Goal: Transaction & Acquisition: Purchase product/service

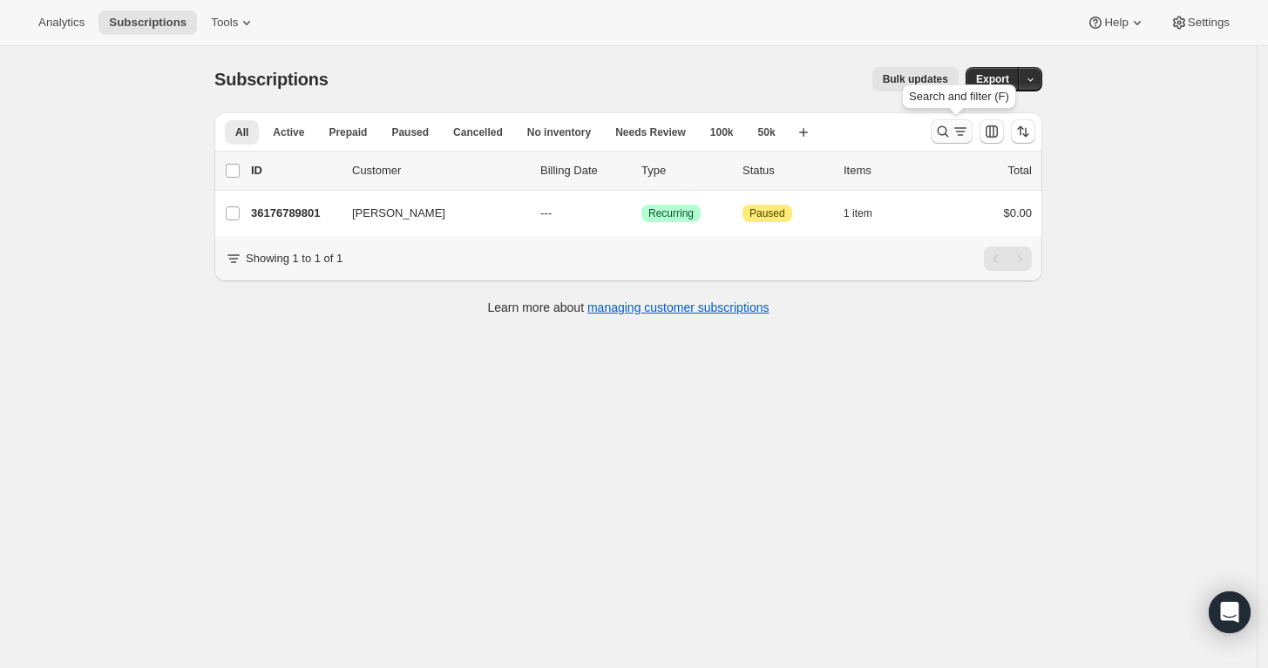
click at [952, 138] on icon "Search and filter results" at bounding box center [942, 131] width 17 height 17
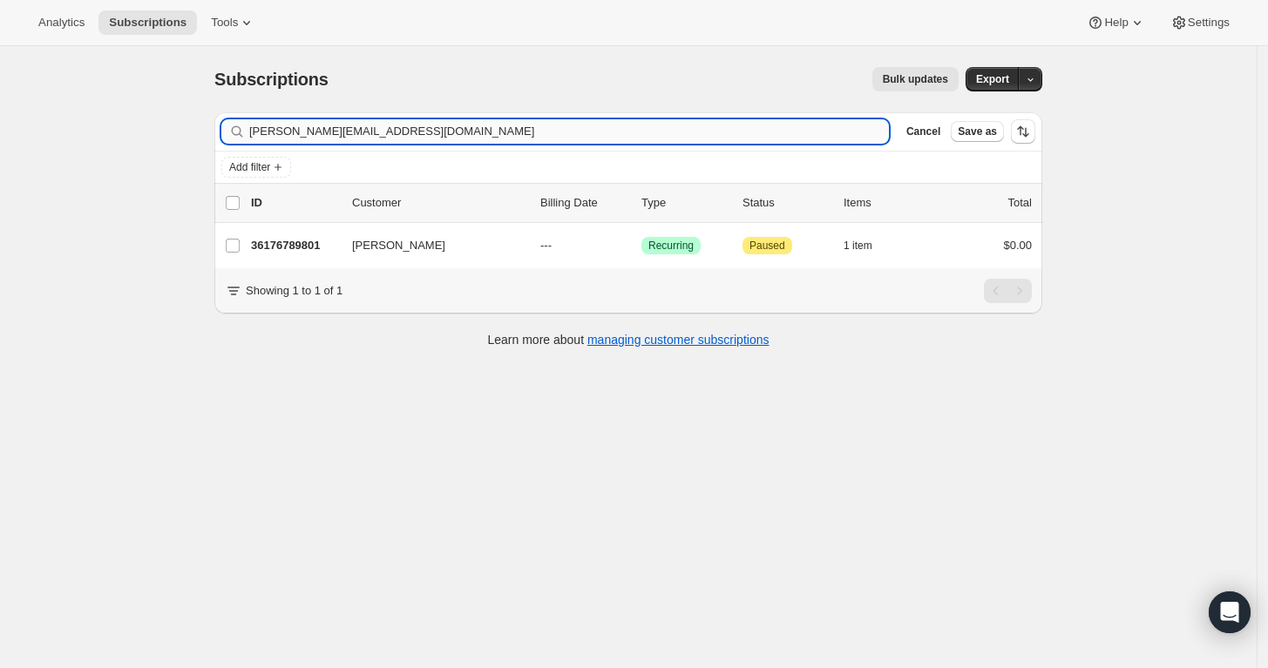
click at [668, 131] on input "[PERSON_NAME][EMAIL_ADDRESS][DOMAIN_NAME]" at bounding box center [569, 131] width 640 height 24
click at [668, 131] on input "dwayne@akaproductions.com" at bounding box center [569, 131] width 640 height 24
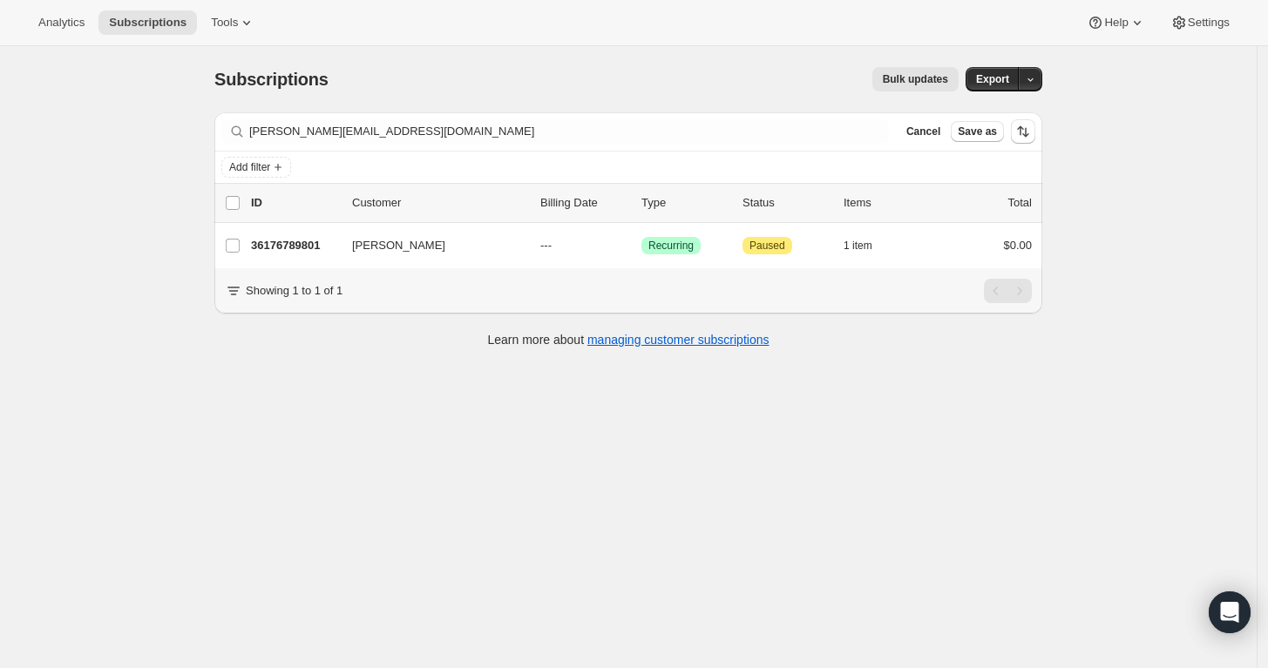
click at [281, 144] on div "Filter subscribers dwayne@akaproductions.com Clear Cancel Save as" at bounding box center [628, 131] width 828 height 38
drag, startPoint x: 281, startPoint y: 144, endPoint x: 286, endPoint y: 131, distance: 14.1
click at [286, 131] on div "Filter subscribers dwayne@akaproductions.com Clear Cancel Save as" at bounding box center [628, 131] width 828 height 38
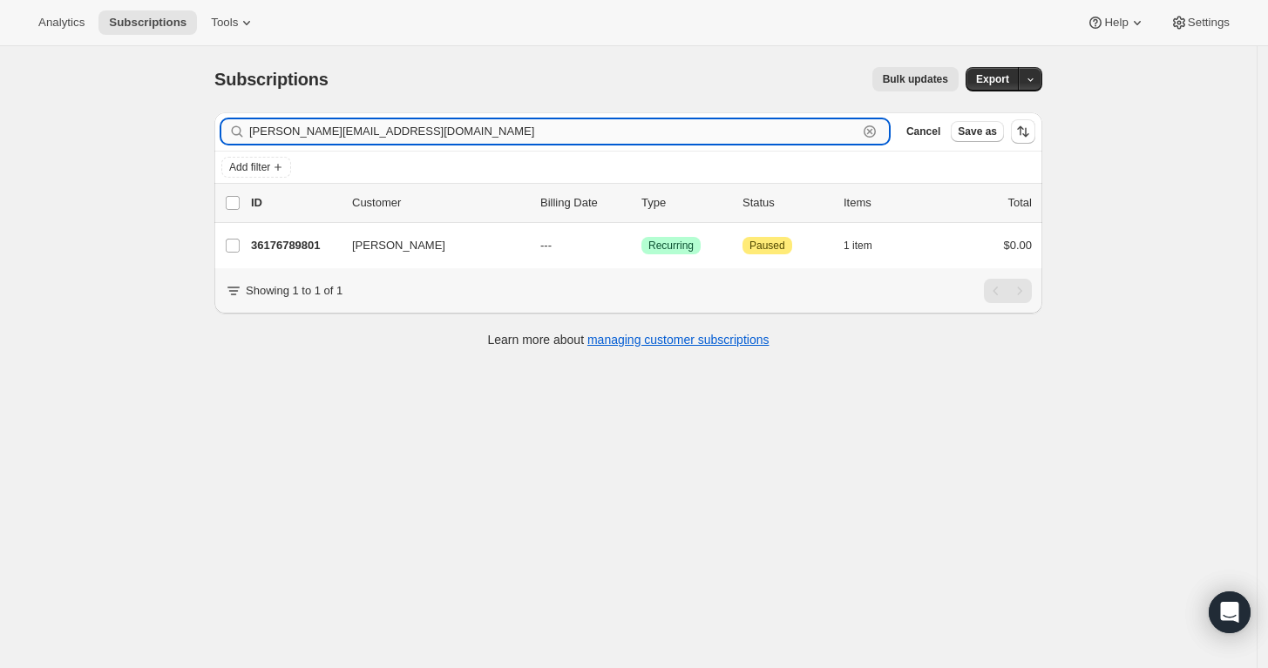
click at [286, 131] on input "dwayne@akaproductions.com" at bounding box center [553, 131] width 608 height 24
click at [380, 132] on input "dwayne@akaproductions.com" at bounding box center [553, 131] width 608 height 24
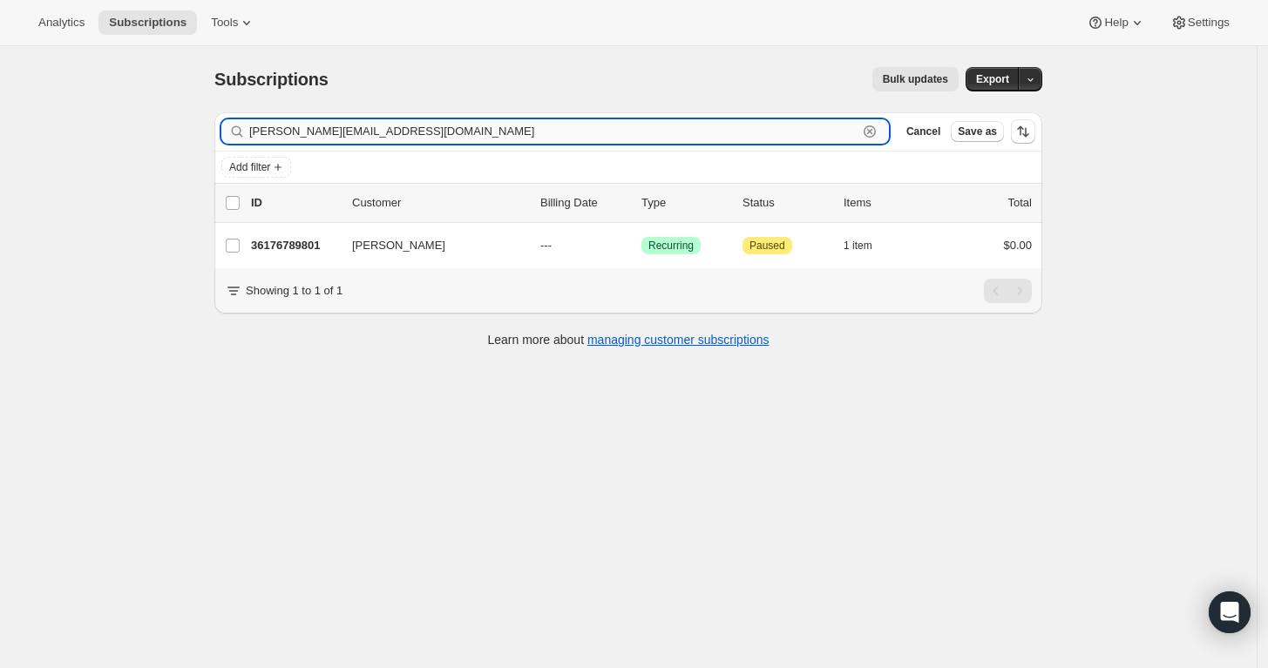
click at [380, 132] on input "dwayne@akaproductions.com" at bounding box center [553, 131] width 608 height 24
paste input "mawelshans@gmail"
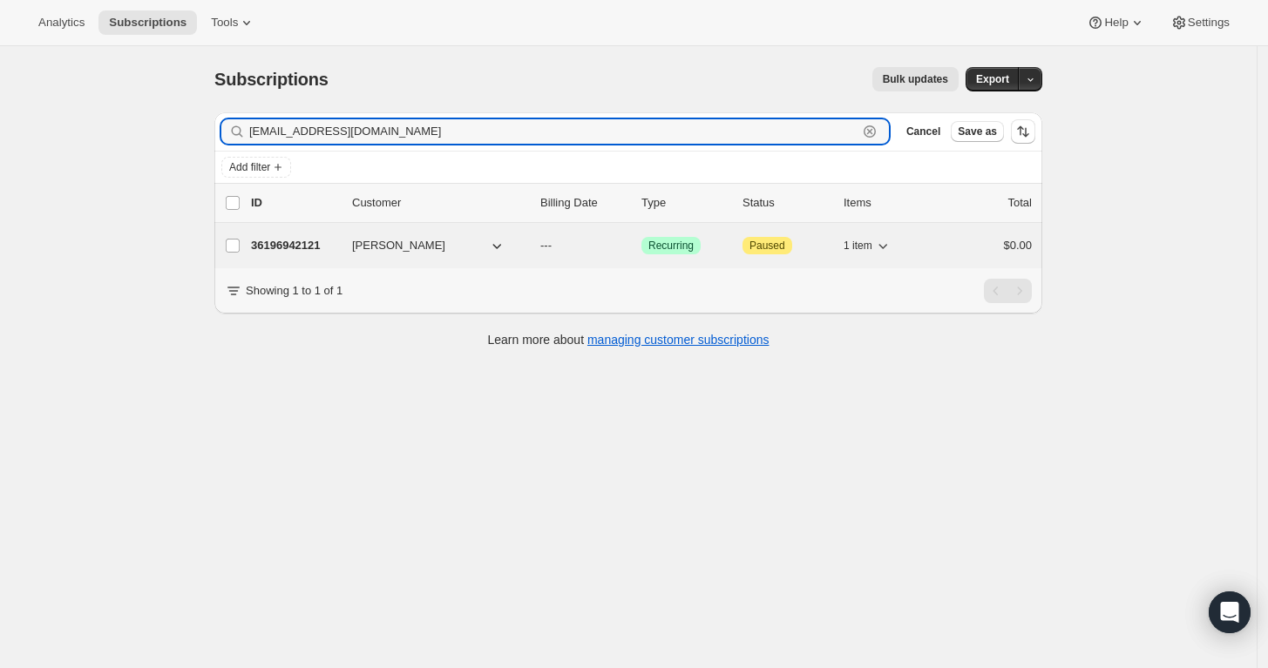
type input "mawelshans@gmail.com"
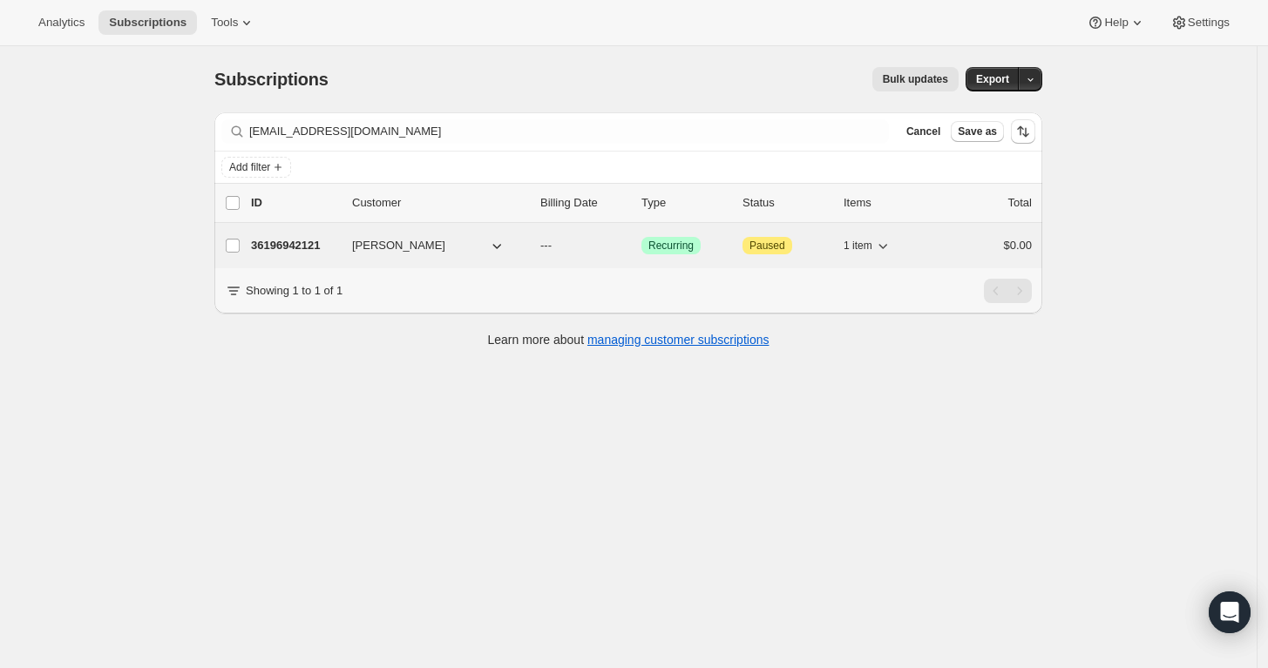
click at [309, 248] on p "36196942121" at bounding box center [294, 245] width 87 height 17
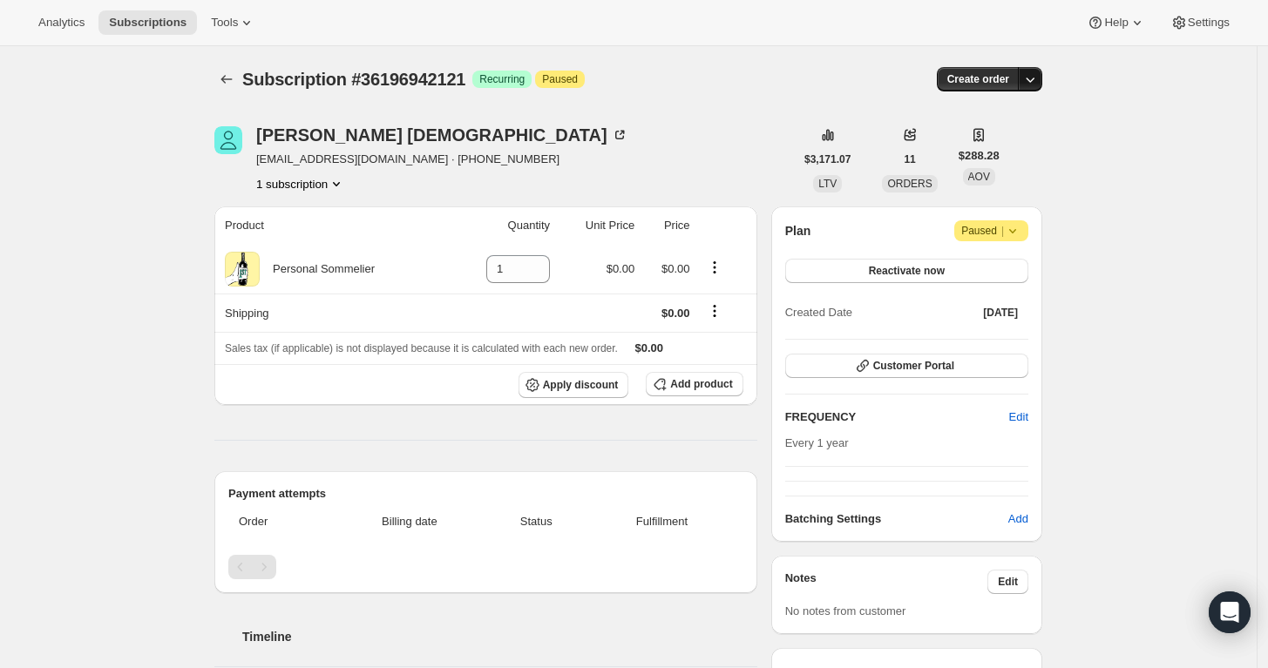
click at [1035, 79] on icon "button" at bounding box center [1029, 79] width 17 height 17
click at [1018, 141] on span "Create custom one-time order" at bounding box center [961, 144] width 151 height 13
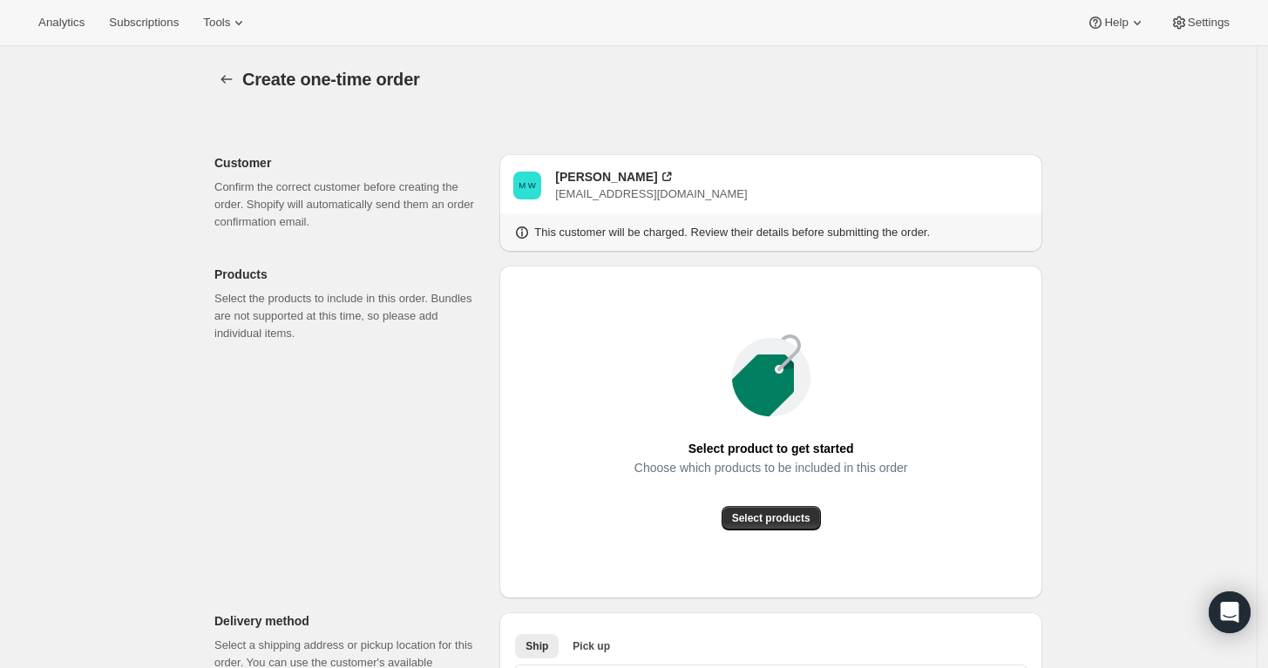
scroll to position [12, 0]
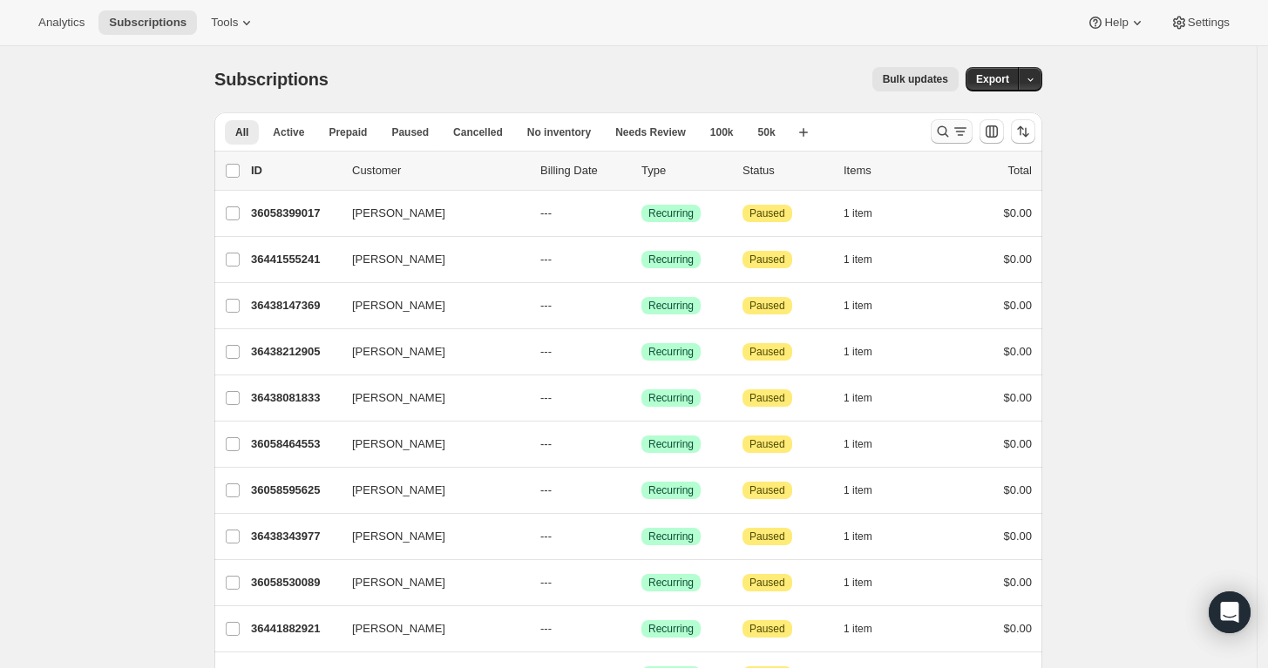
click at [949, 136] on icon "Search and filter results" at bounding box center [943, 131] width 11 height 11
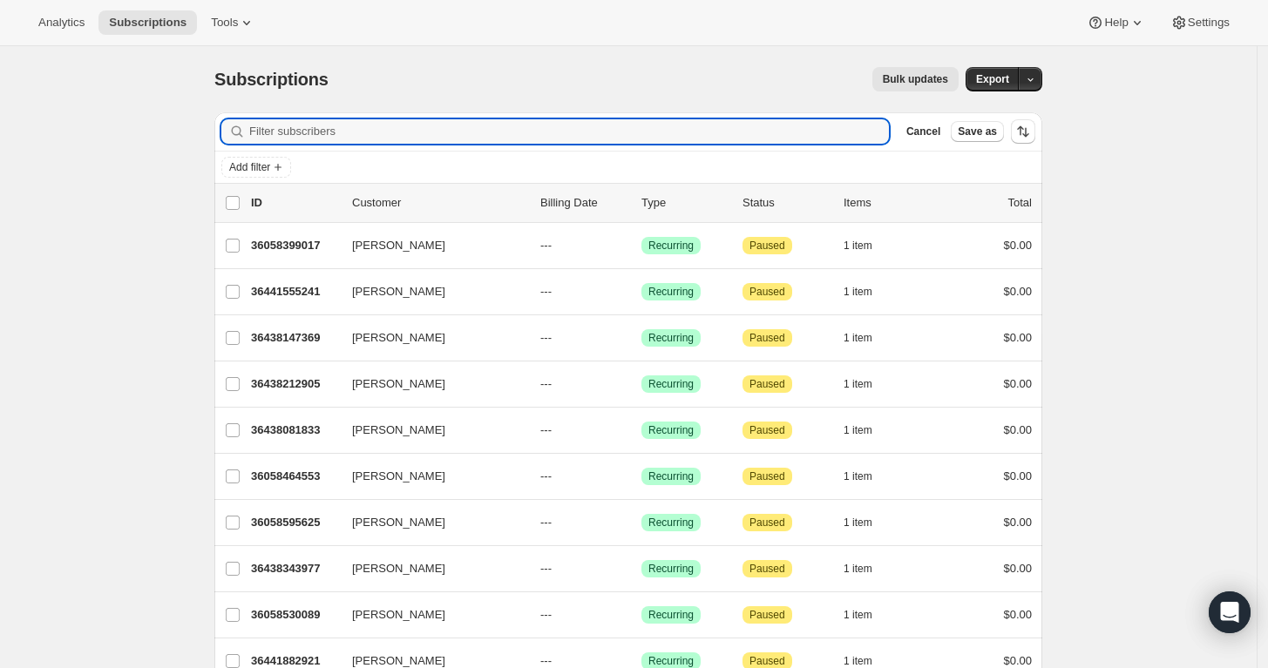
paste input "jeffrey.olin@mountsinai.org"
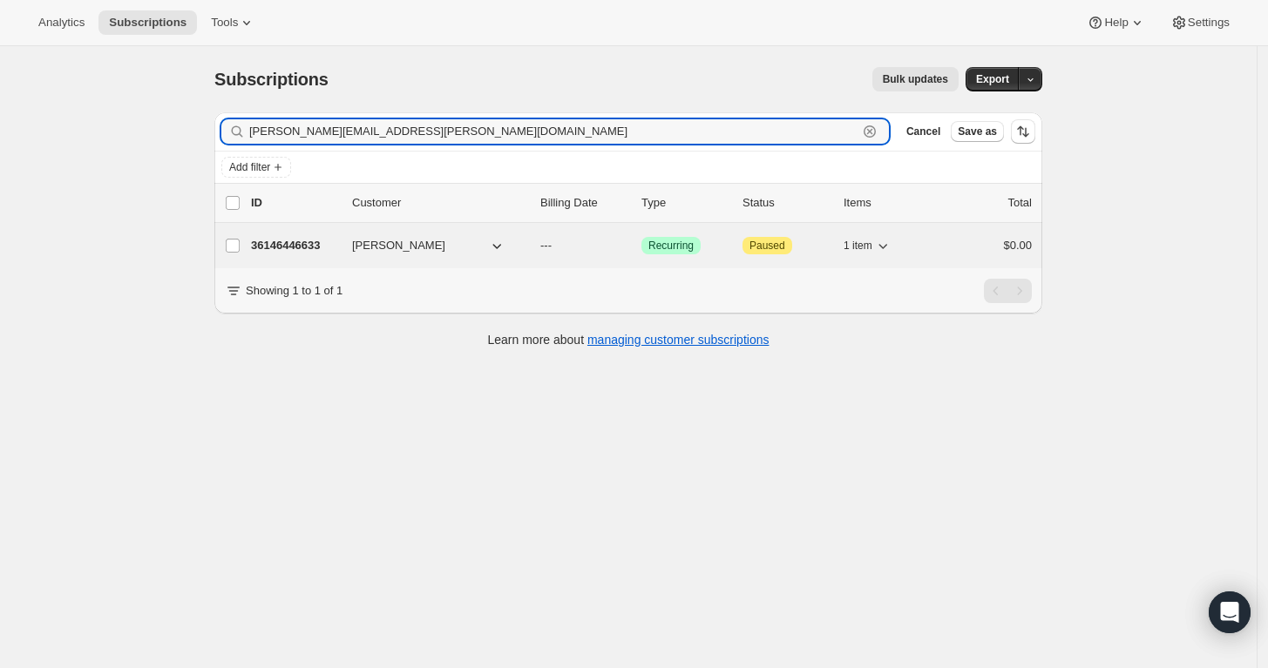
type input "jeffrey.olin@mountsinai.org"
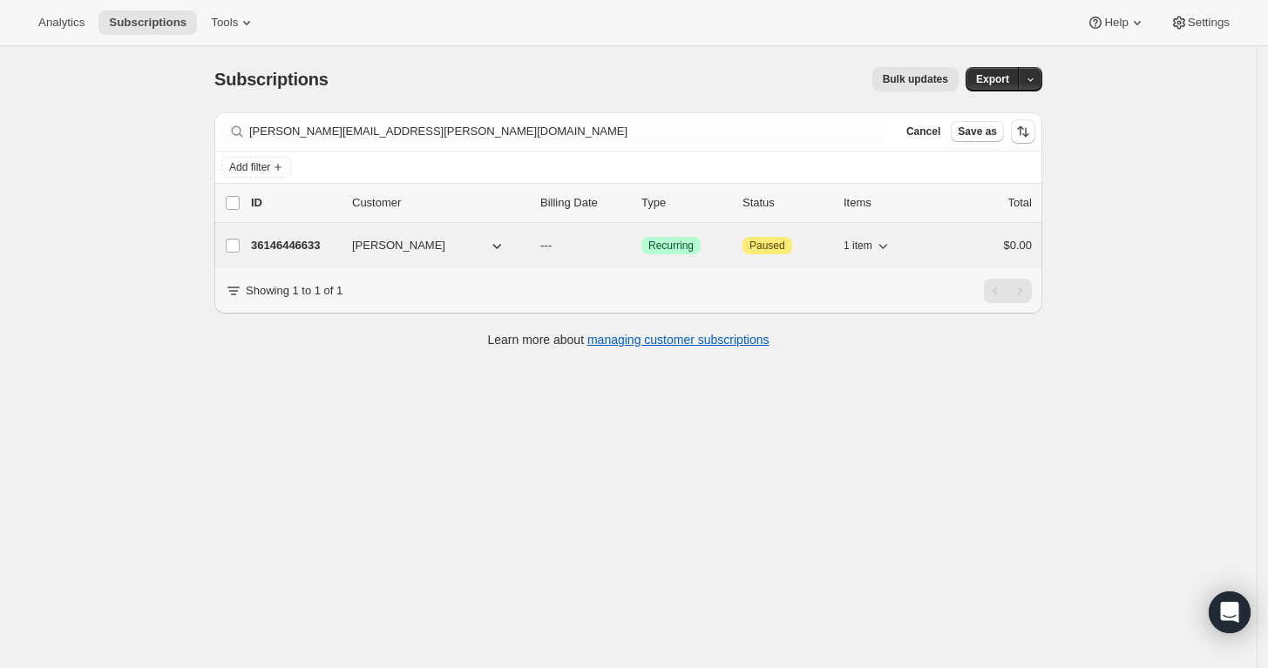
click at [283, 241] on p "36146446633" at bounding box center [294, 245] width 87 height 17
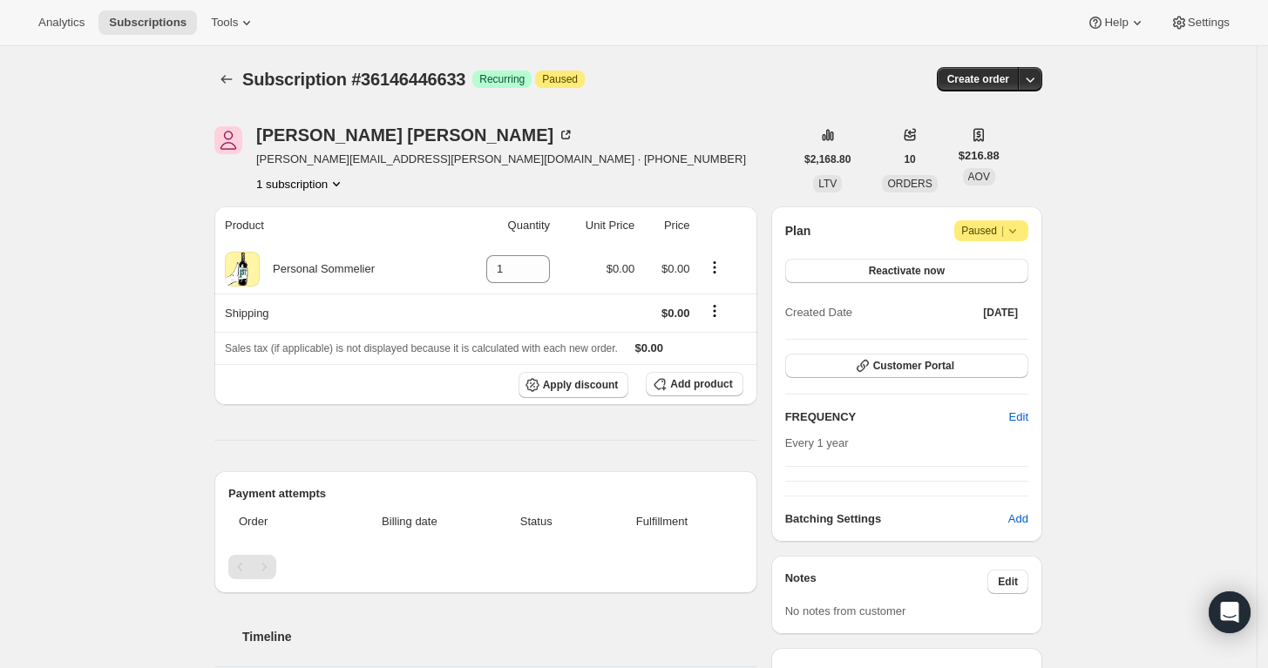
click at [1049, 69] on div "Subscription #36146446633. This page is ready Subscription #36146446633 Success…" at bounding box center [628, 541] width 870 height 990
click at [1039, 75] on icon "button" at bounding box center [1029, 79] width 17 height 17
click at [1004, 139] on span "Create custom one-time order" at bounding box center [961, 144] width 151 height 13
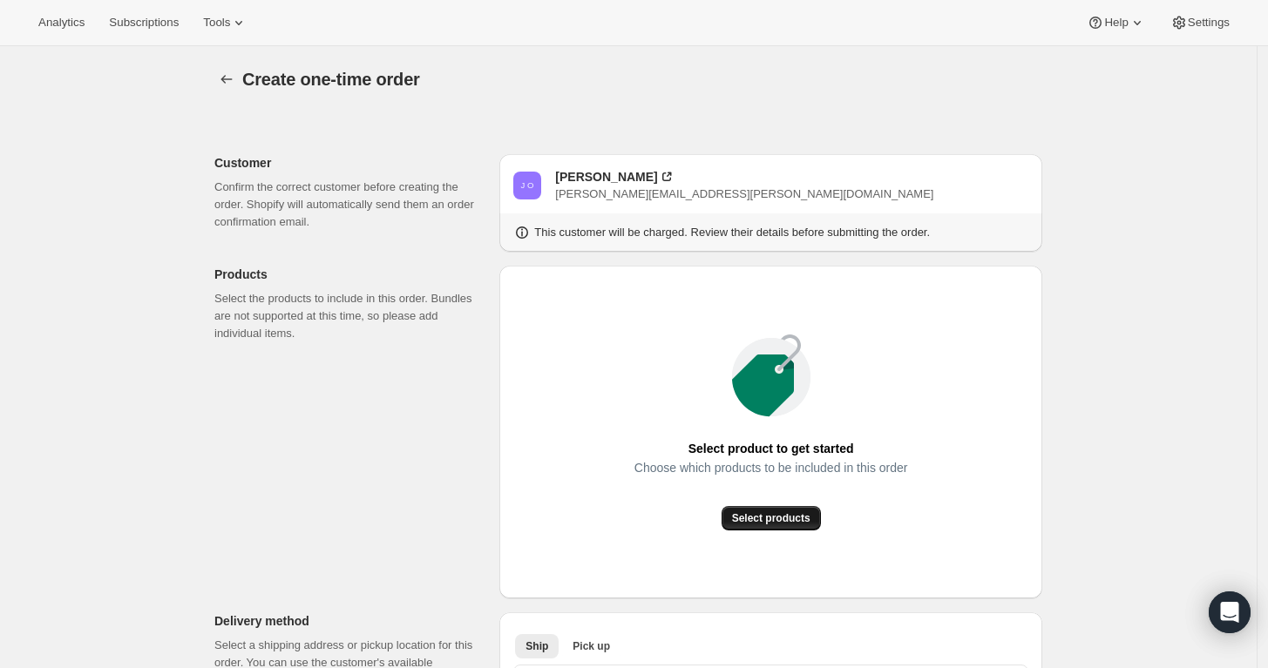
click at [802, 528] on button "Select products" at bounding box center [771, 518] width 99 height 24
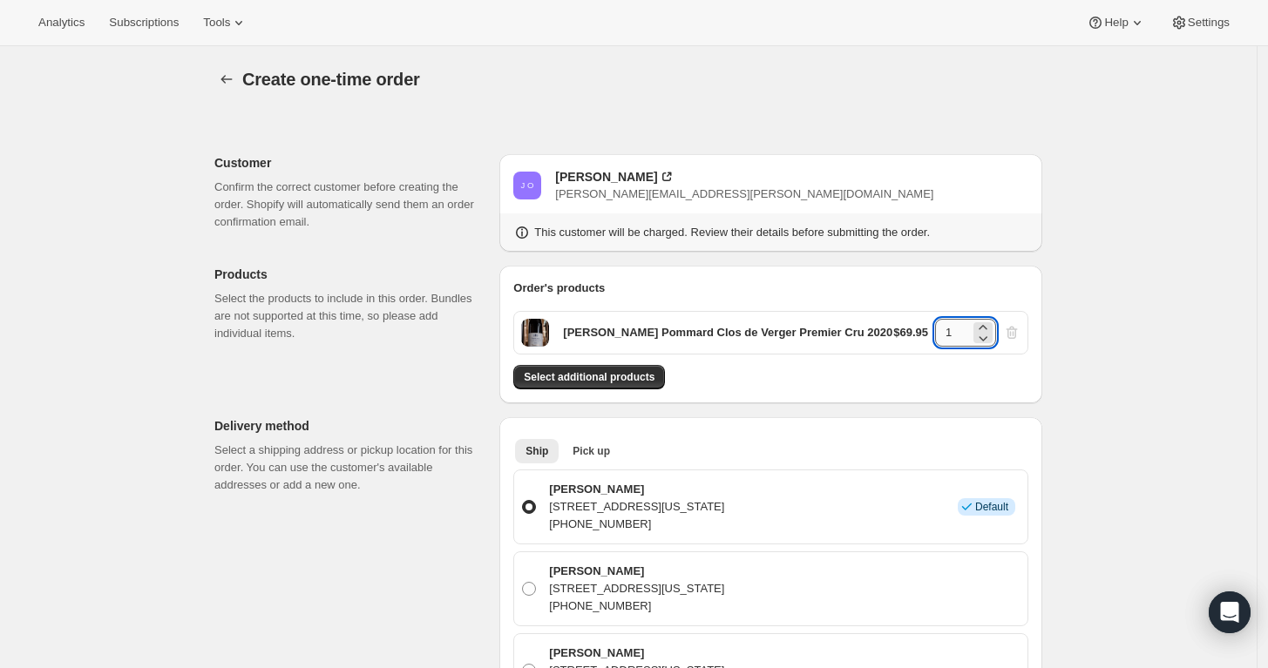
click at [955, 335] on input "1" at bounding box center [952, 333] width 35 height 28
type input "6"
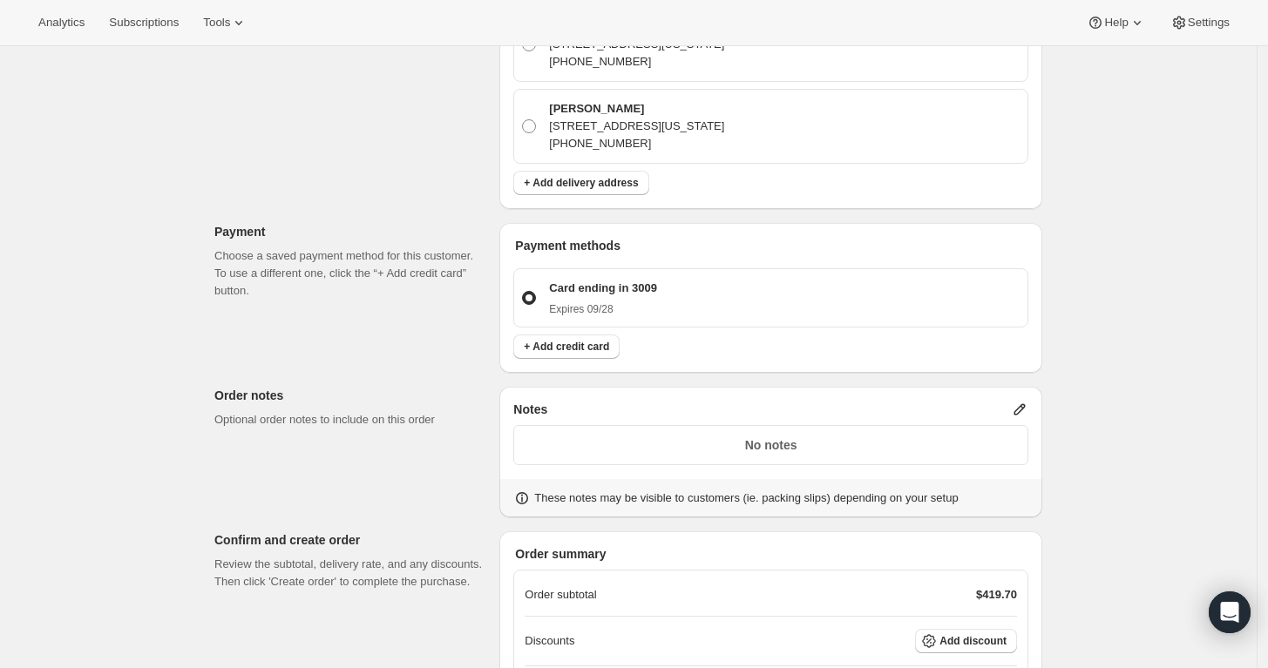
scroll to position [709, 0]
click at [822, 431] on div "No notes" at bounding box center [770, 444] width 515 height 40
click at [816, 436] on p "No notes" at bounding box center [771, 444] width 492 height 17
drag, startPoint x: 810, startPoint y: 435, endPoint x: 1026, endPoint y: 409, distance: 217.7
click at [1026, 409] on div "Notes No notes These notes may be visible to customers (ie. packing slips) depe…" at bounding box center [770, 451] width 543 height 131
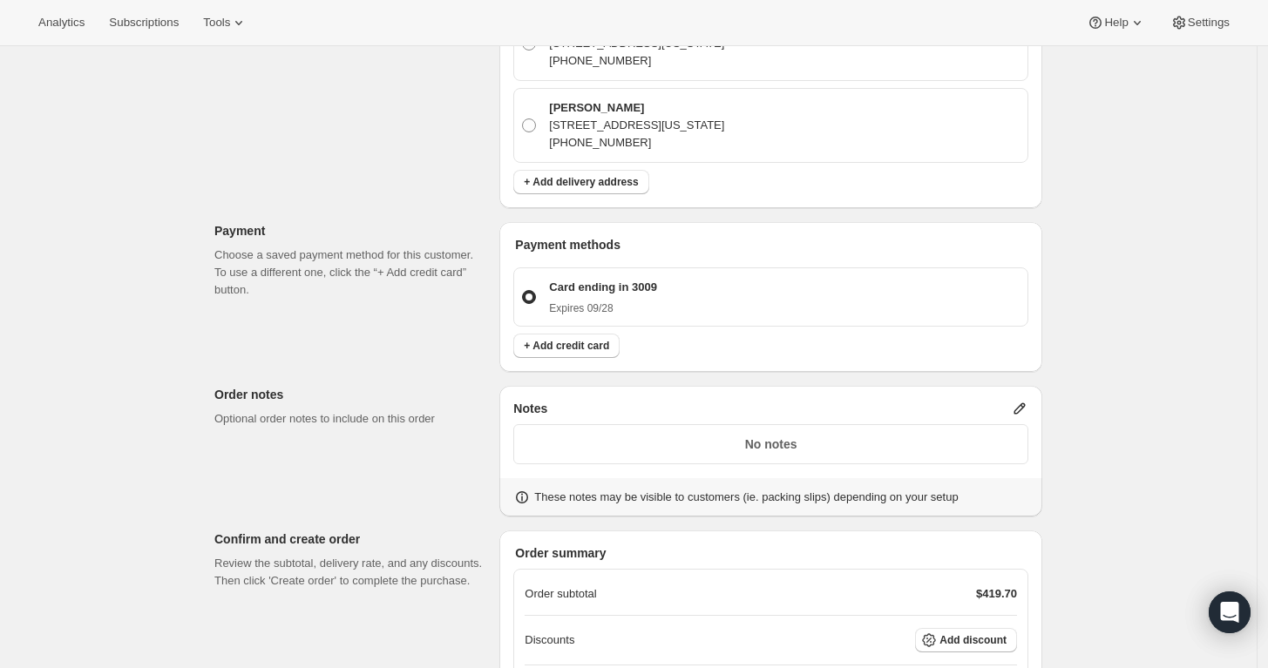
click at [1026, 409] on icon at bounding box center [1019, 408] width 17 height 17
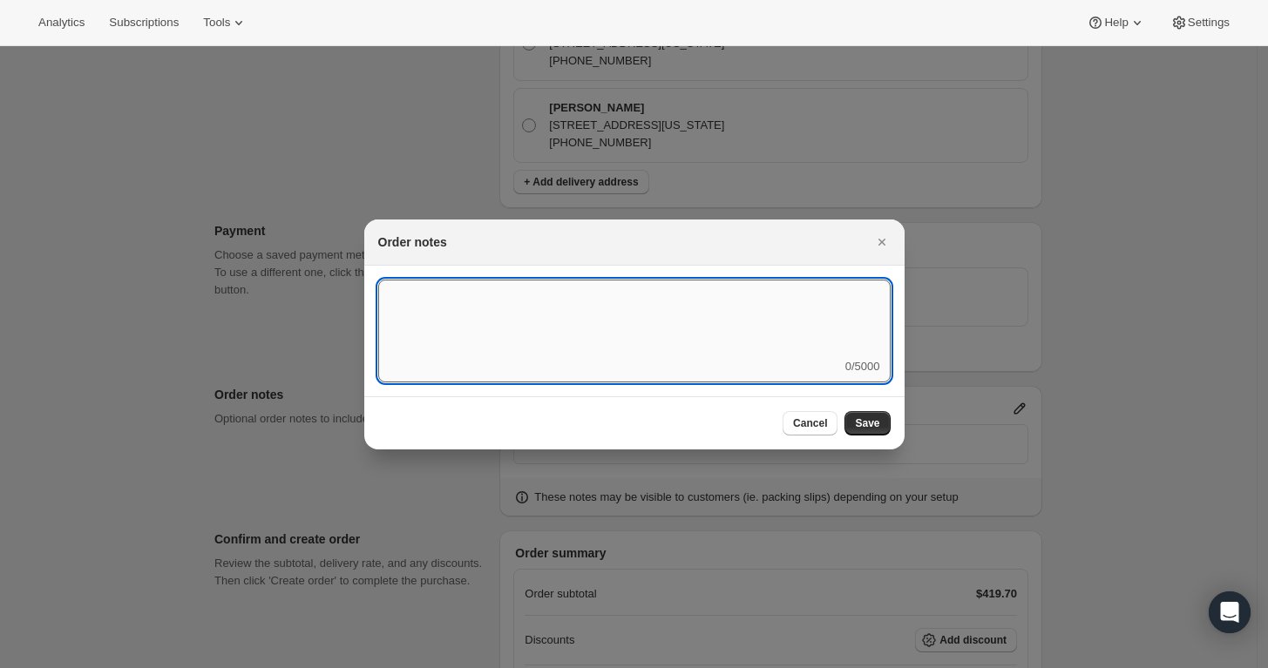
click at [784, 333] on textarea ":rd3:" at bounding box center [634, 319] width 512 height 78
type textarea "Temp Control"
click at [879, 431] on button "Save" at bounding box center [867, 423] width 45 height 24
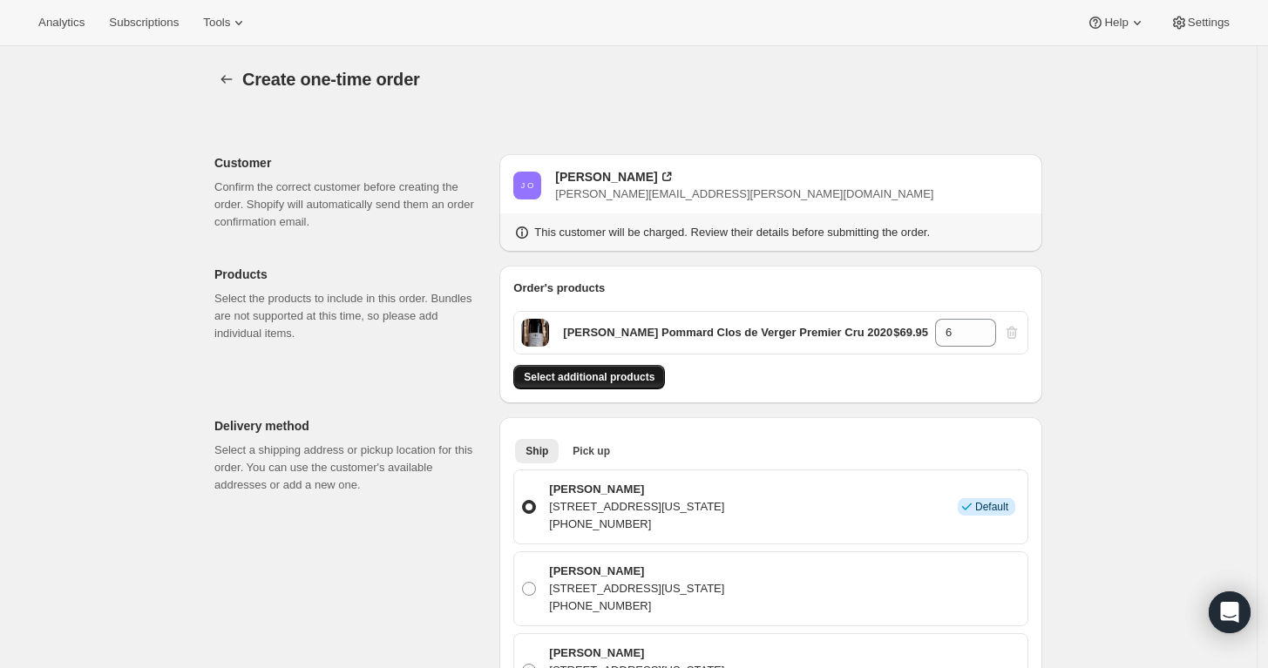
click at [631, 374] on span "Select additional products" at bounding box center [589, 377] width 131 height 14
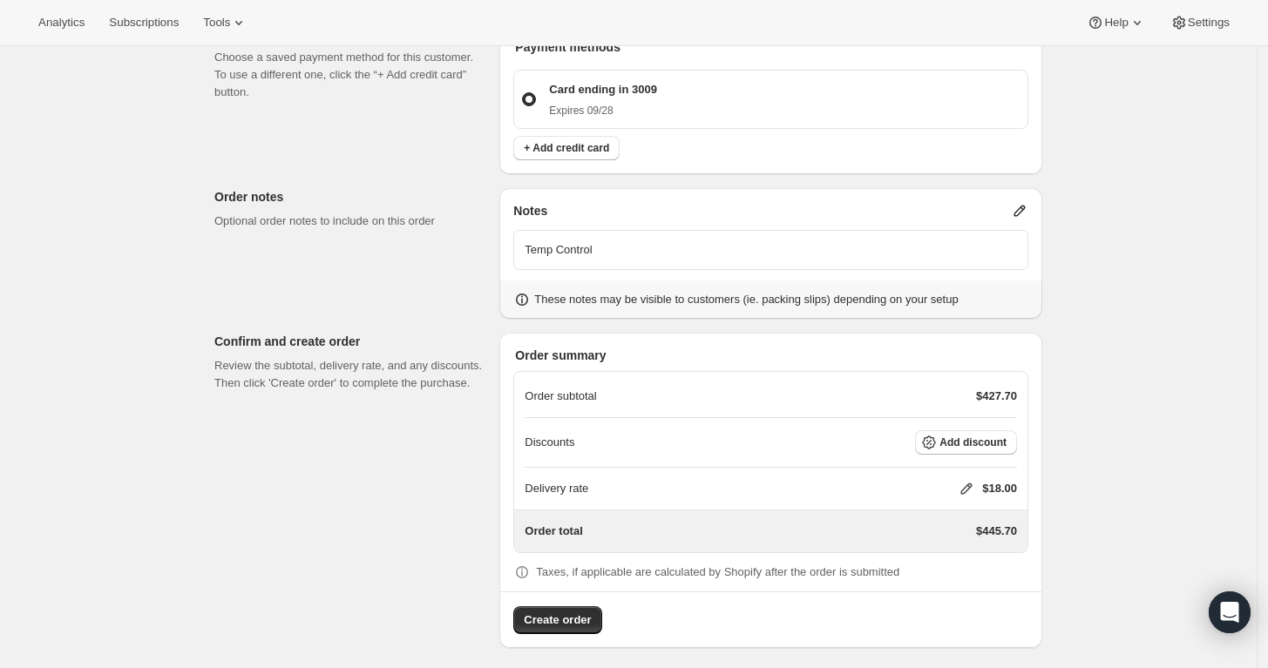
scroll to position [967, 0]
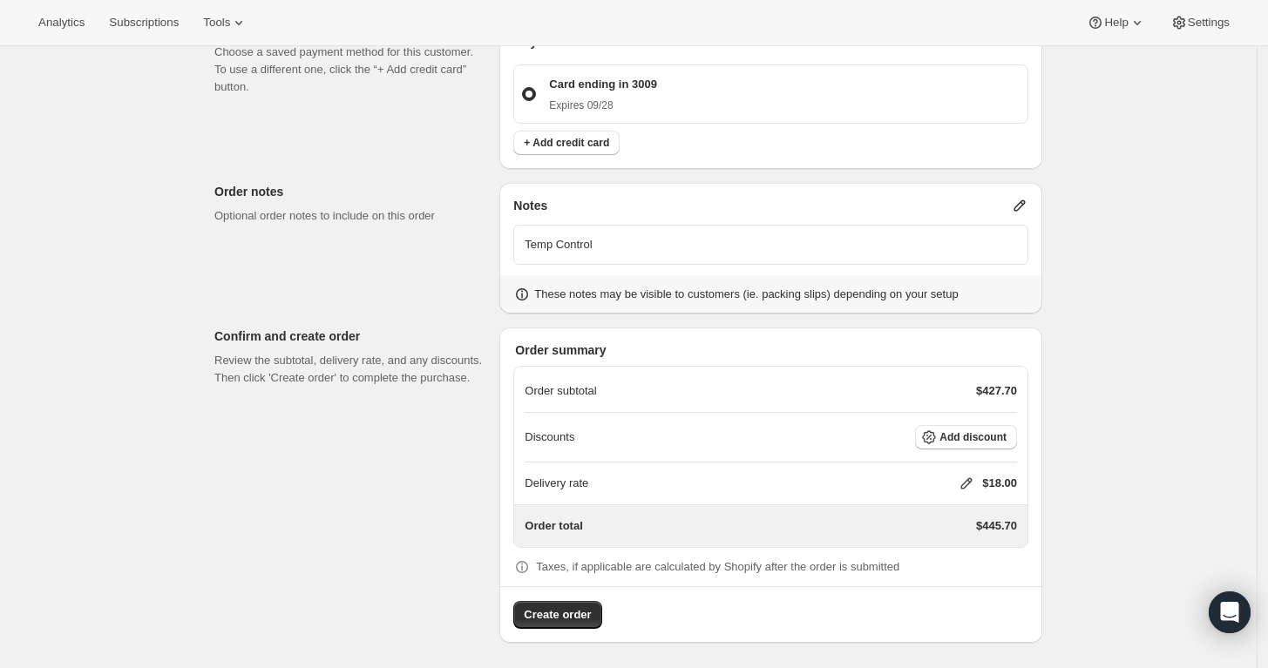
click at [962, 478] on icon at bounding box center [966, 483] width 17 height 17
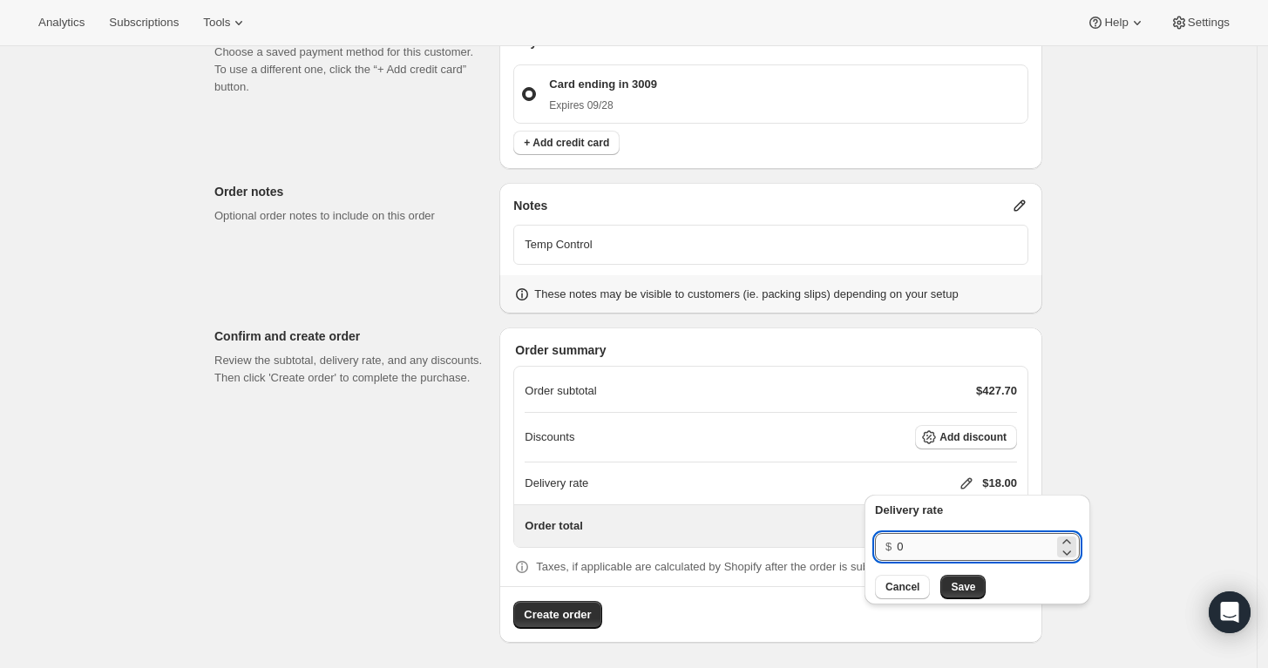
click at [960, 541] on input "0" at bounding box center [975, 547] width 157 height 28
type input "0"
click at [960, 587] on span "Save" at bounding box center [963, 587] width 24 height 14
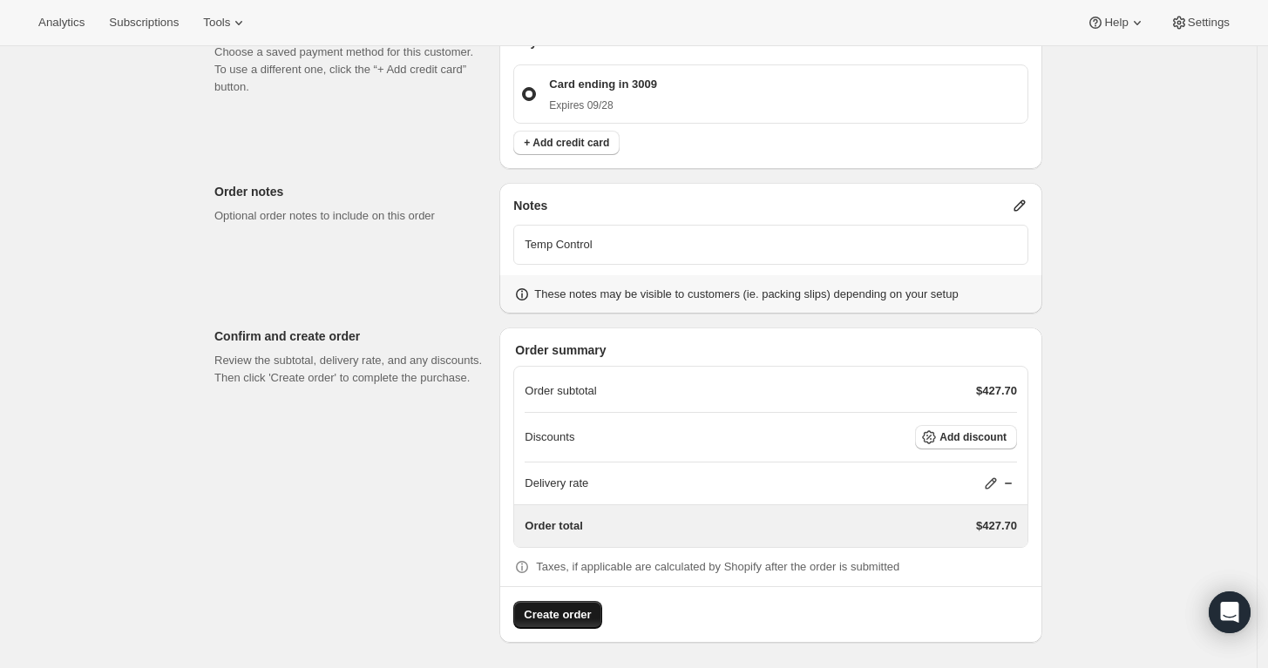
click at [588, 601] on button "Create order" at bounding box center [557, 615] width 88 height 28
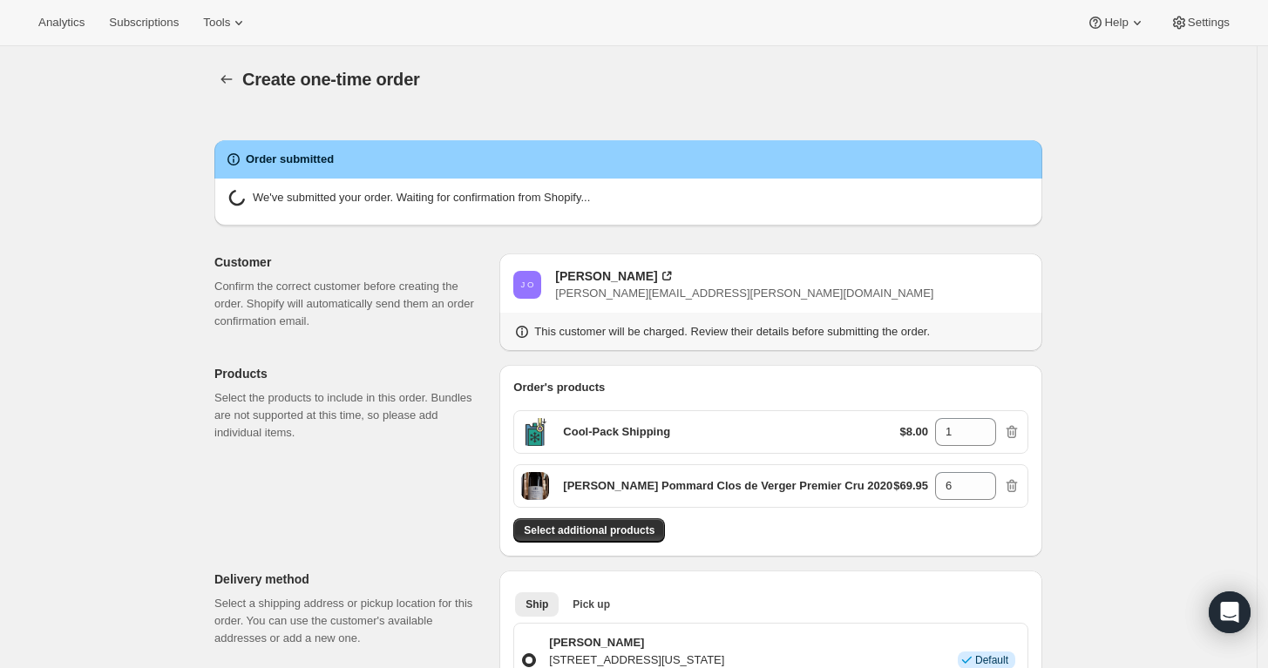
radio input "true"
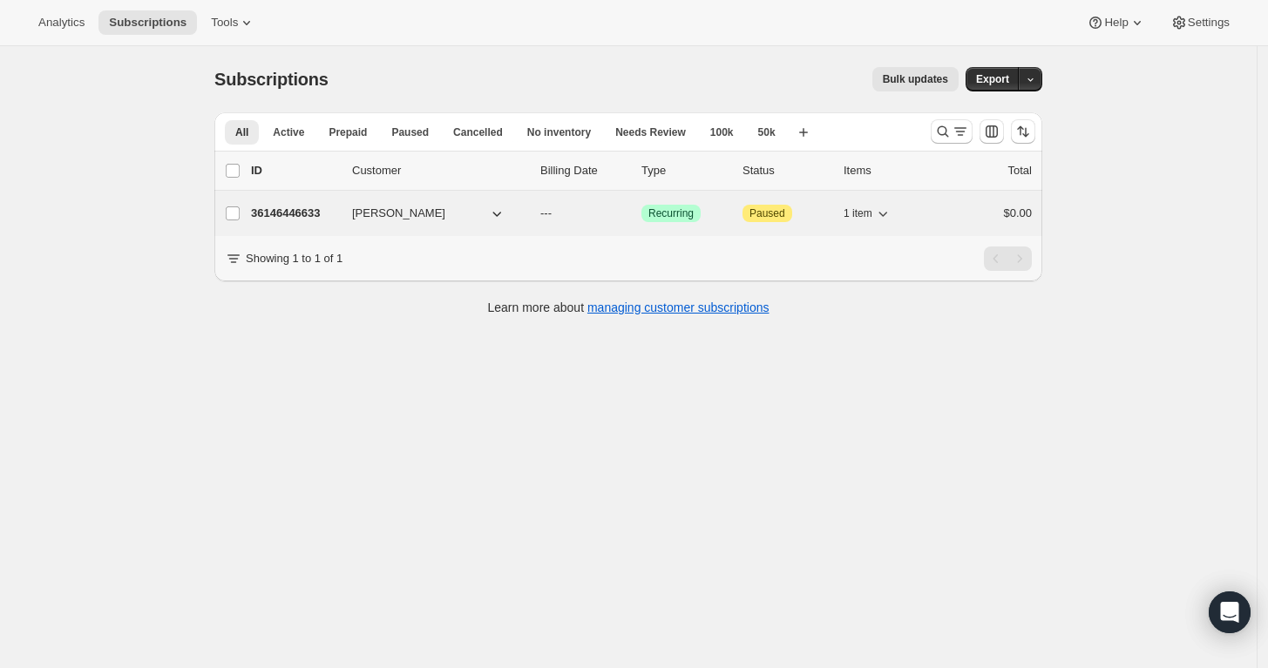
click at [300, 207] on p "36146446633" at bounding box center [294, 213] width 87 height 17
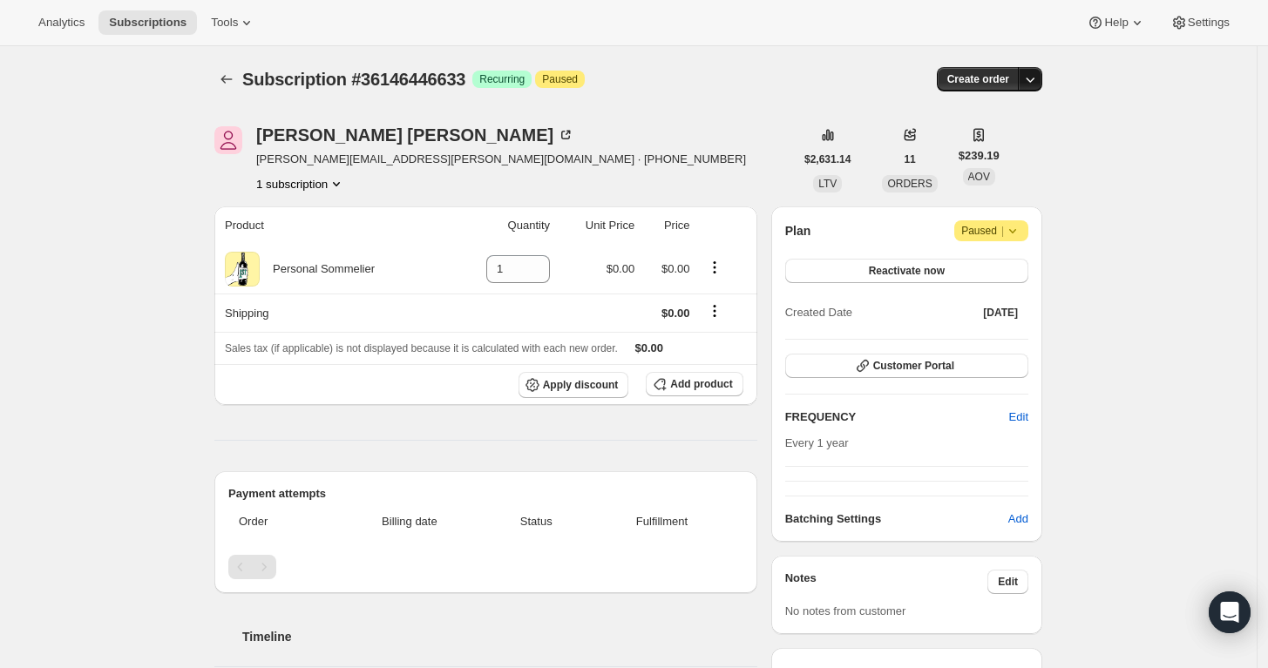
click at [1037, 78] on icon "button" at bounding box center [1029, 79] width 17 height 17
click at [1026, 149] on span "Create custom one-time order" at bounding box center [961, 144] width 151 height 13
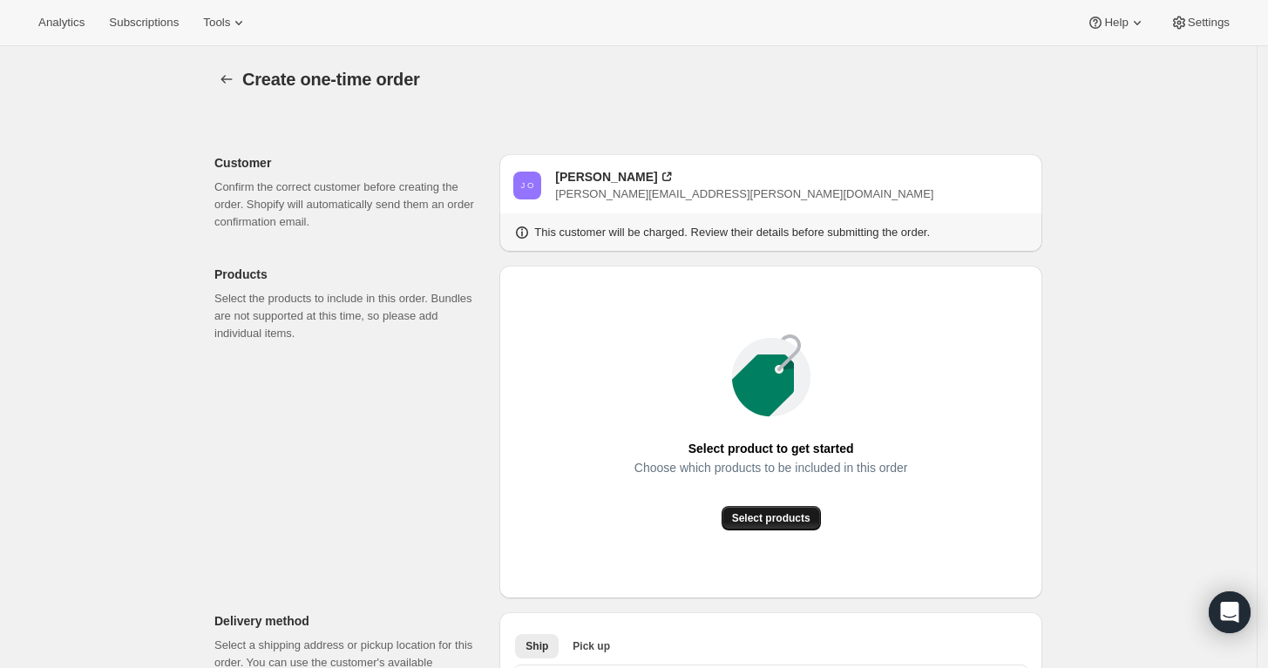
click at [784, 518] on span "Select products" at bounding box center [771, 519] width 78 height 14
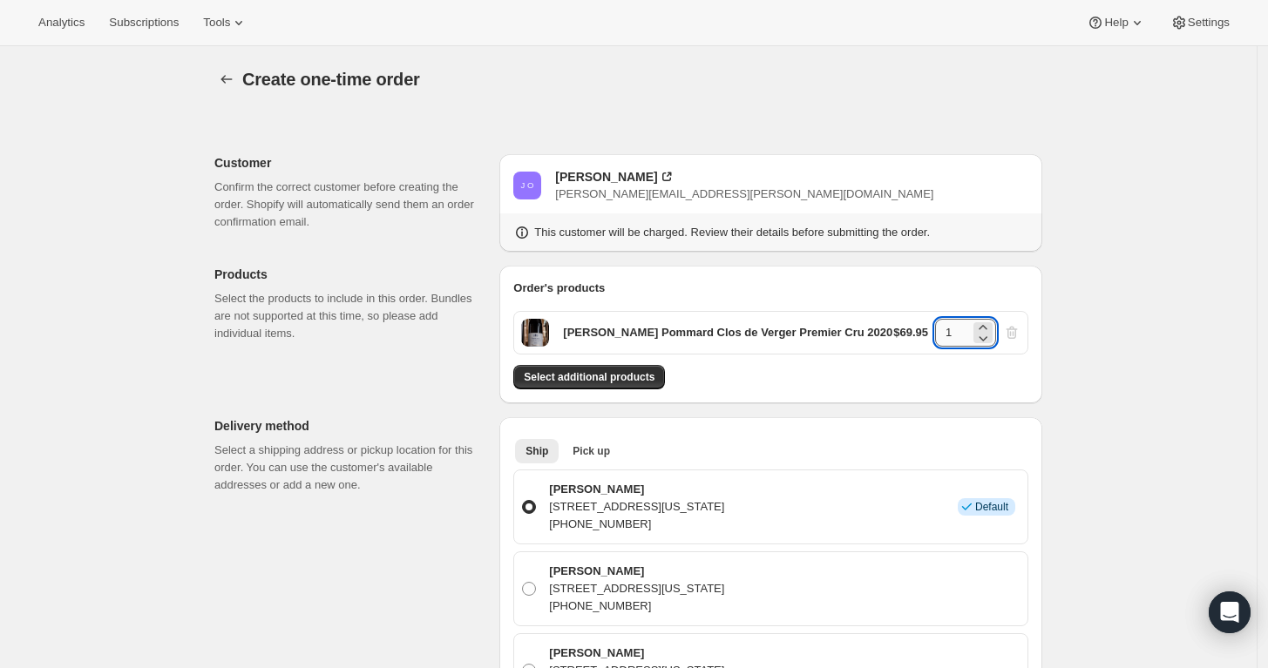
click at [960, 339] on input "1" at bounding box center [952, 333] width 35 height 28
type input "3"
click at [624, 381] on span "Select additional products" at bounding box center [589, 377] width 131 height 14
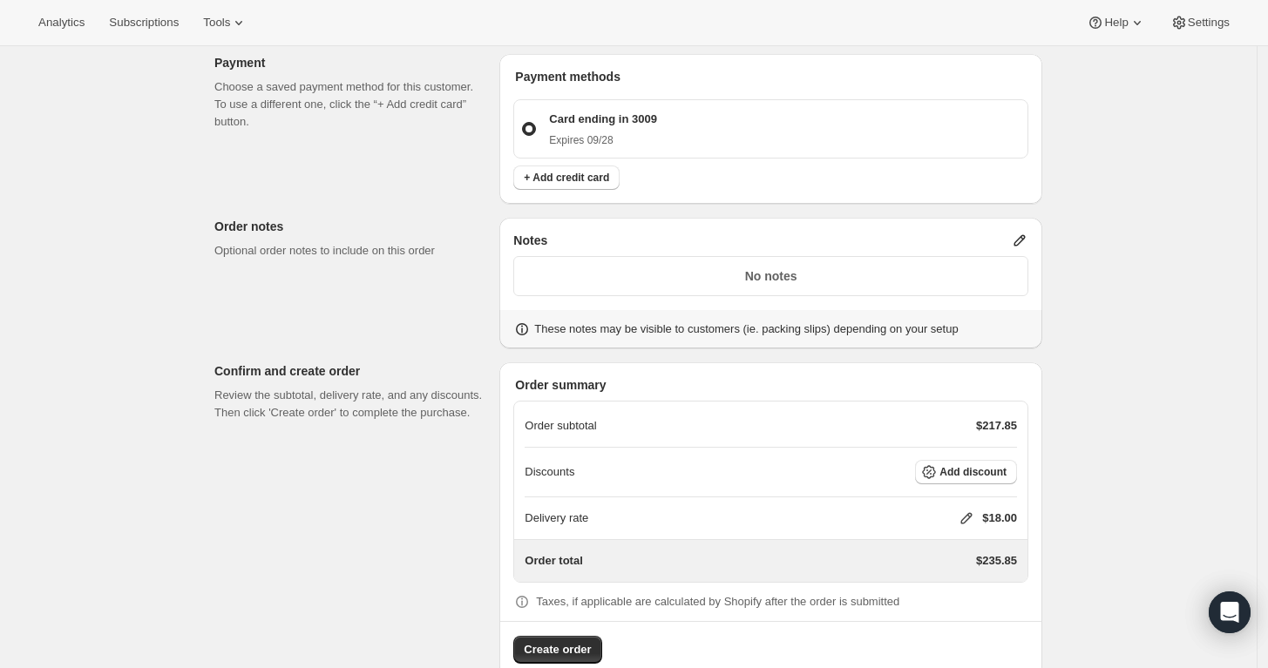
scroll to position [1031, 0]
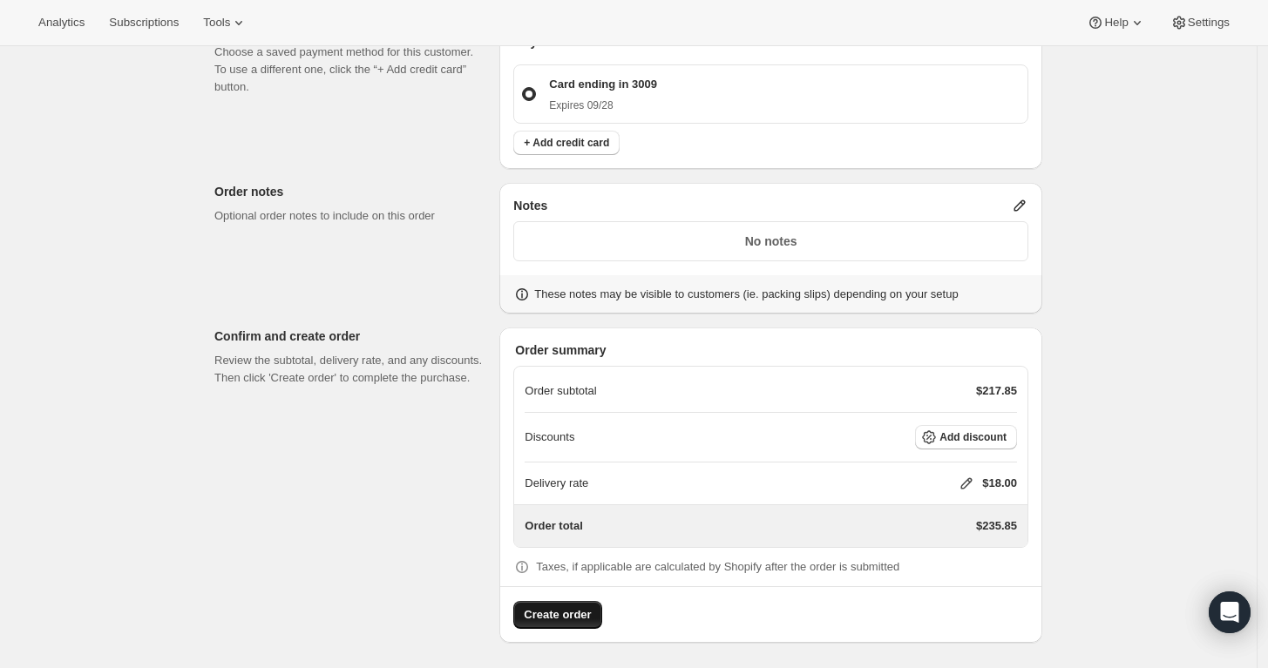
click at [564, 609] on span "Create order" at bounding box center [557, 615] width 67 height 17
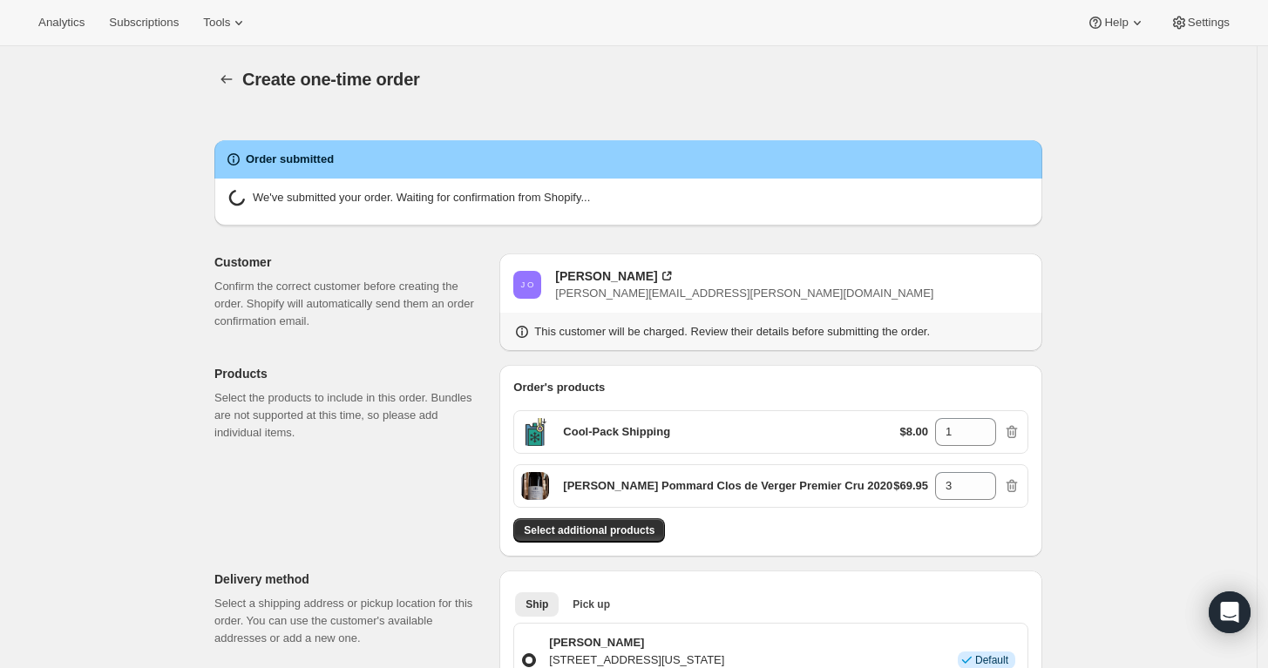
radio input "true"
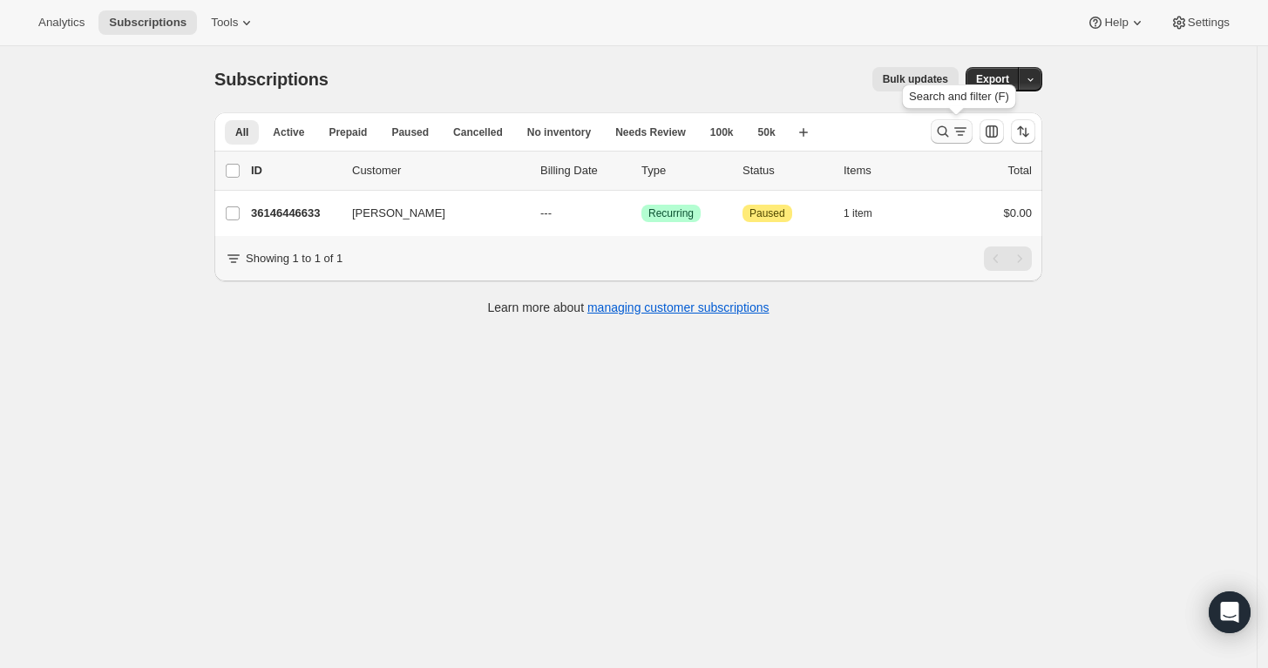
click at [961, 126] on icon "Search and filter results" at bounding box center [960, 131] width 17 height 17
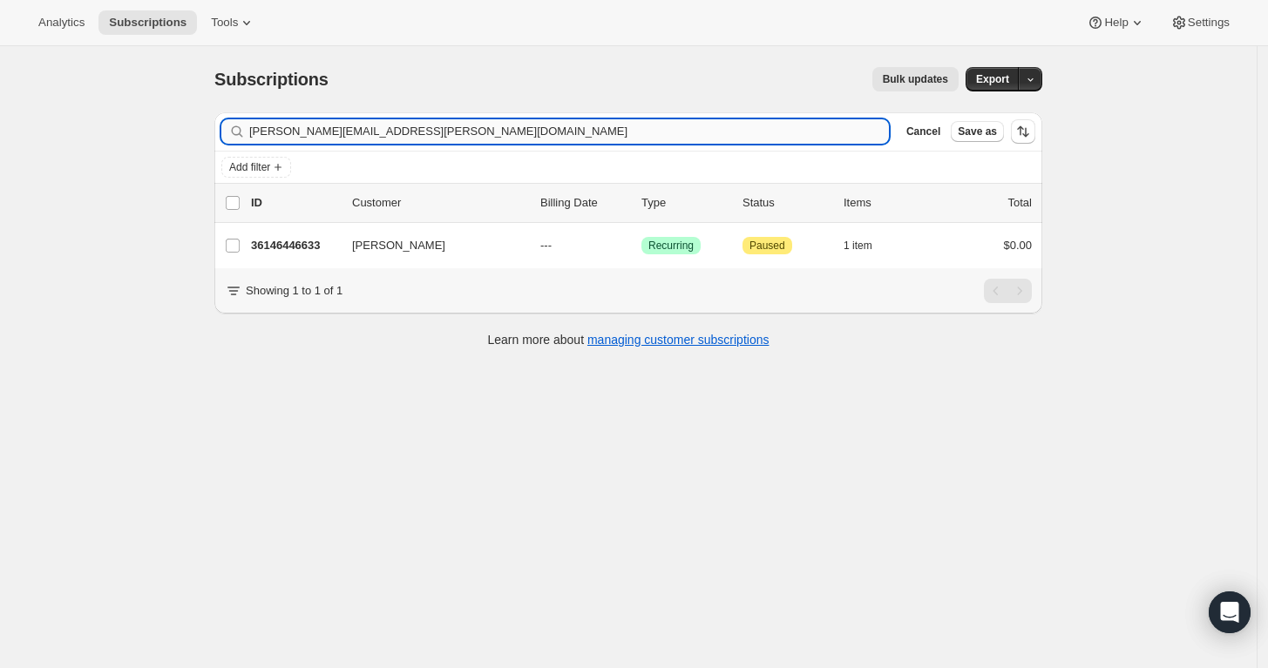
click at [648, 139] on input "jeffrey.olin@mountsinai.org" at bounding box center [569, 131] width 640 height 24
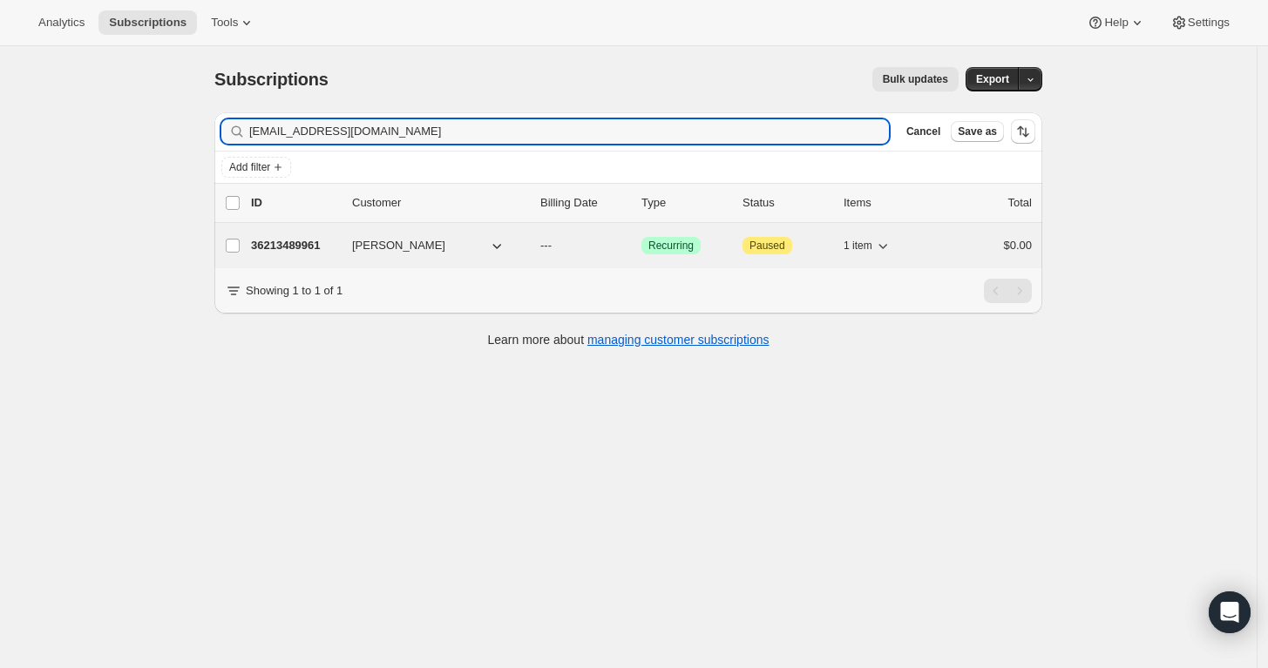
type input "lakehill@markmooredds.com"
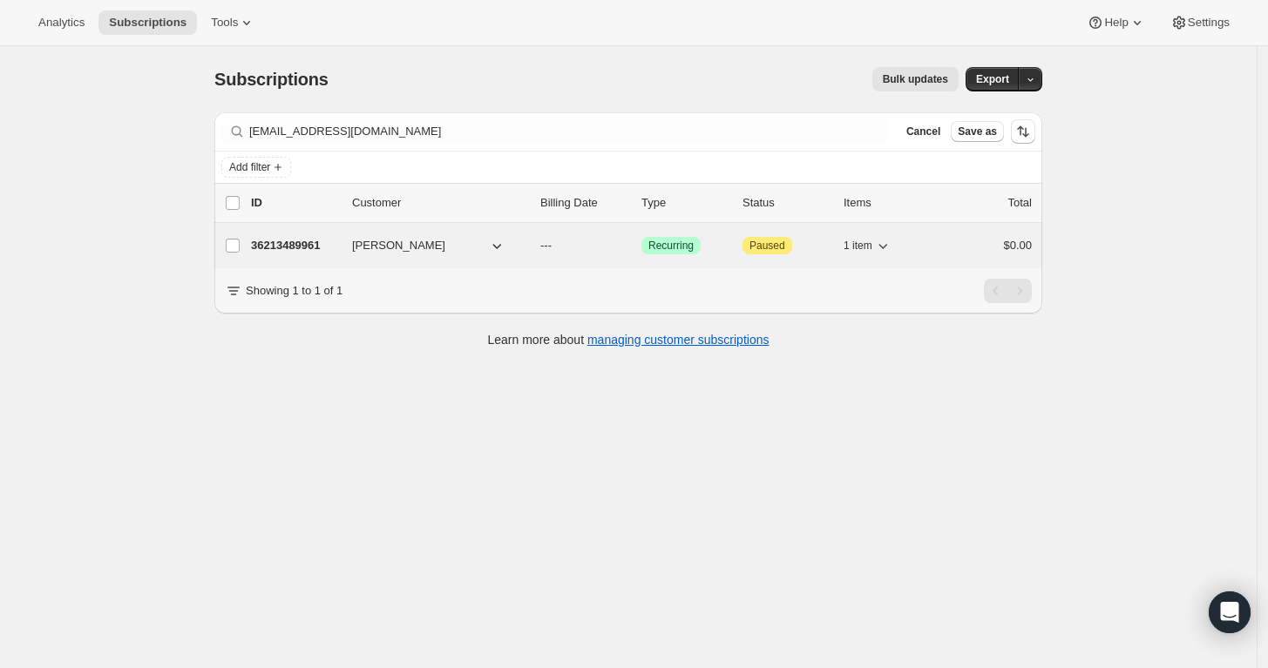
click at [303, 245] on p "36213489961" at bounding box center [294, 245] width 87 height 17
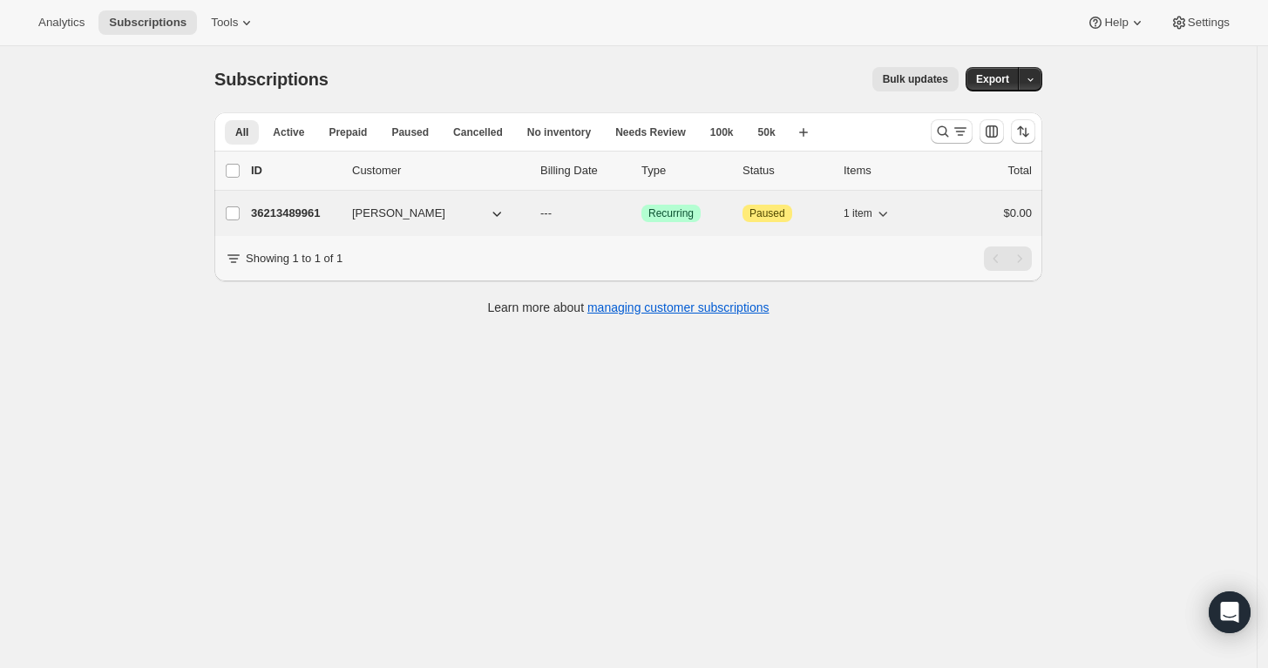
click at [278, 207] on p "36213489961" at bounding box center [294, 213] width 87 height 17
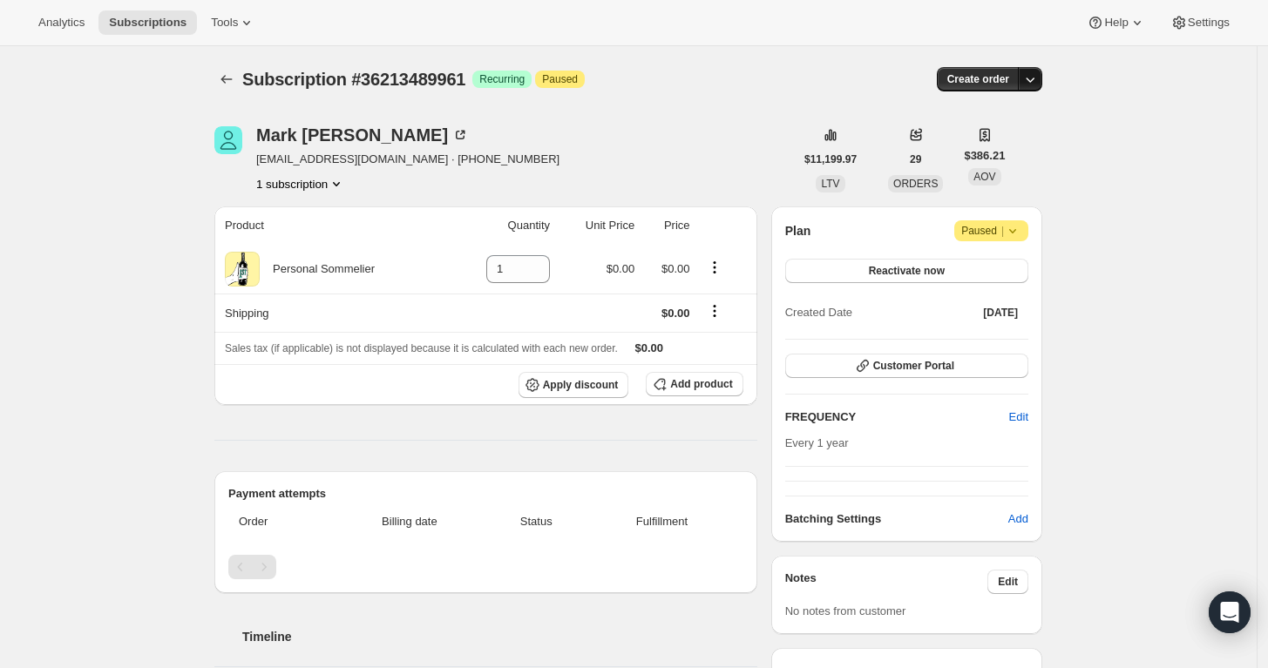
click at [1035, 82] on icon "button" at bounding box center [1031, 80] width 9 height 5
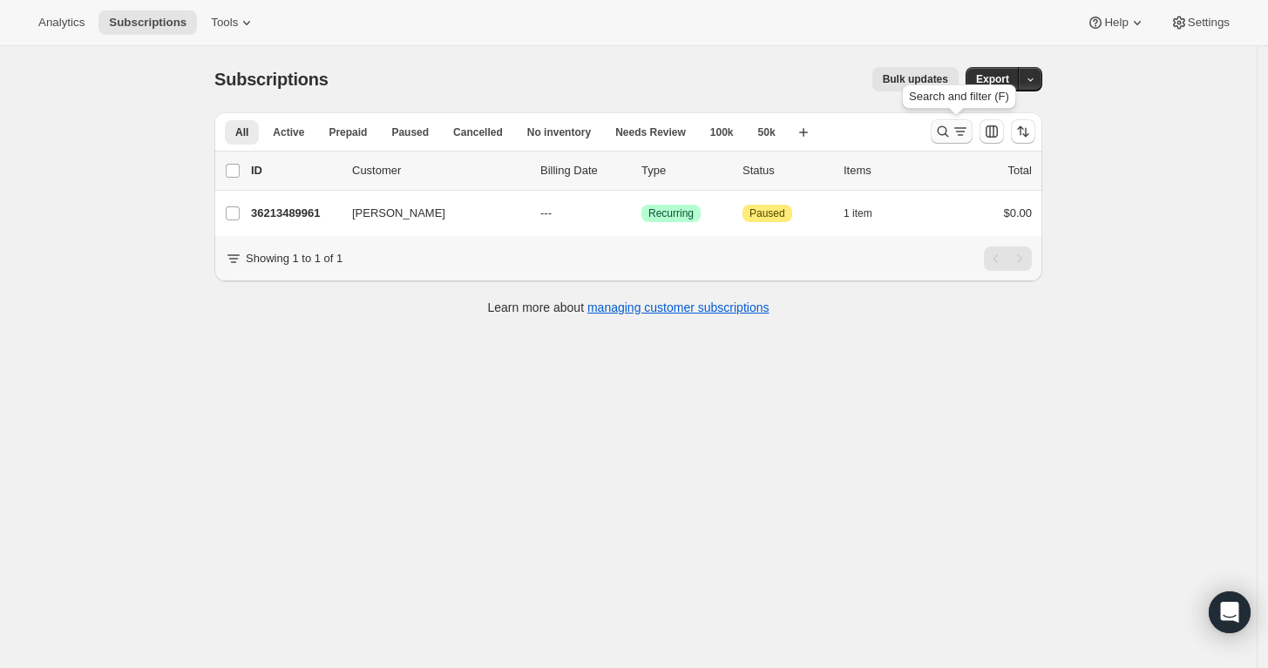
click at [957, 129] on icon "Search and filter results" at bounding box center [960, 131] width 17 height 17
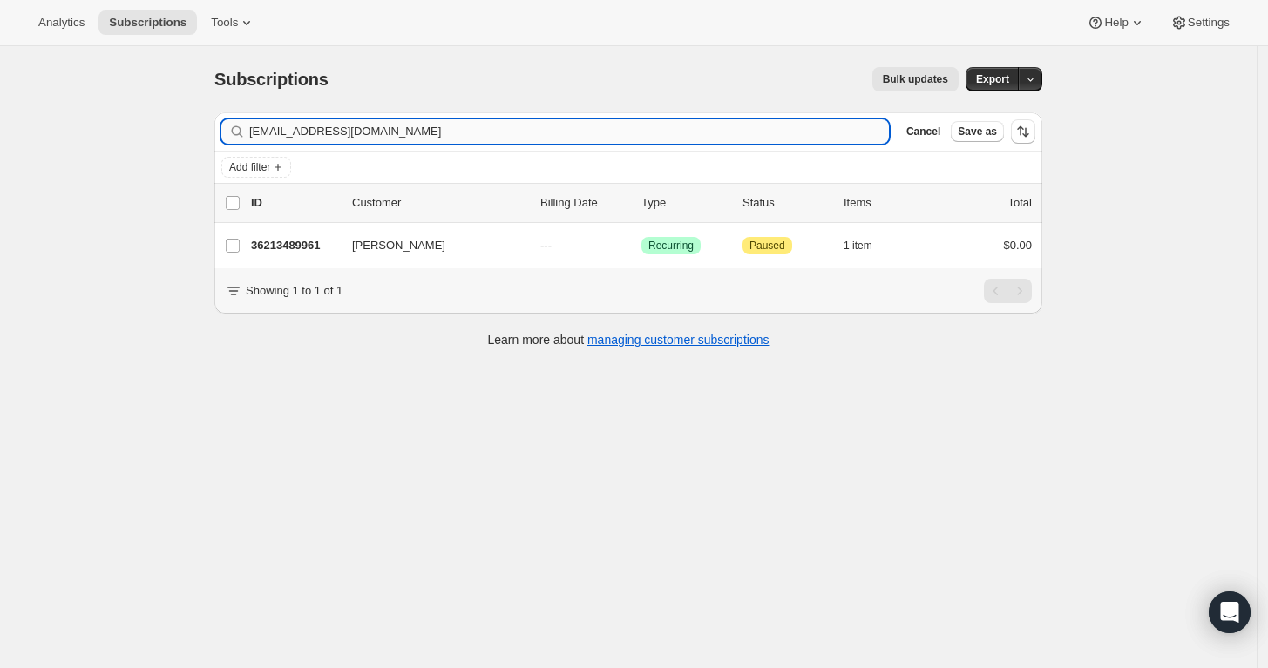
click at [512, 129] on input "lakehill@markmooredds.com" at bounding box center [569, 131] width 640 height 24
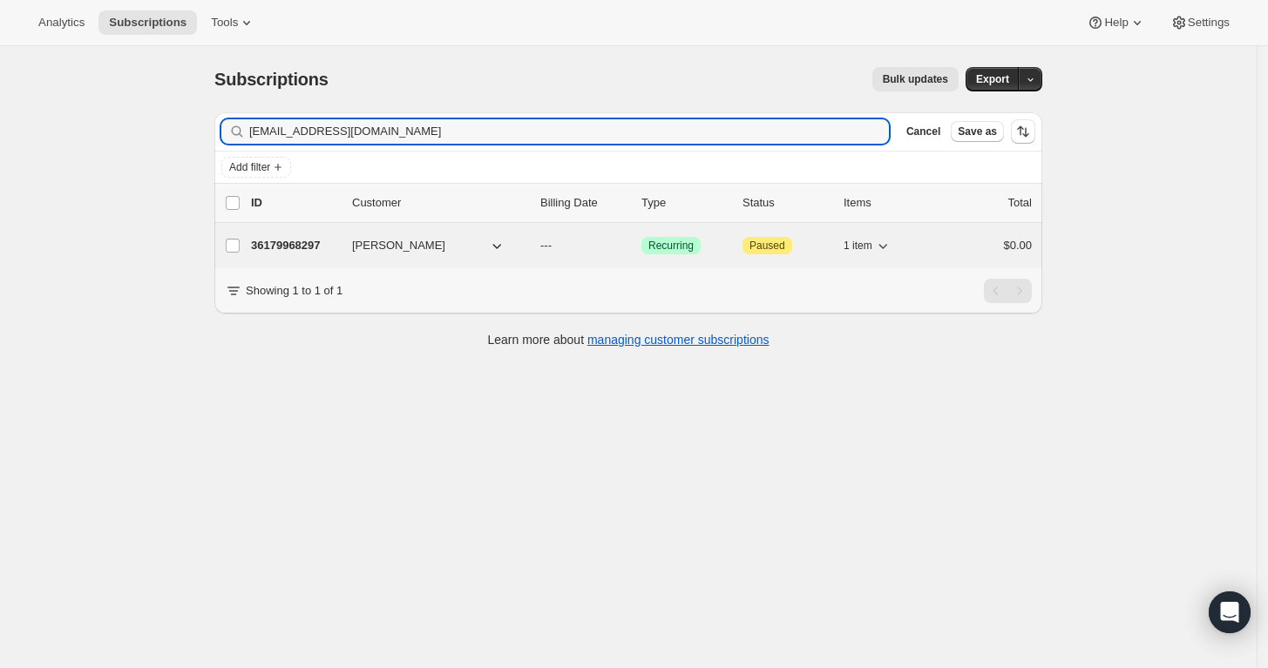
type input "bjkimler@gmail.com"
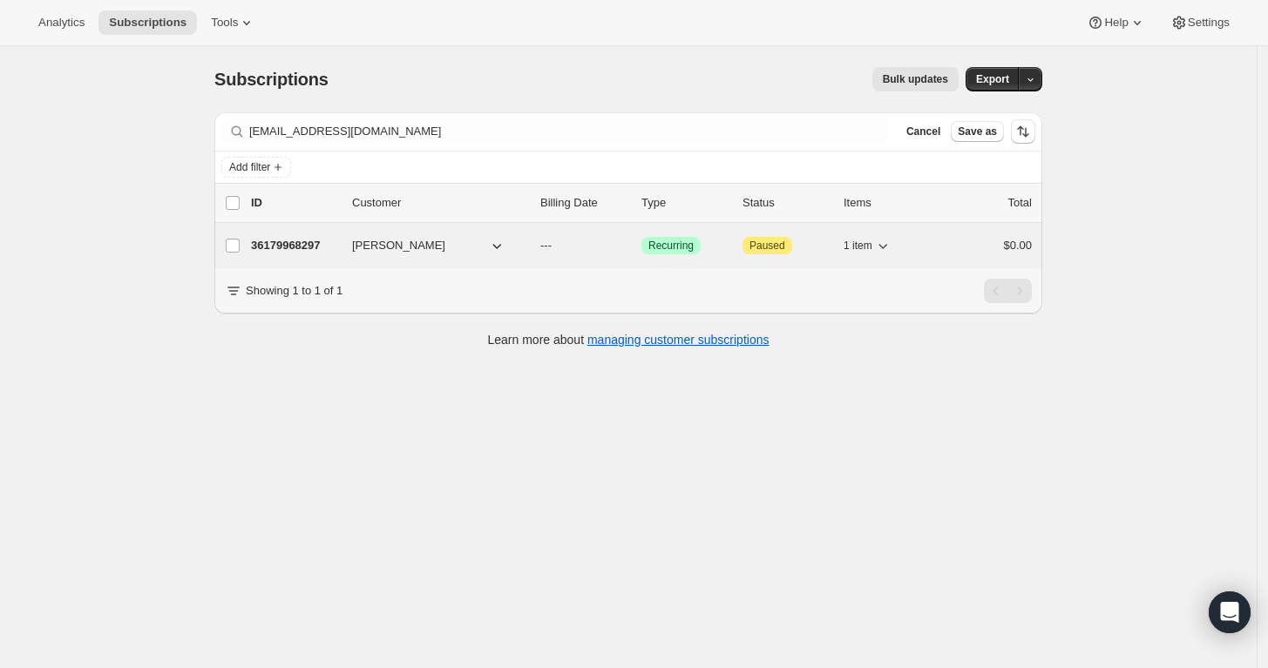
click at [288, 240] on p "36179968297" at bounding box center [294, 245] width 87 height 17
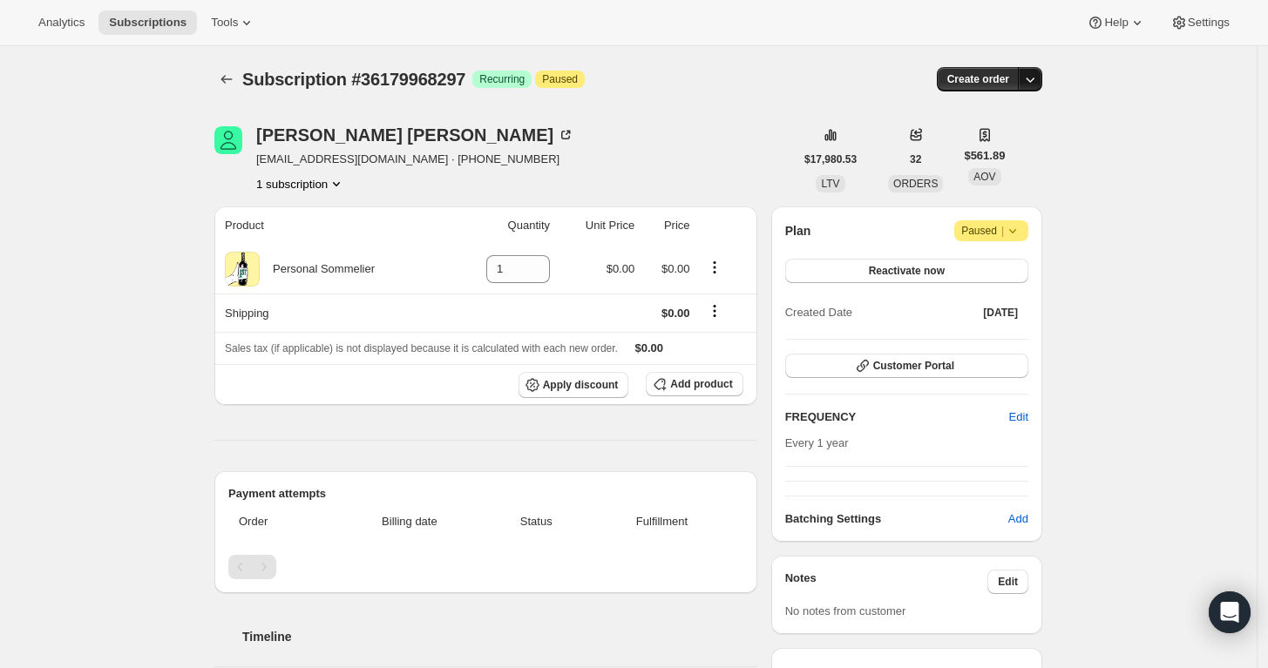
click at [1028, 79] on icon "button" at bounding box center [1029, 79] width 17 height 17
click at [1004, 143] on span "Create custom one-time order" at bounding box center [961, 144] width 151 height 13
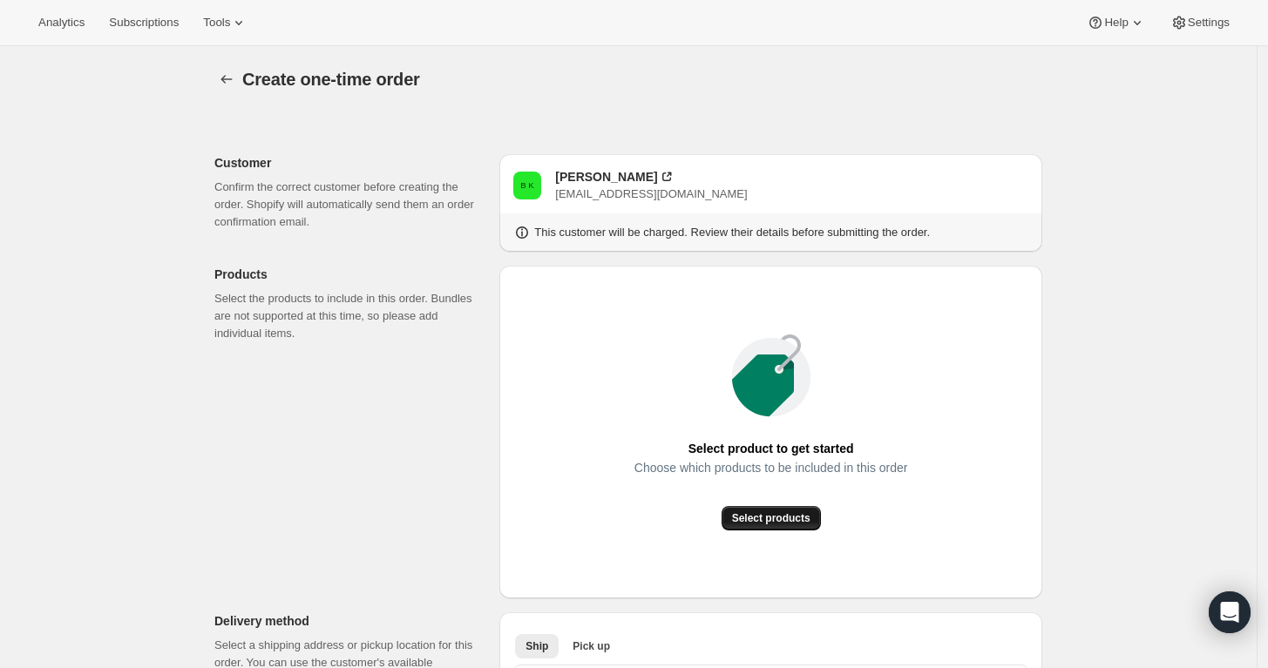
click at [787, 519] on span "Select products" at bounding box center [771, 519] width 78 height 14
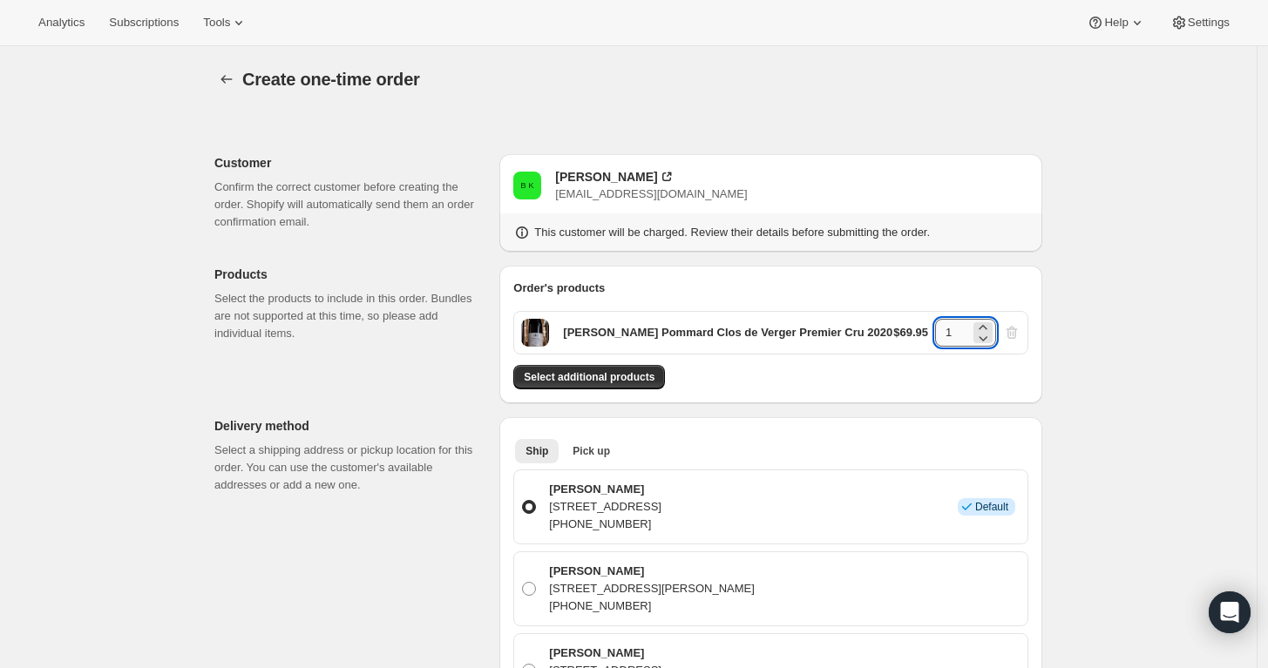
click at [965, 339] on input "1" at bounding box center [952, 333] width 35 height 28
type input "3"
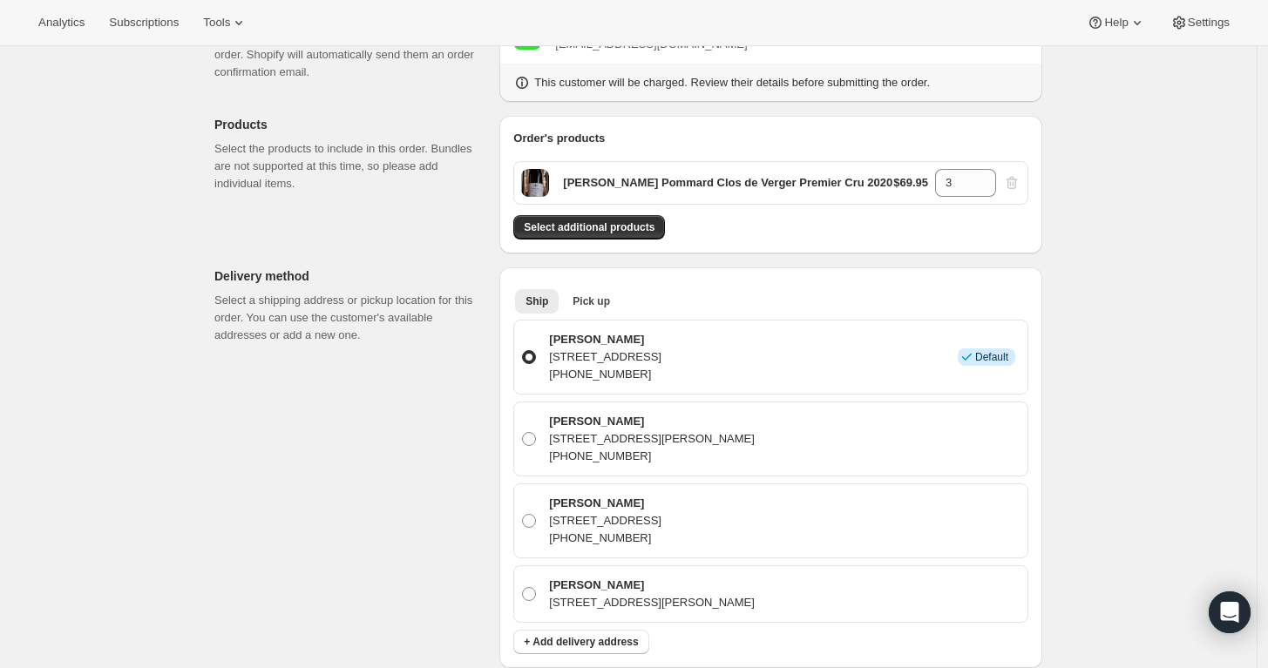
scroll to position [146, 0]
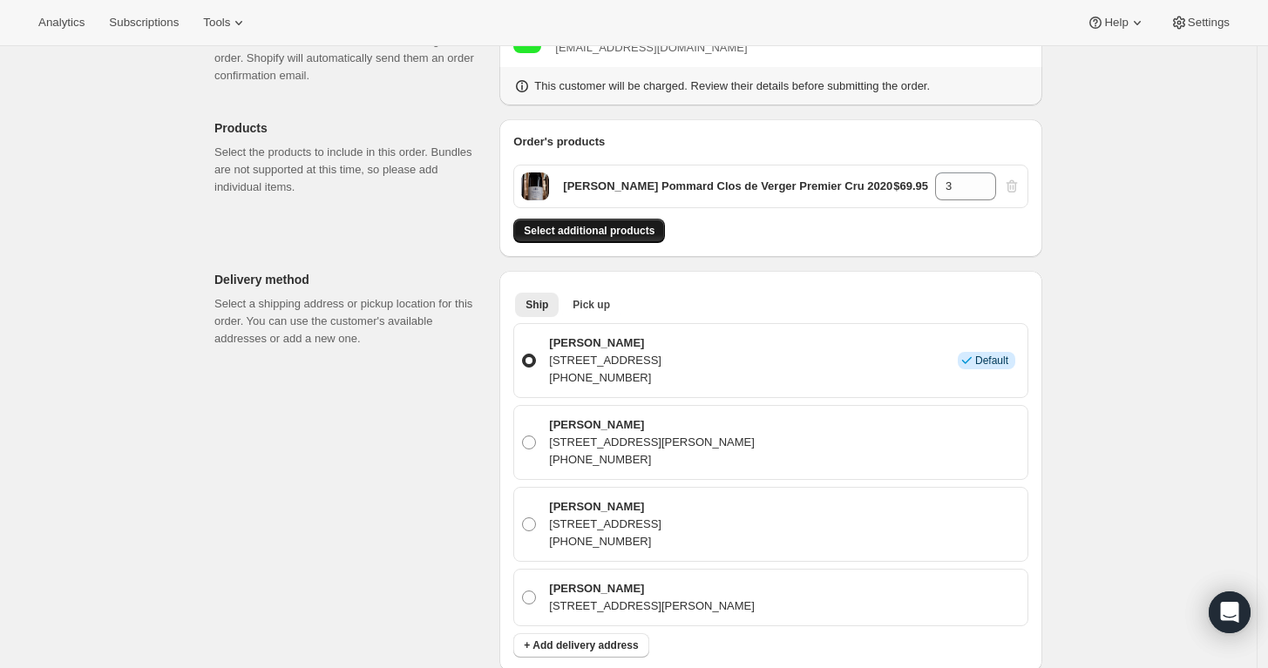
click at [623, 242] on div "Order's products Romuald Valot Pommard Clos de Verger Premier Cru 2020 $69.95 3…" at bounding box center [770, 188] width 543 height 138
click at [624, 238] on button "Select additional products" at bounding box center [589, 231] width 152 height 24
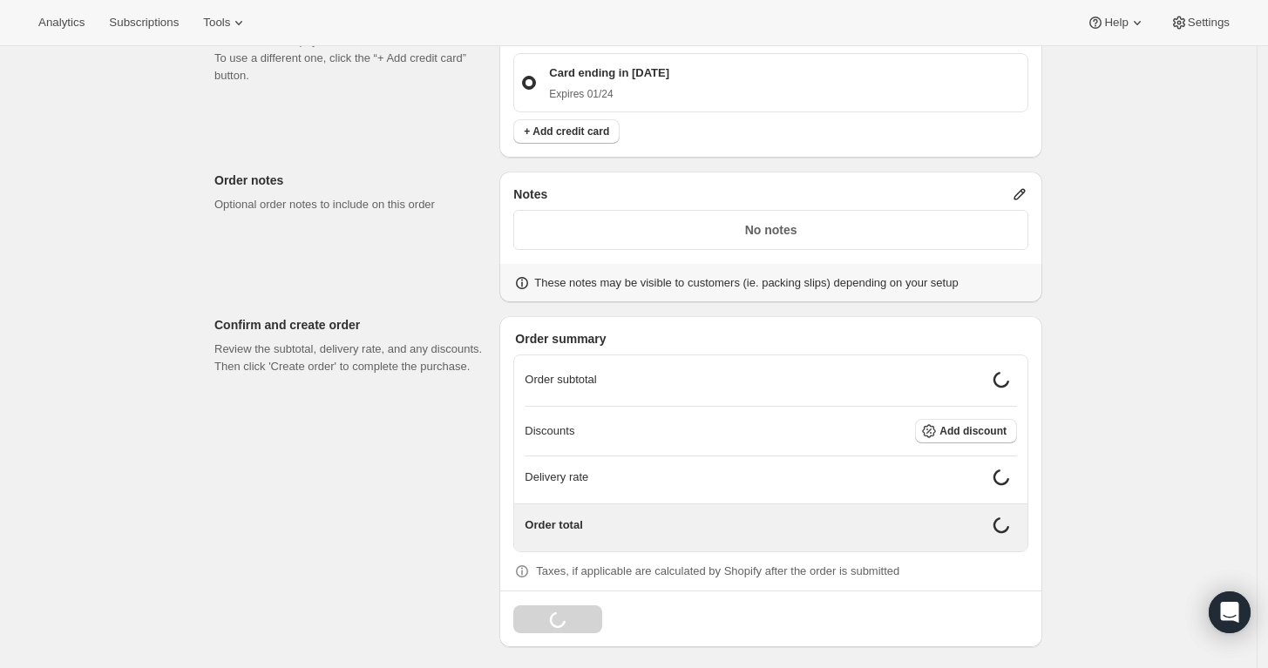
scroll to position [867, 0]
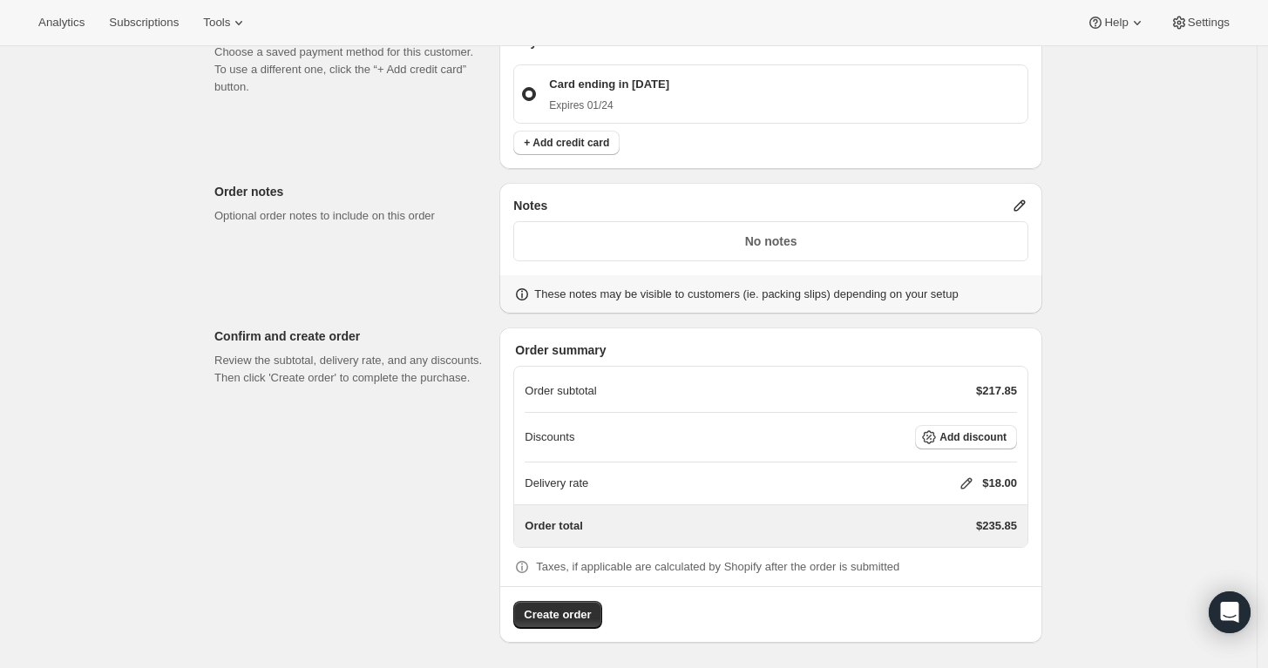
click at [1020, 203] on icon at bounding box center [1019, 205] width 17 height 17
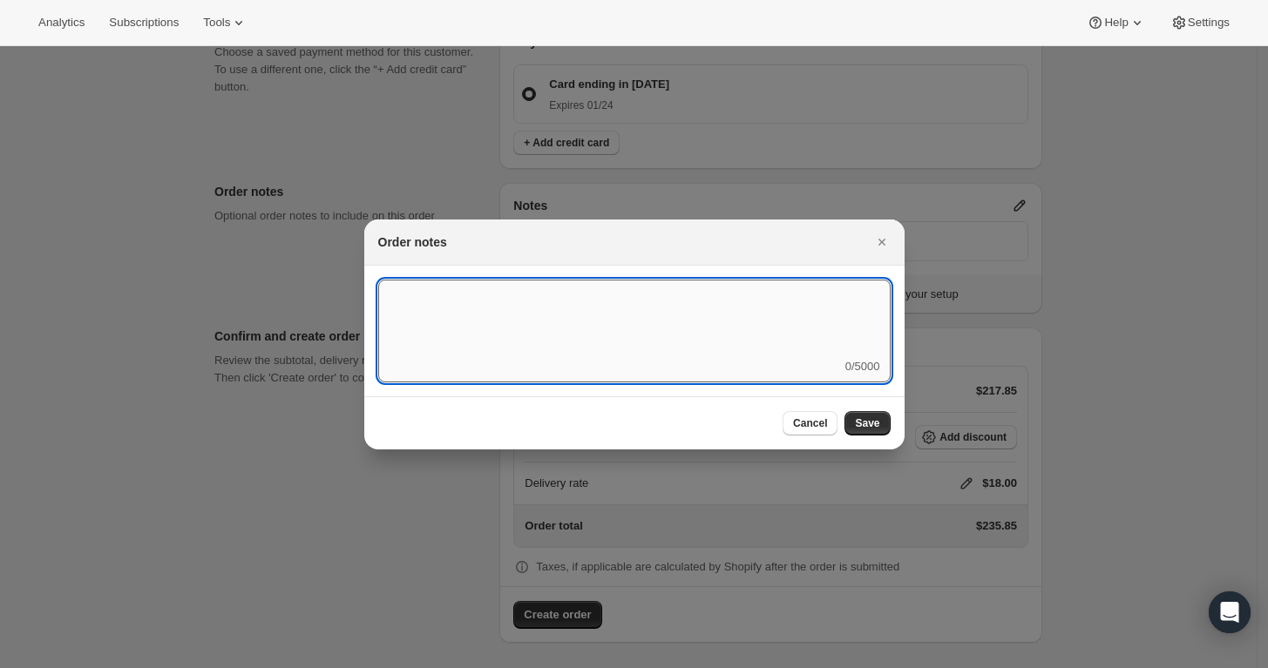
click at [797, 321] on textarea ":ran:" at bounding box center [634, 319] width 512 height 78
type textarea "Temp Control"
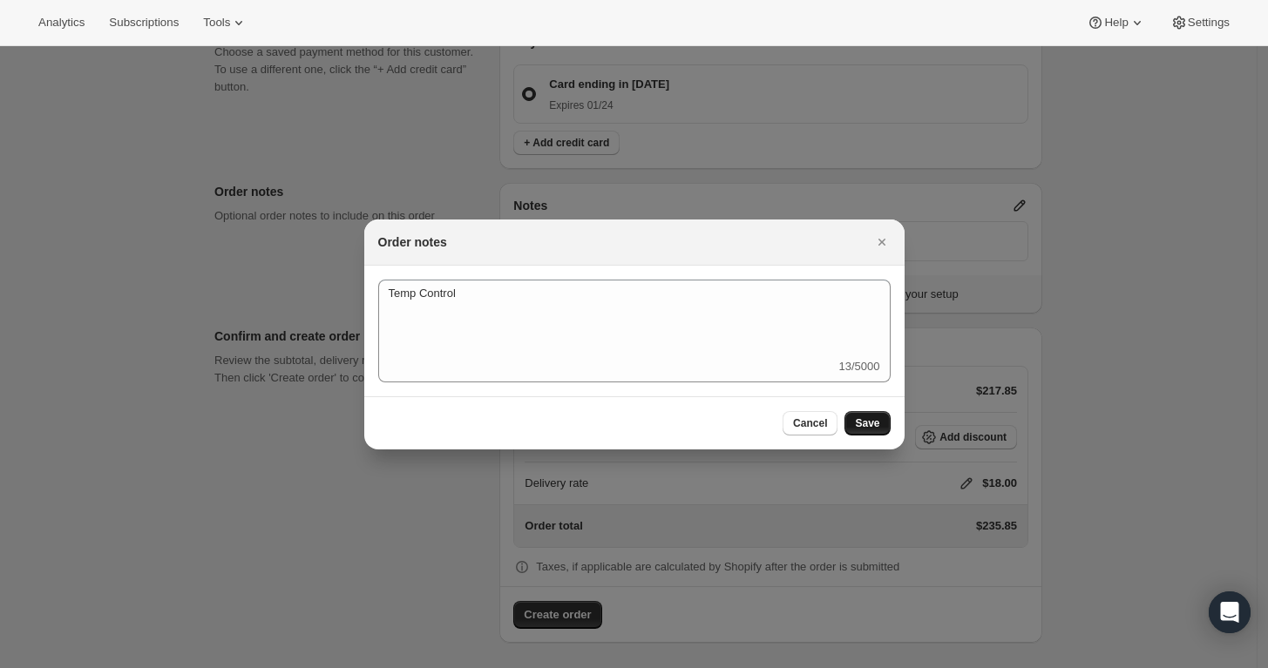
click at [872, 419] on span "Save" at bounding box center [867, 424] width 24 height 14
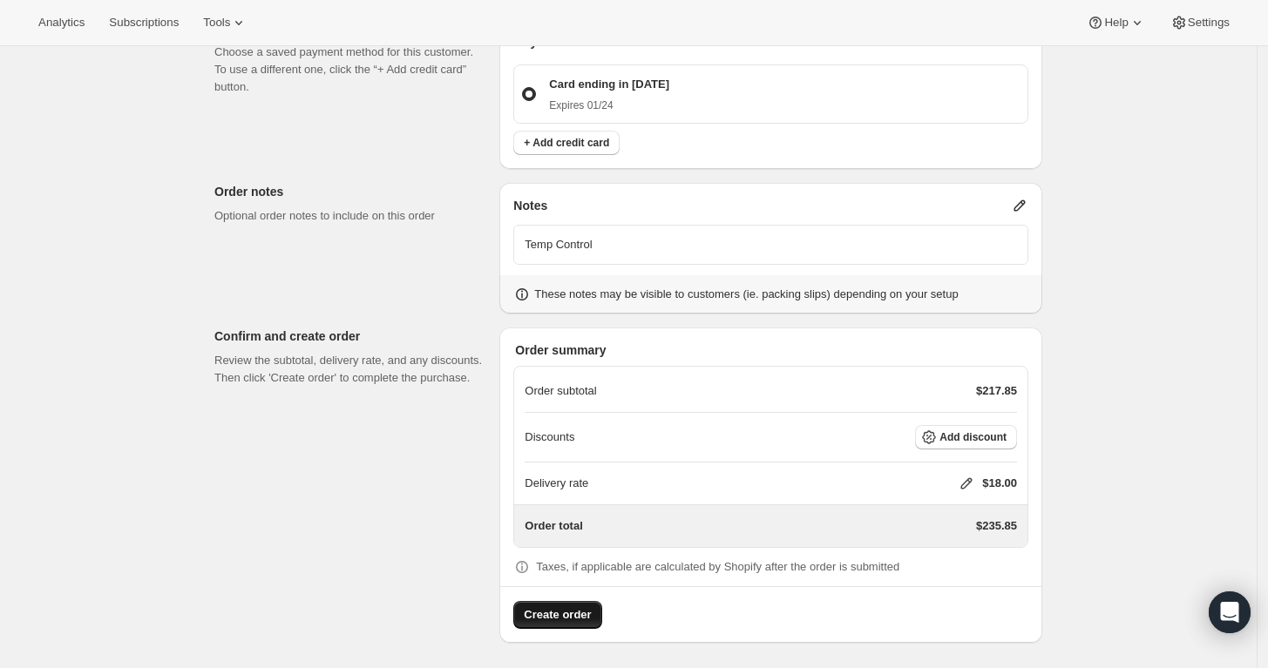
click at [570, 619] on span "Create order" at bounding box center [557, 615] width 67 height 17
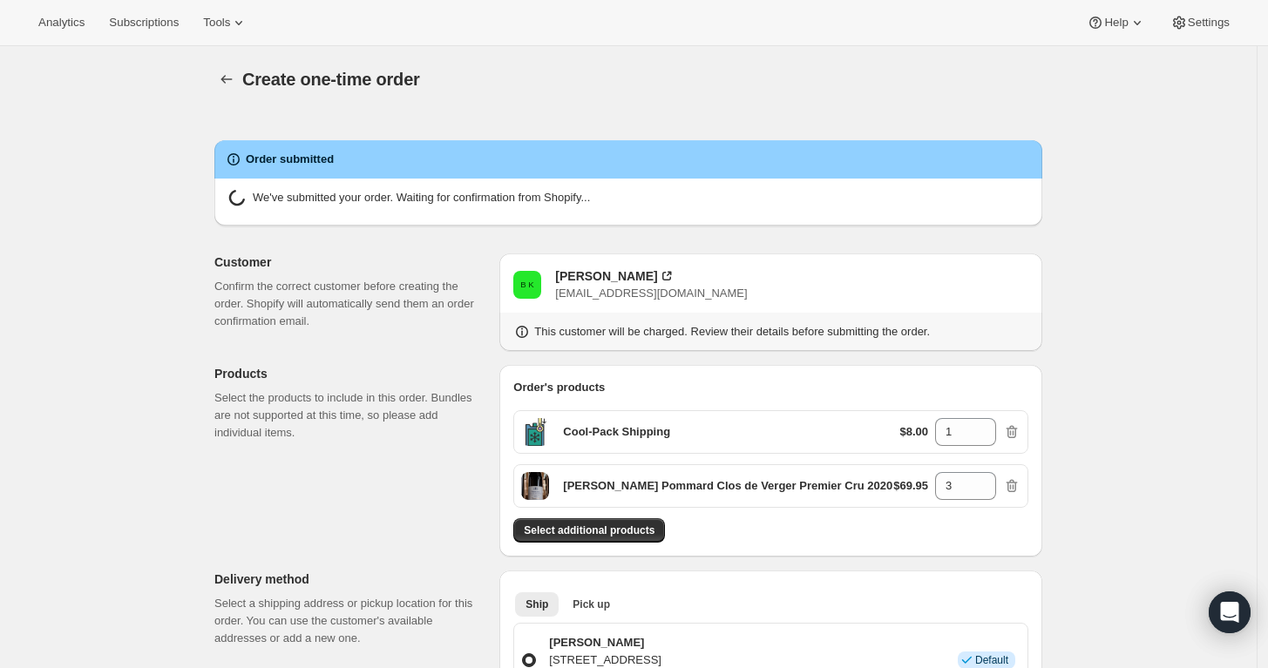
radio input "true"
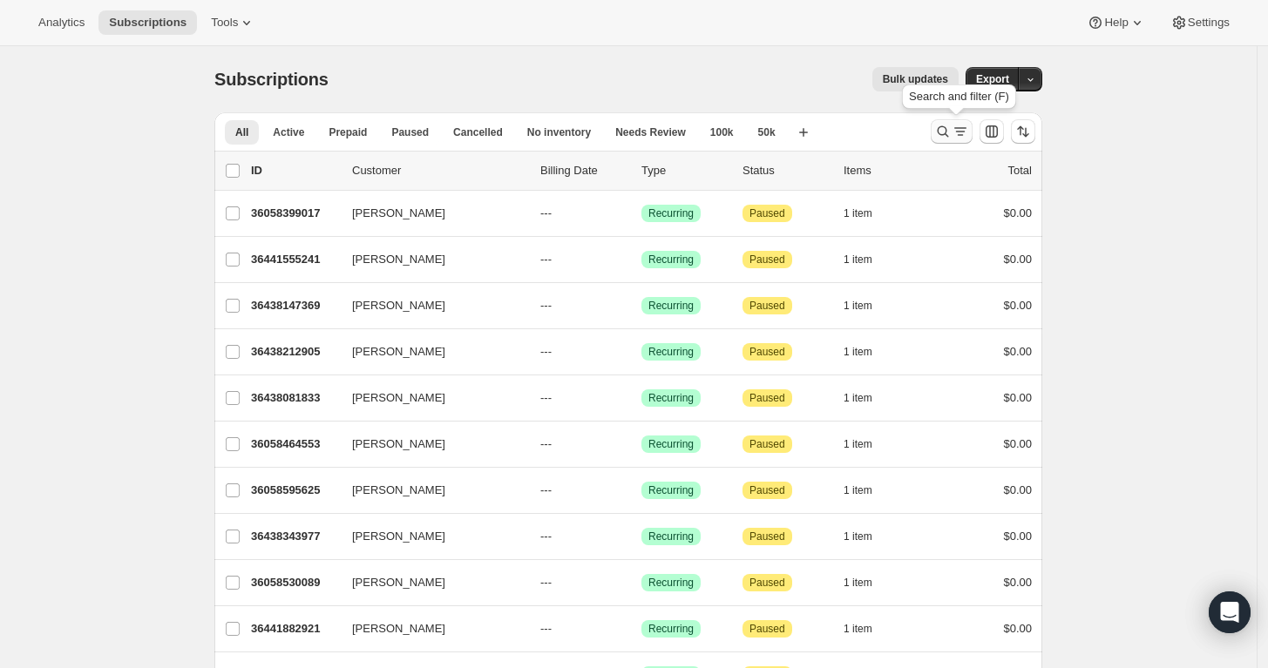
click at [956, 129] on icon "Search and filter results" at bounding box center [960, 131] width 17 height 17
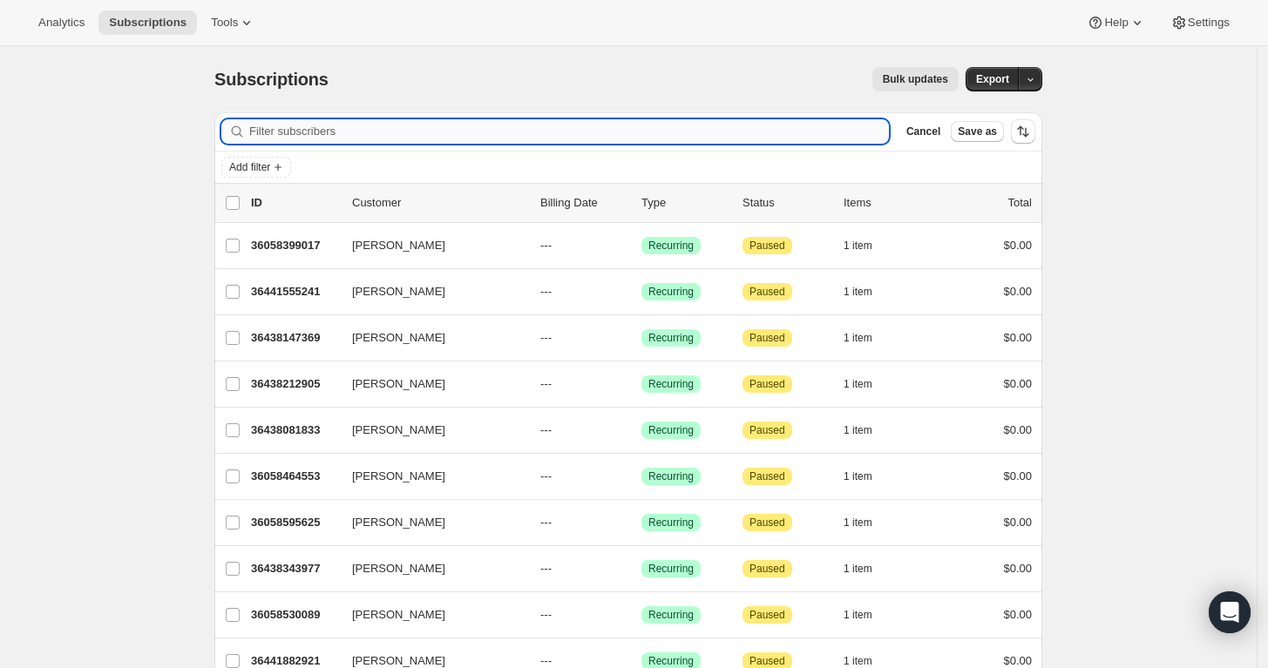
click at [779, 138] on input "Filter subscribers" at bounding box center [569, 131] width 640 height 24
paste input "[PERSON_NAME][EMAIL_ADDRESS][PERSON_NAME]"
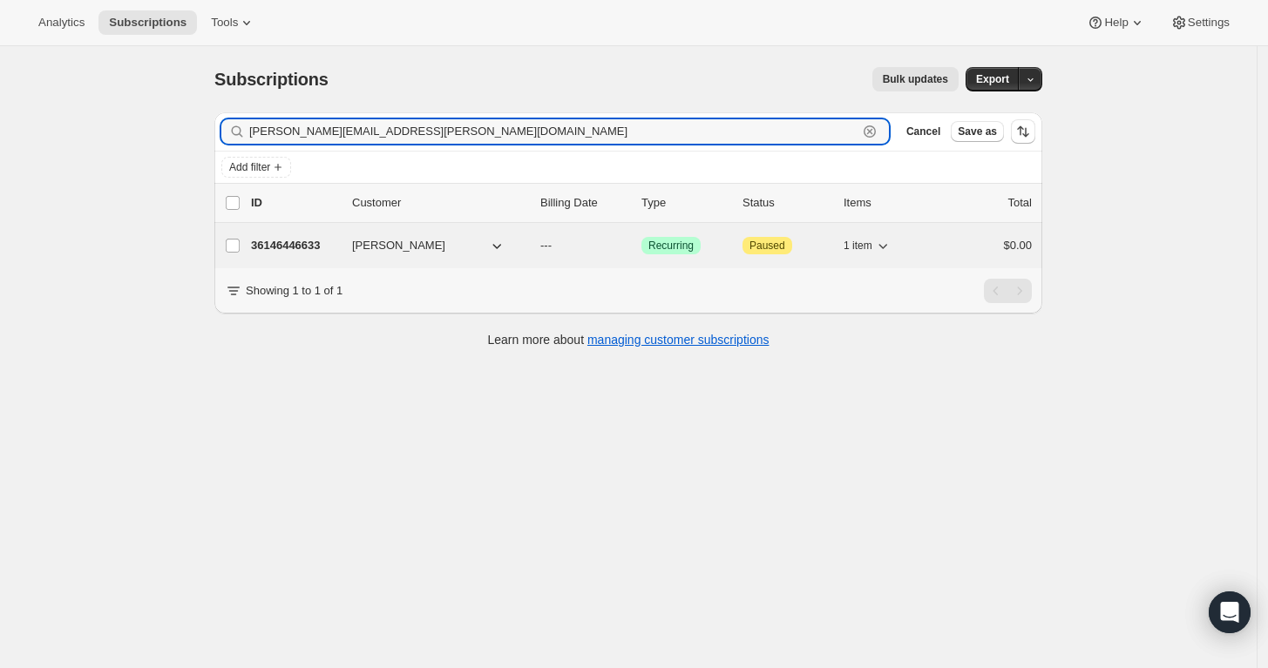
type input "[PERSON_NAME][EMAIL_ADDRESS][PERSON_NAME][DOMAIN_NAME]"
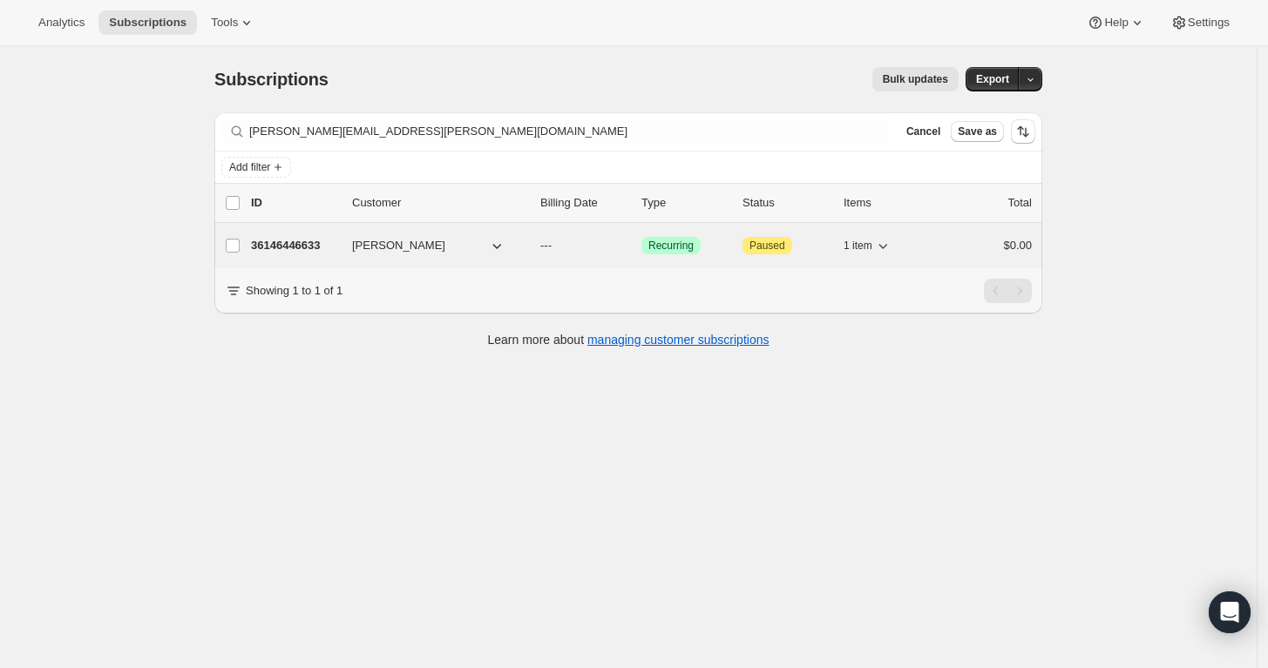
click at [312, 240] on p "36146446633" at bounding box center [294, 245] width 87 height 17
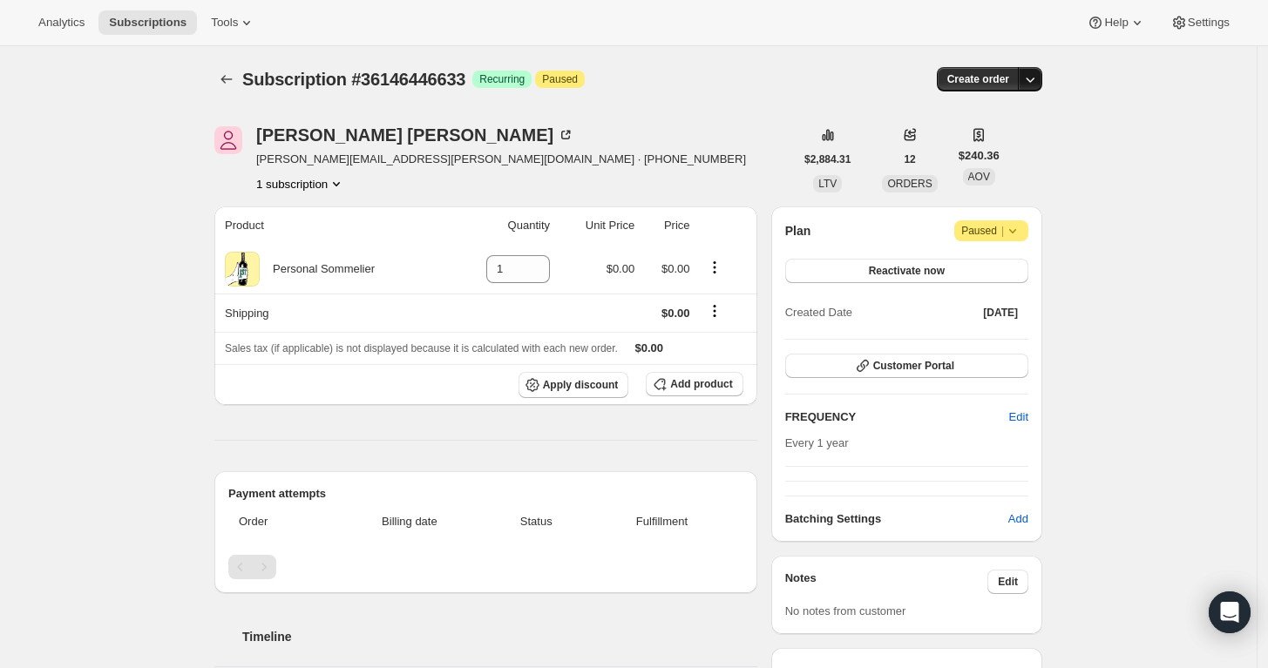
click at [1039, 85] on icon "button" at bounding box center [1029, 79] width 17 height 17
click at [1133, 131] on div "Subscription #36146446633. This page is ready Subscription #36146446633 Success…" at bounding box center [628, 541] width 1257 height 990
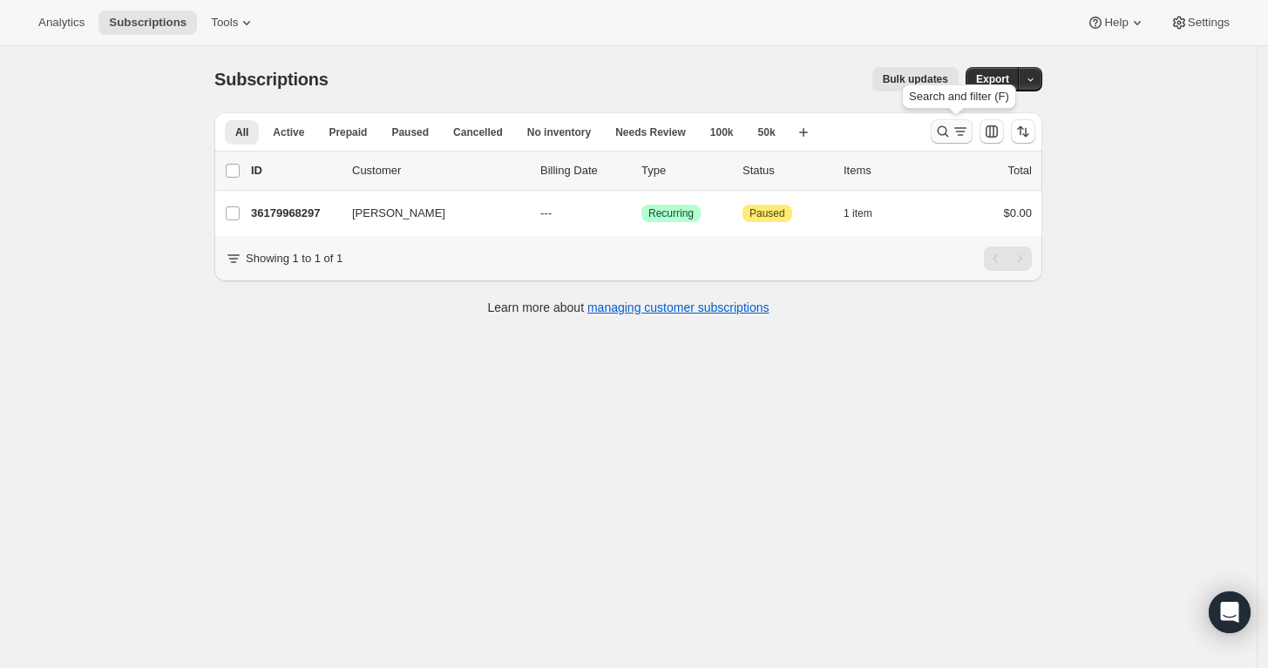
click at [952, 127] on icon "Search and filter results" at bounding box center [942, 131] width 17 height 17
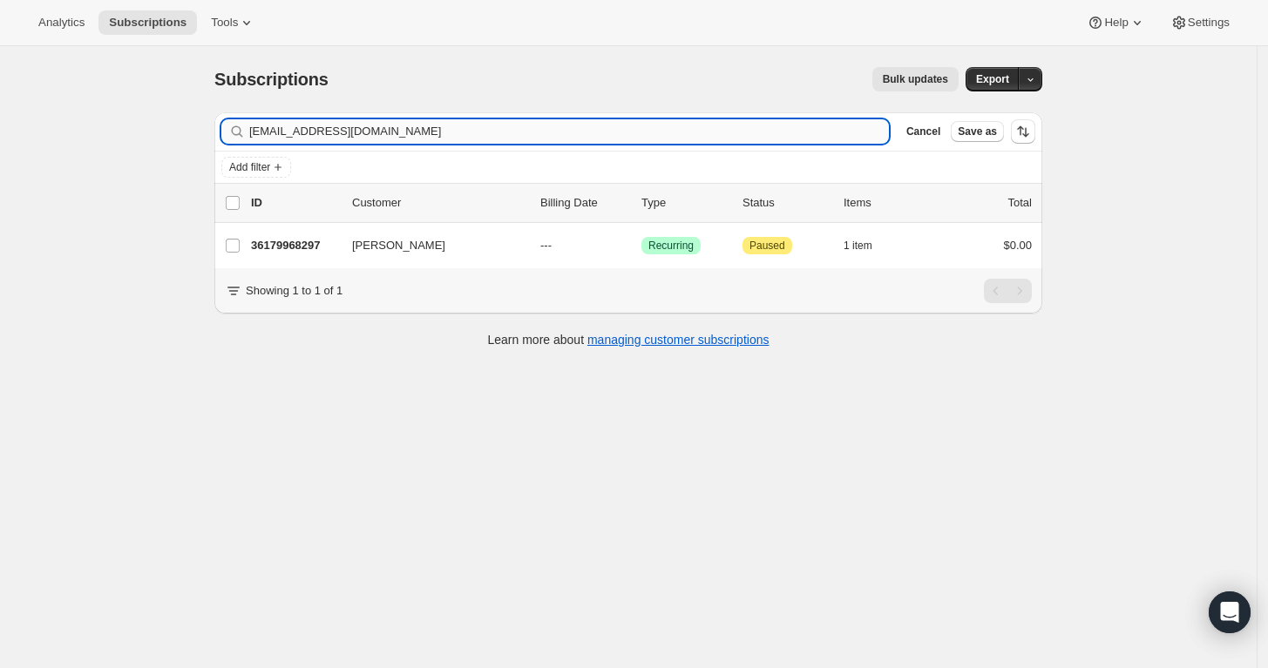
click at [823, 127] on input "bjkimler@gmail.com" at bounding box center [569, 131] width 640 height 24
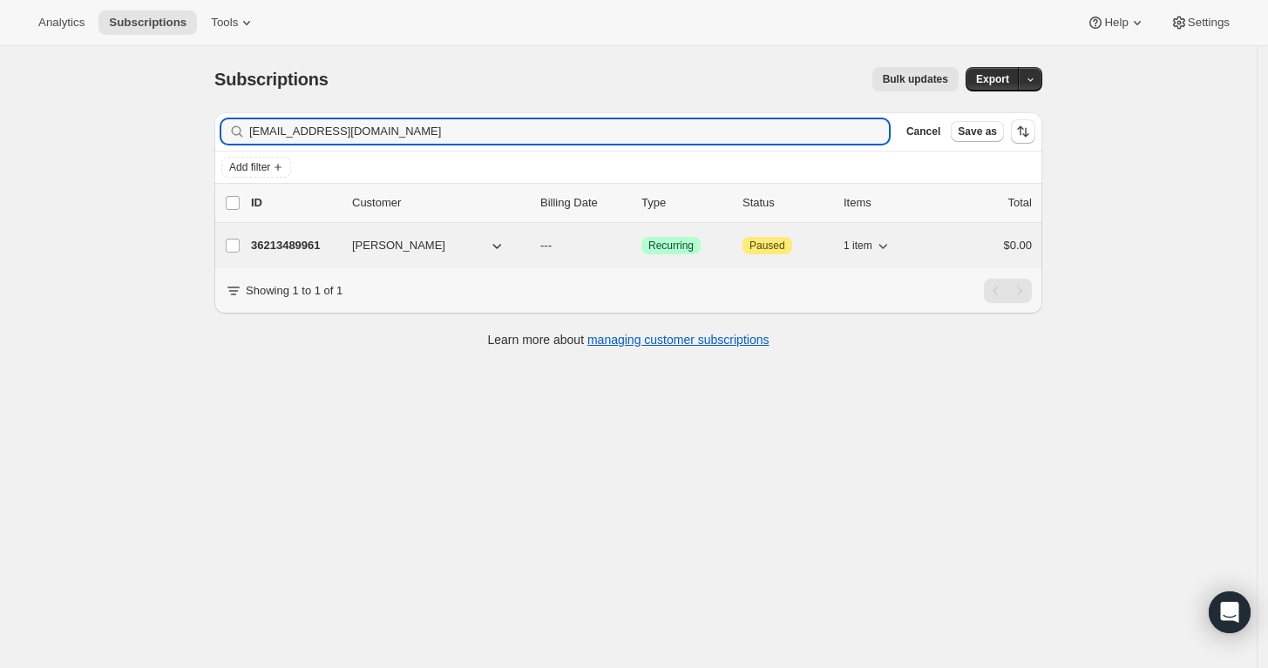
type input "lakehill@markmooredds.com"
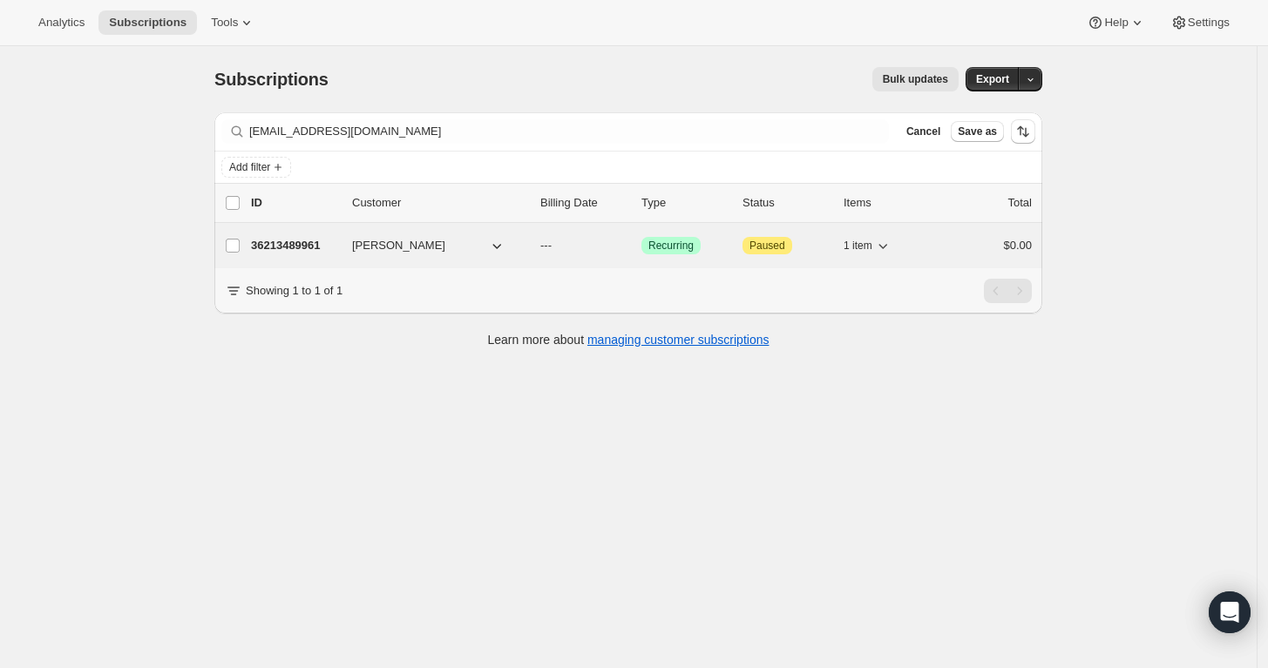
click at [288, 238] on p "36213489961" at bounding box center [294, 245] width 87 height 17
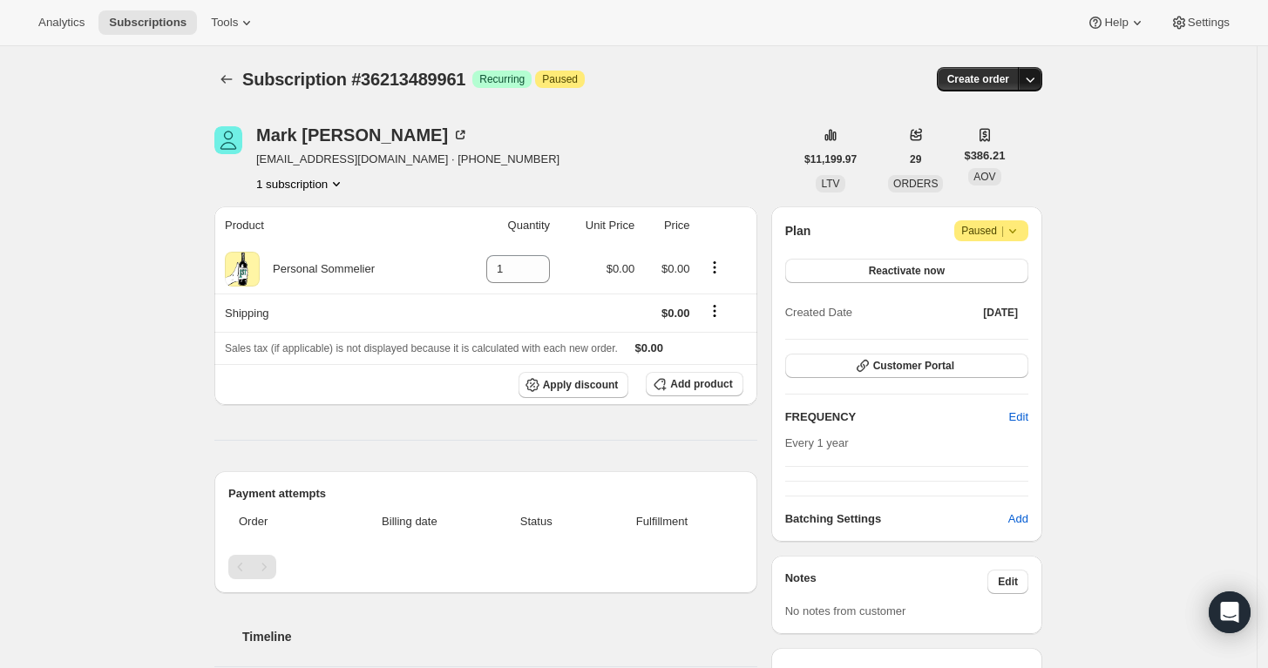
click at [1039, 82] on icon "button" at bounding box center [1029, 79] width 17 height 17
click at [1022, 146] on span "Create custom one-time order" at bounding box center [961, 144] width 151 height 13
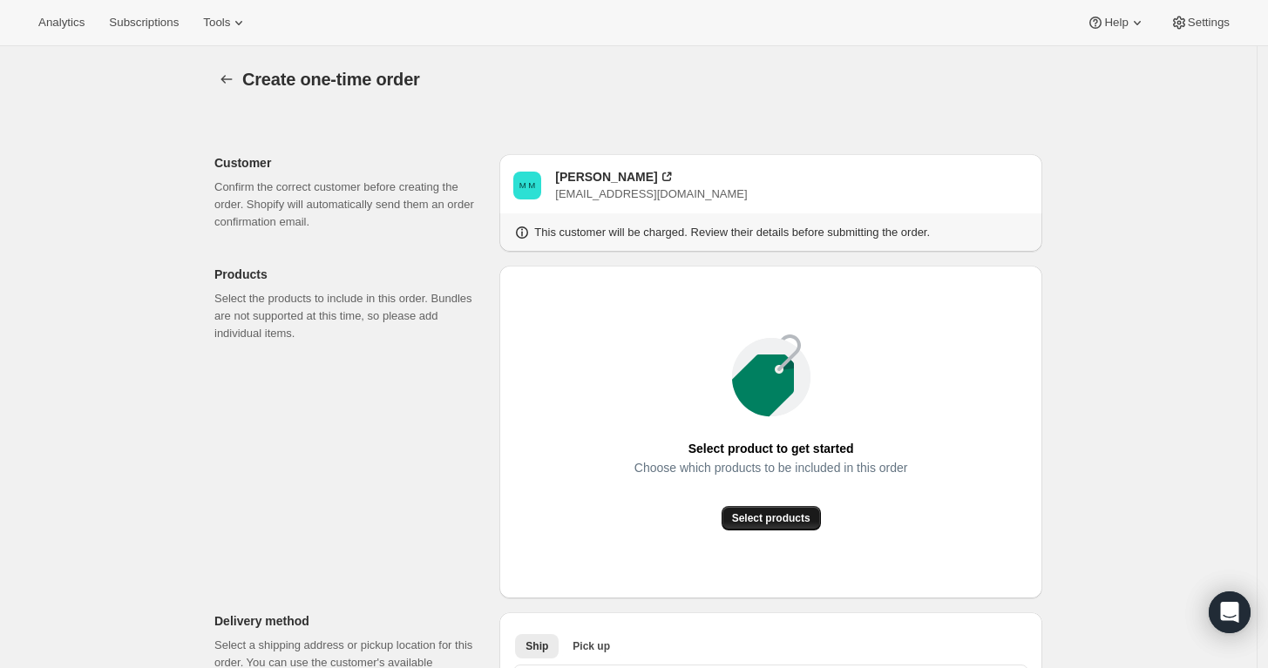
click at [795, 526] on button "Select products" at bounding box center [771, 518] width 99 height 24
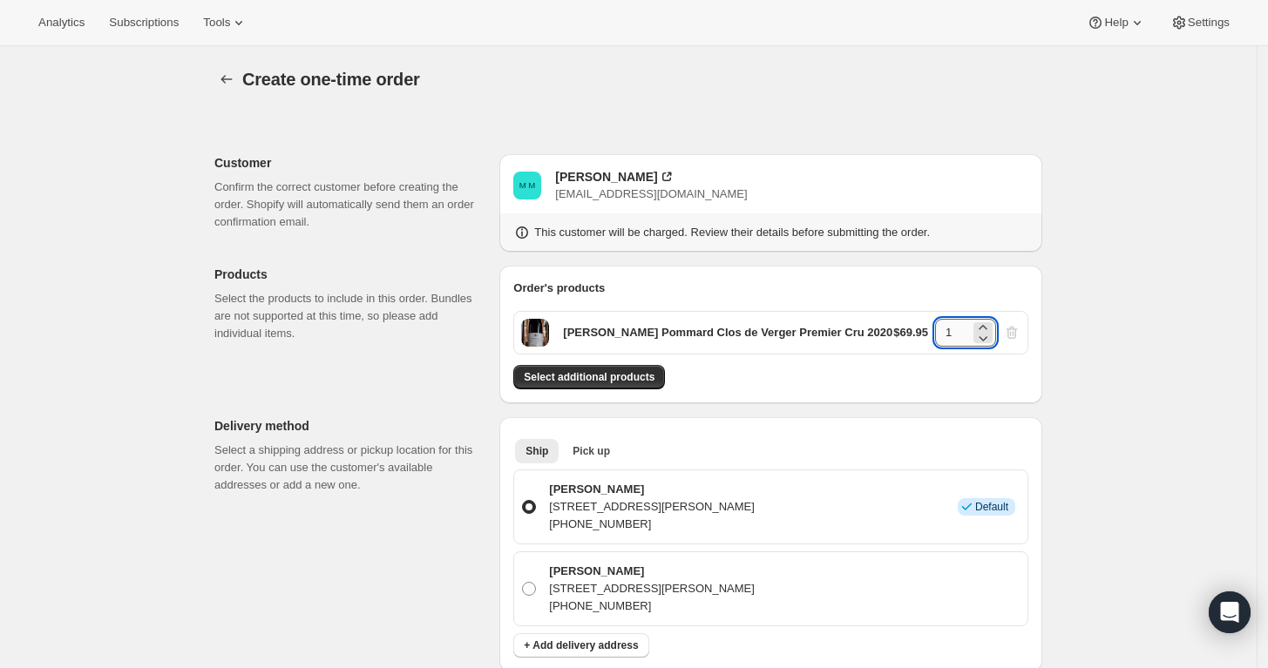
click at [959, 333] on input "1" at bounding box center [952, 333] width 35 height 28
type input "6"
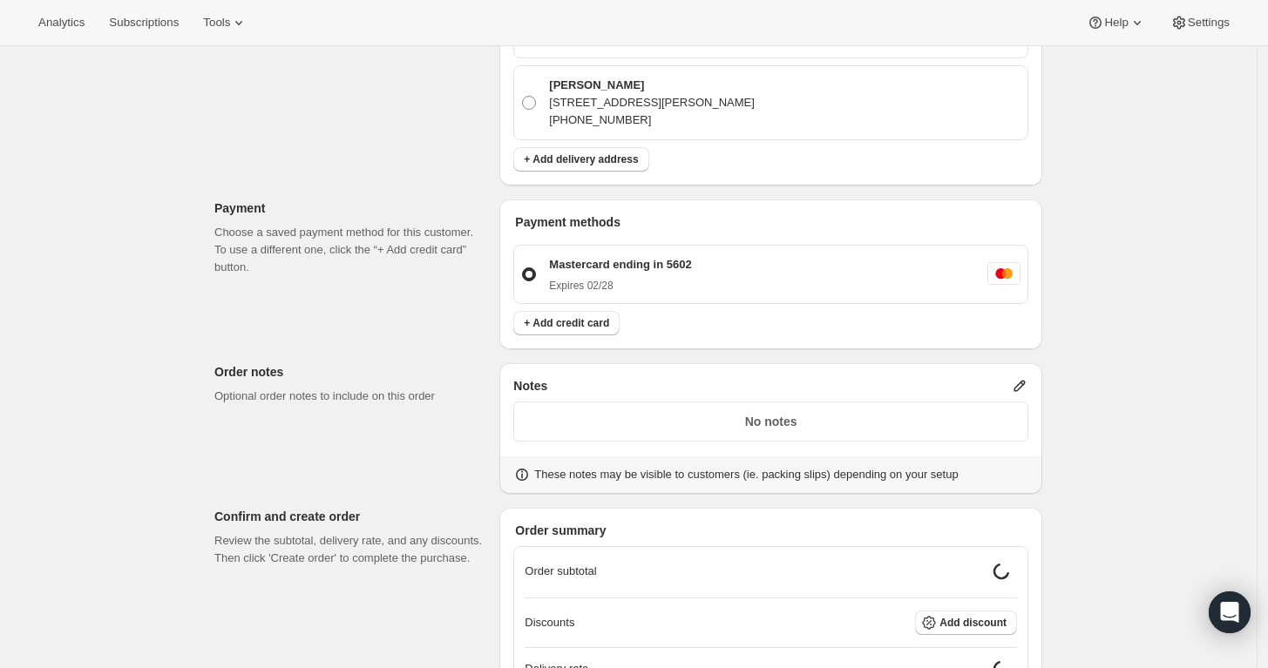
scroll to position [487, 0]
click at [1019, 383] on icon at bounding box center [1019, 384] width 17 height 17
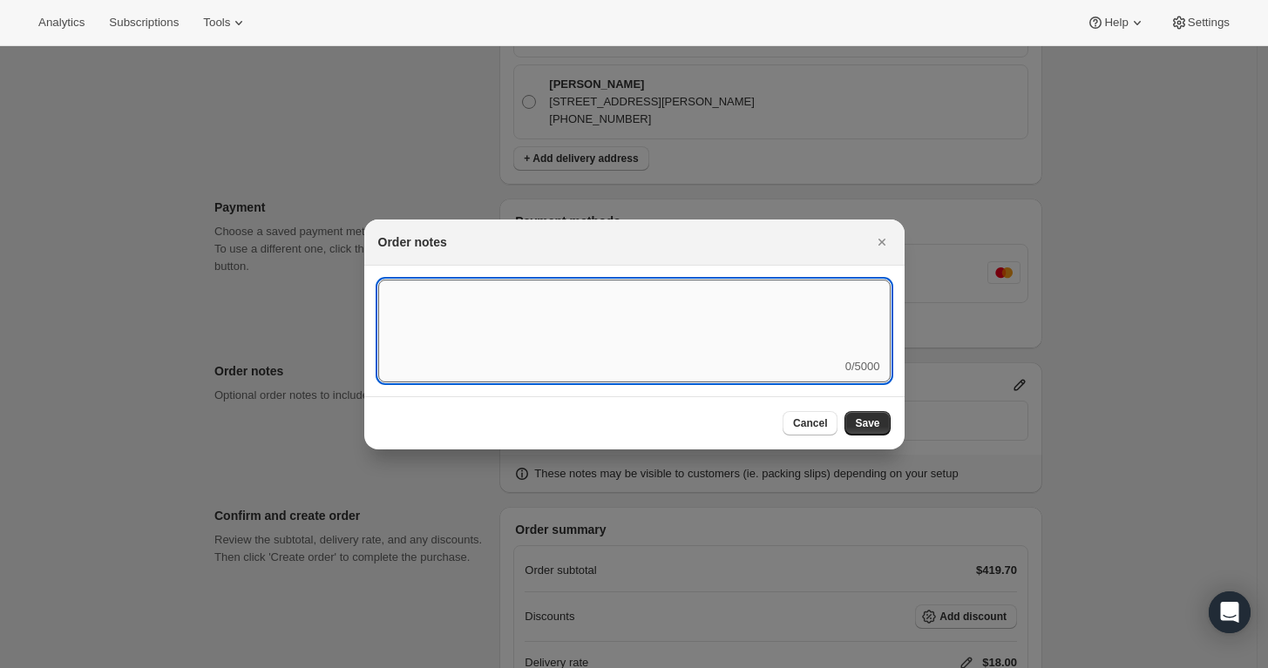
click at [809, 341] on textarea ":r3t:" at bounding box center [634, 319] width 512 height 78
type textarea "Weather HOLD"
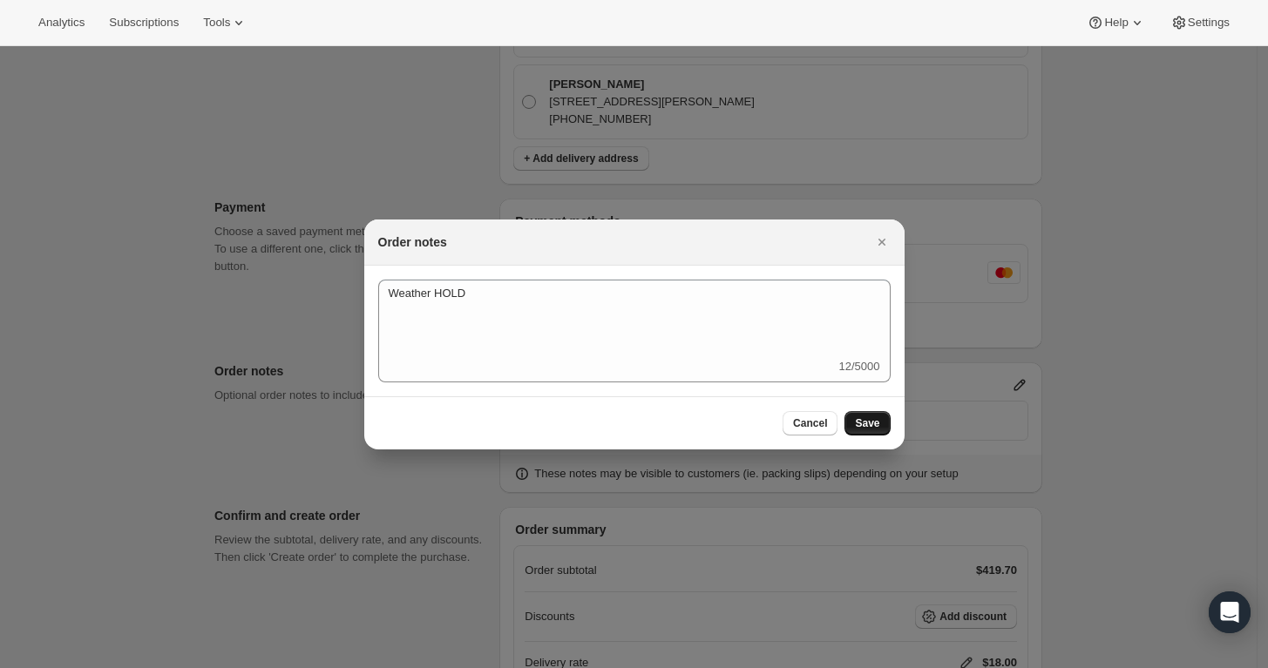
click at [866, 416] on button "Save" at bounding box center [867, 423] width 45 height 24
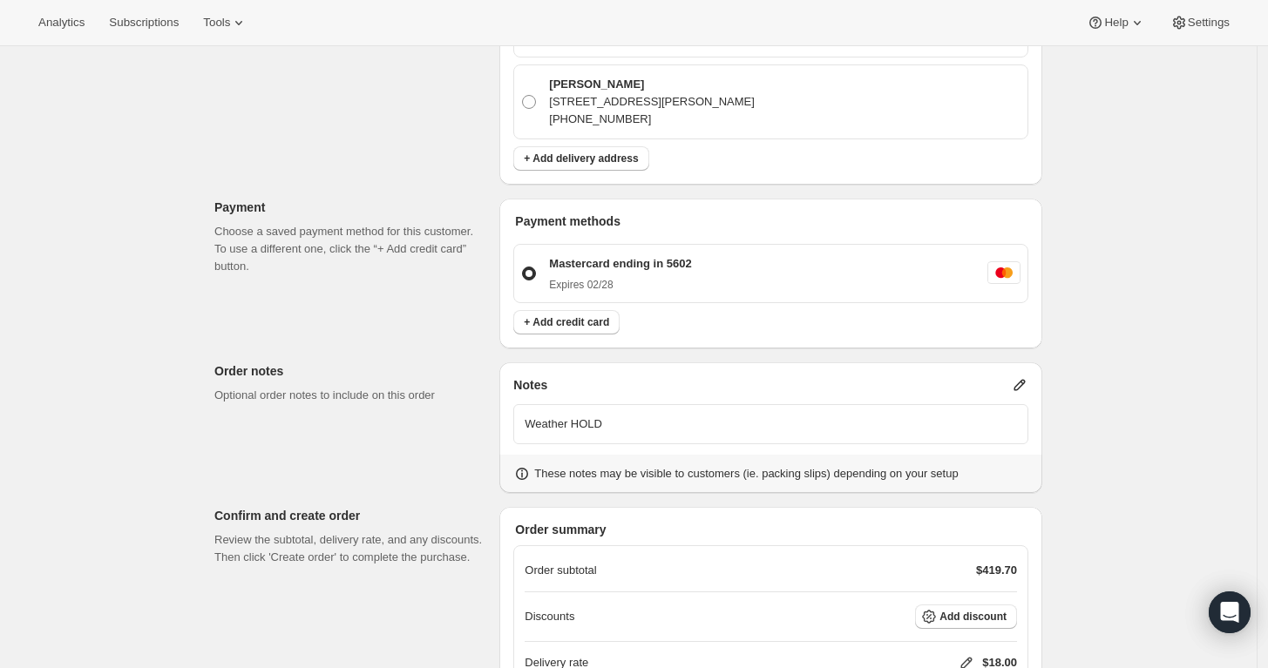
scroll to position [668, 0]
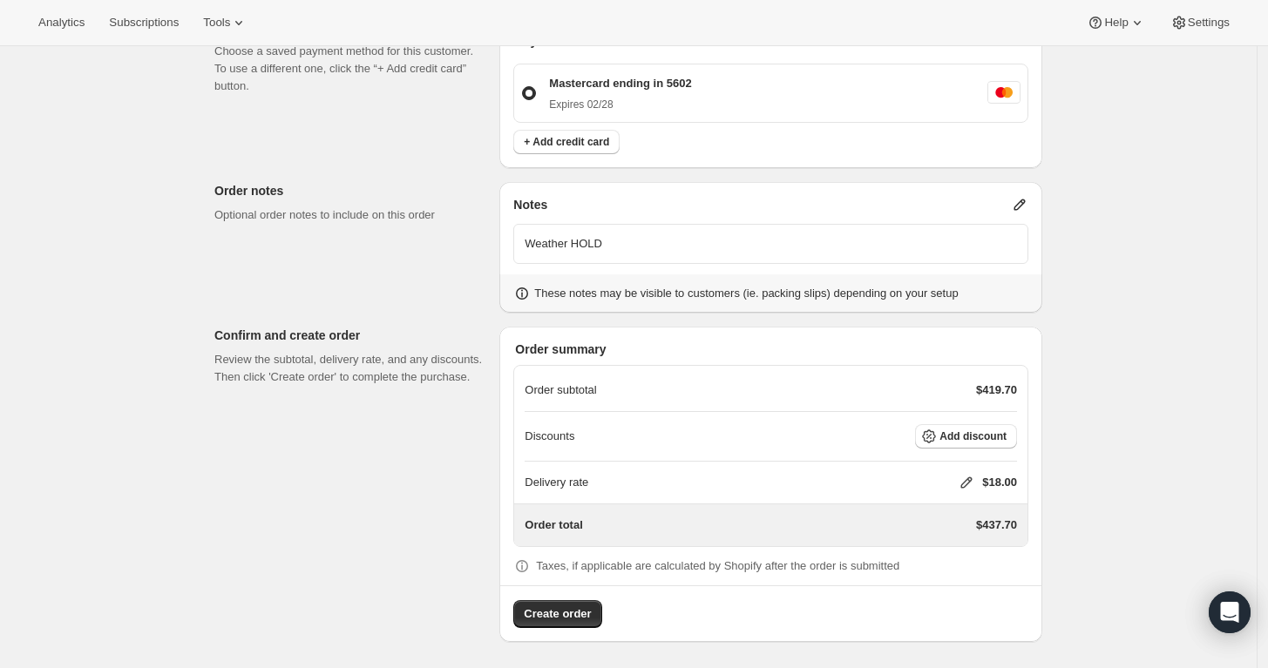
click at [967, 478] on icon at bounding box center [966, 482] width 17 height 17
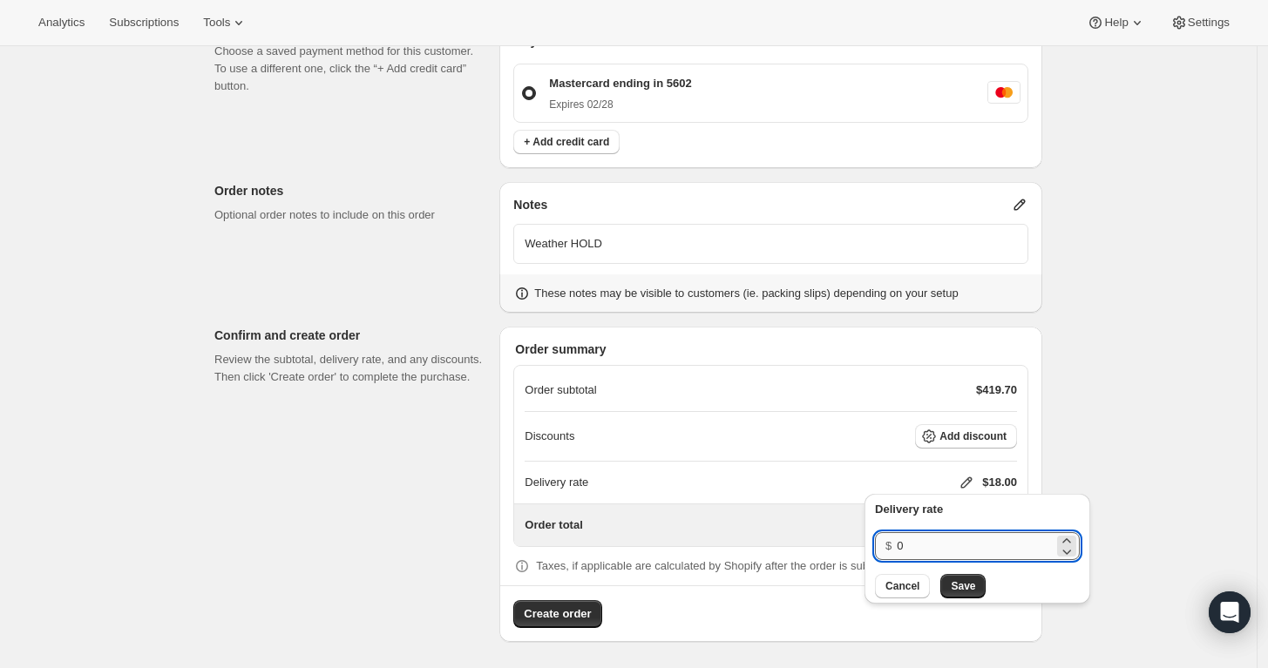
click at [925, 547] on input "0" at bounding box center [975, 547] width 157 height 28
type input "0"
click at [967, 576] on button "Save" at bounding box center [962, 586] width 45 height 24
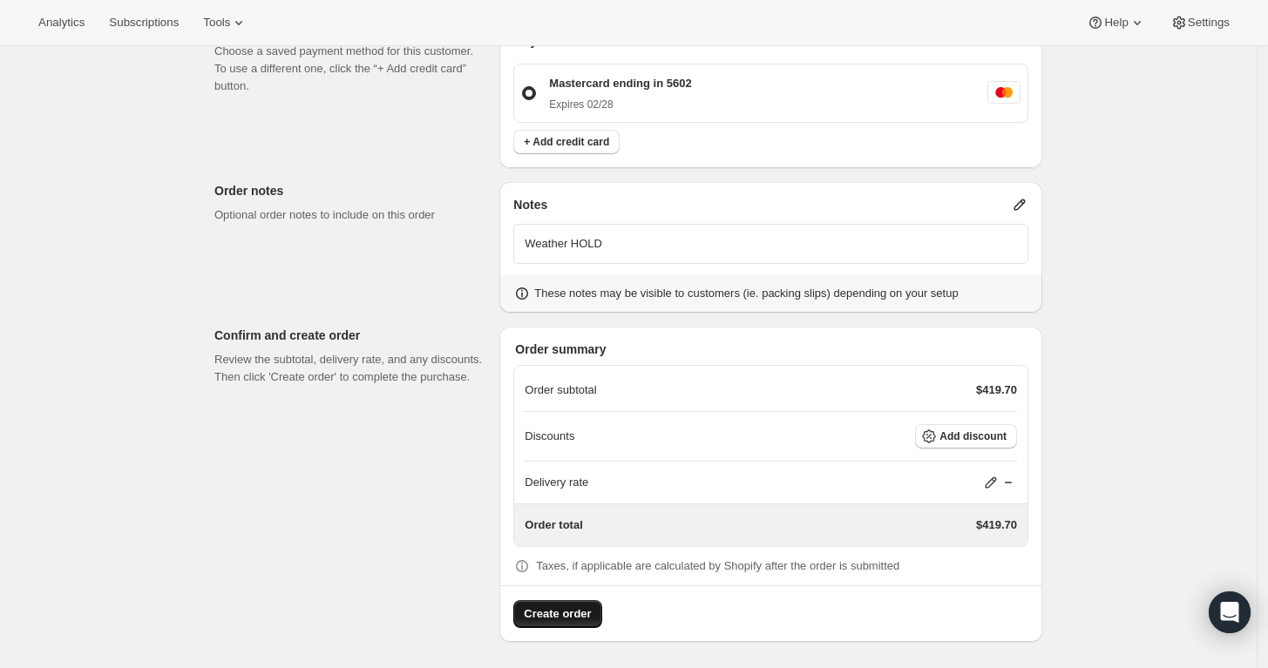
click at [571, 612] on span "Create order" at bounding box center [557, 614] width 67 height 17
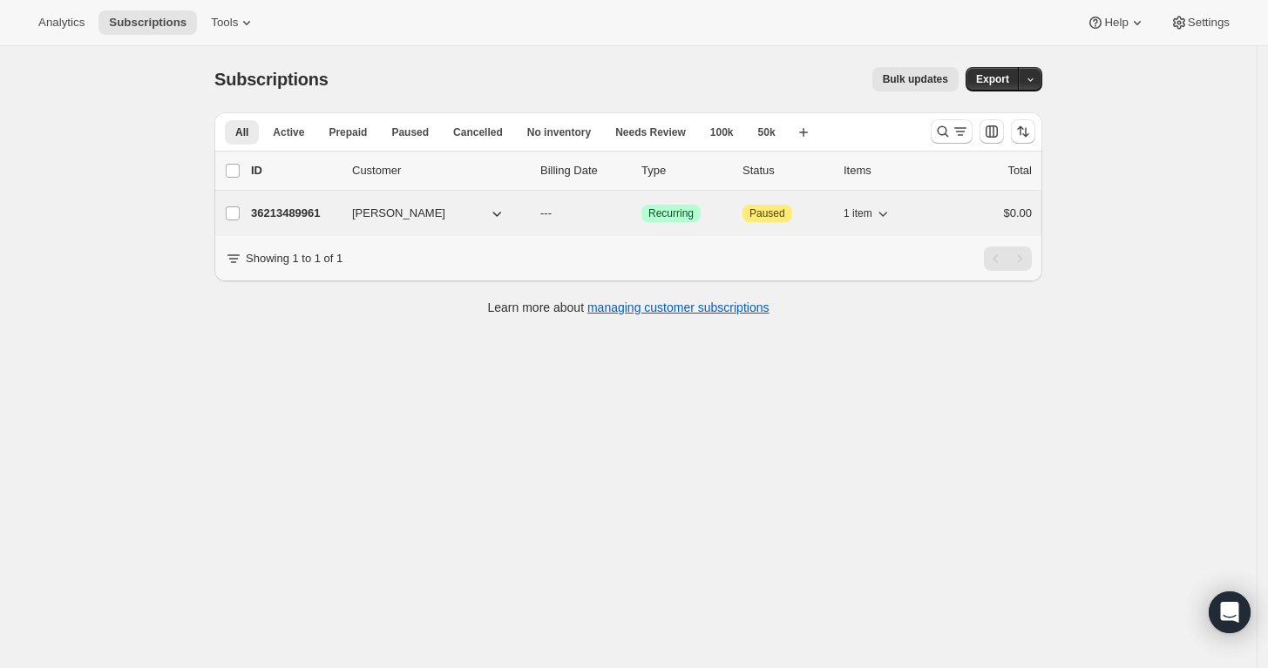
click at [300, 212] on p "36213489961" at bounding box center [294, 213] width 87 height 17
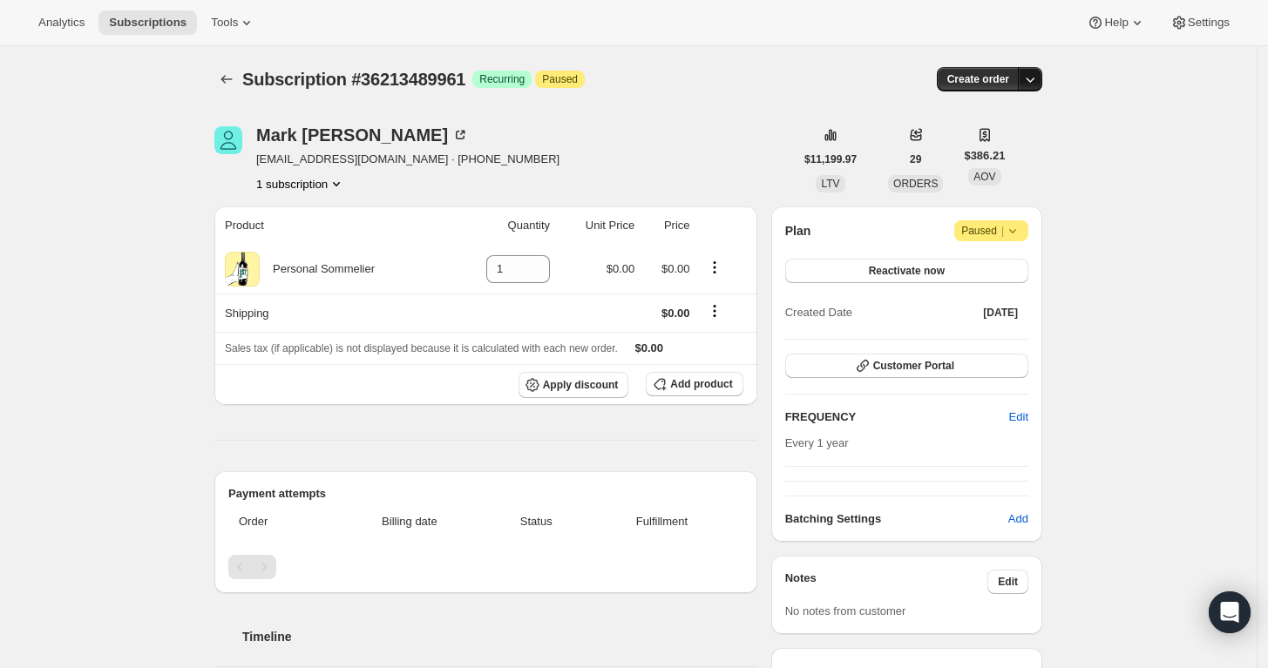
click at [1033, 68] on button "button" at bounding box center [1030, 79] width 24 height 24
click at [1006, 148] on span "Create custom one-time order" at bounding box center [961, 144] width 151 height 13
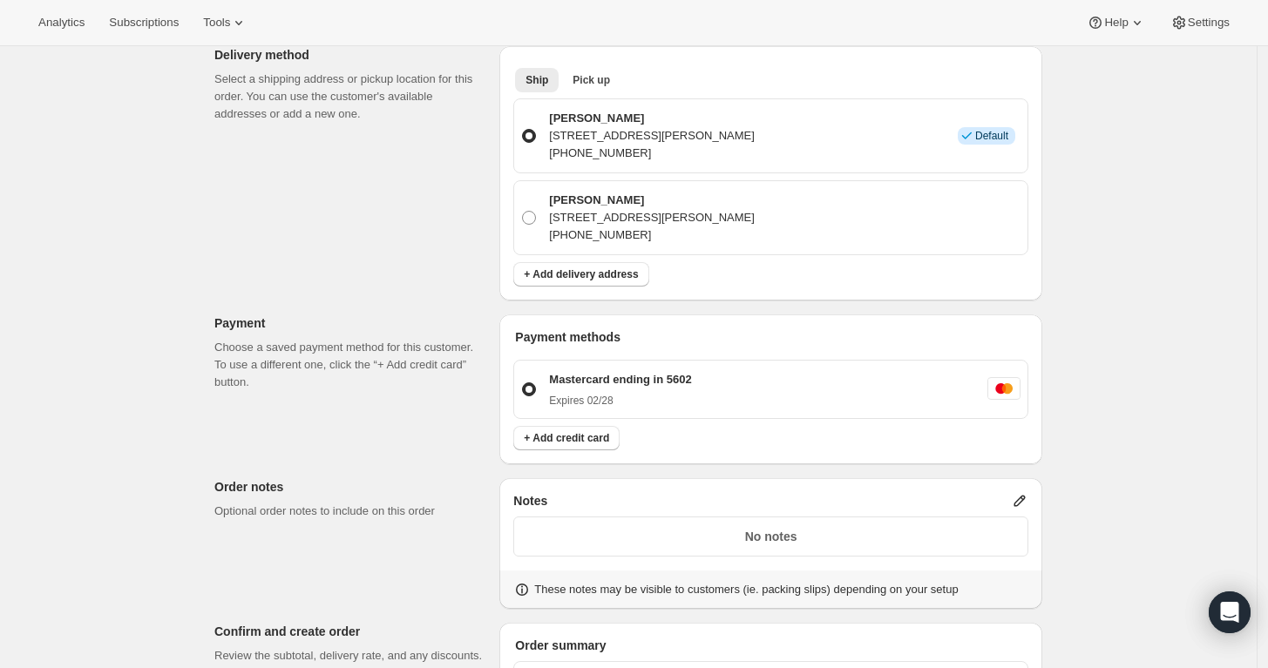
scroll to position [565, 0]
click at [533, 216] on span at bounding box center [529, 220] width 14 height 14
click at [523, 214] on input "Mark Moore 5501 Matlock Rd, Arlington, TX, 76018, United States +18174683322" at bounding box center [522, 213] width 1 height 1
radio input "true"
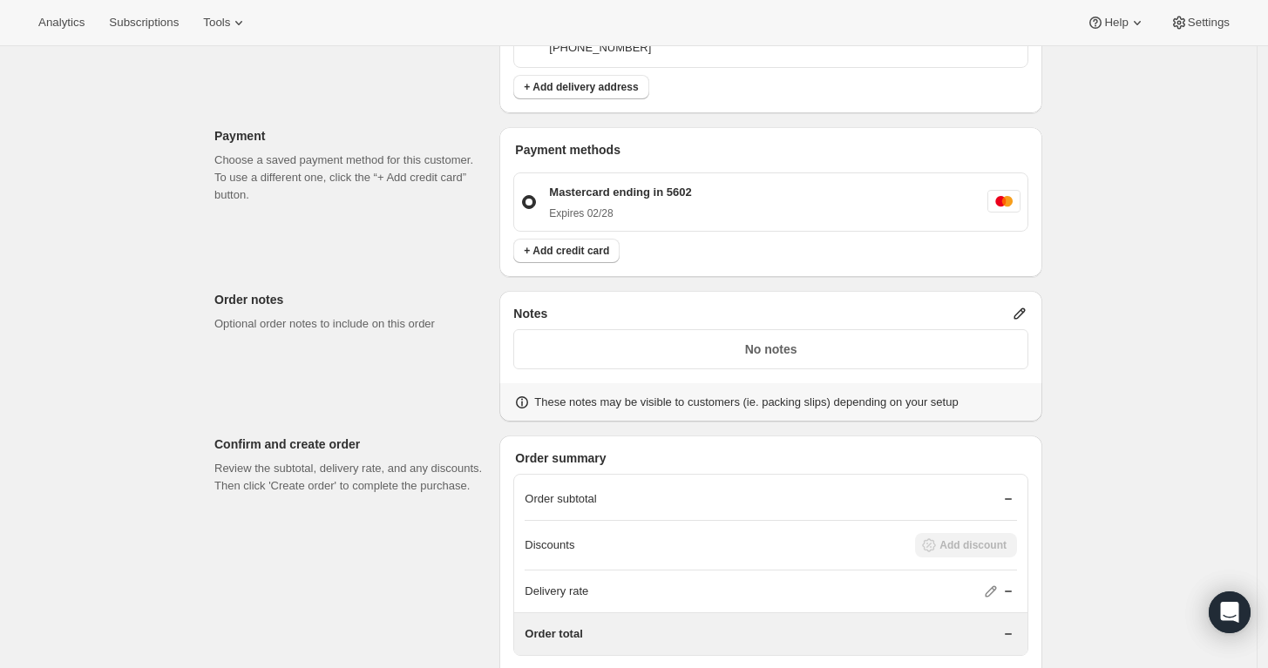
scroll to position [755, 0]
click at [968, 340] on p "No notes" at bounding box center [771, 348] width 492 height 17
click at [1028, 314] on icon at bounding box center [1019, 312] width 17 height 17
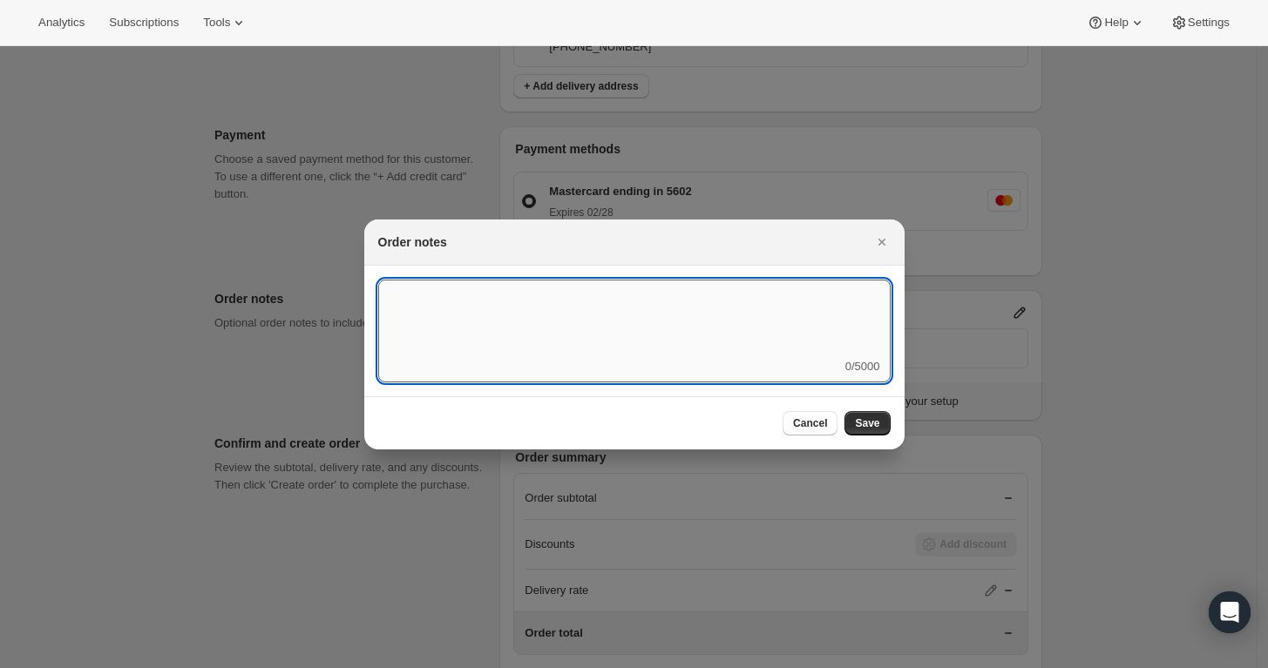
click at [782, 345] on textarea ":r3j:" at bounding box center [634, 319] width 512 height 78
type textarea "Weather HOLD"
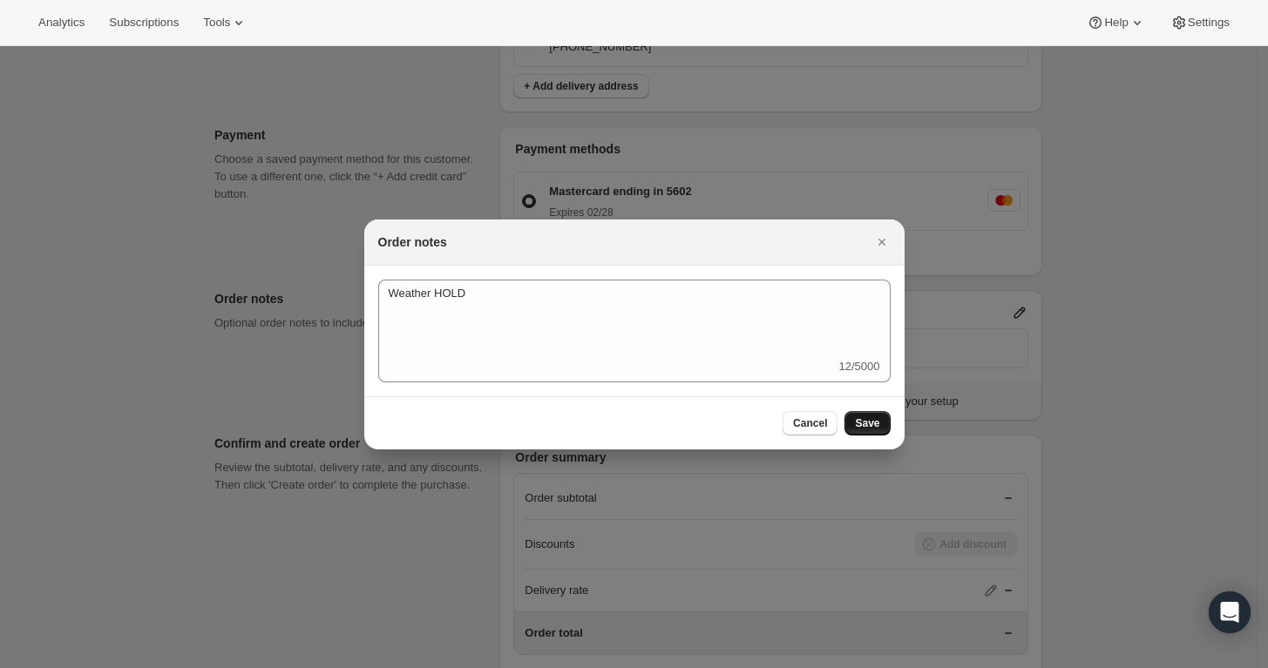
click at [879, 423] on button "Save" at bounding box center [867, 423] width 45 height 24
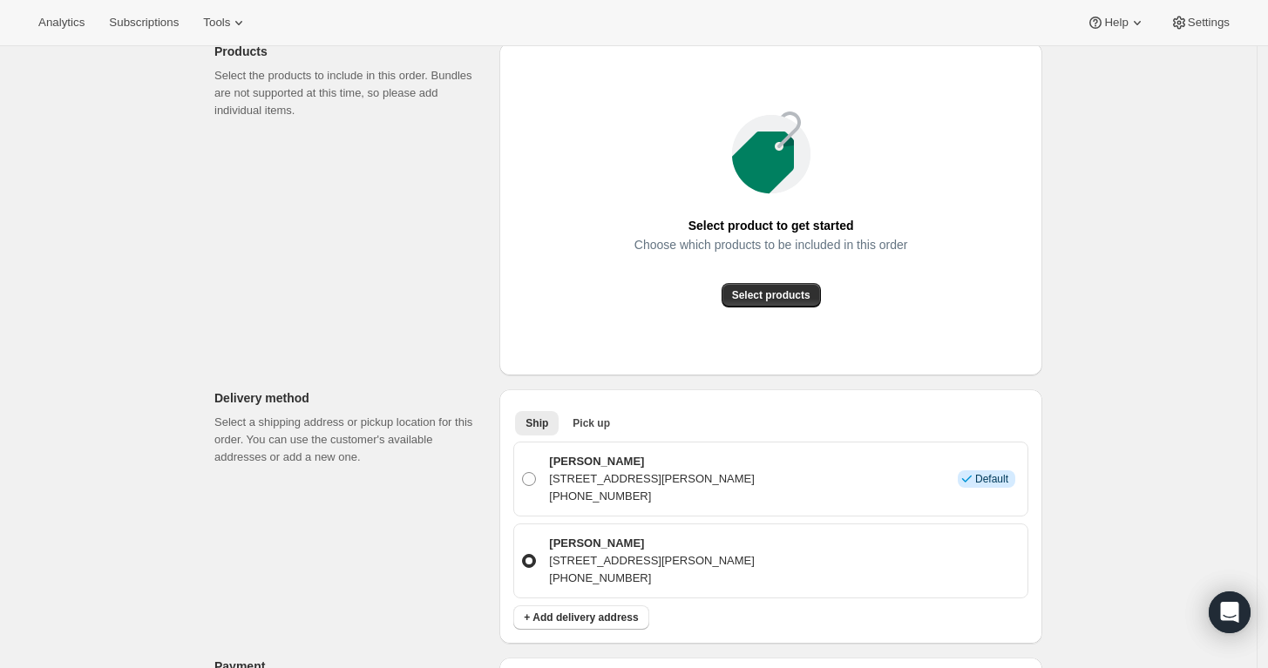
scroll to position [193, 0]
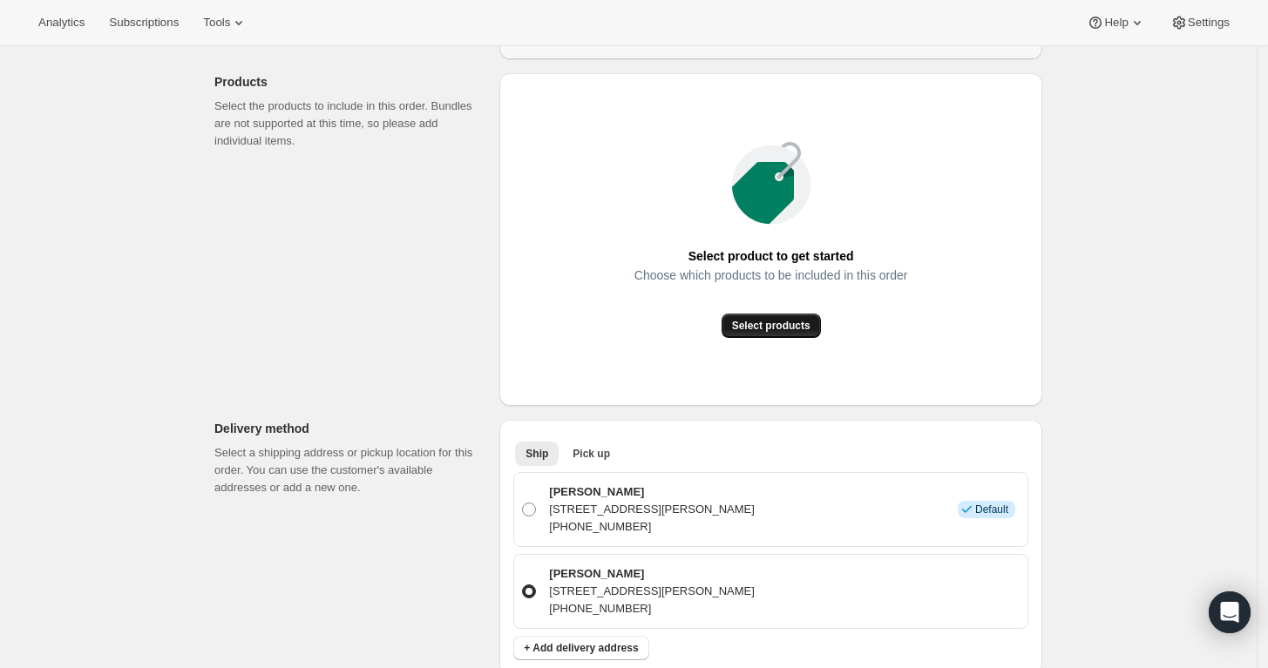
click at [772, 323] on span "Select products" at bounding box center [771, 326] width 78 height 14
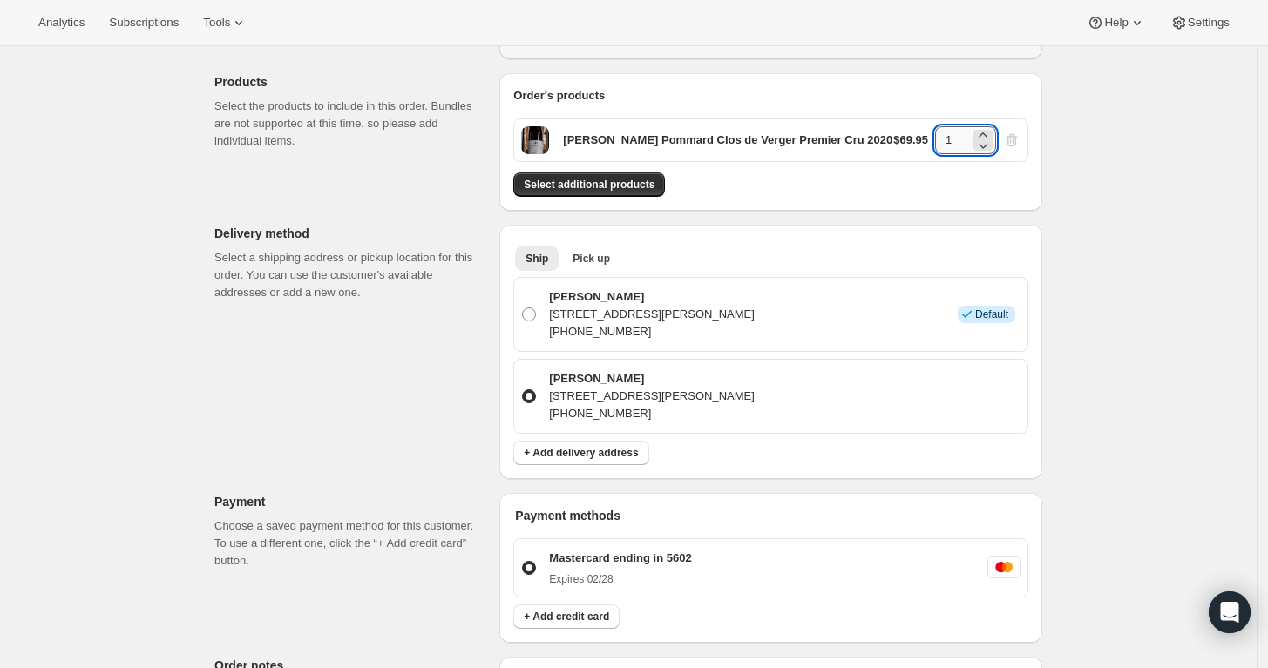
click at [957, 140] on input "1" at bounding box center [952, 140] width 35 height 28
type input "6"
click at [1156, 225] on div "Create one-time order. This page is ready Create one-time order Customer Confir…" at bounding box center [628, 507] width 1257 height 1307
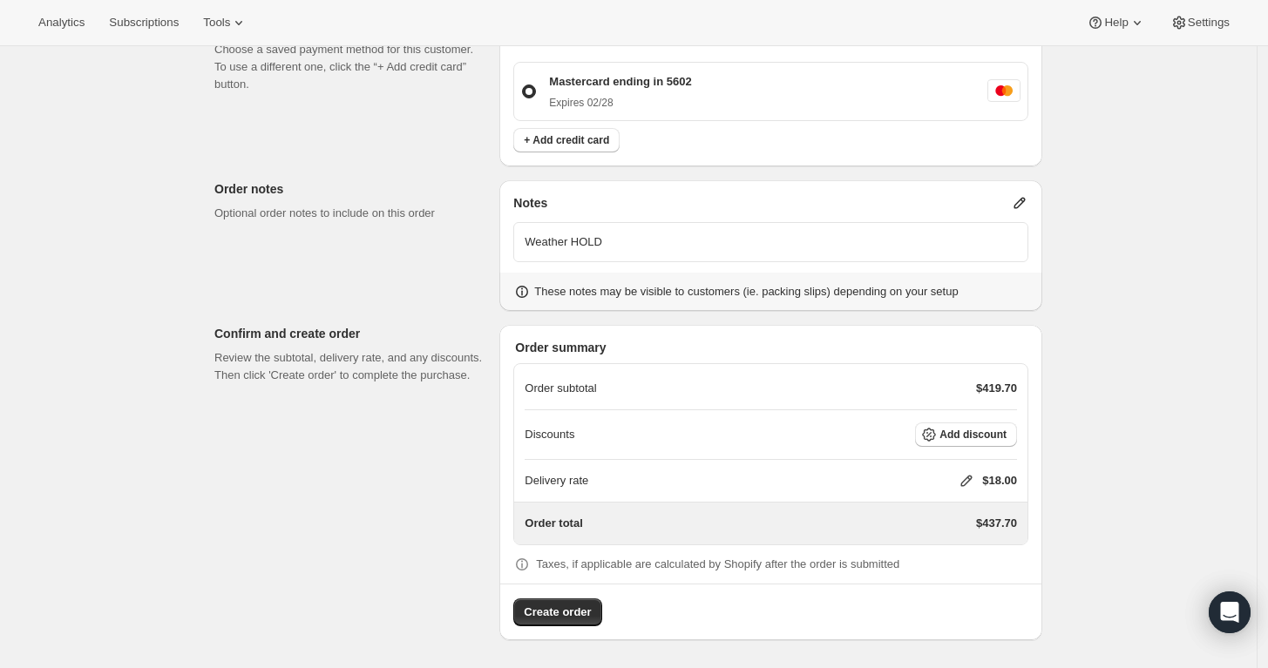
scroll to position [668, 0]
click at [968, 479] on icon at bounding box center [966, 482] width 17 height 17
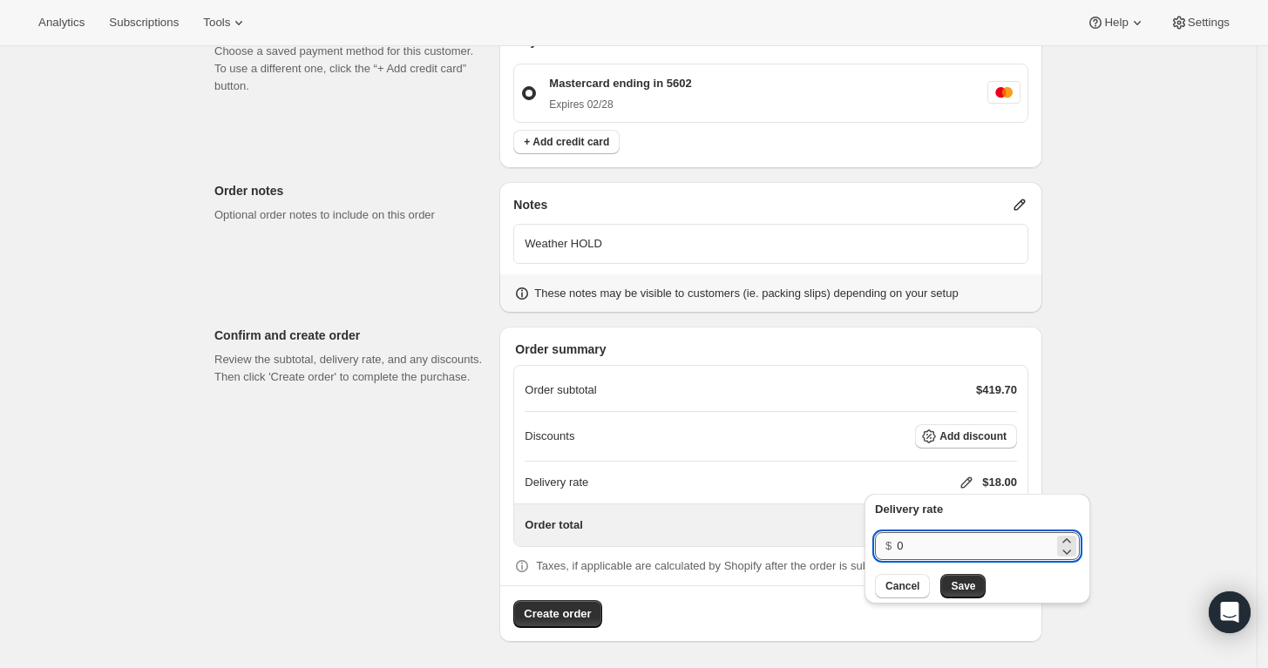
click at [947, 543] on input "0" at bounding box center [975, 547] width 157 height 28
click at [1211, 414] on div "Create one-time order. This page is ready Create one-time order Customer Confir…" at bounding box center [628, 25] width 1257 height 1292
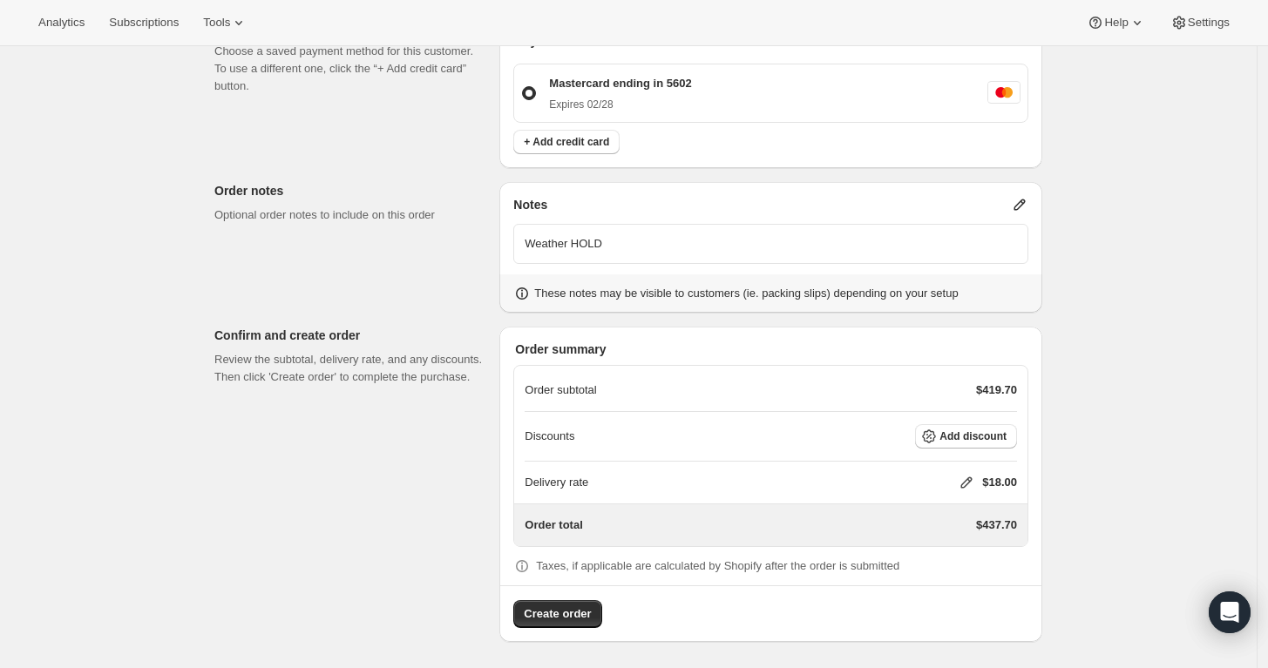
click at [967, 480] on icon at bounding box center [966, 482] width 17 height 17
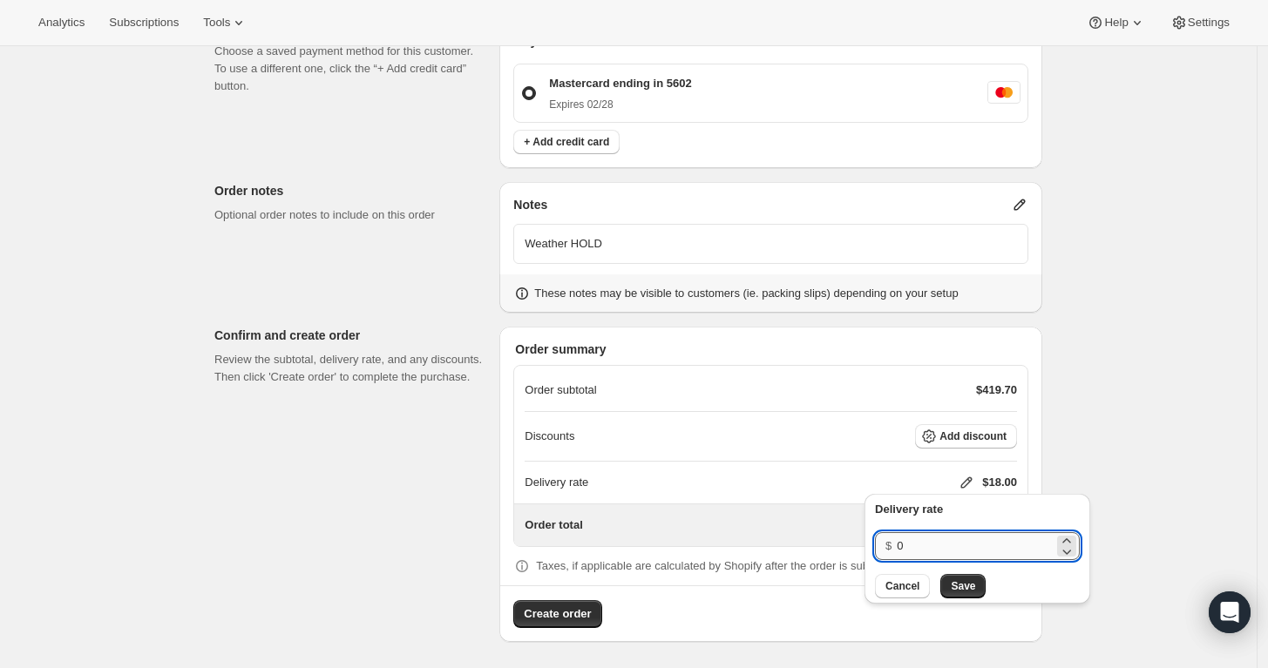
click at [967, 550] on input "0" at bounding box center [975, 547] width 157 height 28
type input "0"
click at [969, 591] on span "Save" at bounding box center [963, 587] width 24 height 14
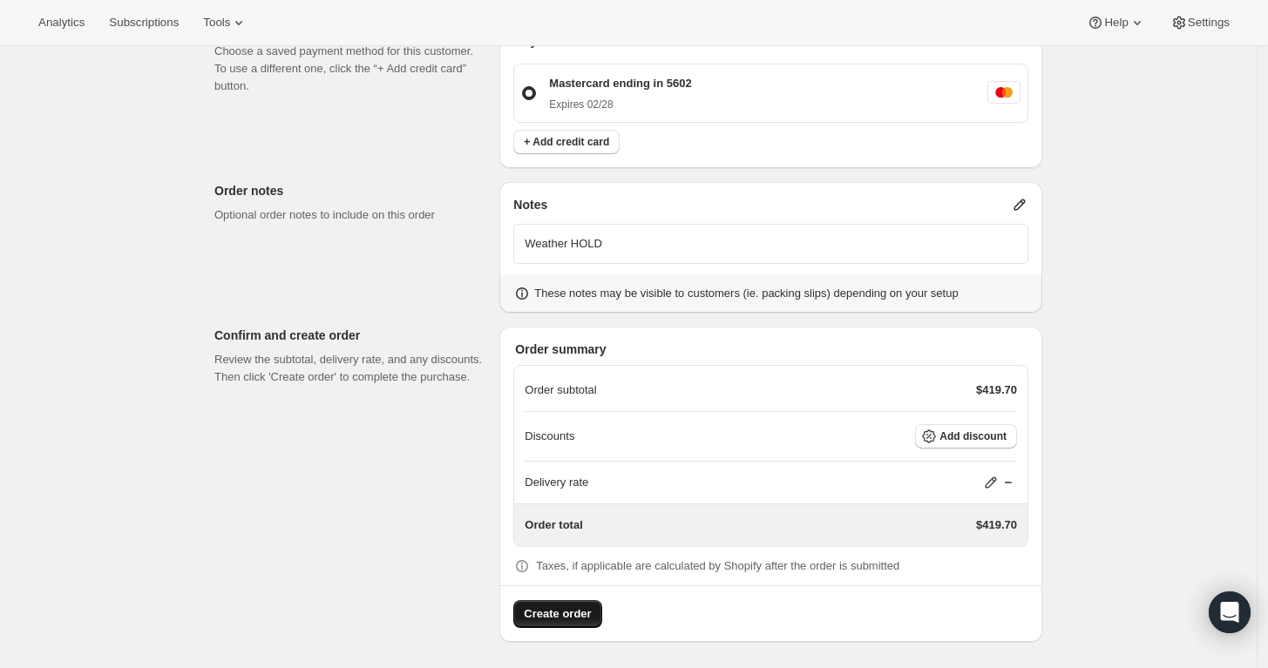
click at [564, 619] on span "Create order" at bounding box center [557, 614] width 67 height 17
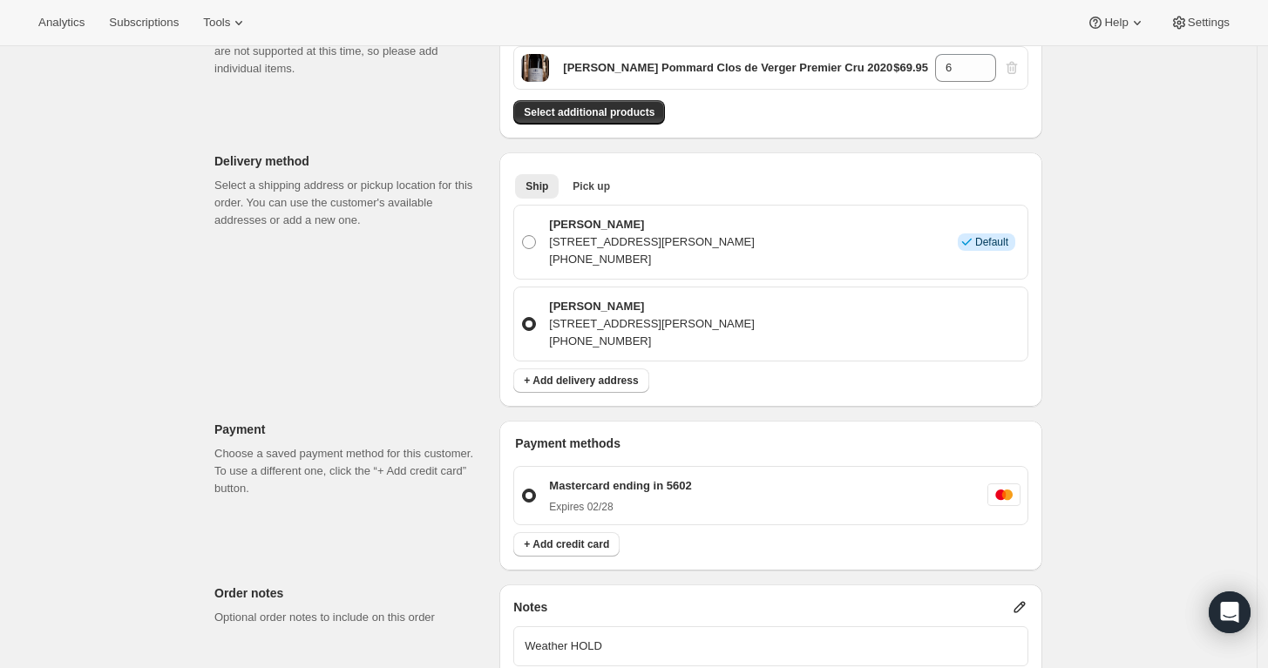
scroll to position [377, 0]
click at [532, 239] on span at bounding box center [529, 241] width 14 height 14
click at [523, 235] on input "Mark Moore 5501 Matlock Rd, Arlington, TX, 76018, United States +18174683322 In…" at bounding box center [522, 234] width 1 height 1
radio input "true"
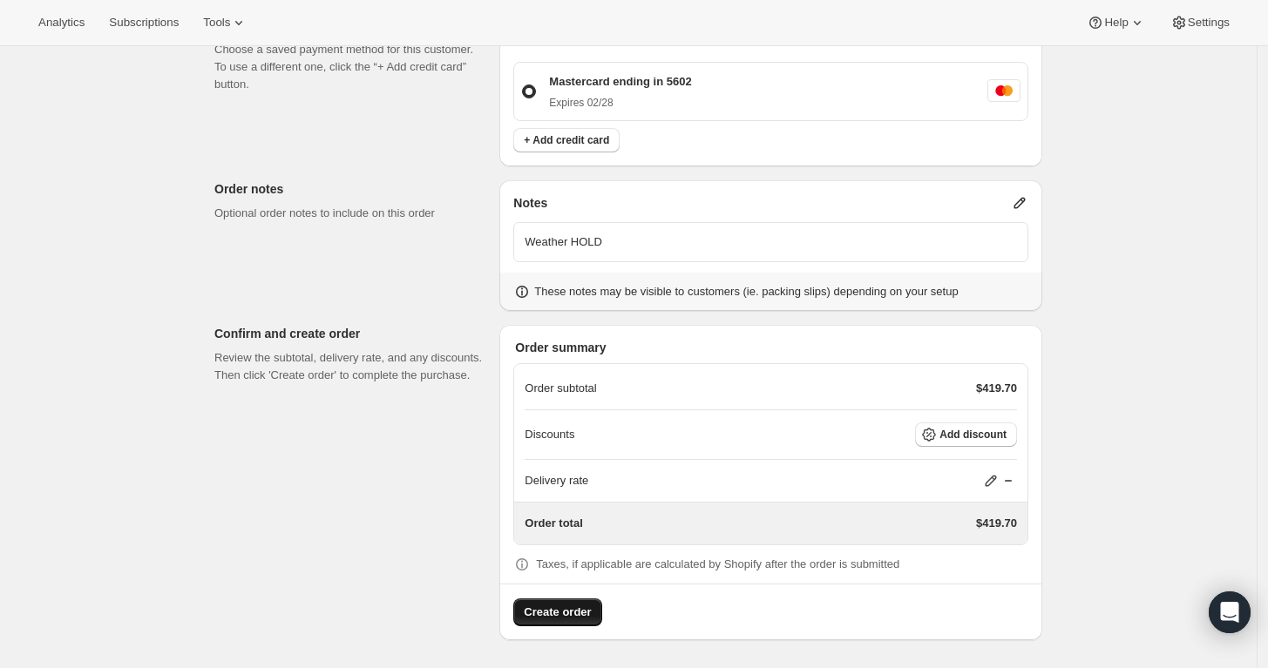
scroll to position [779, 0]
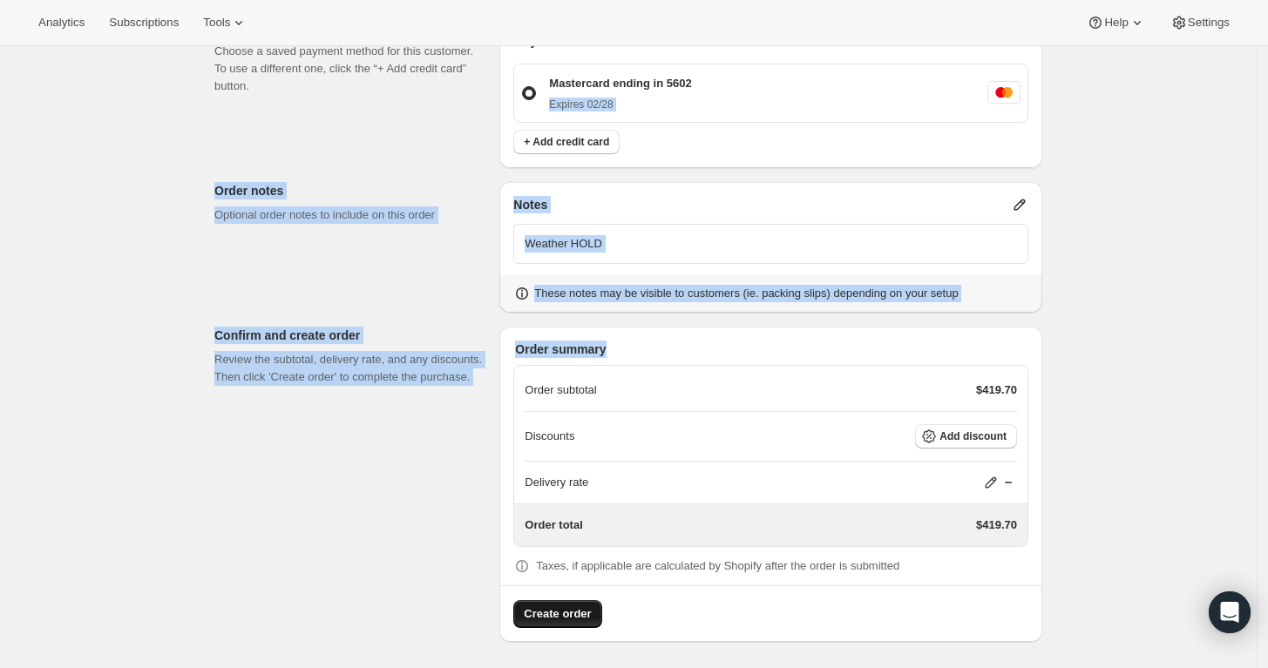
drag, startPoint x: 1081, startPoint y: 333, endPoint x: 544, endPoint y: 112, distance: 580.4
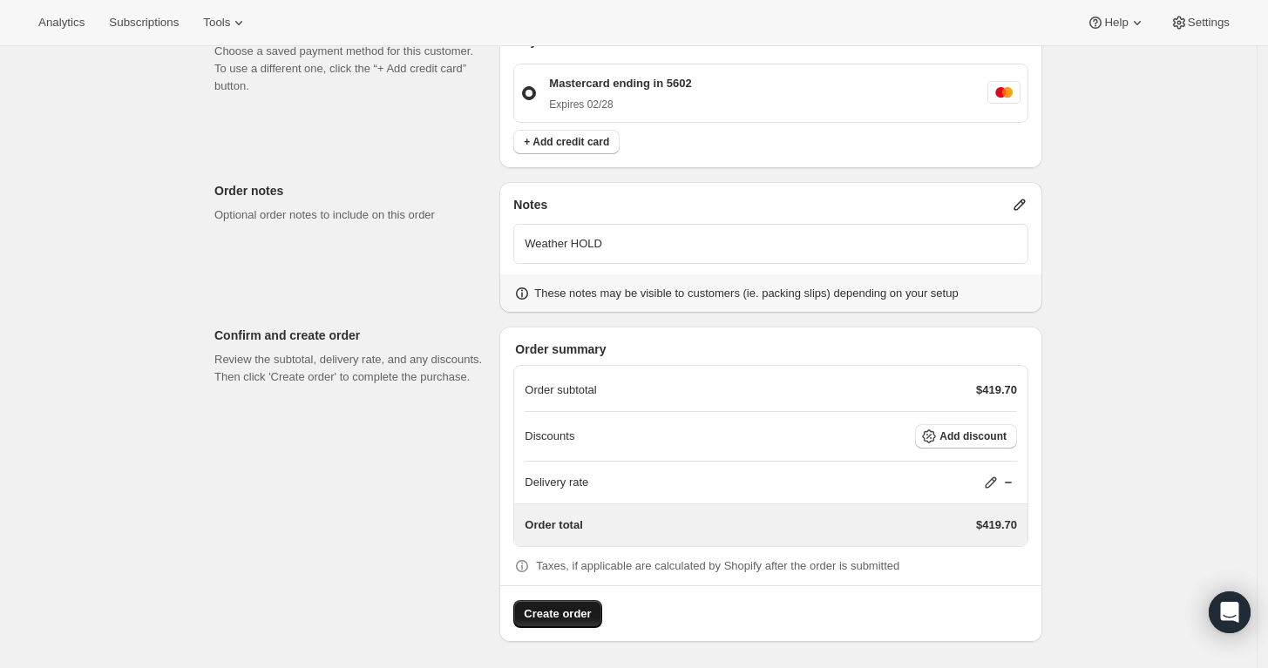
scroll to position [0, 0]
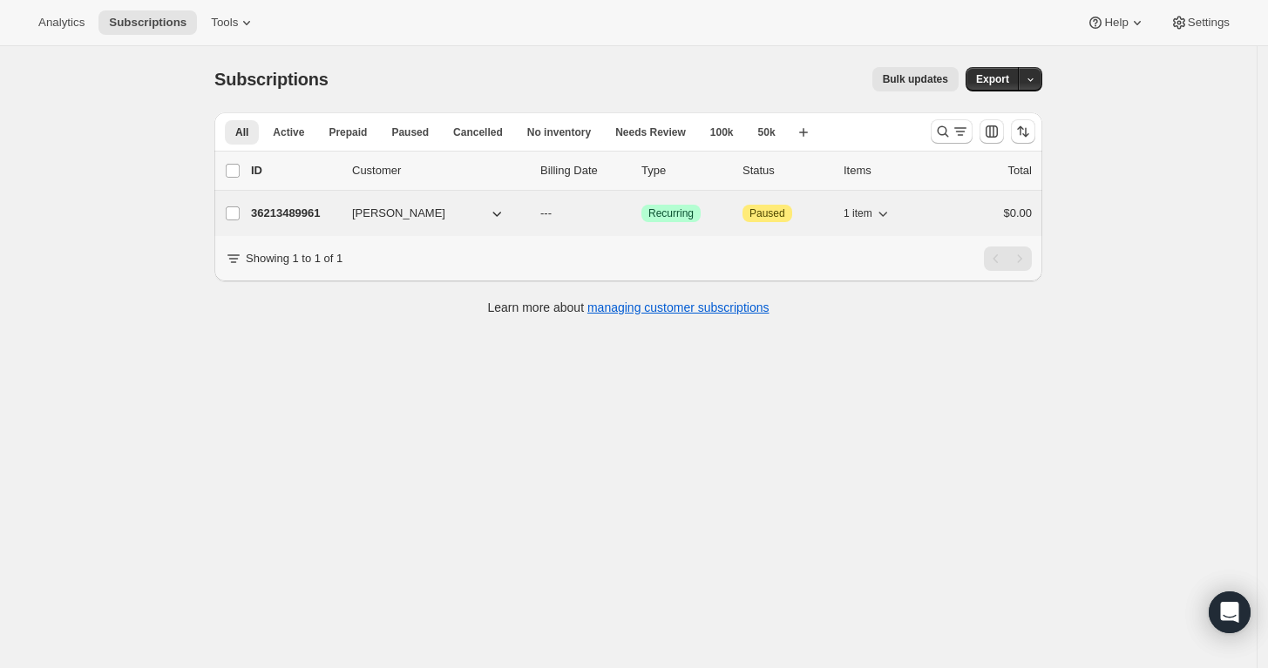
click at [376, 205] on span "Mark Moore" at bounding box center [398, 213] width 93 height 17
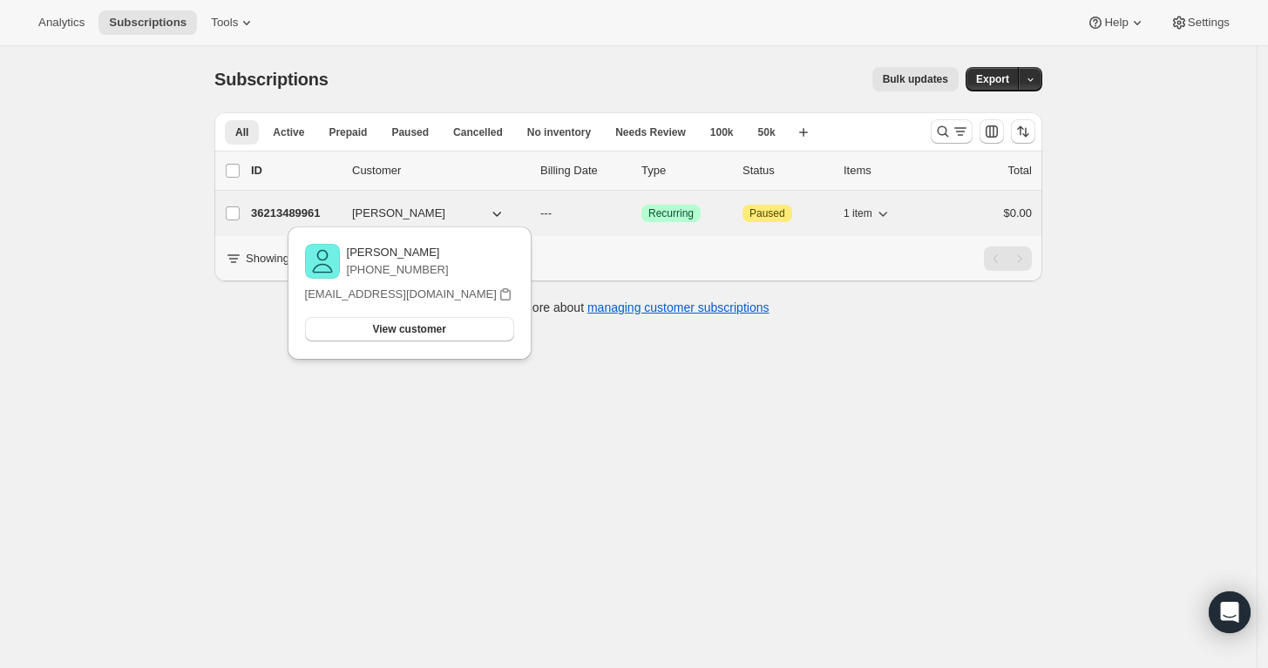
click at [281, 209] on p "36213489961" at bounding box center [294, 213] width 87 height 17
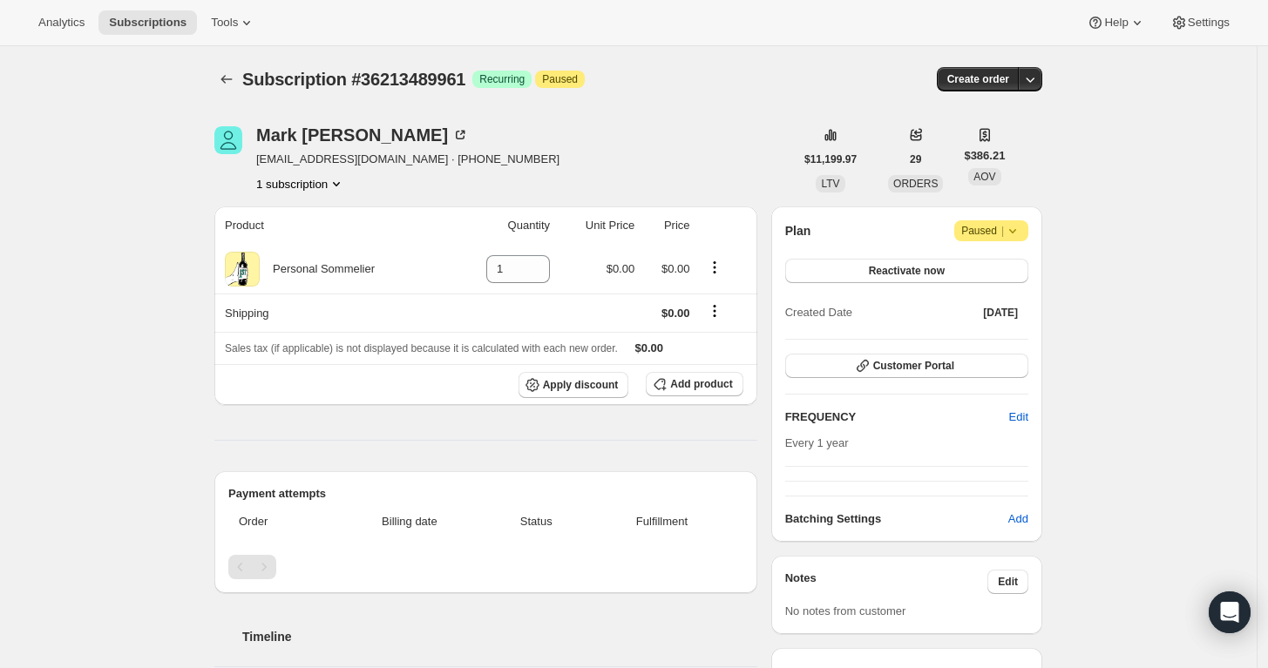
scroll to position [417, 0]
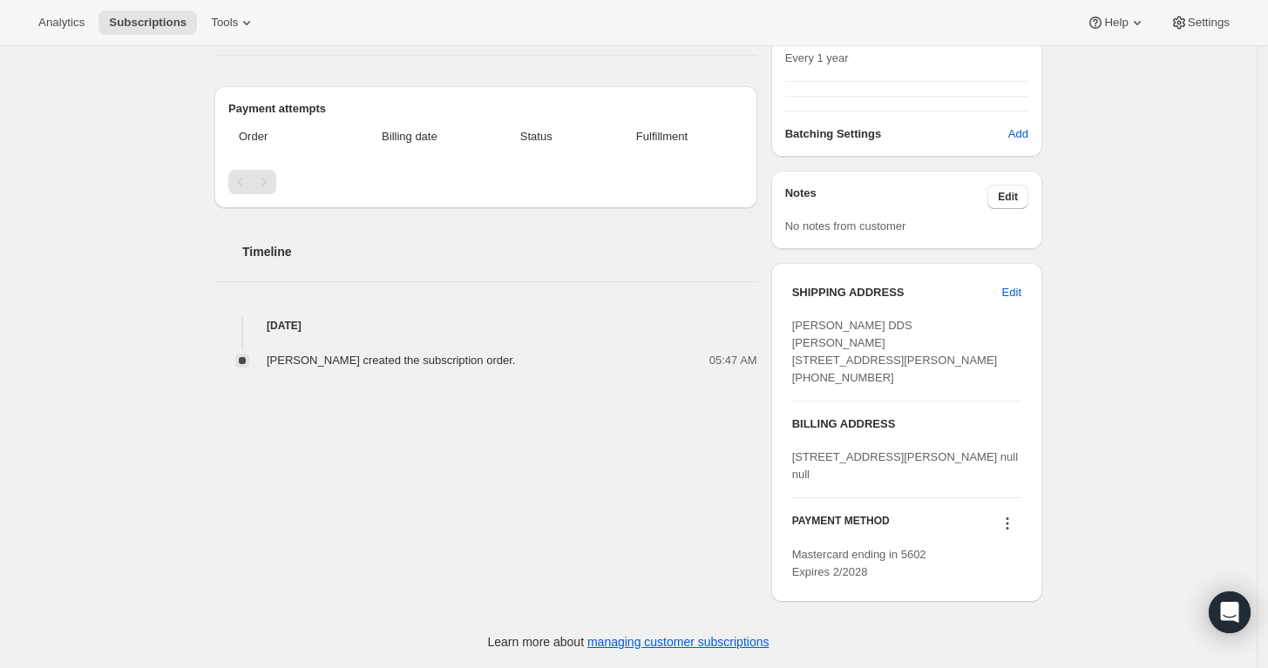
click at [1009, 528] on icon at bounding box center [1008, 528] width 3 height 3
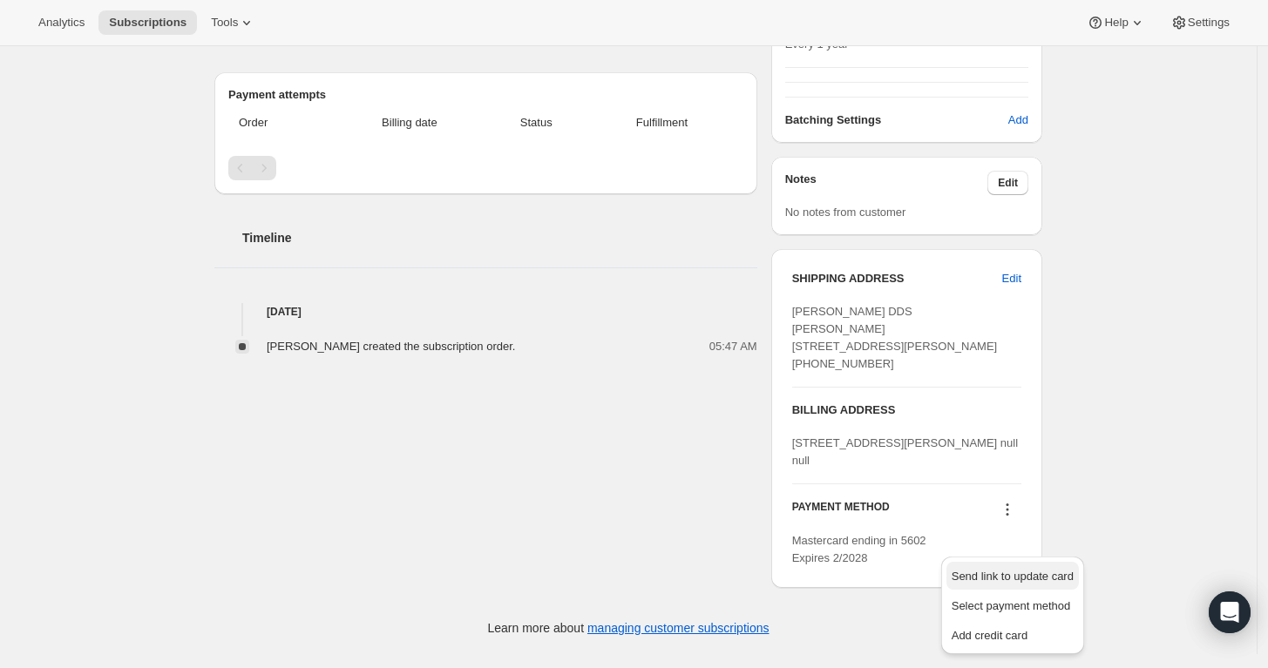
click at [1014, 570] on span "Send link to update card" at bounding box center [1013, 576] width 122 height 13
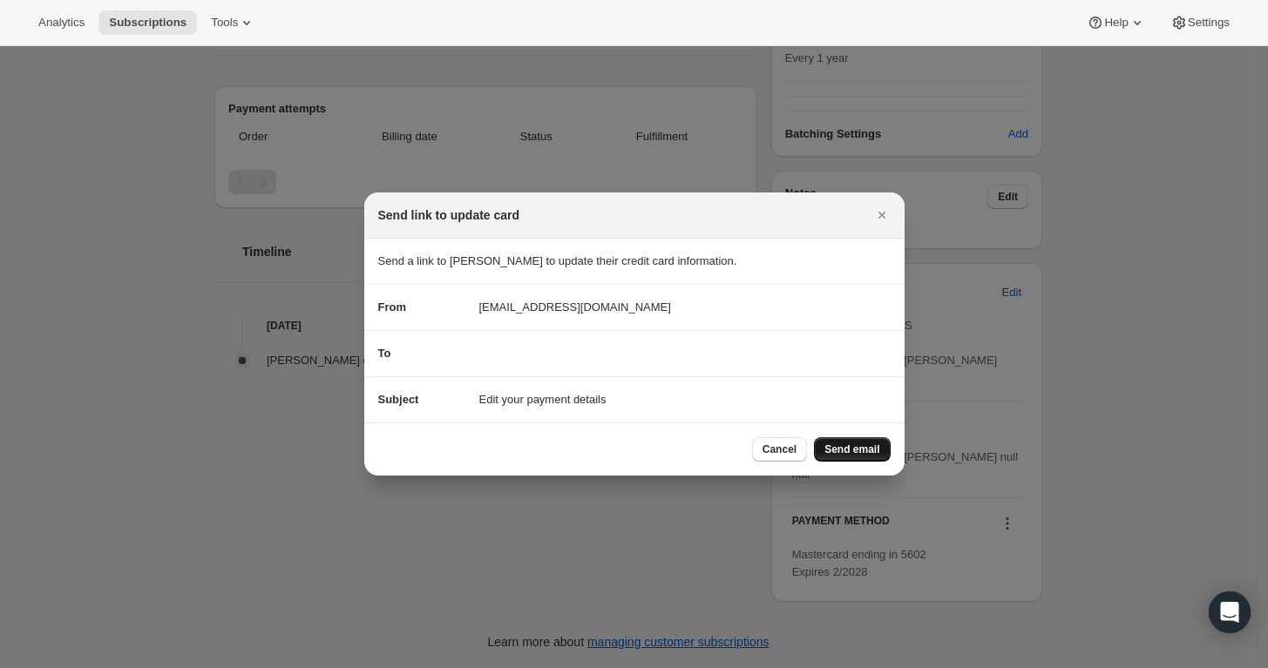
click at [855, 450] on span "Send email" at bounding box center [851, 450] width 55 height 14
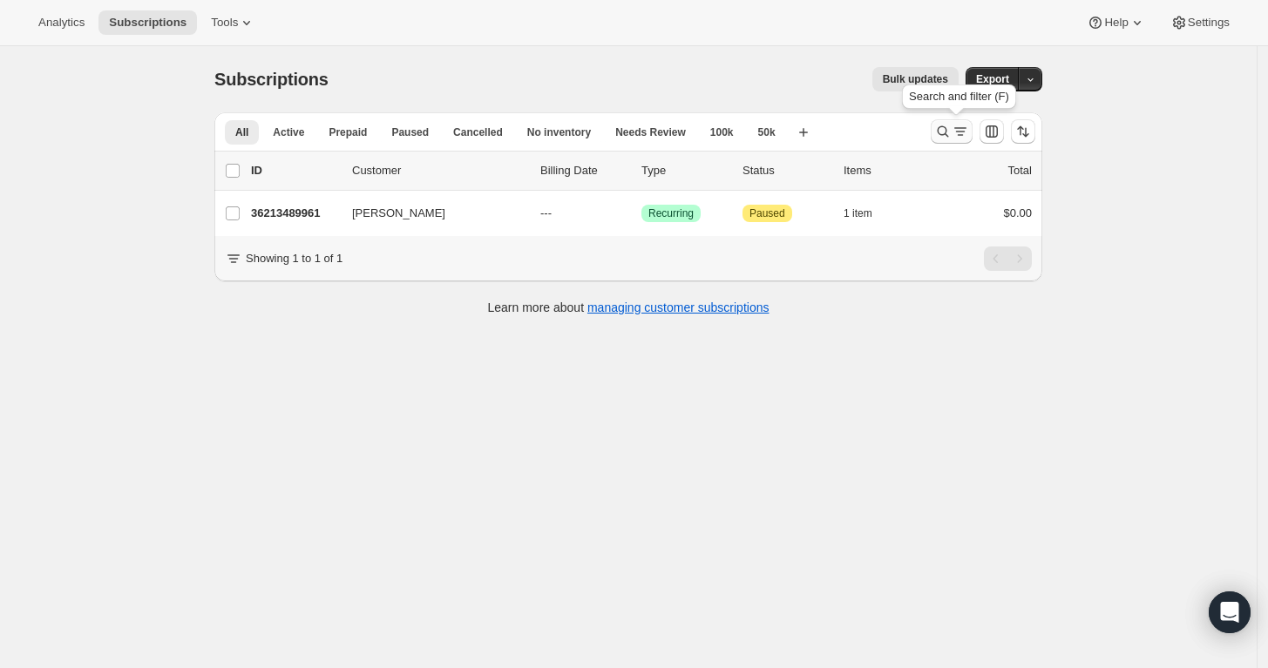
click at [937, 126] on button "Search and filter results" at bounding box center [952, 131] width 42 height 24
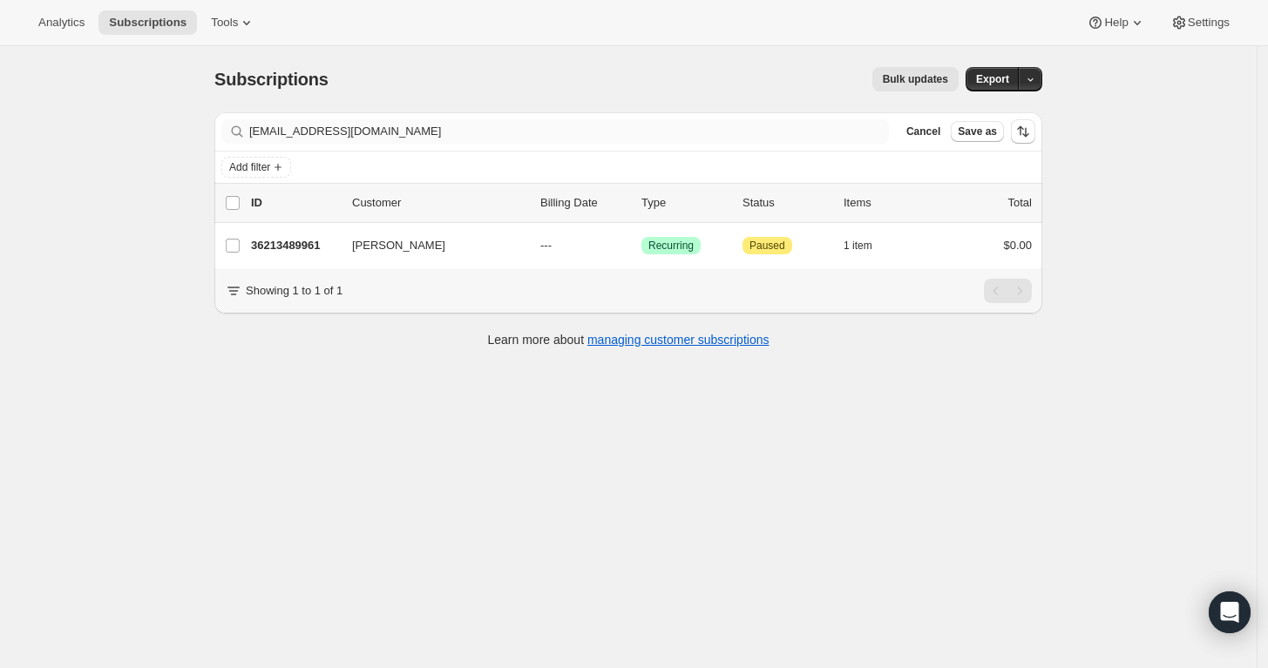
drag, startPoint x: 633, startPoint y: 148, endPoint x: 634, endPoint y: 130, distance: 18.3
click at [634, 130] on div "Filter subscribers lakehill@markmooredds.com Clear Cancel Save as" at bounding box center [628, 131] width 828 height 38
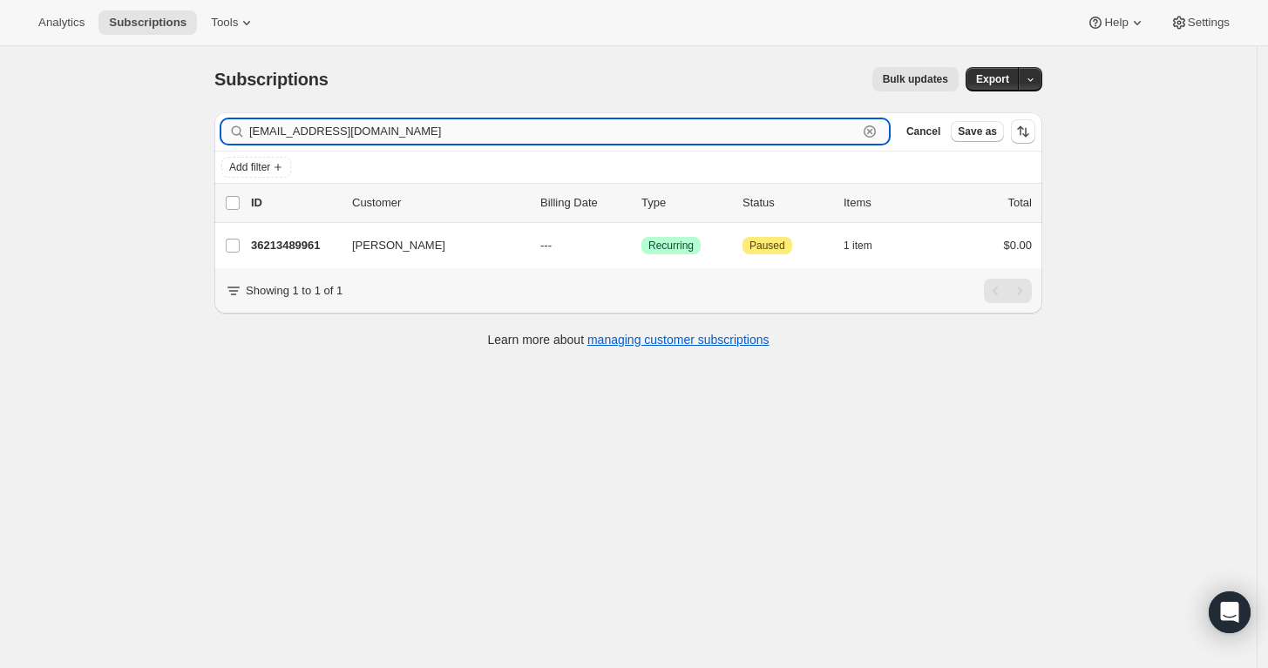
click at [634, 130] on input "lakehill@markmooredds.com" at bounding box center [553, 131] width 608 height 24
paste input "rwatters@madisongr"
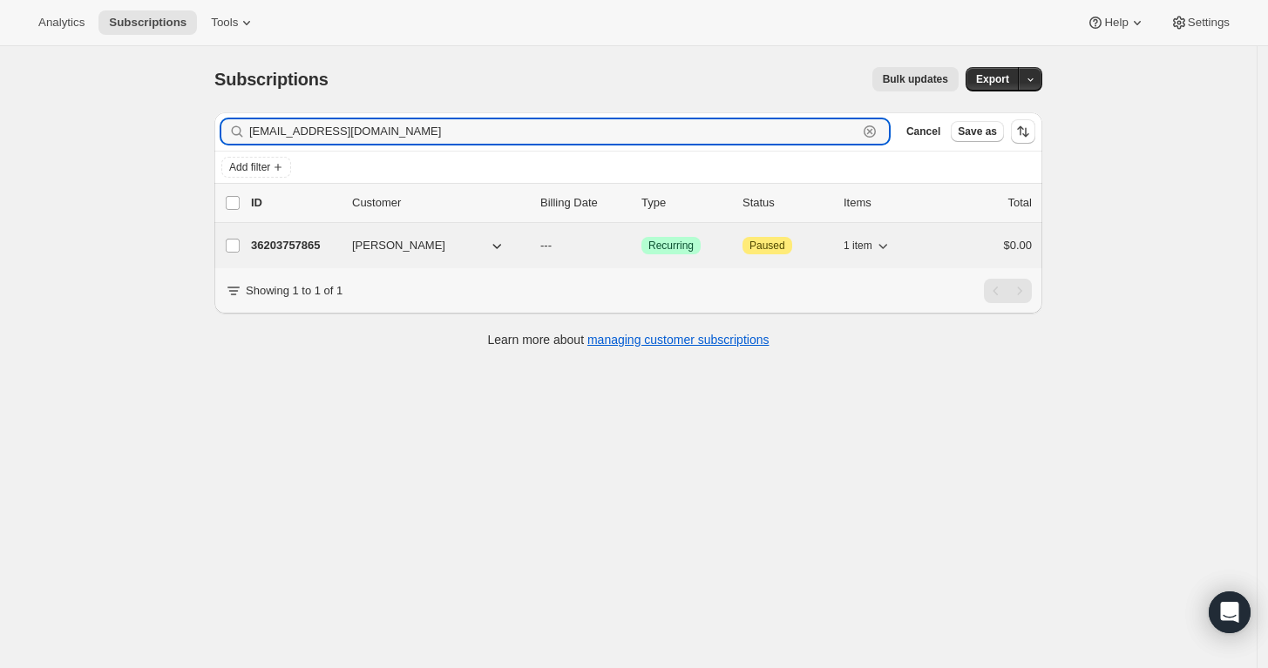
type input "rwatters@madisongr.com"
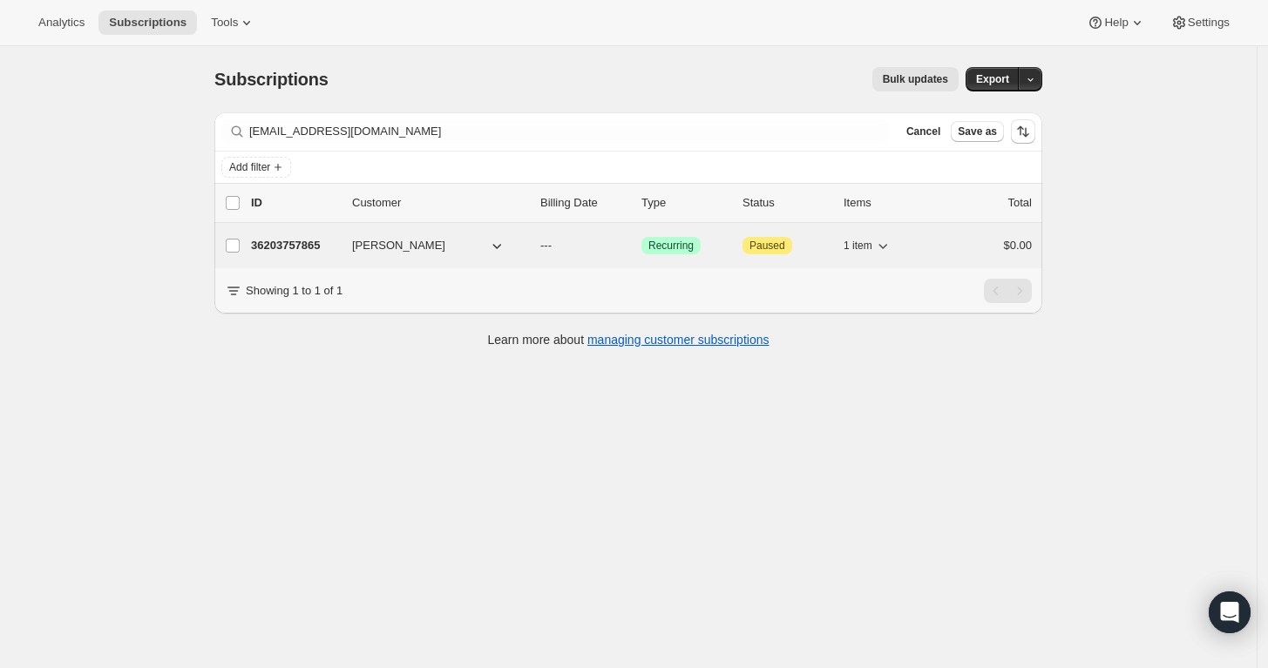
click at [282, 239] on p "36203757865" at bounding box center [294, 245] width 87 height 17
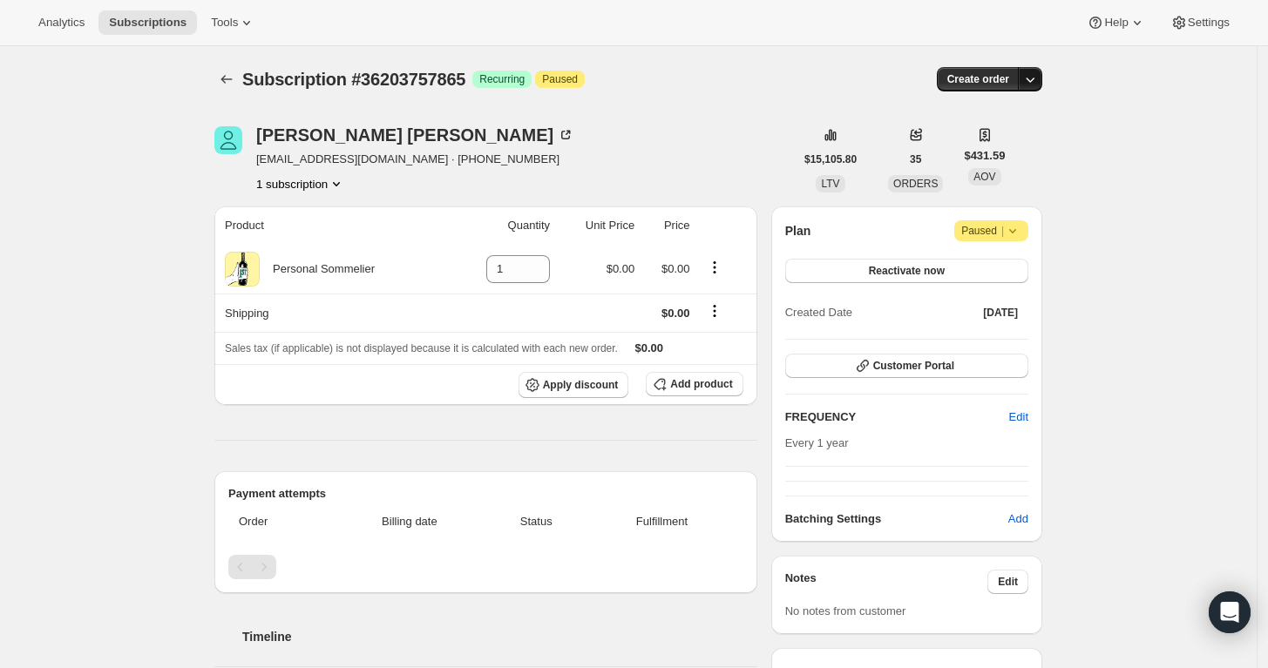
click at [1036, 76] on icon "button" at bounding box center [1029, 79] width 17 height 17
click at [1018, 149] on span "Create custom one-time order" at bounding box center [961, 144] width 151 height 13
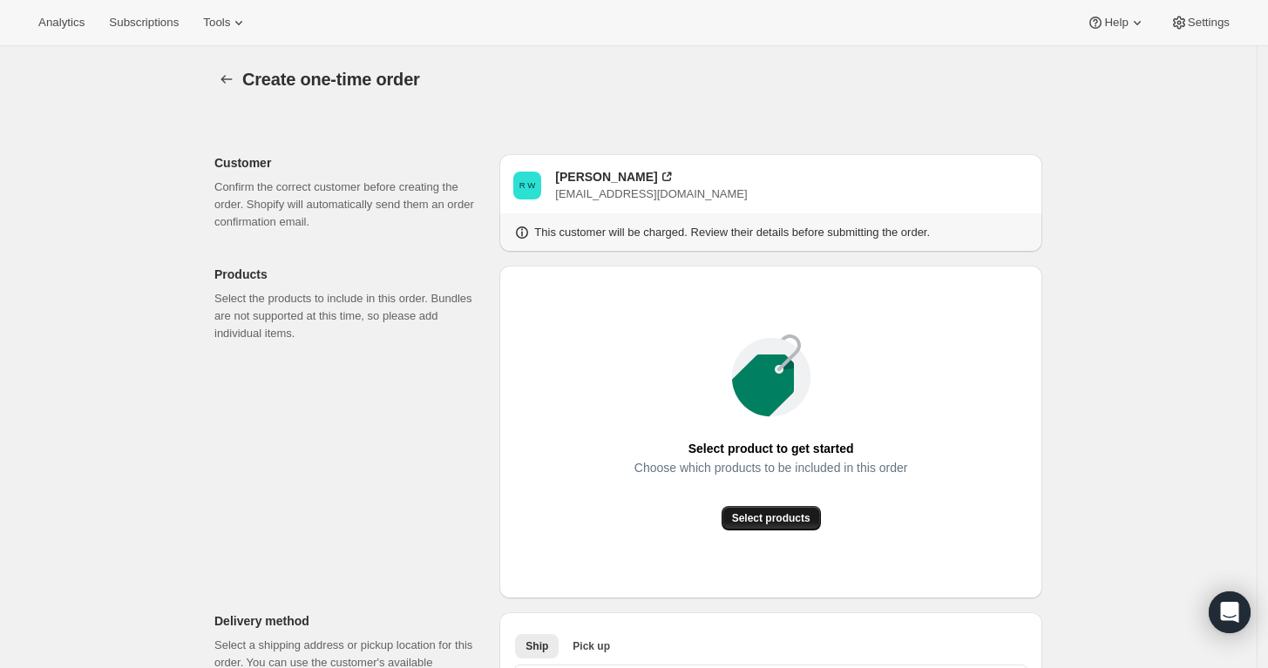
click at [780, 521] on span "Select products" at bounding box center [771, 519] width 78 height 14
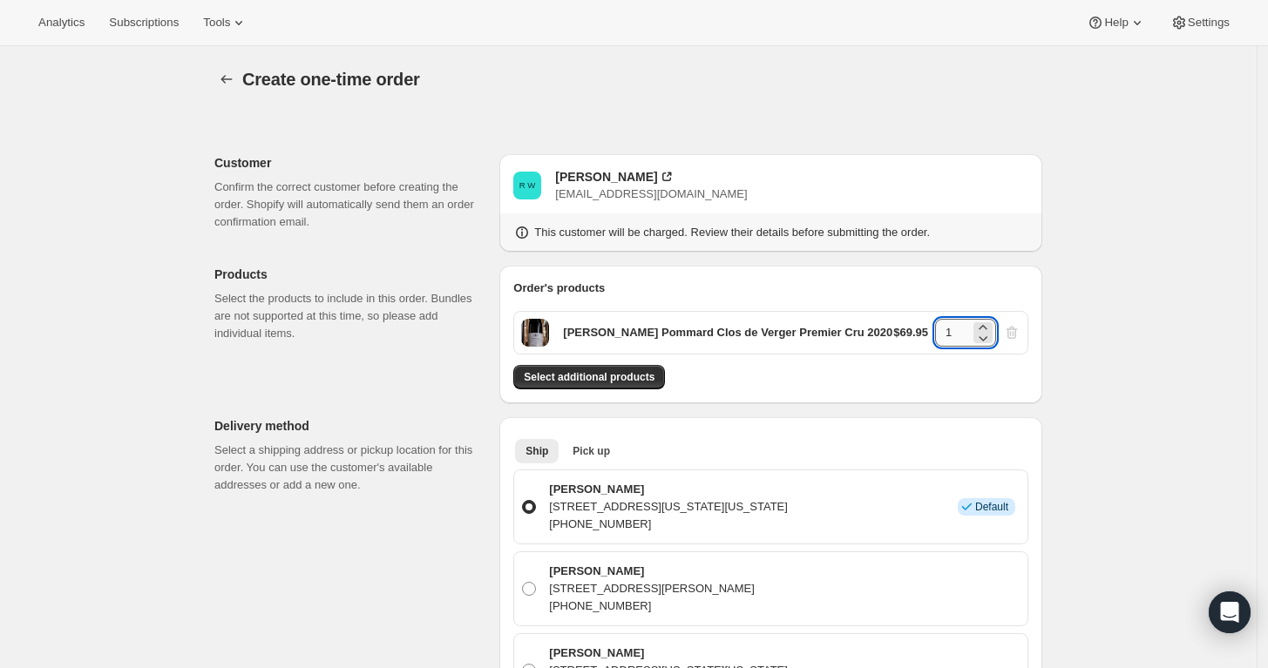
click at [967, 336] on input "1" at bounding box center [952, 333] width 35 height 28
type input "6"
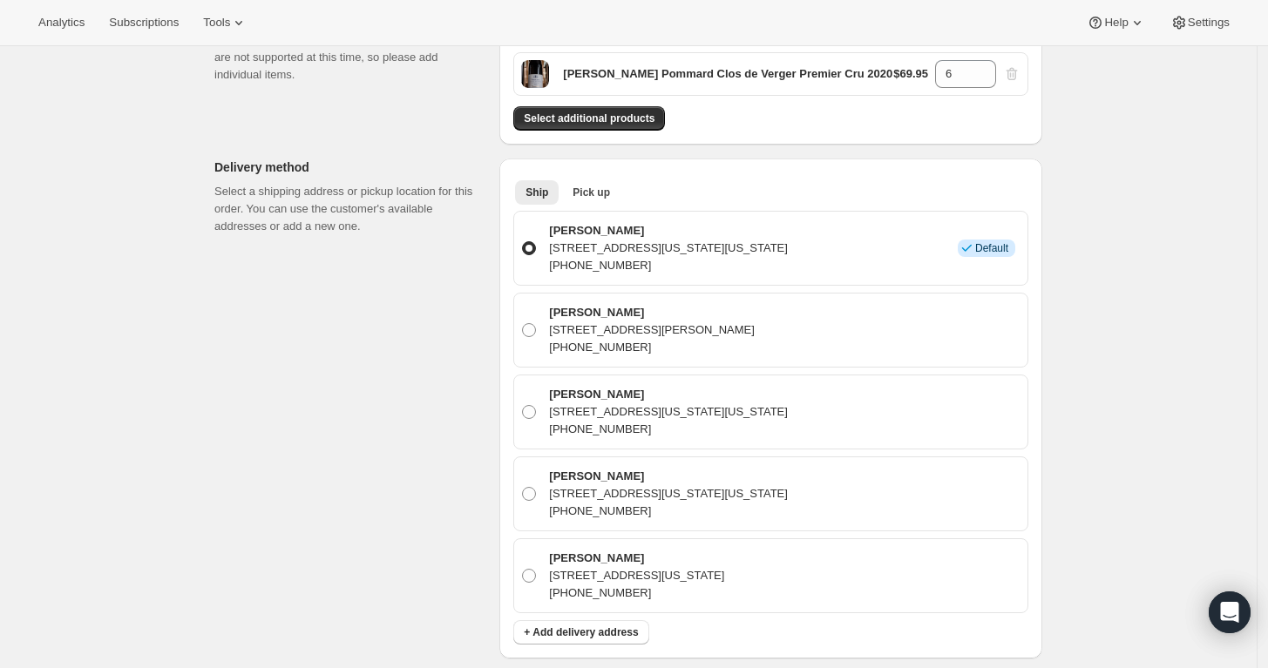
scroll to position [42, 0]
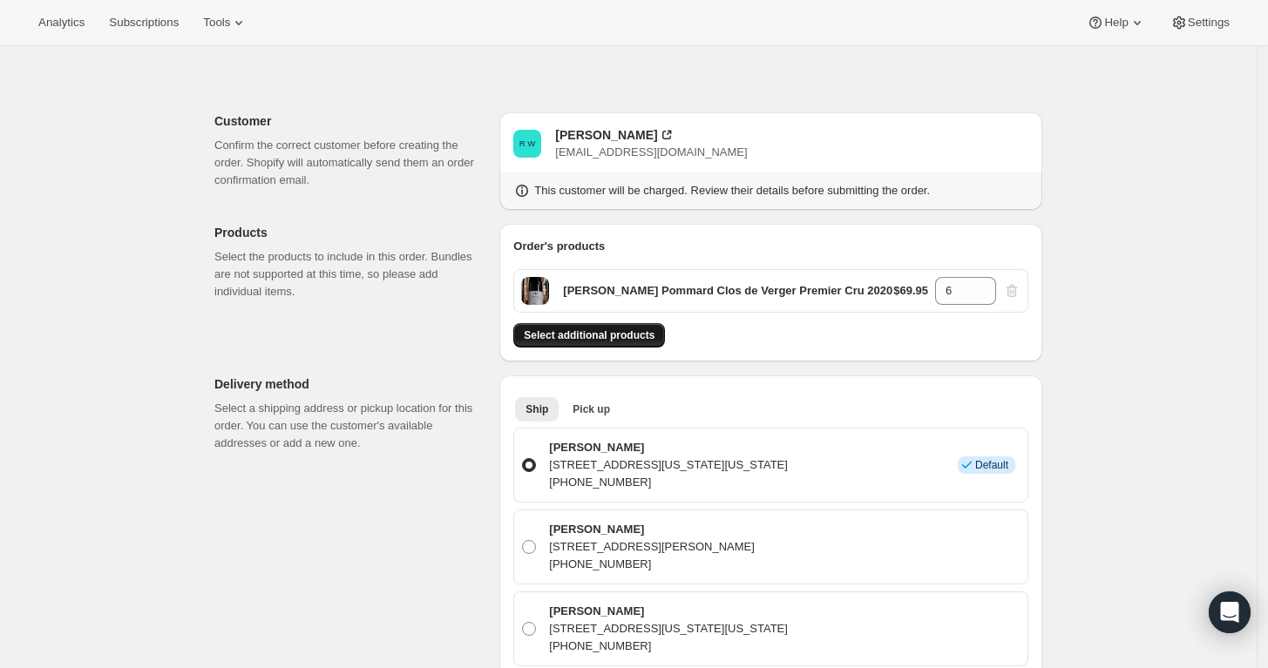
click at [626, 324] on button "Select additional products" at bounding box center [589, 335] width 152 height 24
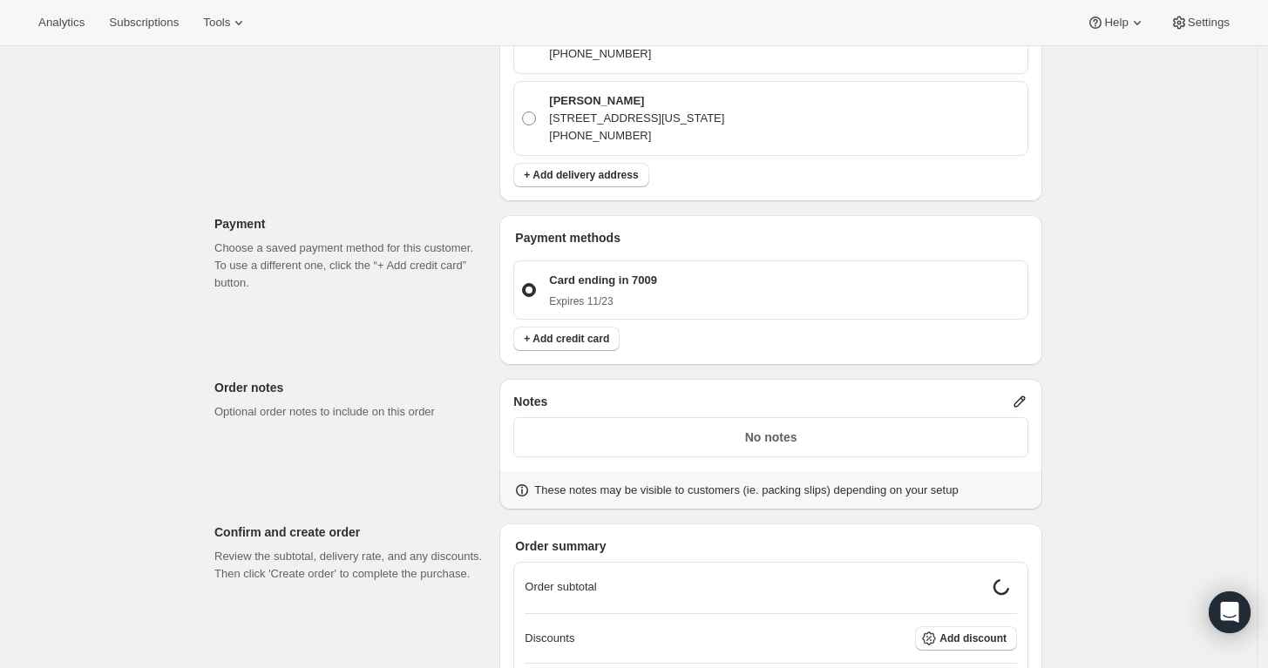
scroll to position [837, 0]
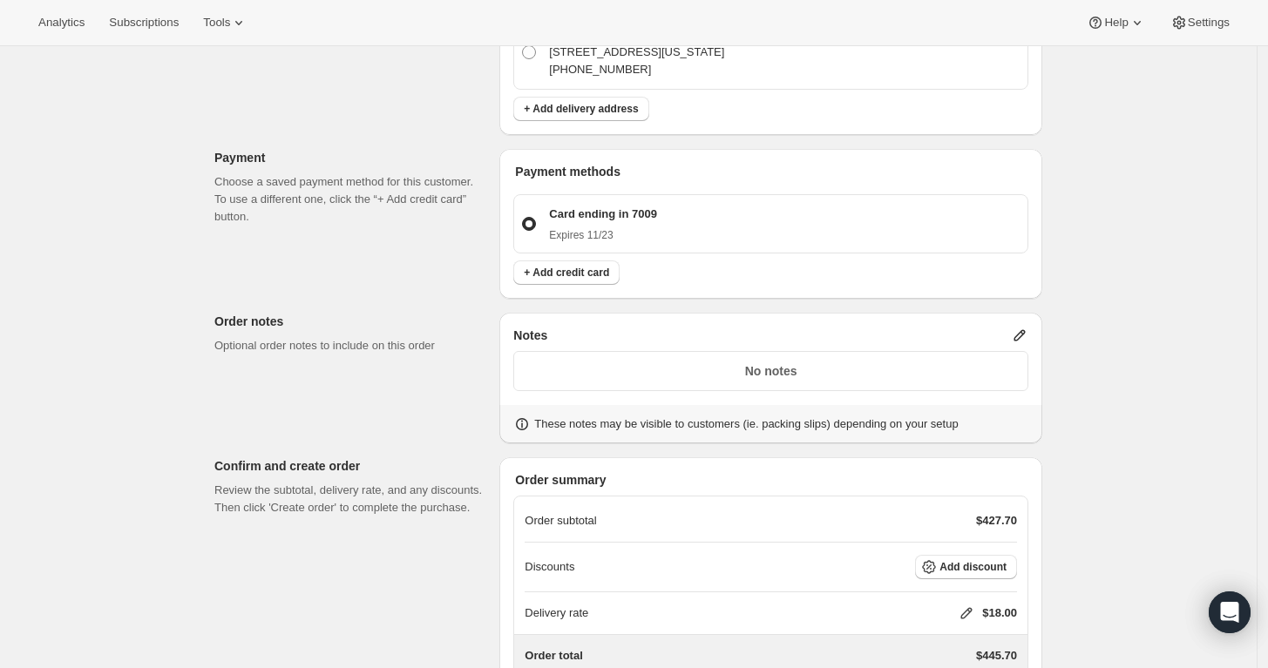
click at [1028, 340] on icon at bounding box center [1019, 335] width 17 height 17
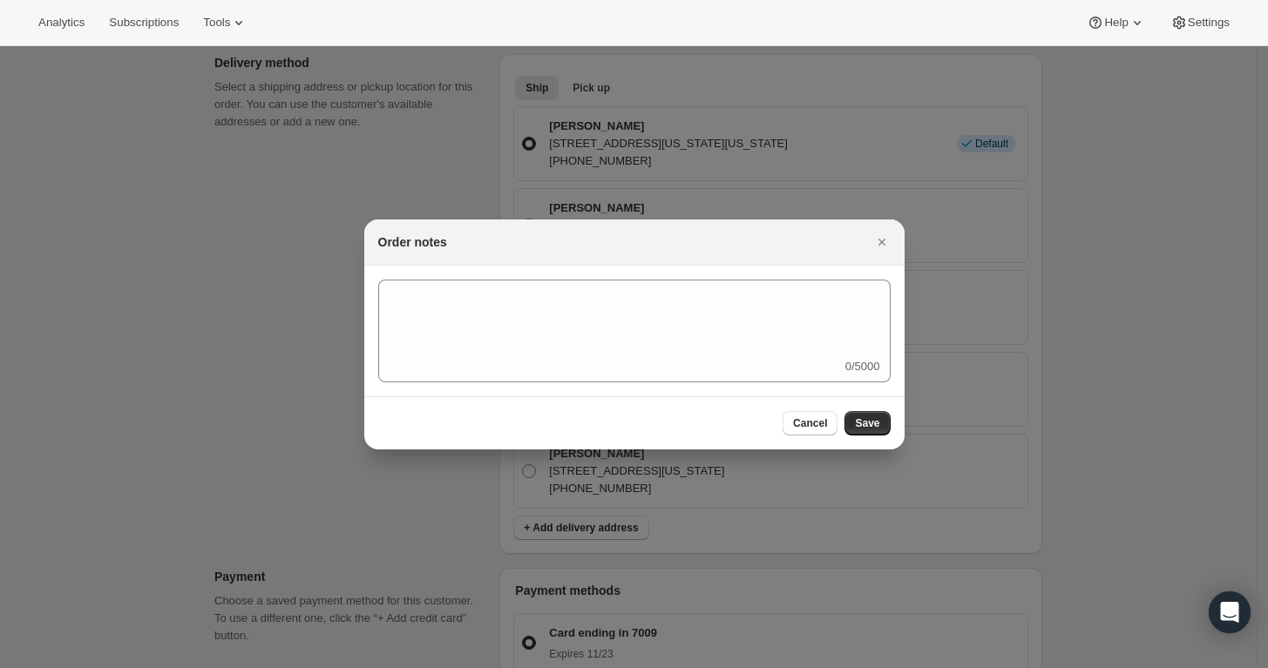
scroll to position [0, 0]
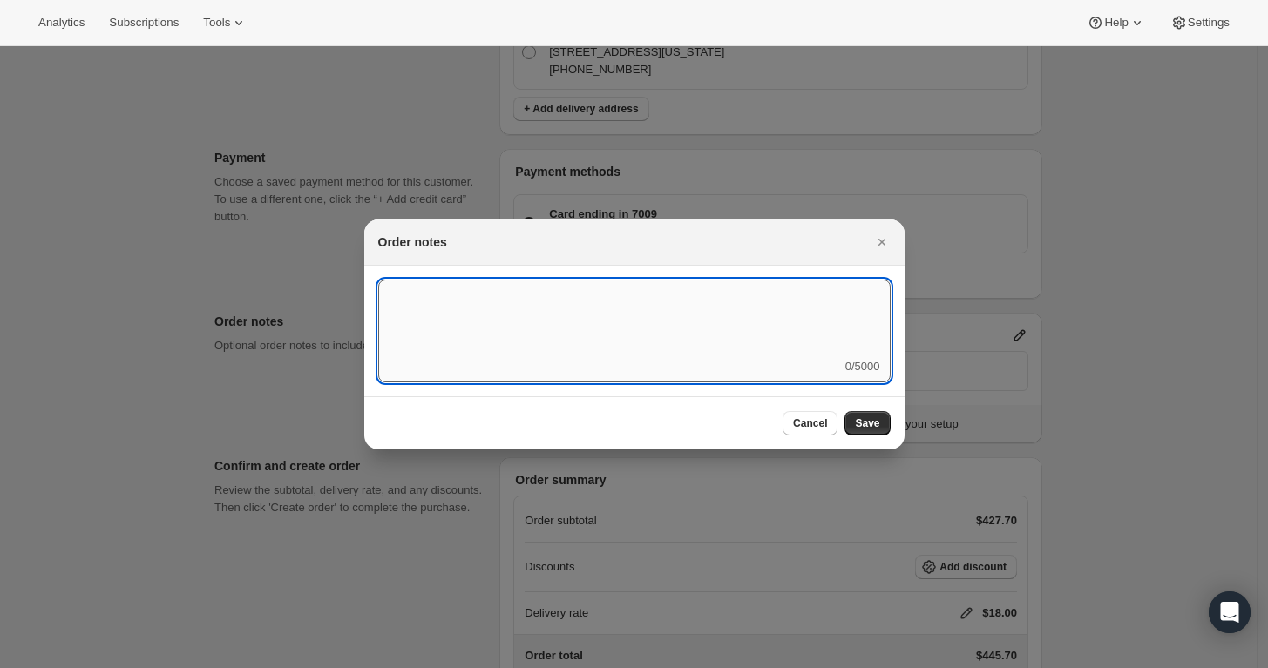
click at [831, 354] on textarea ":rbg:" at bounding box center [634, 319] width 512 height 78
type textarea "Temp Control"
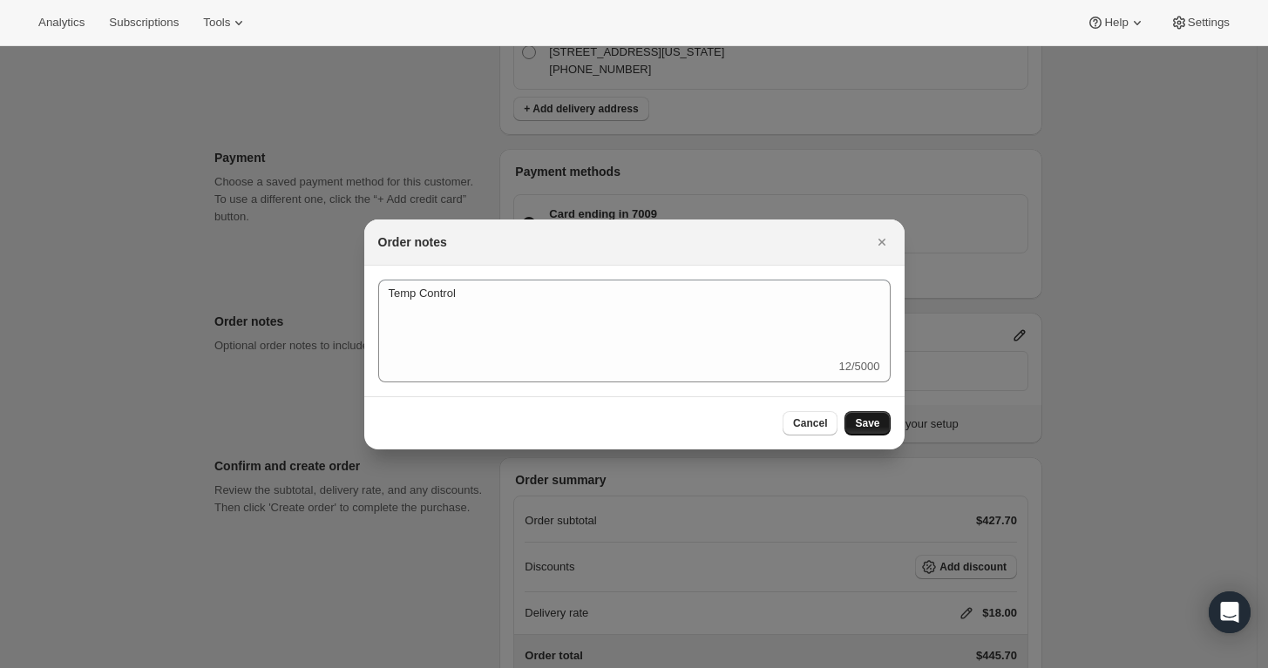
click at [869, 421] on span "Save" at bounding box center [867, 424] width 24 height 14
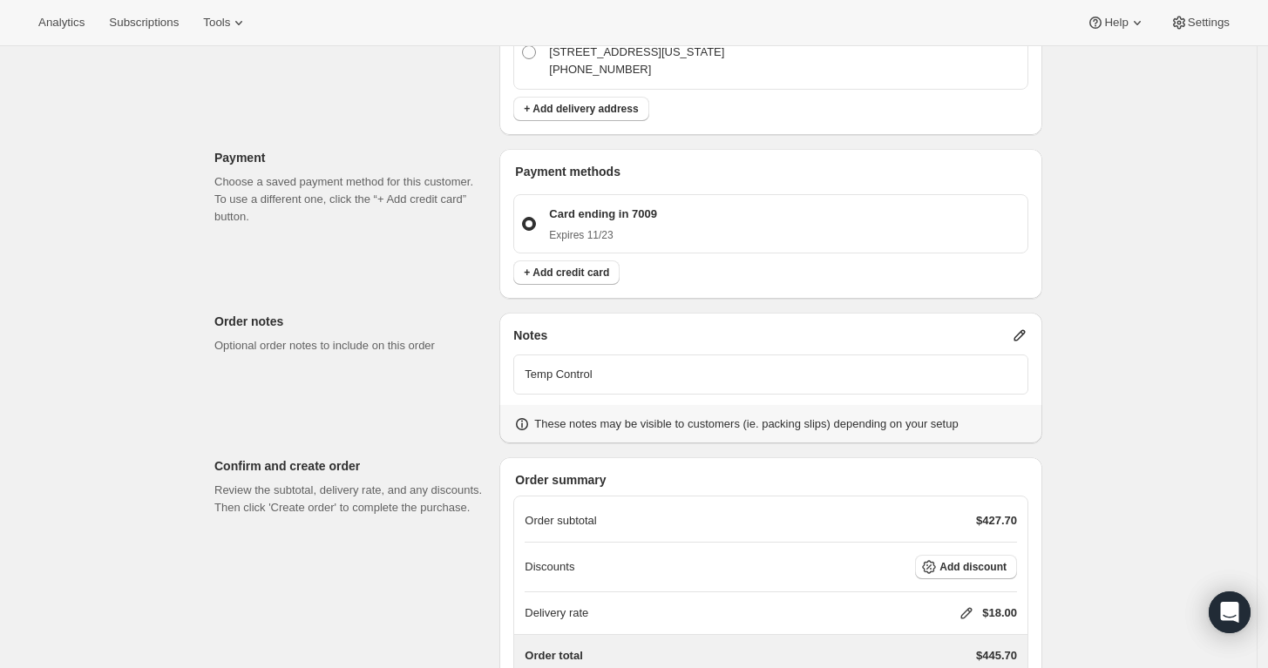
scroll to position [967, 0]
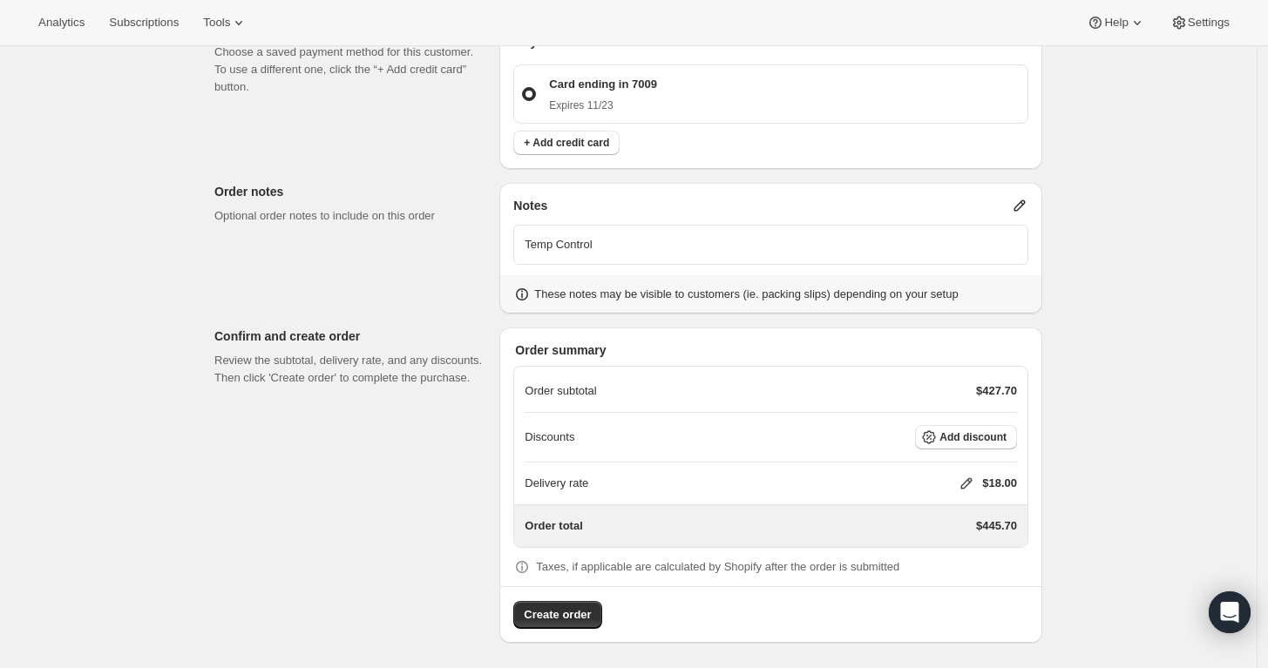
click at [969, 480] on icon at bounding box center [966, 483] width 17 height 17
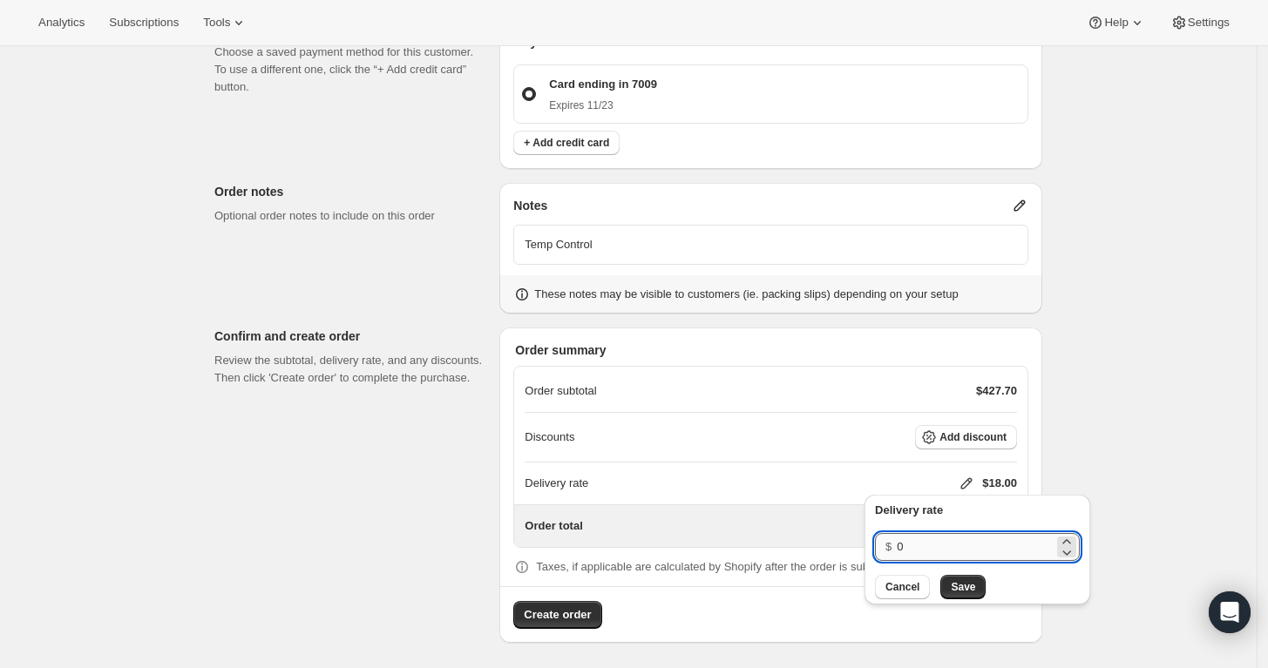
click at [960, 546] on input "0" at bounding box center [975, 547] width 157 height 28
type input "0"
click at [965, 577] on button "Save" at bounding box center [962, 587] width 45 height 24
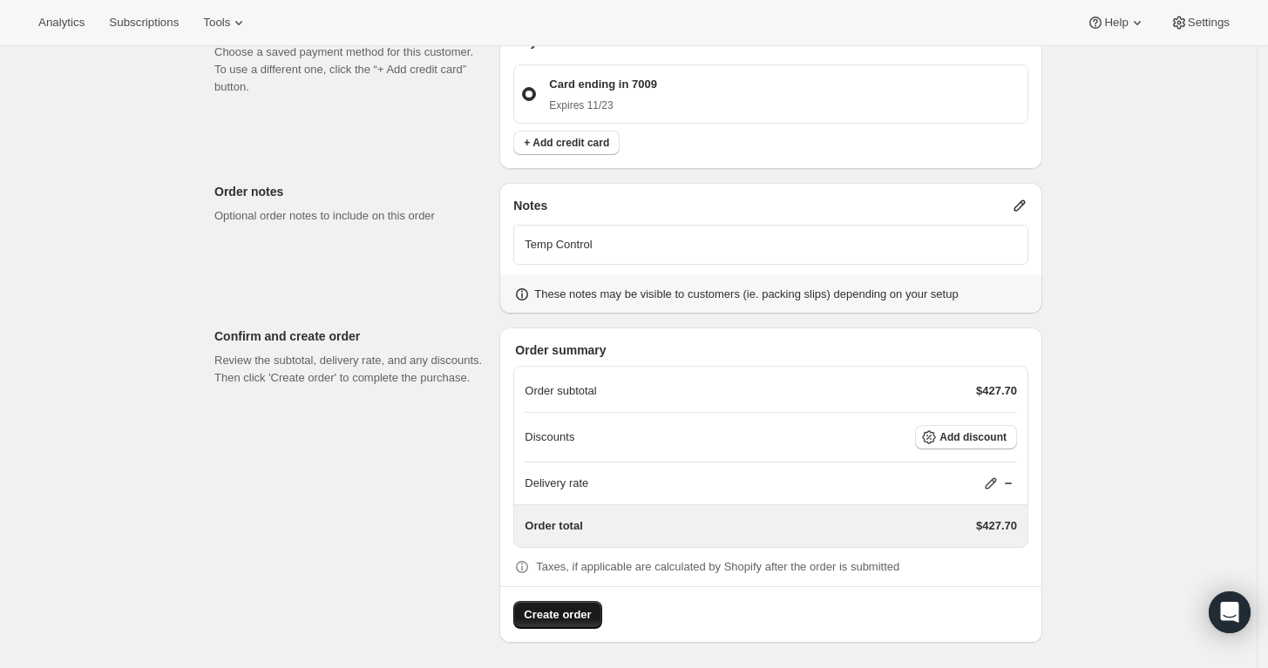
click at [573, 607] on span "Create order" at bounding box center [557, 615] width 67 height 17
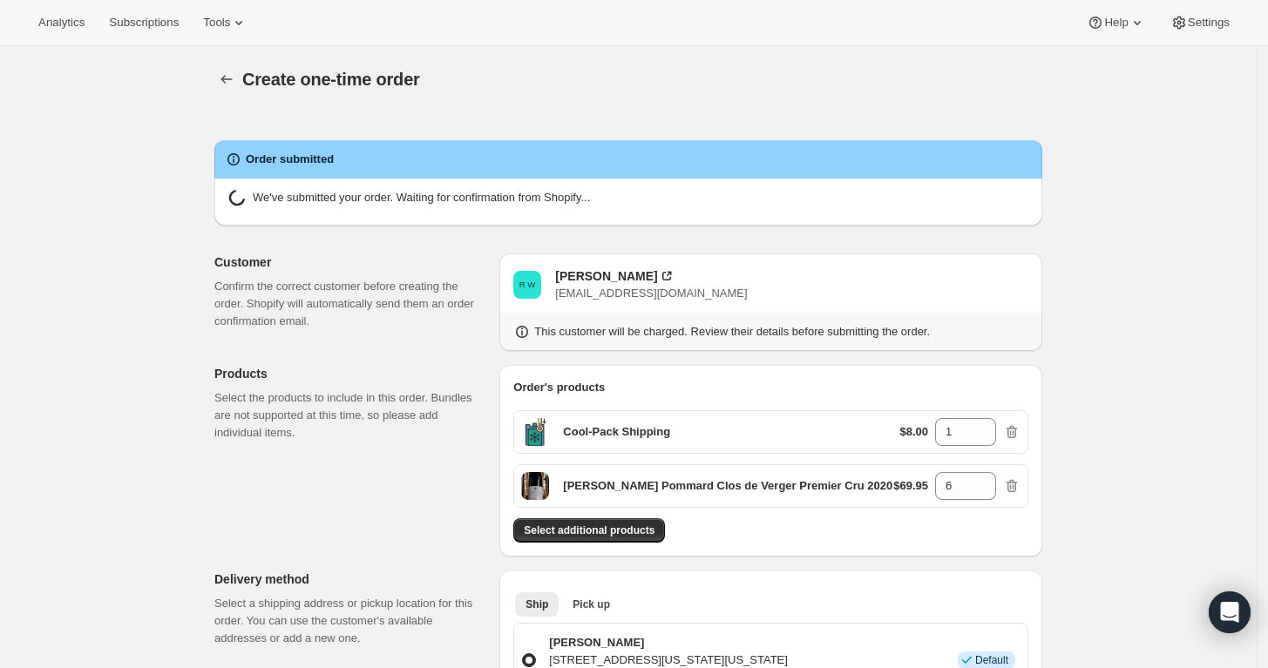
radio input "true"
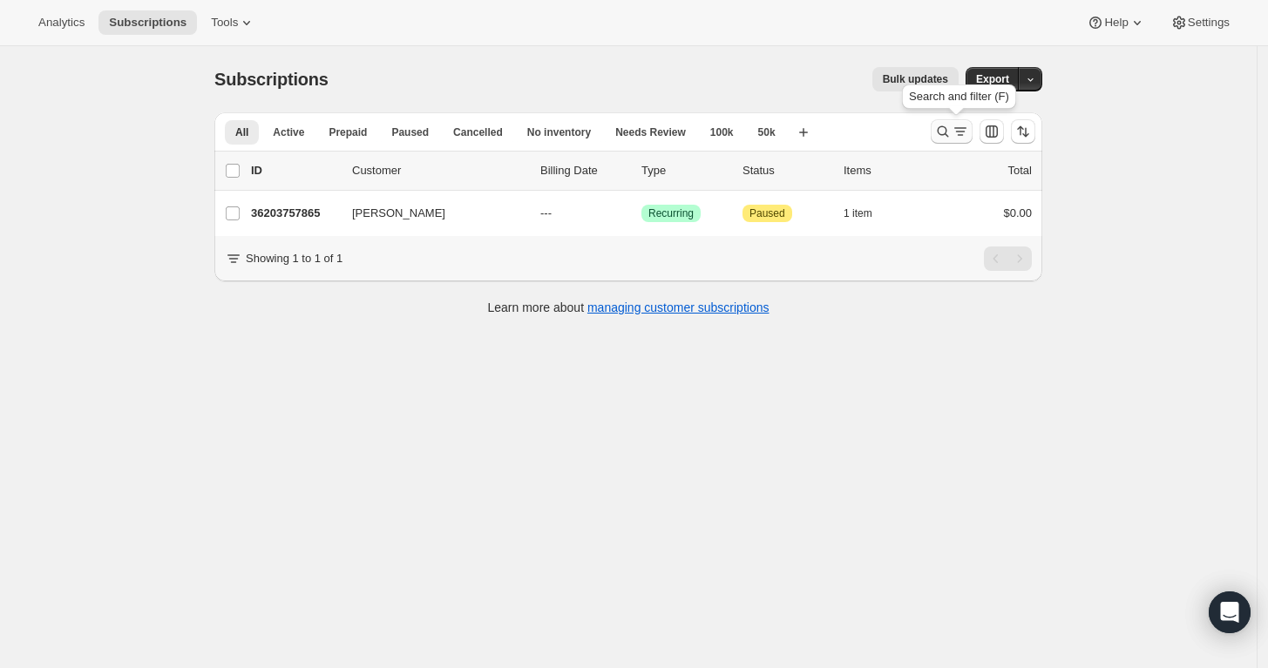
click at [952, 137] on icon "Search and filter results" at bounding box center [942, 131] width 17 height 17
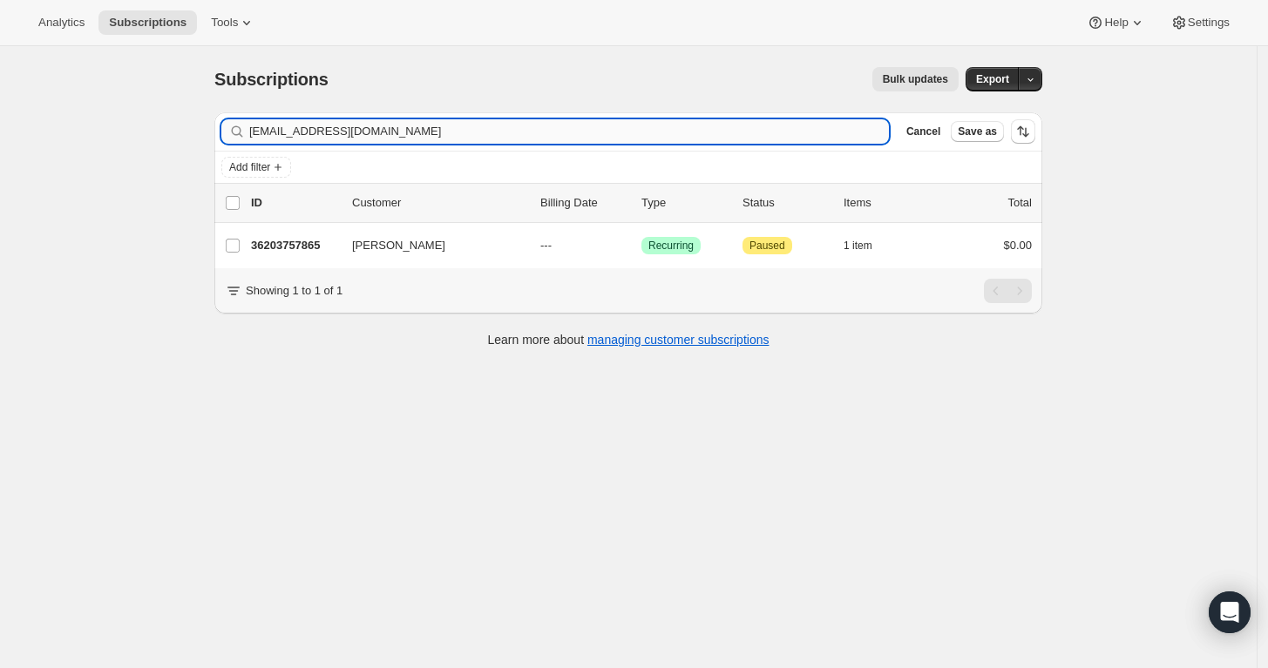
click at [659, 133] on input "[EMAIL_ADDRESS][DOMAIN_NAME]" at bounding box center [569, 131] width 640 height 24
click at [659, 133] on input "rwatters@madisongr.com" at bounding box center [569, 131] width 640 height 24
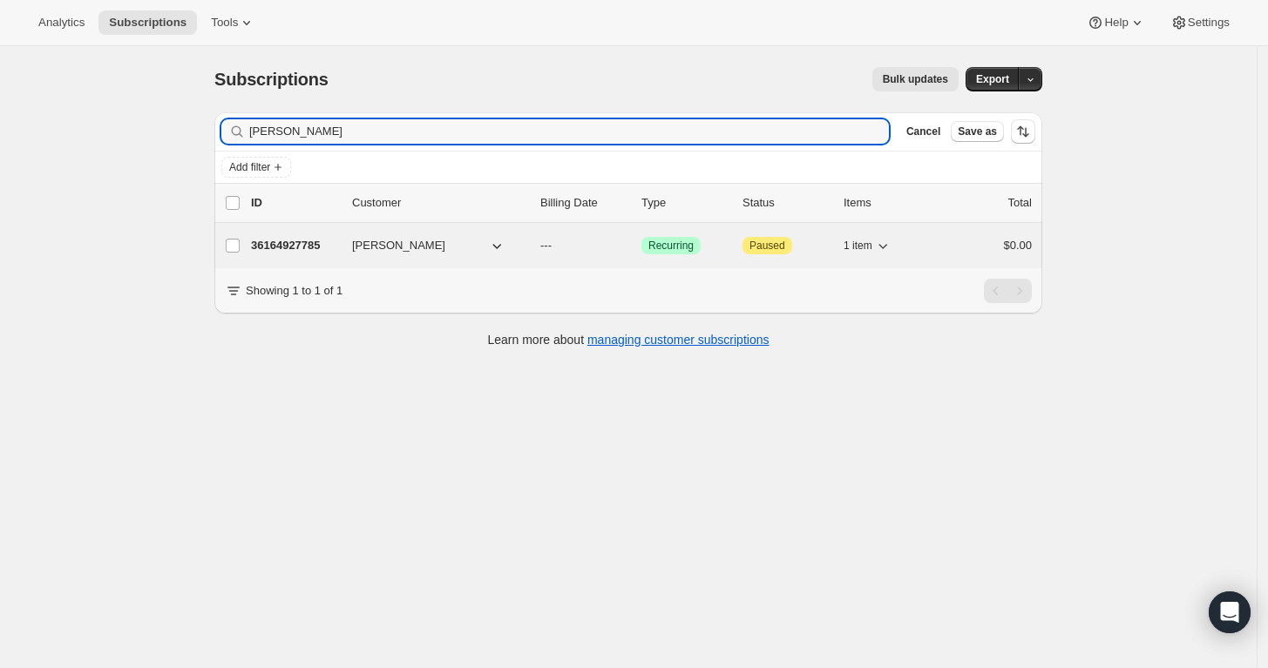
type input "[PERSON_NAME]"
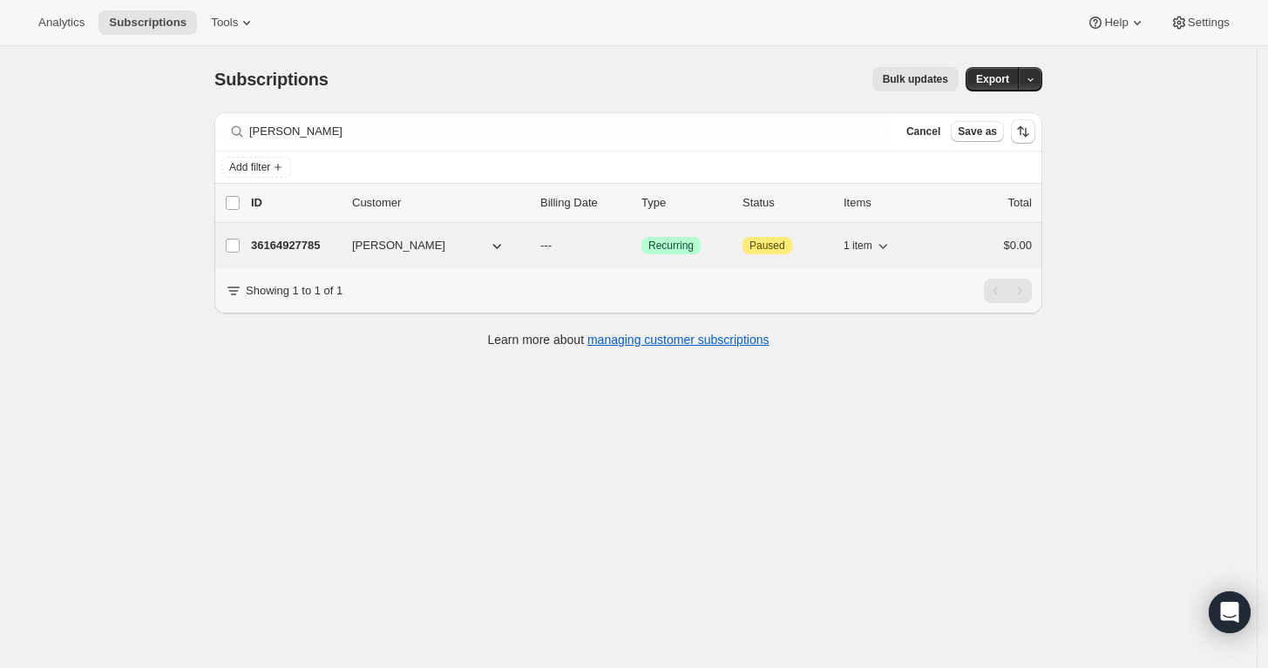
click at [286, 240] on p "36164927785" at bounding box center [294, 245] width 87 height 17
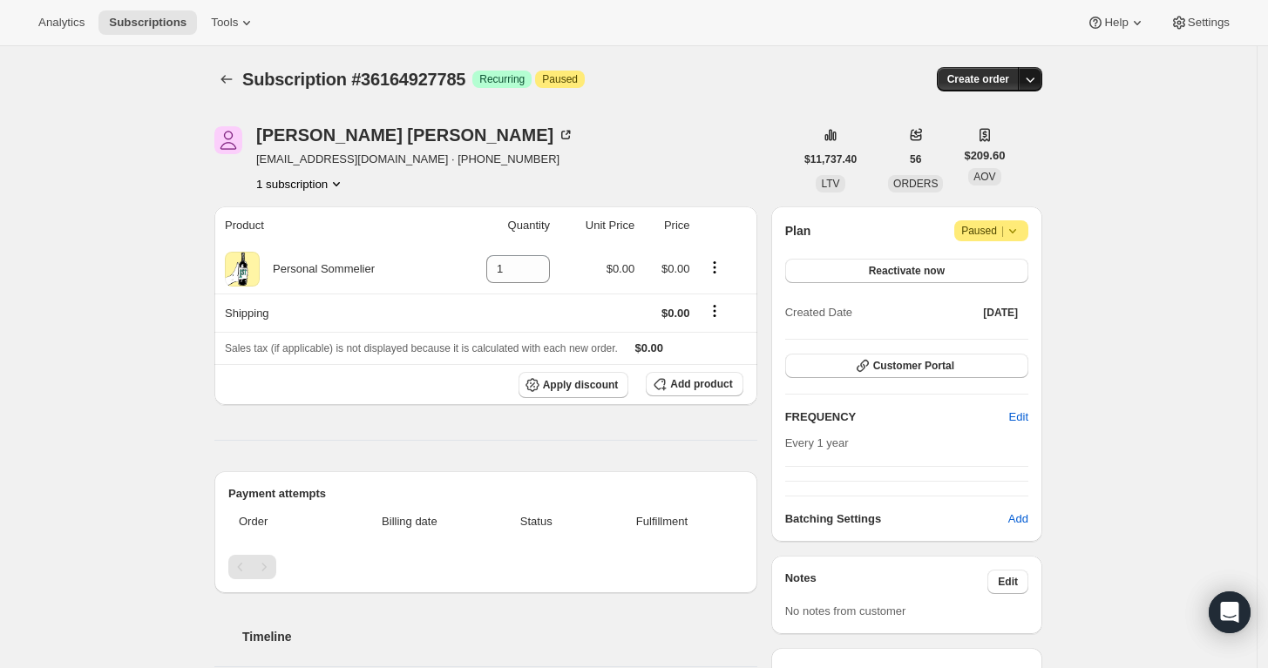
click at [1039, 73] on icon "button" at bounding box center [1029, 79] width 17 height 17
click at [996, 143] on span "Create custom one-time order" at bounding box center [961, 144] width 151 height 13
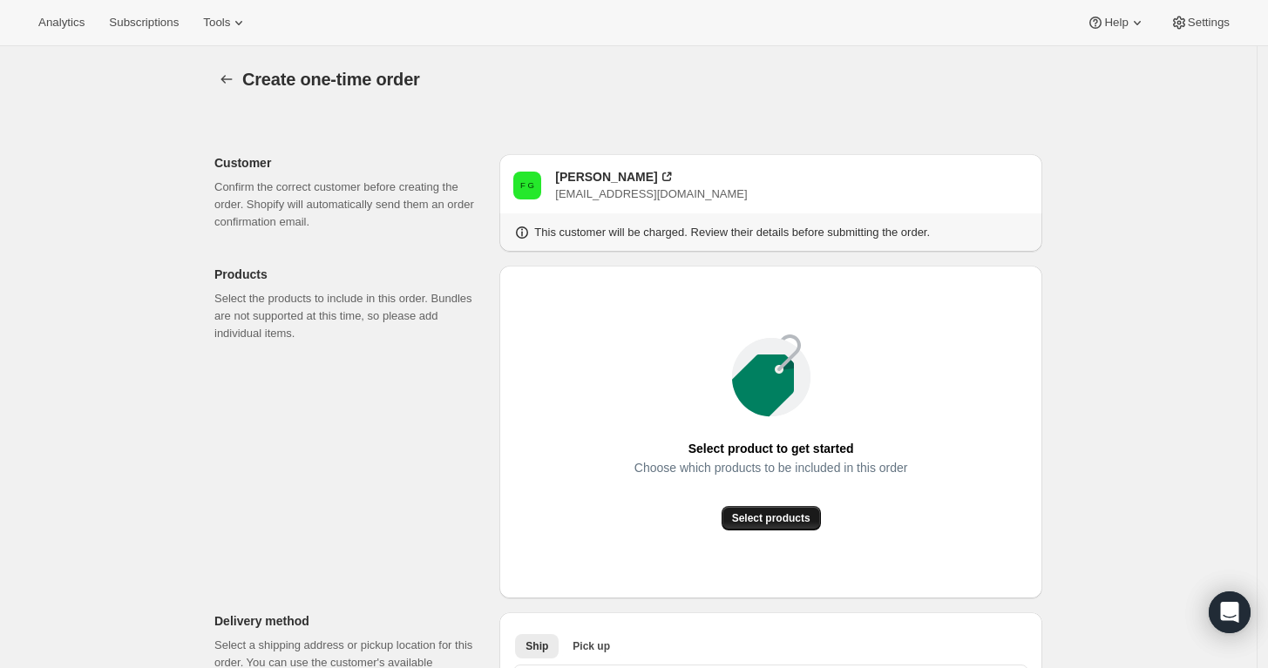
click at [757, 524] on span "Select products" at bounding box center [771, 519] width 78 height 14
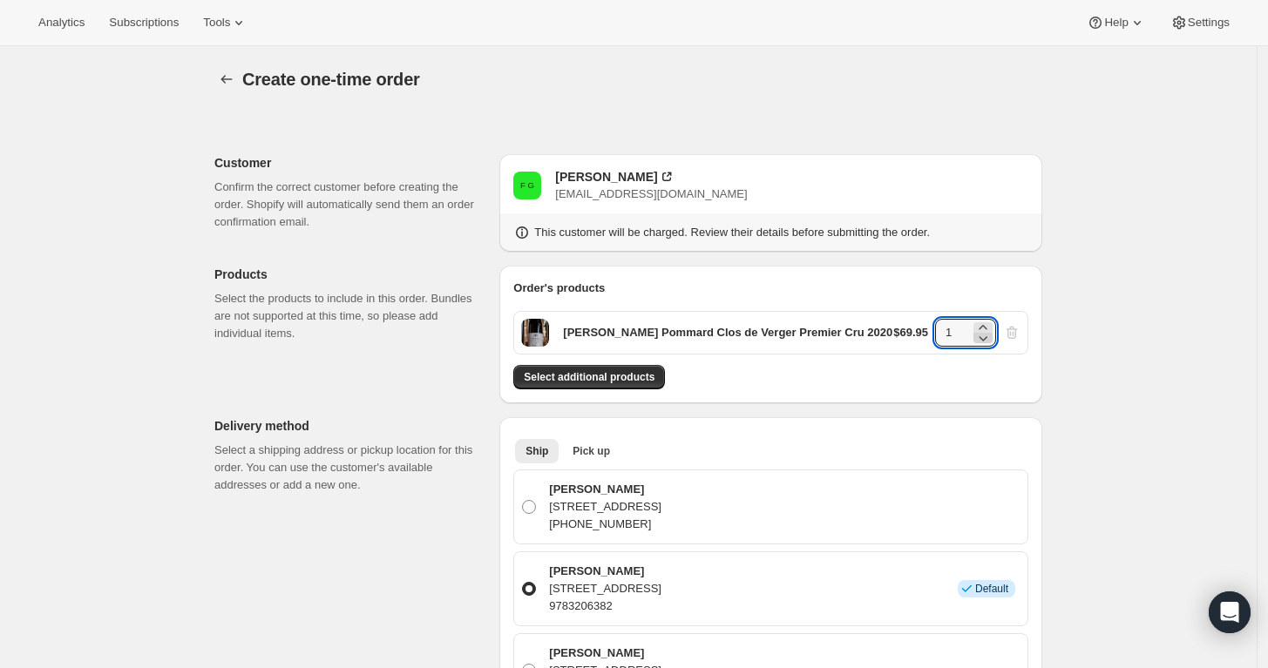
click at [980, 331] on icon at bounding box center [982, 337] width 17 height 17
click at [969, 331] on input "1" at bounding box center [952, 333] width 35 height 28
type input "6"
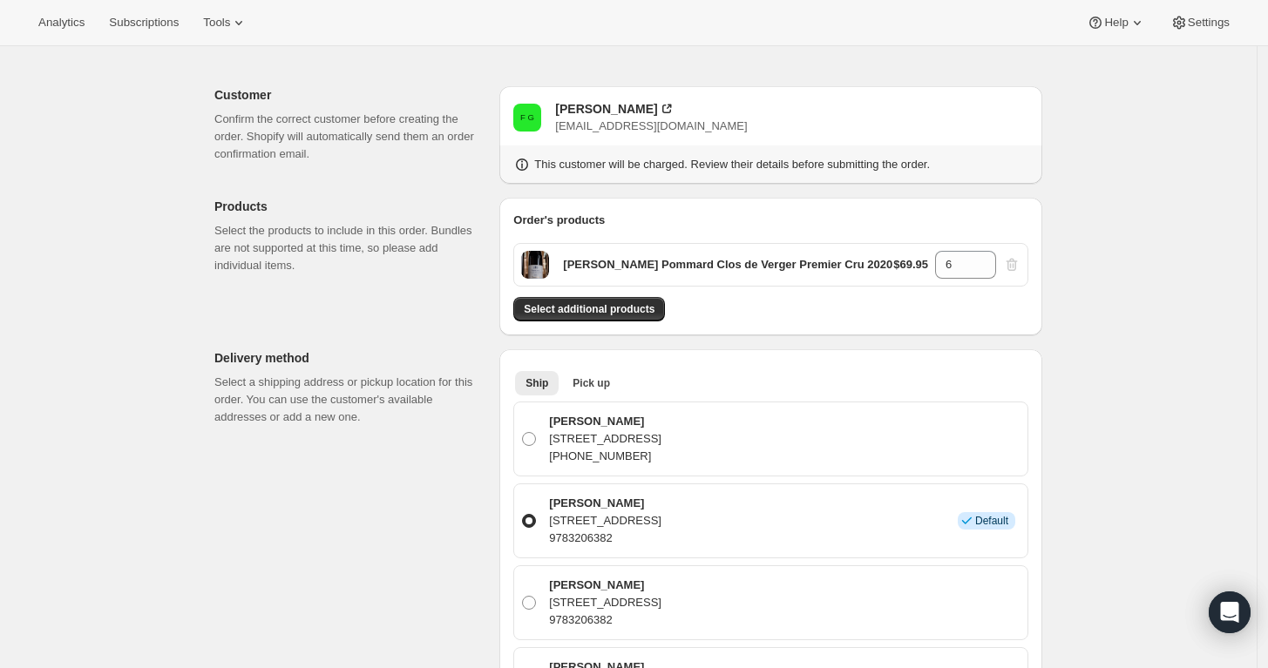
scroll to position [70, 0]
click at [640, 307] on span "Select additional products" at bounding box center [589, 308] width 131 height 14
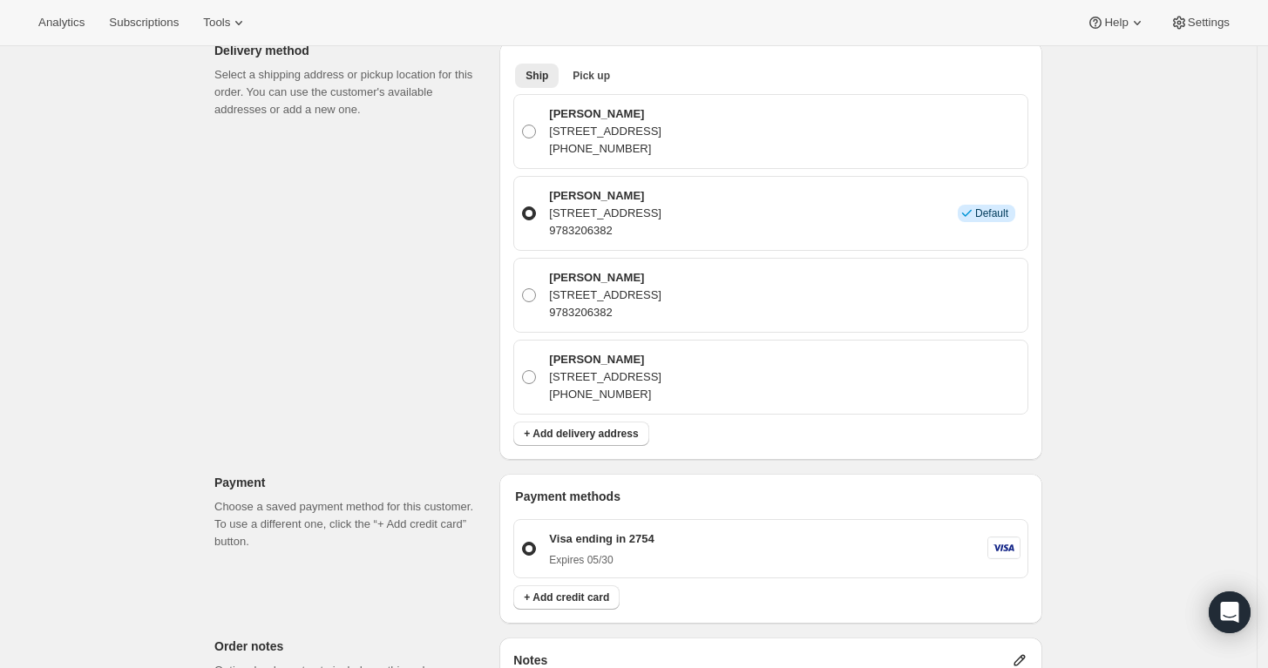
scroll to position [597, 0]
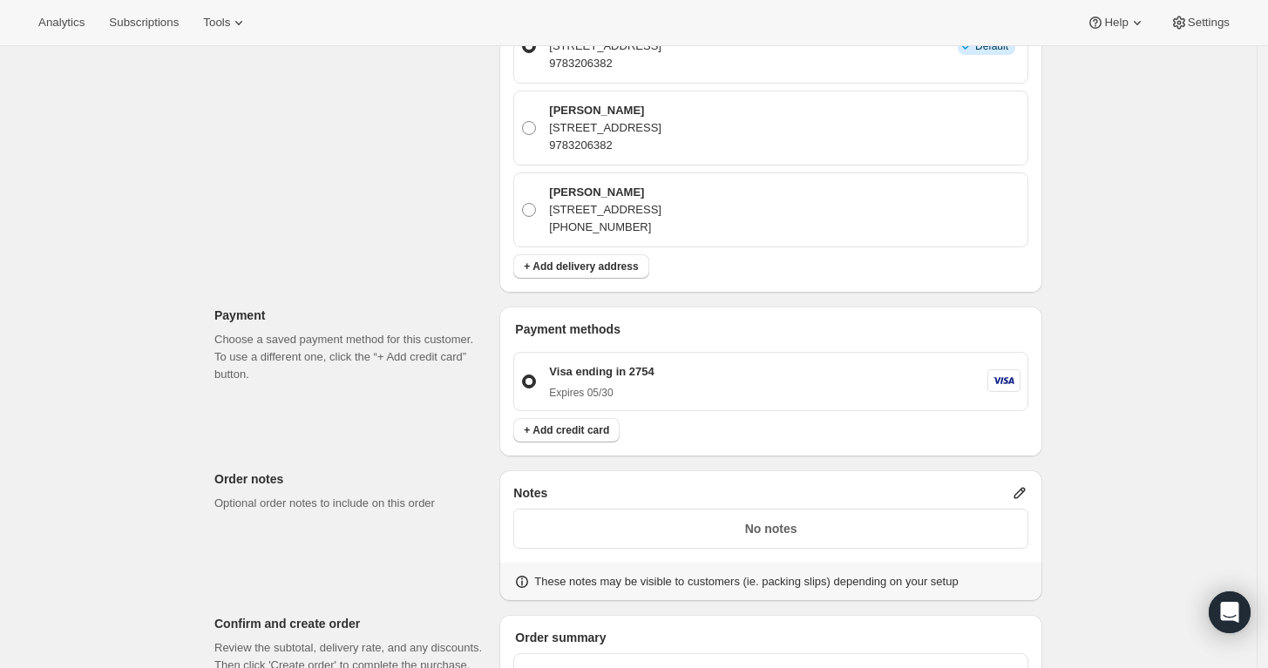
click at [1021, 492] on icon at bounding box center [1019, 493] width 11 height 11
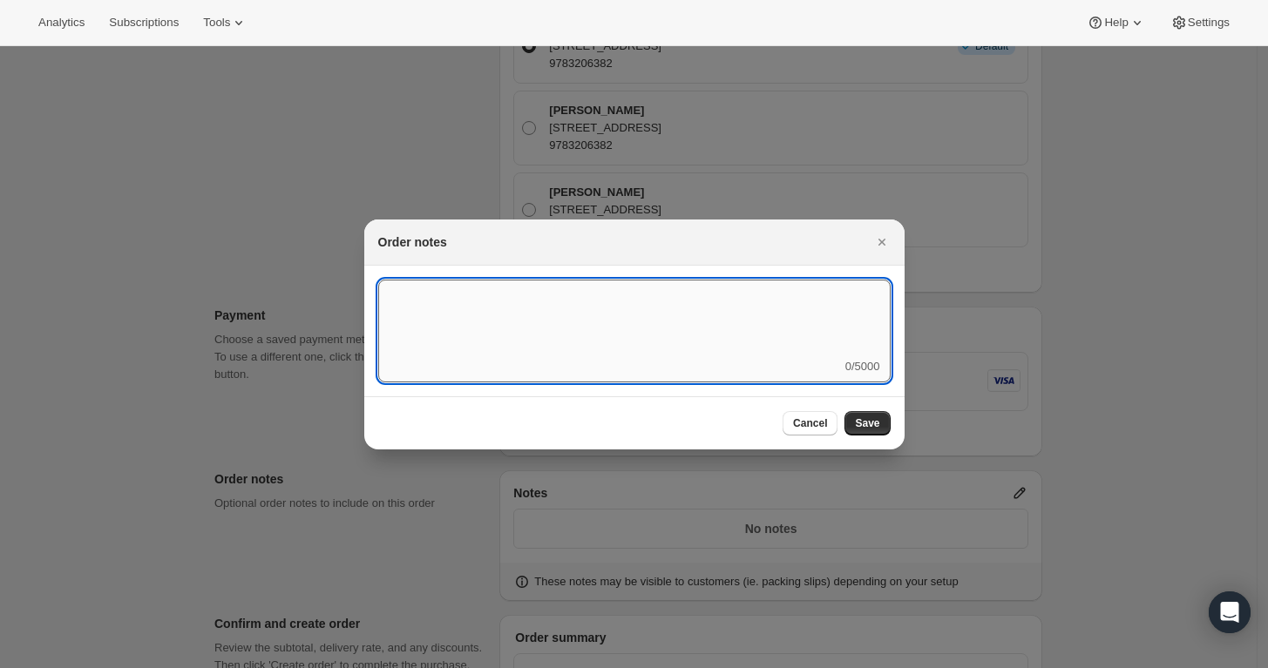
click at [764, 302] on textarea ":r3t:" at bounding box center [634, 319] width 512 height 78
paste textarea "Francois Gaudreault"
click at [627, 280] on textarea "Temp control -" at bounding box center [634, 319] width 512 height 78
paste textarea "51TGX9P"
type textarea "Temp control - discount code 51TGX9P used."
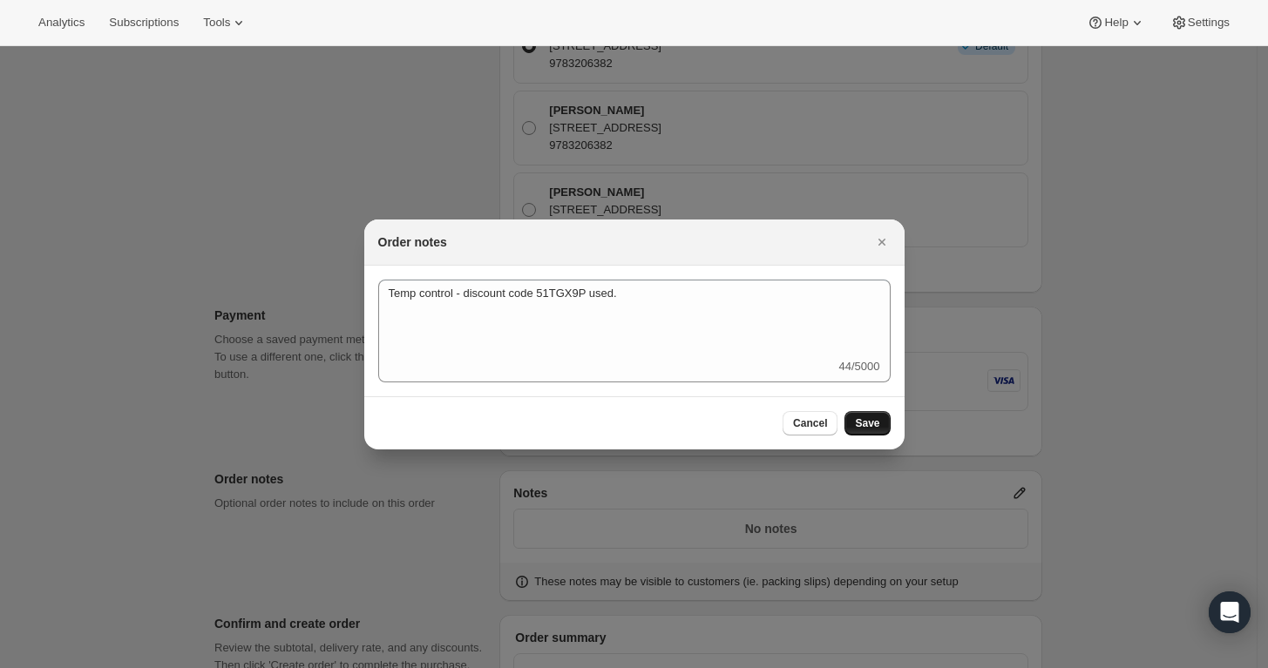
click at [869, 413] on button "Save" at bounding box center [867, 423] width 45 height 24
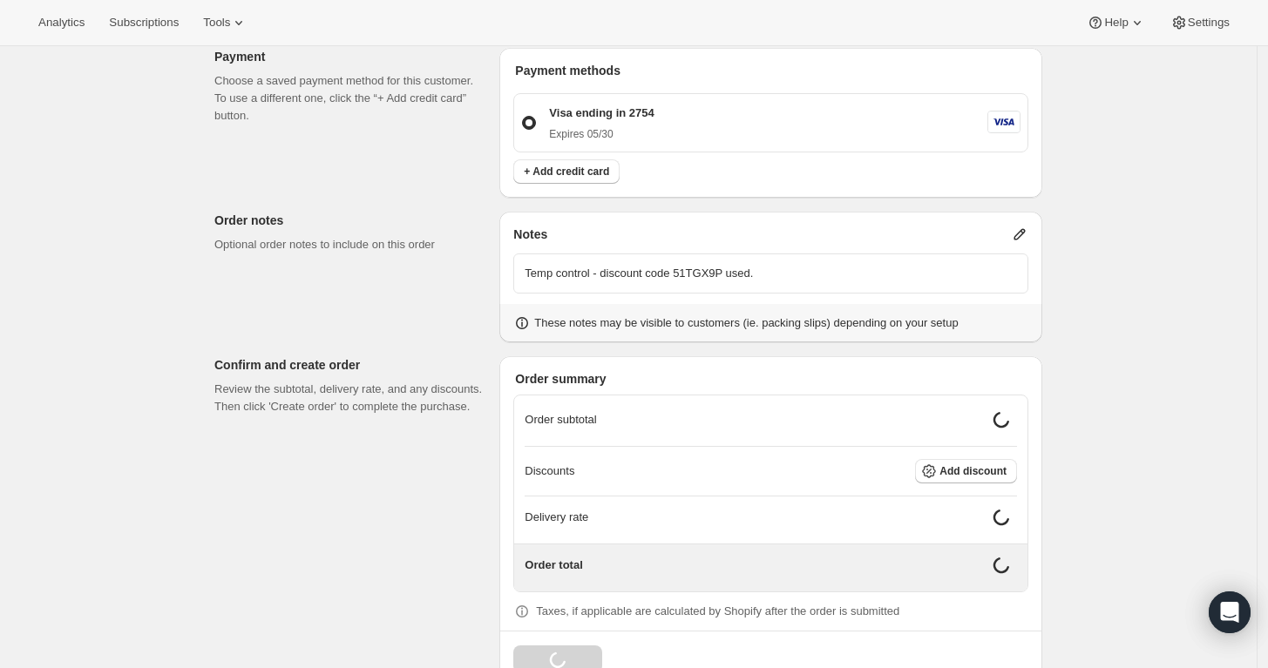
scroll to position [857, 0]
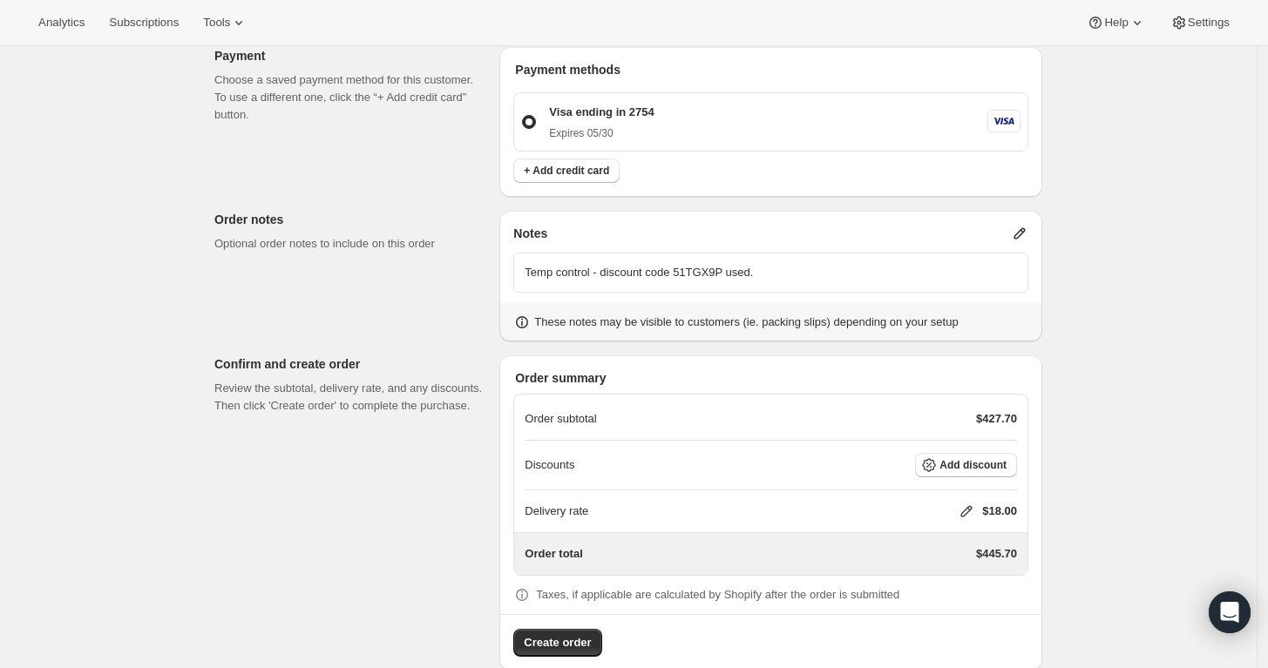
click at [969, 508] on icon at bounding box center [966, 511] width 11 height 11
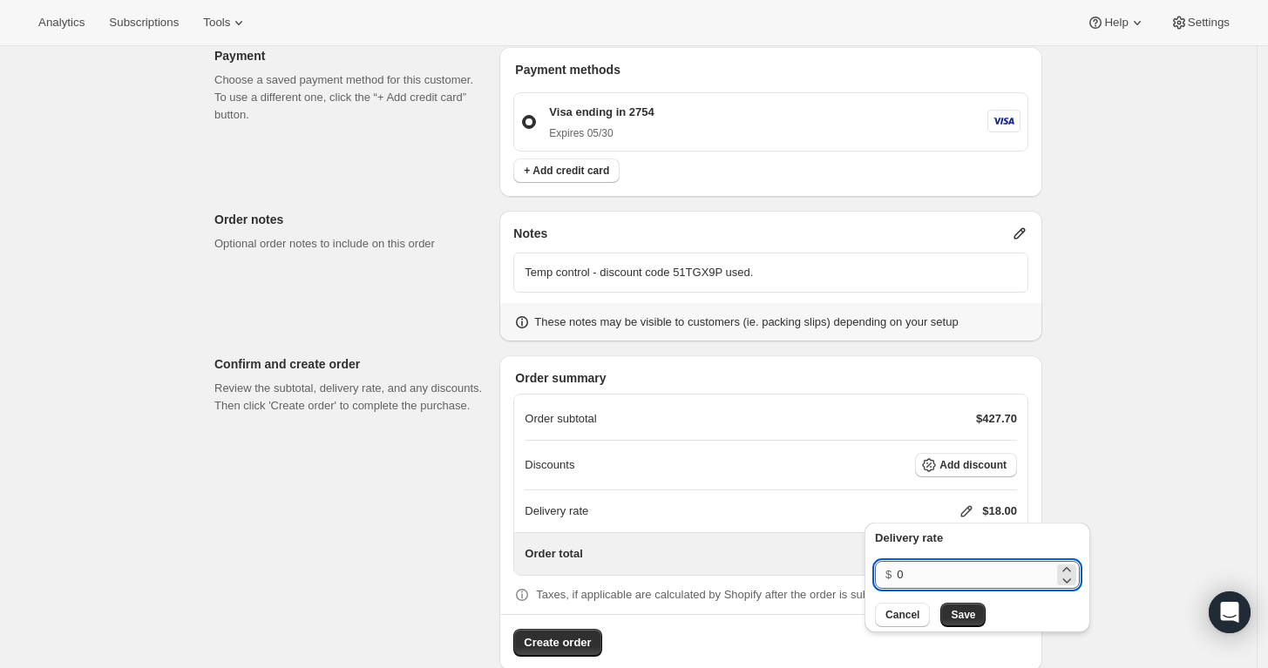
click at [947, 570] on input "0" at bounding box center [975, 575] width 157 height 28
type input "0"
click at [955, 618] on span "Save" at bounding box center [963, 615] width 24 height 14
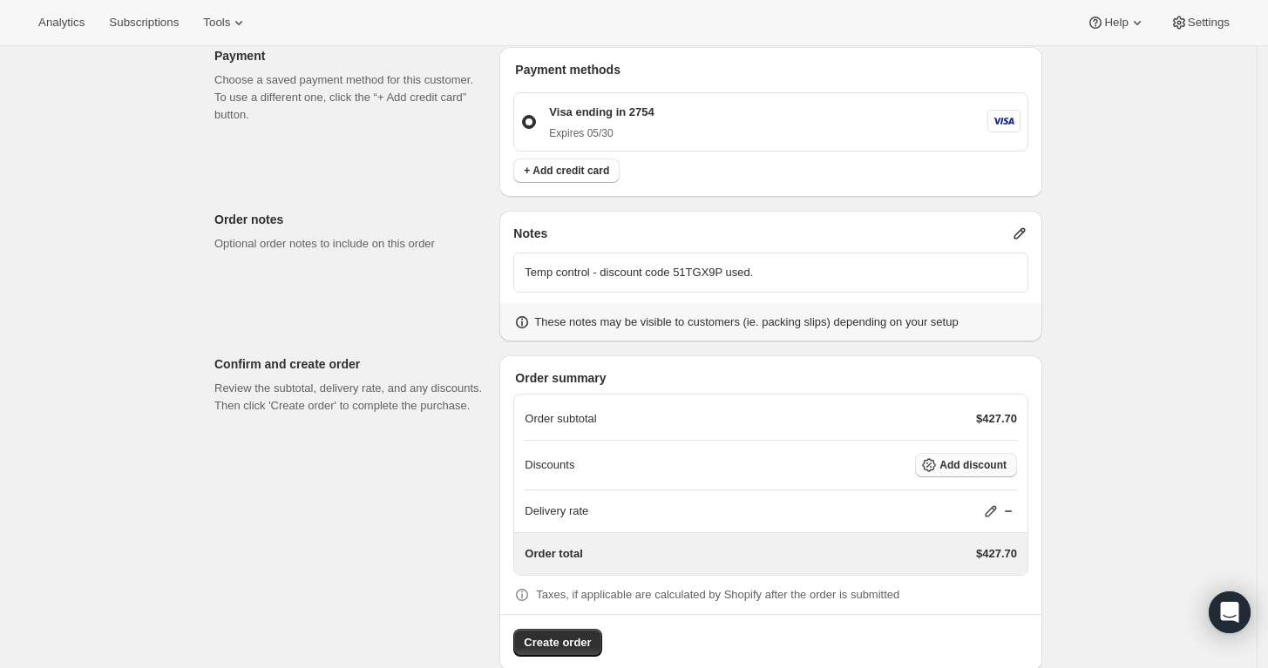
click at [982, 465] on span "Add discount" at bounding box center [973, 465] width 67 height 14
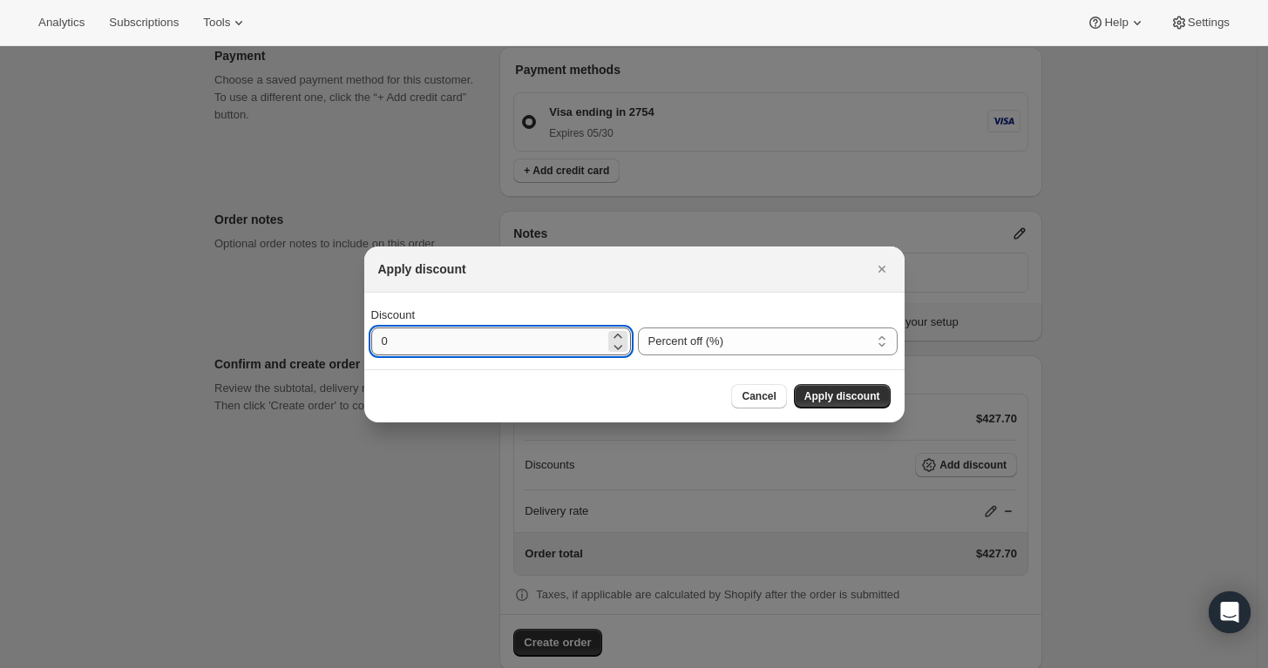
click at [601, 343] on input "0" at bounding box center [488, 342] width 234 height 28
type input "10"
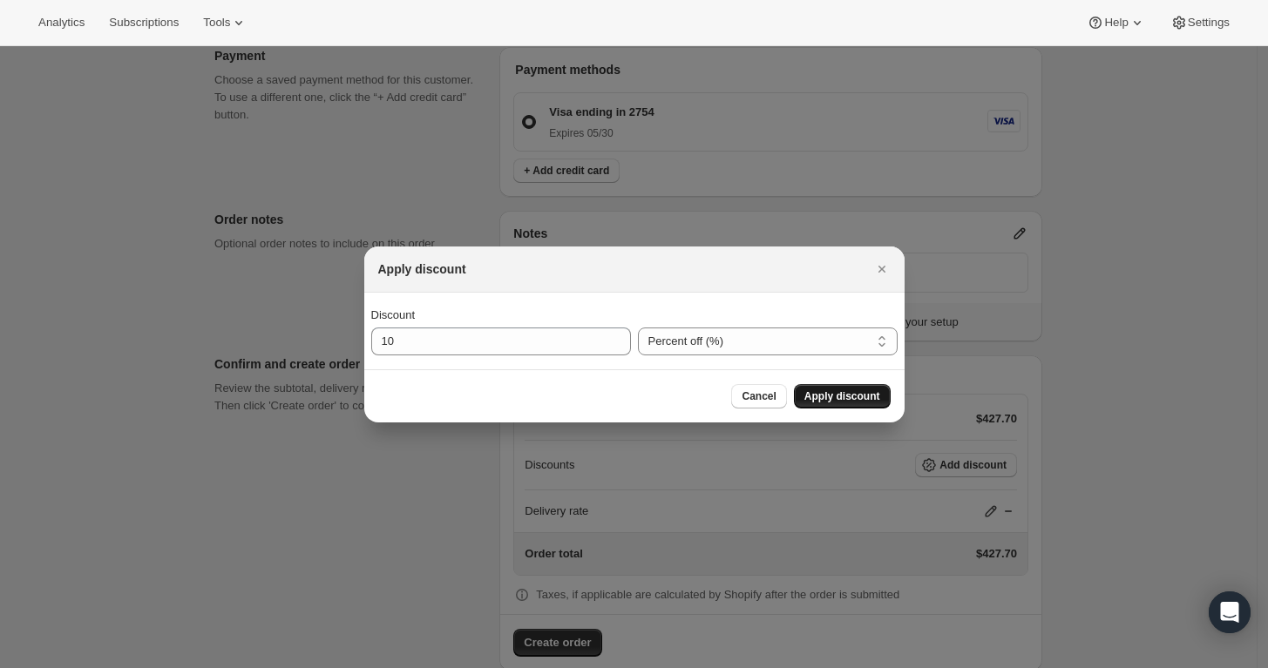
click at [838, 384] on button "Apply discount" at bounding box center [842, 396] width 97 height 24
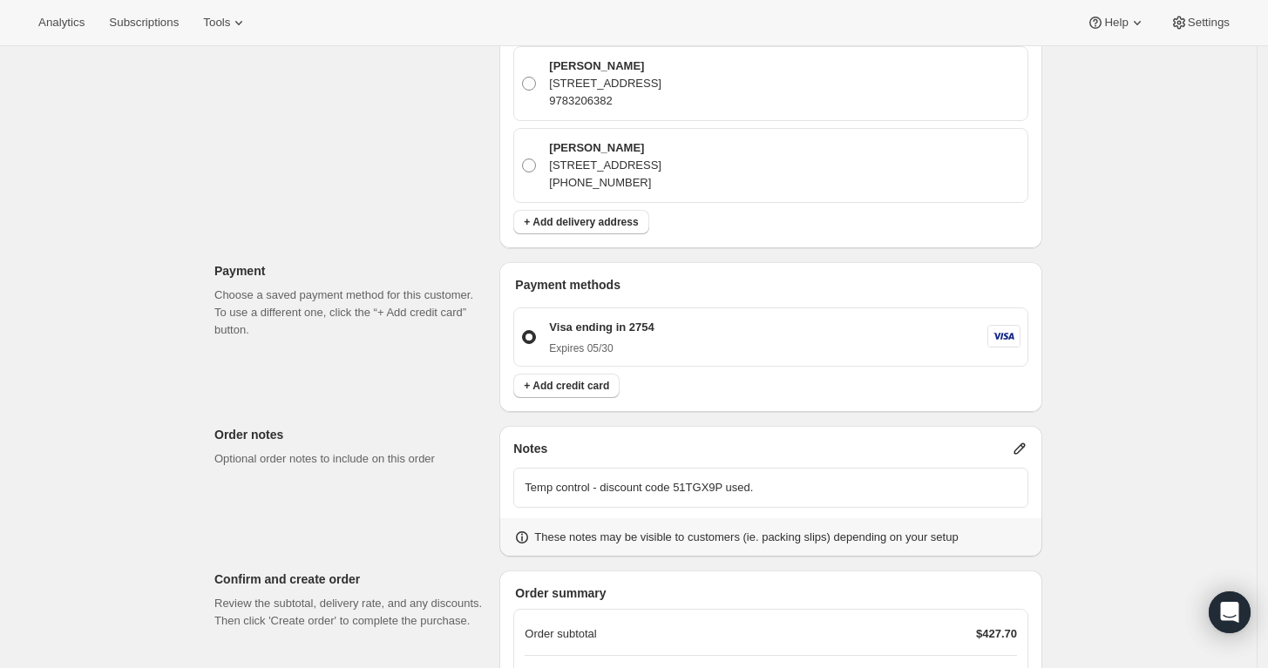
scroll to position [878, 0]
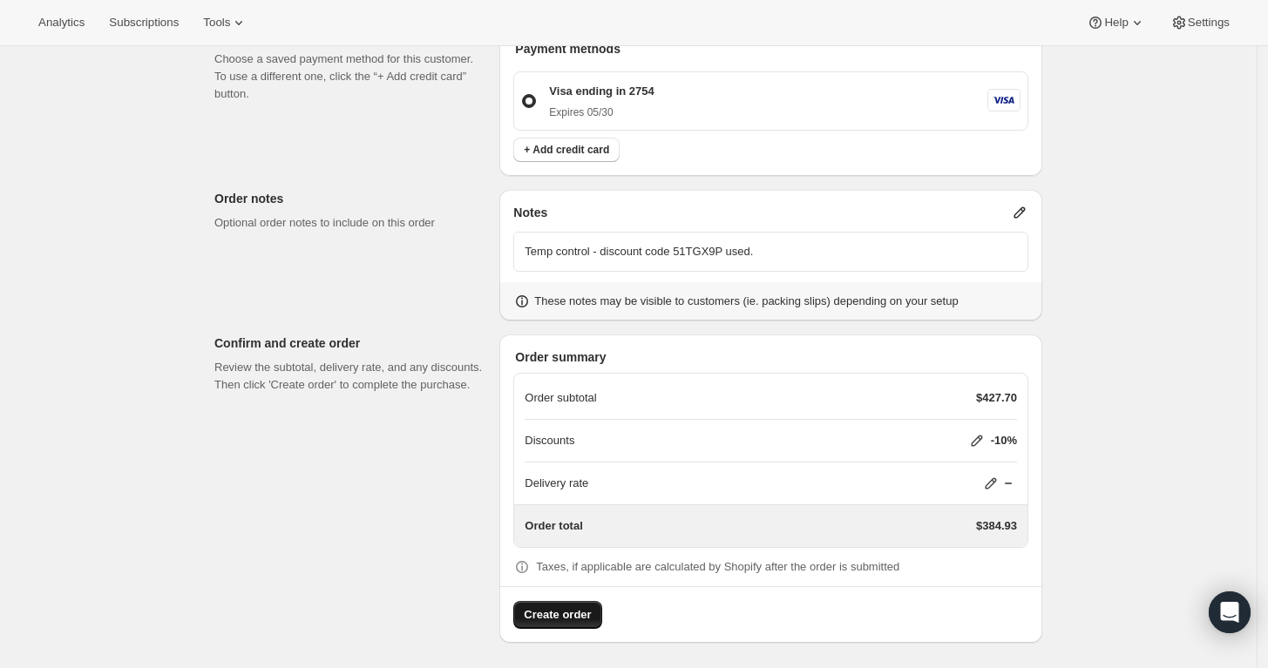
click at [572, 617] on span "Create order" at bounding box center [557, 615] width 67 height 17
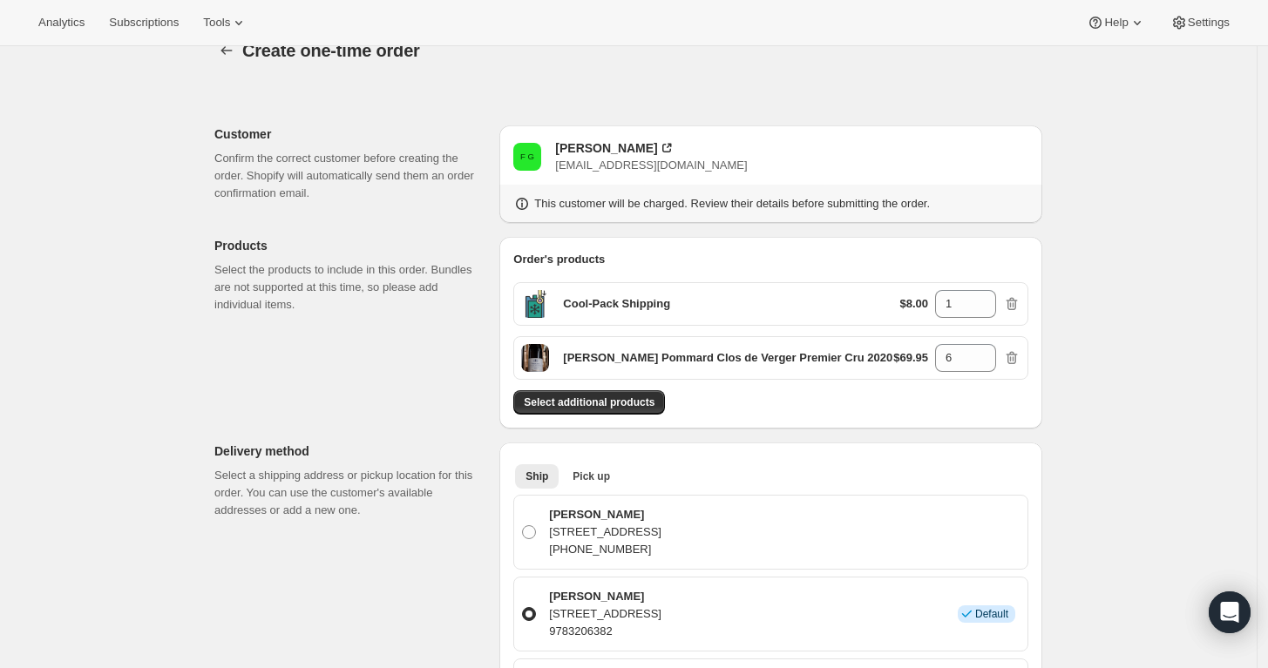
scroll to position [0, 0]
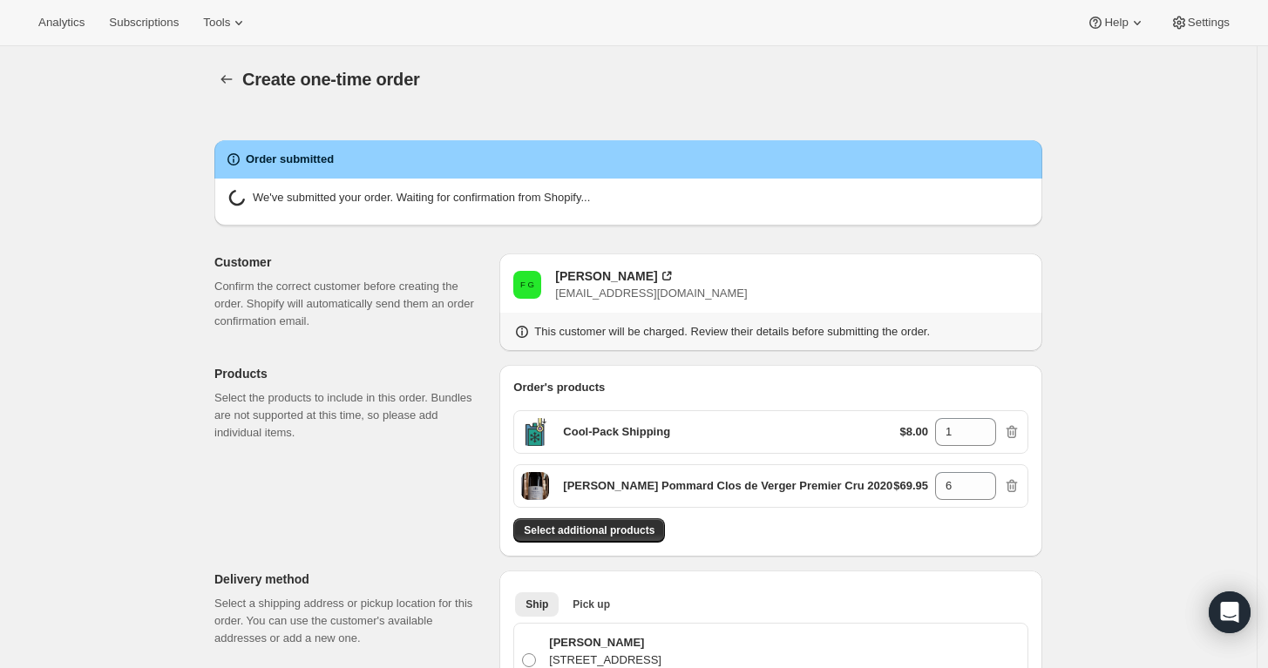
radio input "true"
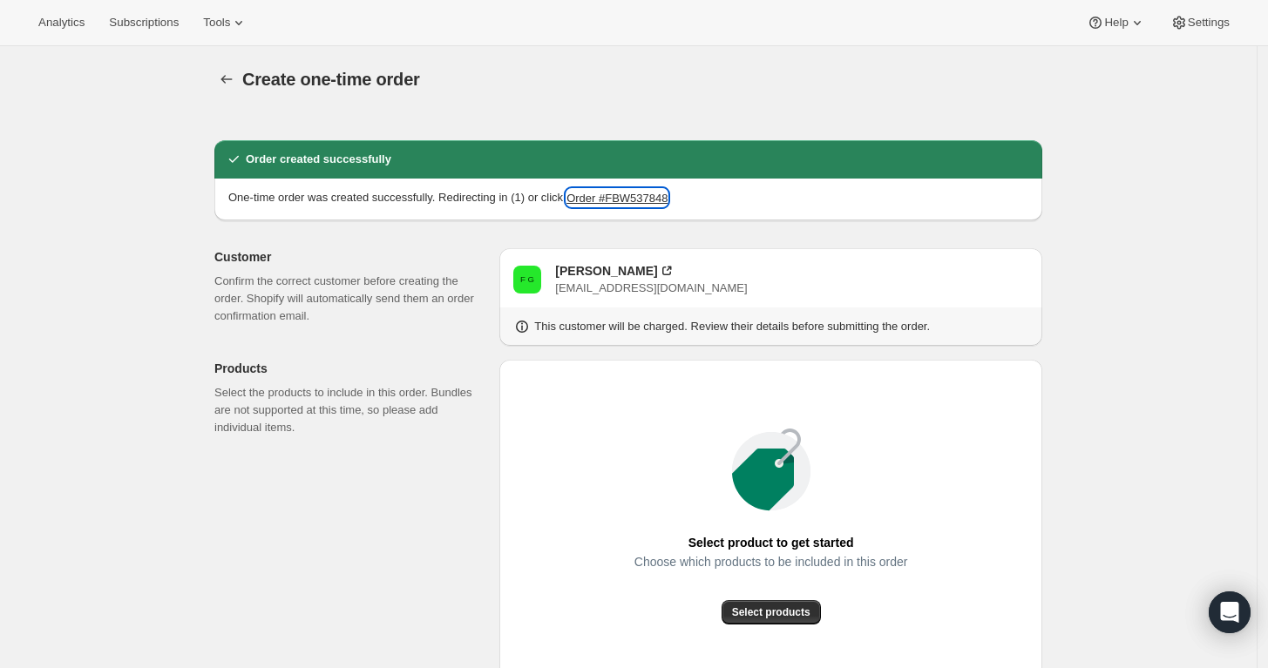
click at [632, 198] on button "Order #FBW537848" at bounding box center [616, 197] width 101 height 17
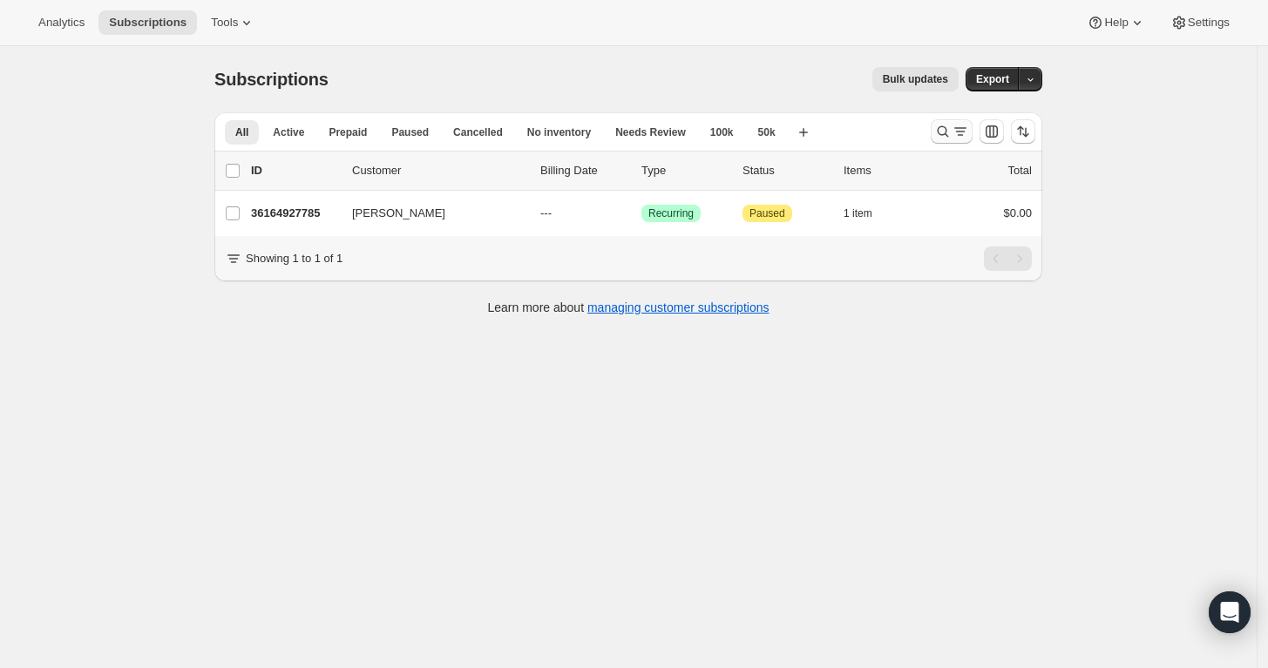
click at [942, 130] on icon "Search and filter results" at bounding box center [943, 131] width 11 height 11
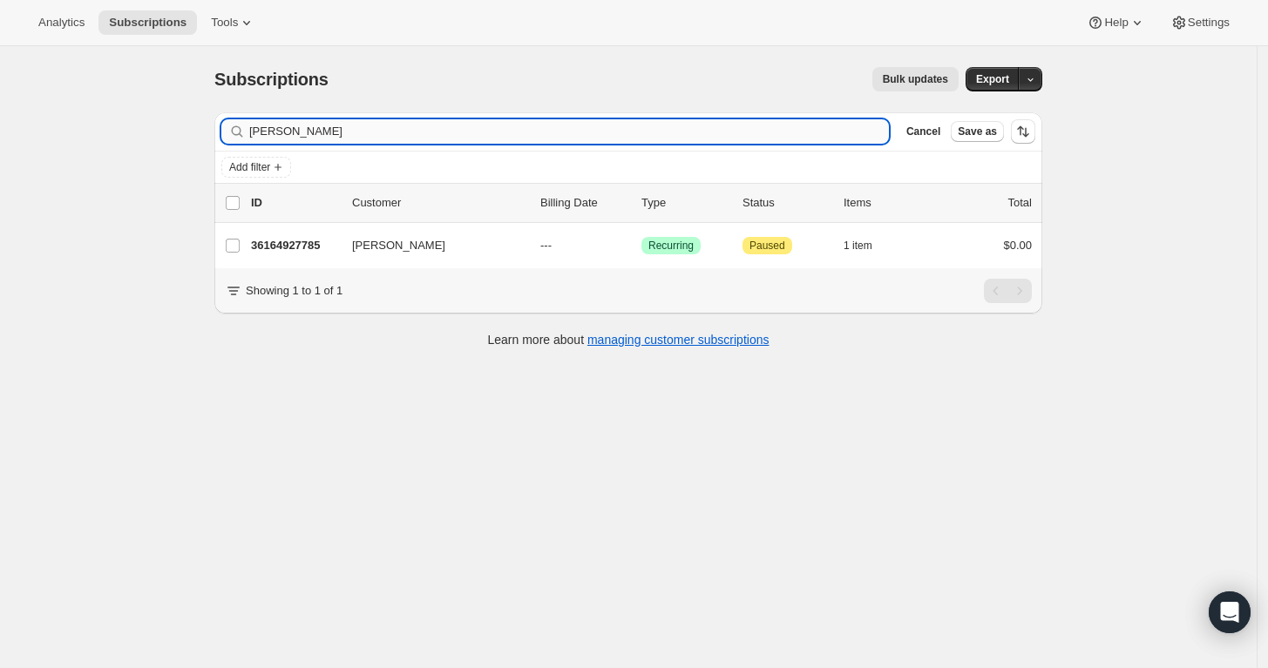
click at [704, 139] on input "[PERSON_NAME]" at bounding box center [569, 131] width 640 height 24
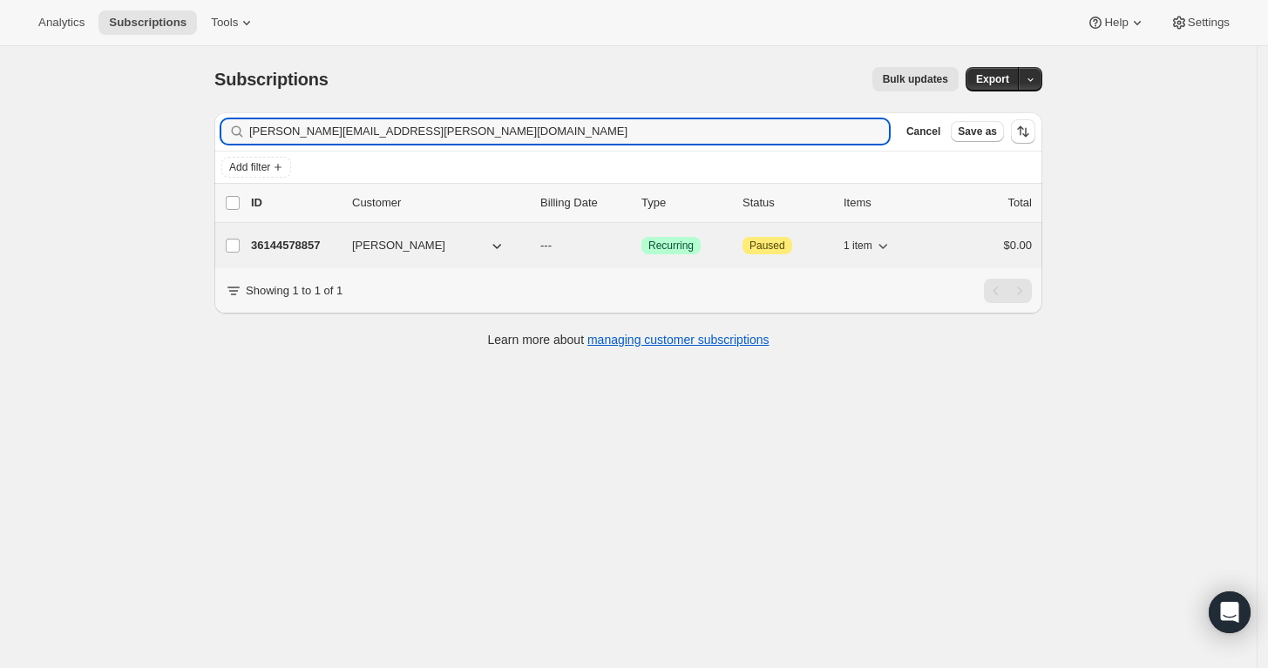
type input "[PERSON_NAME][EMAIL_ADDRESS][PERSON_NAME][DOMAIN_NAME]"
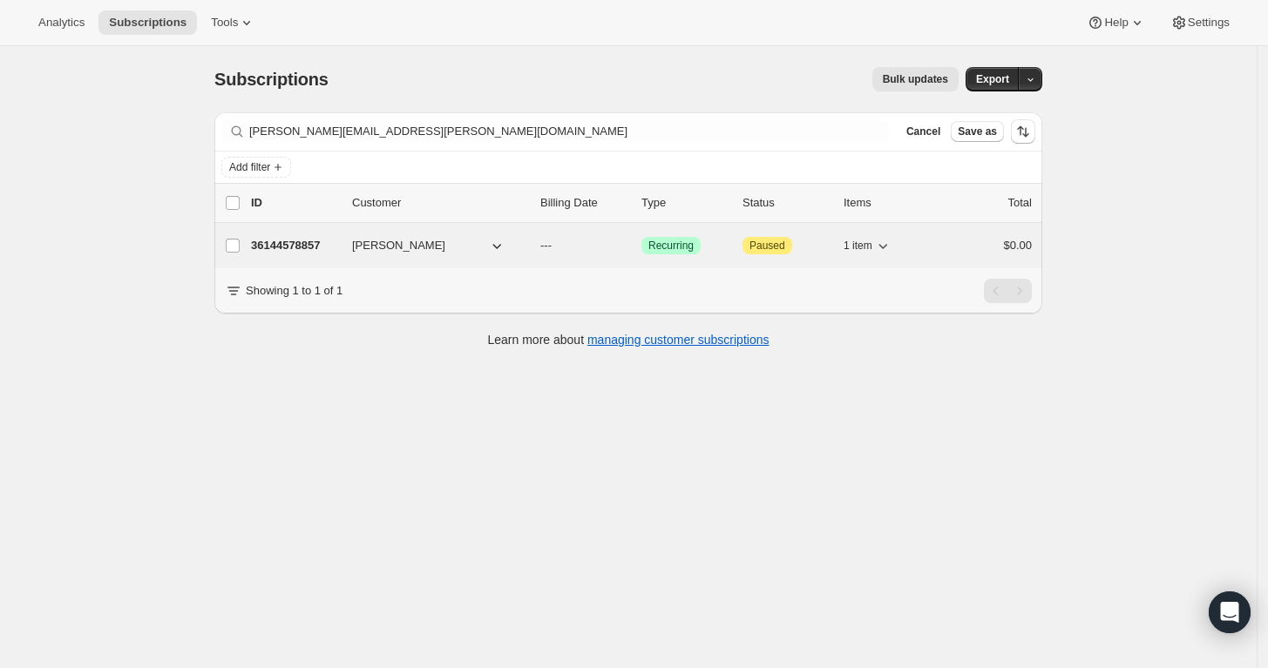
click at [293, 240] on p "36144578857" at bounding box center [294, 245] width 87 height 17
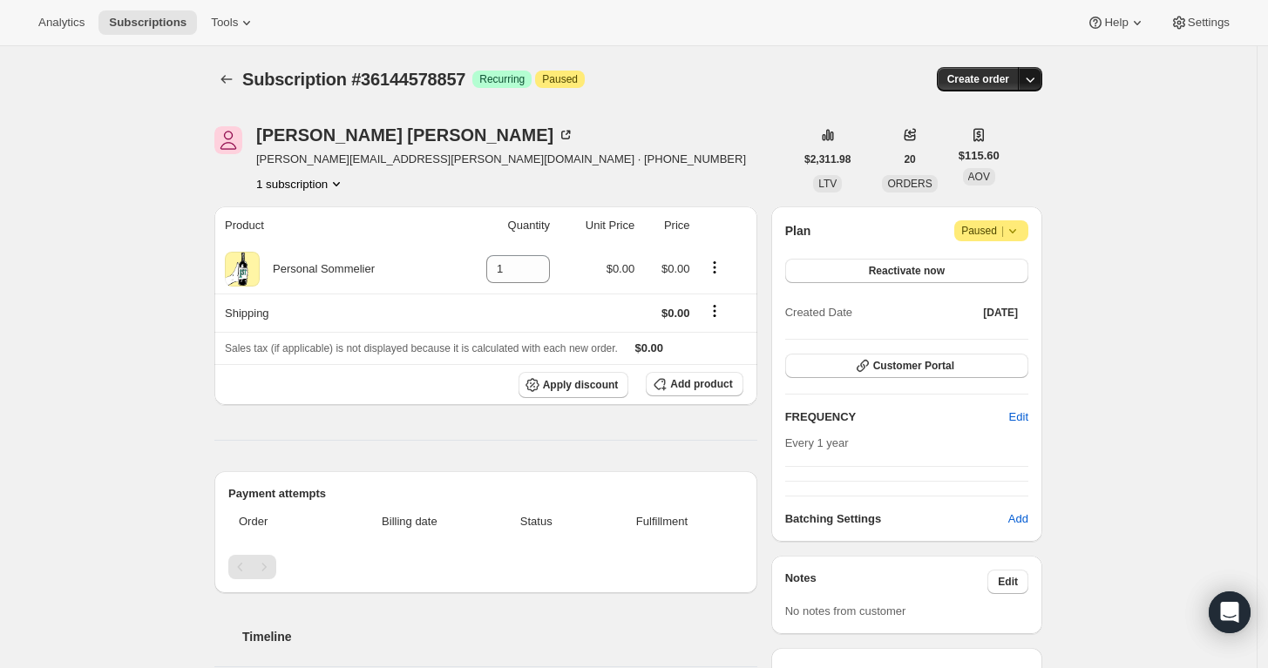
click at [1035, 73] on icon "button" at bounding box center [1029, 79] width 17 height 17
click at [1006, 143] on span "Create custom one-time order" at bounding box center [961, 144] width 151 height 13
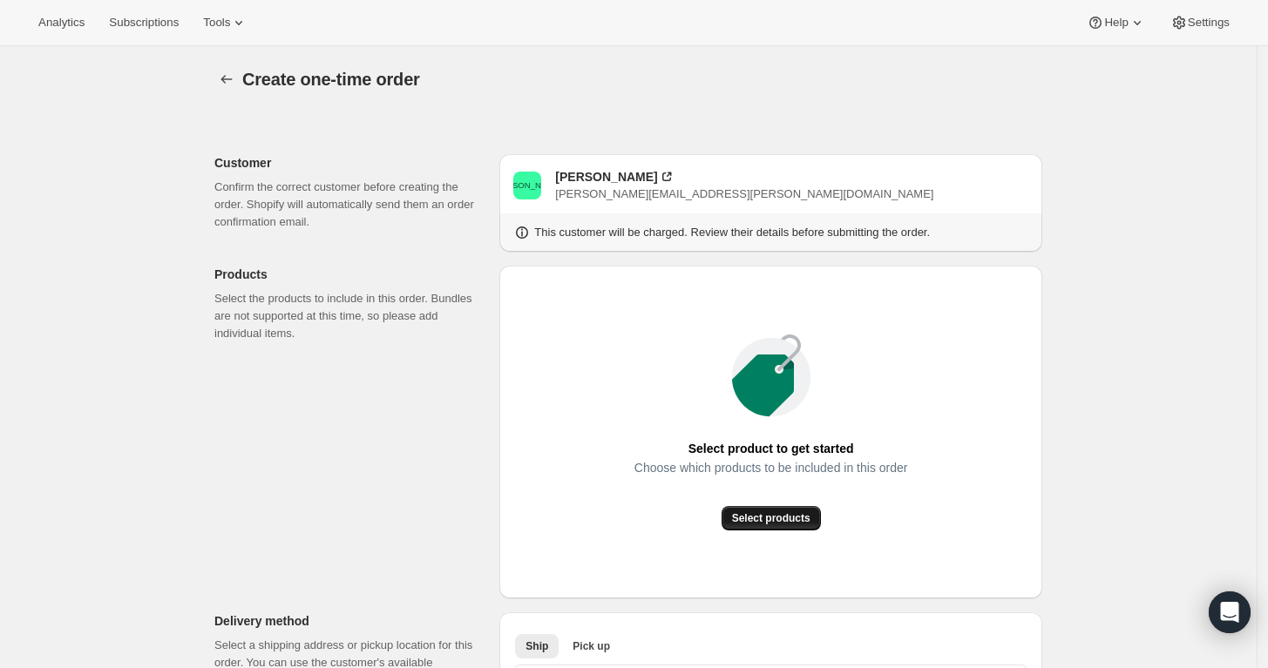
click at [764, 522] on span "Select products" at bounding box center [771, 519] width 78 height 14
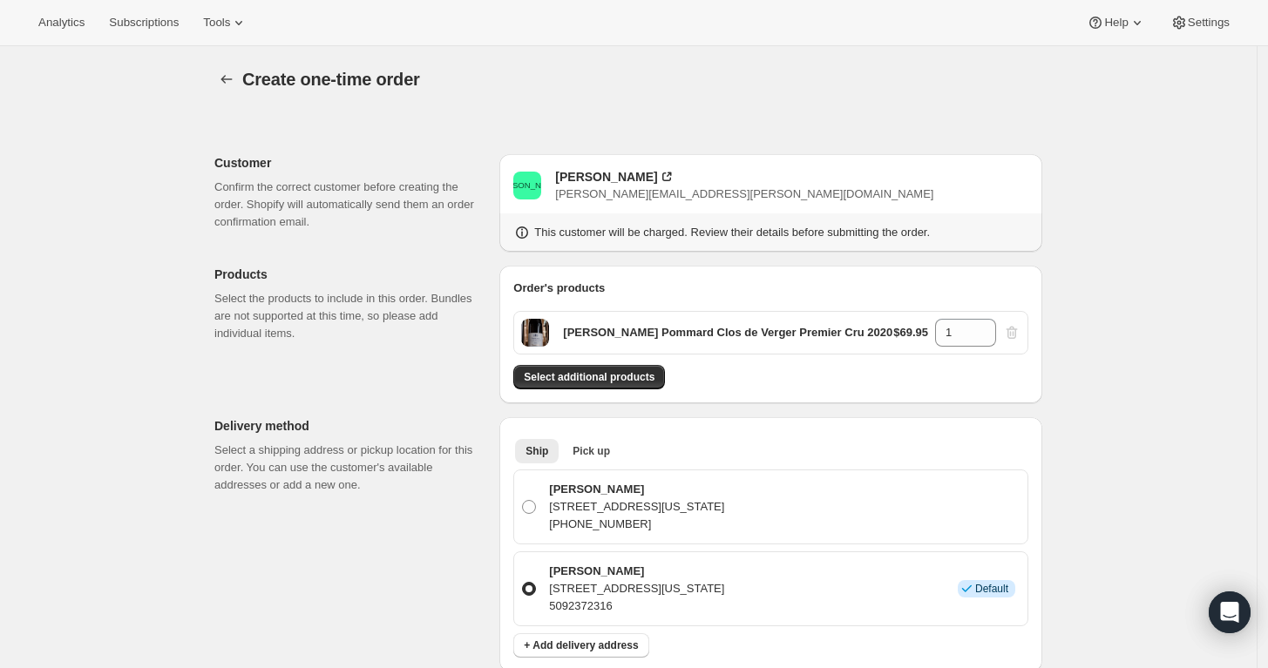
click at [648, 363] on div "Order's products [PERSON_NAME] Pommard Clos de Verger Premier Cru 2020 $69.95 1…" at bounding box center [770, 335] width 515 height 110
click at [631, 377] on span "Select additional products" at bounding box center [589, 377] width 131 height 14
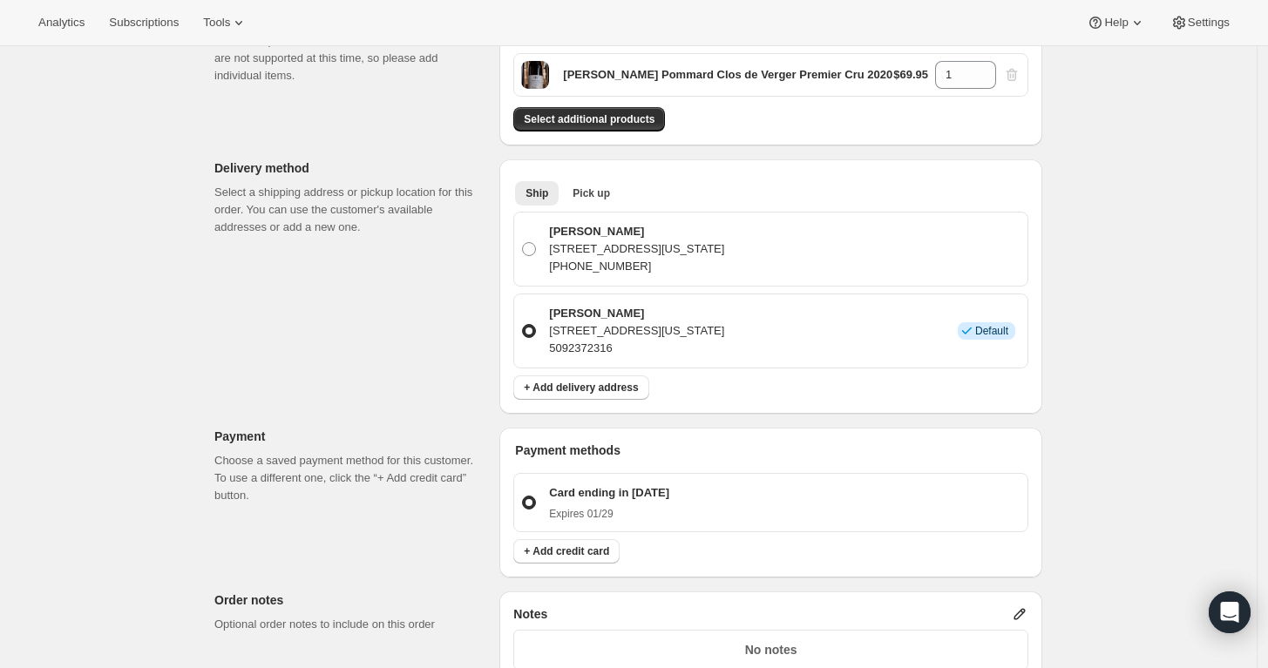
scroll to position [438, 0]
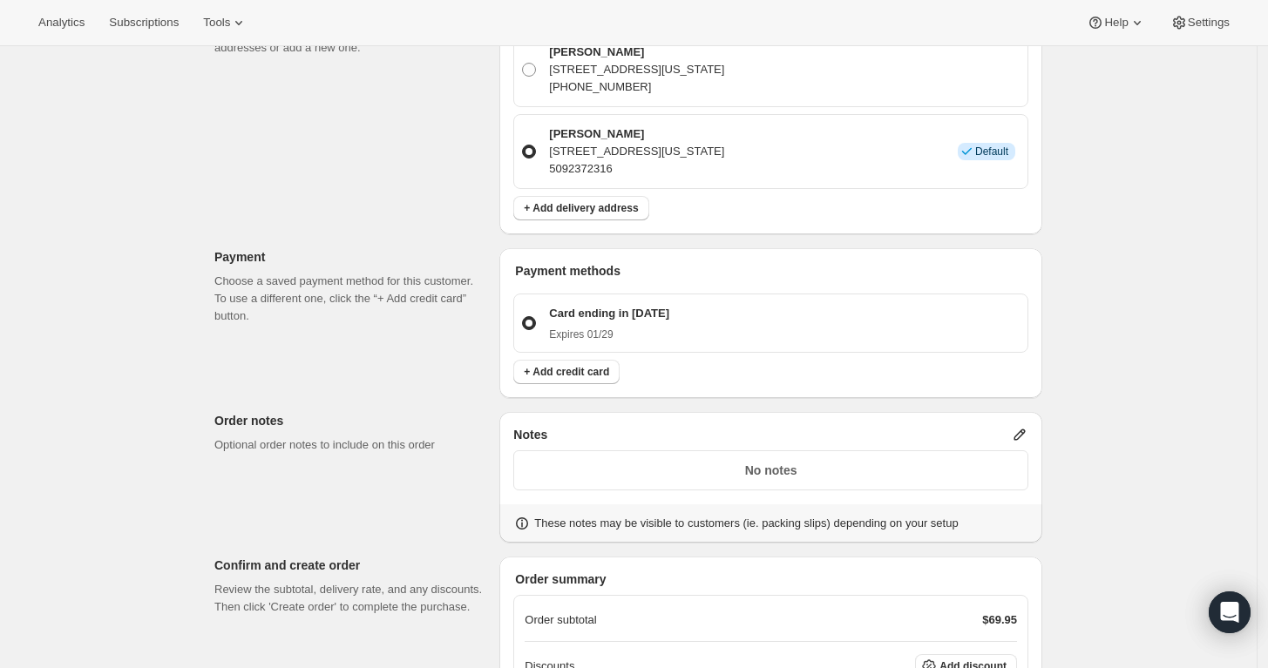
click at [1028, 429] on icon at bounding box center [1019, 434] width 17 height 17
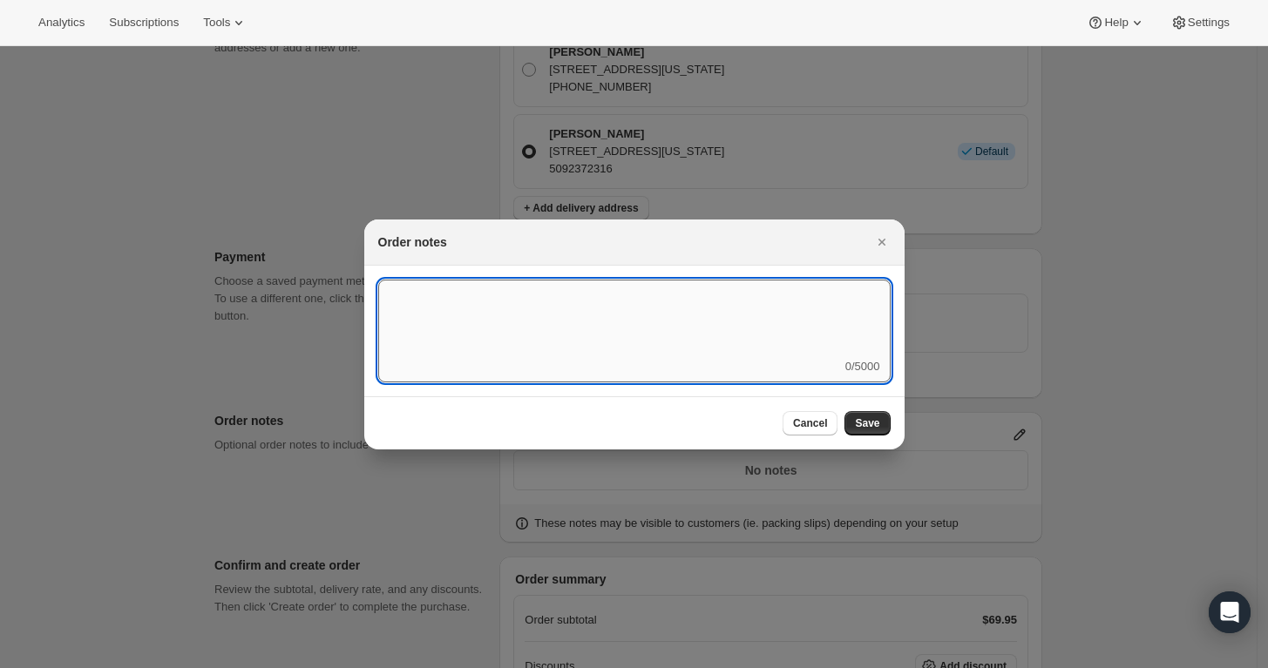
click at [750, 330] on textarea ":r3t:" at bounding box center [634, 319] width 512 height 78
type textarea "Weather HOLD"
click at [886, 423] on button "Save" at bounding box center [867, 423] width 45 height 24
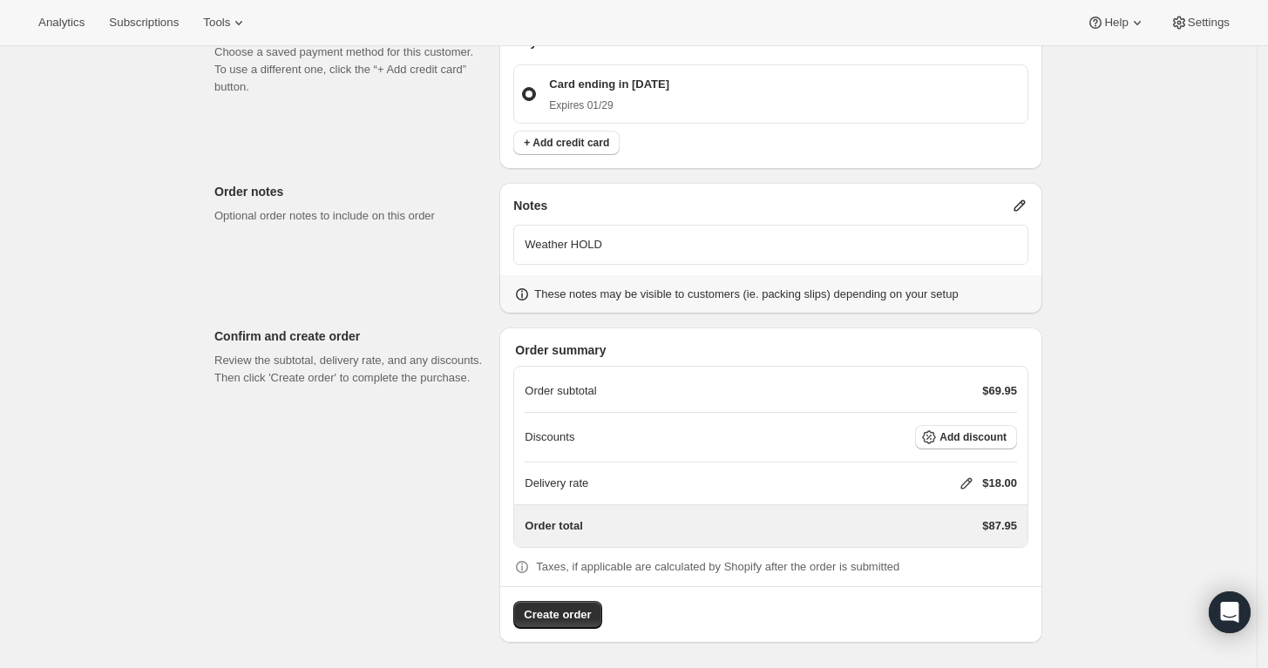
scroll to position [668, 0]
click at [967, 479] on icon at bounding box center [966, 482] width 17 height 17
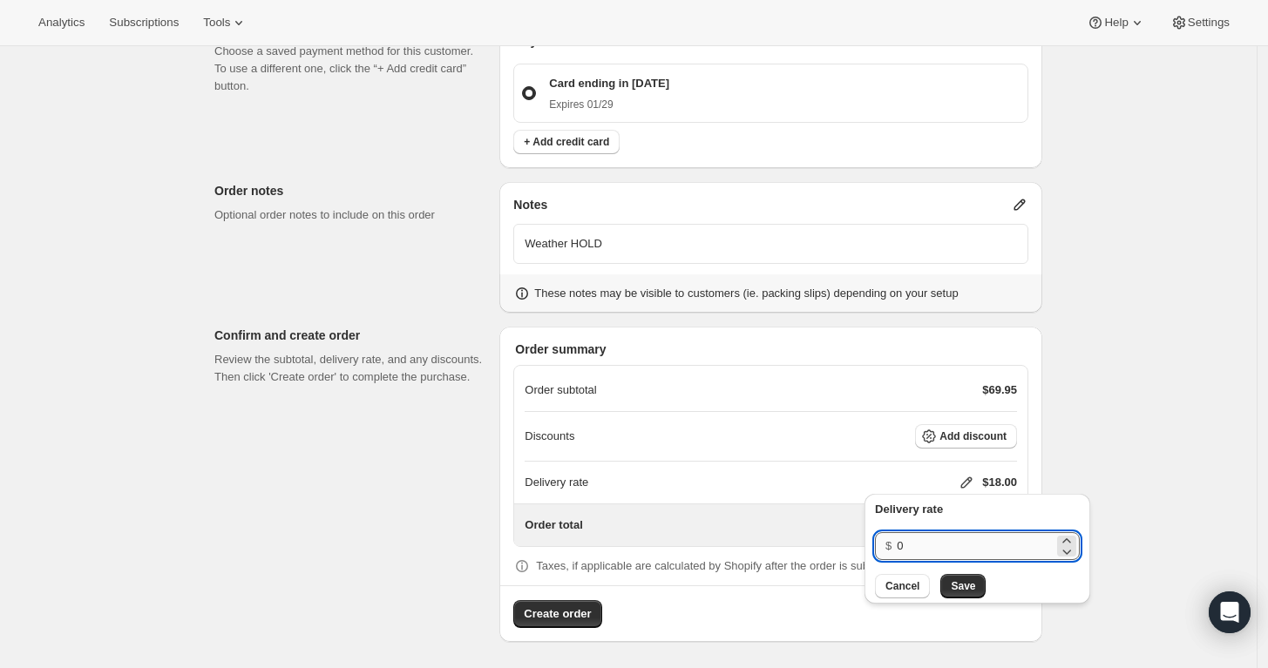
click at [950, 539] on input "0" at bounding box center [975, 547] width 157 height 28
type input "0"
click at [961, 584] on span "Save" at bounding box center [963, 587] width 24 height 14
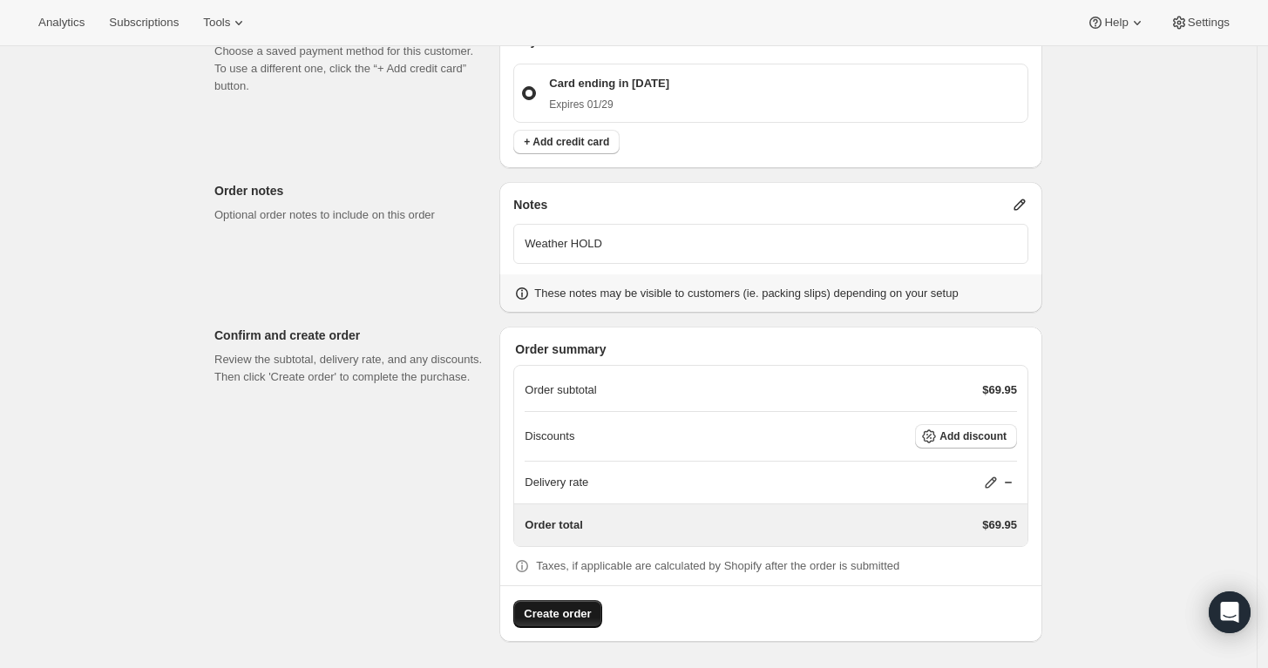
click at [562, 613] on span "Create order" at bounding box center [557, 614] width 67 height 17
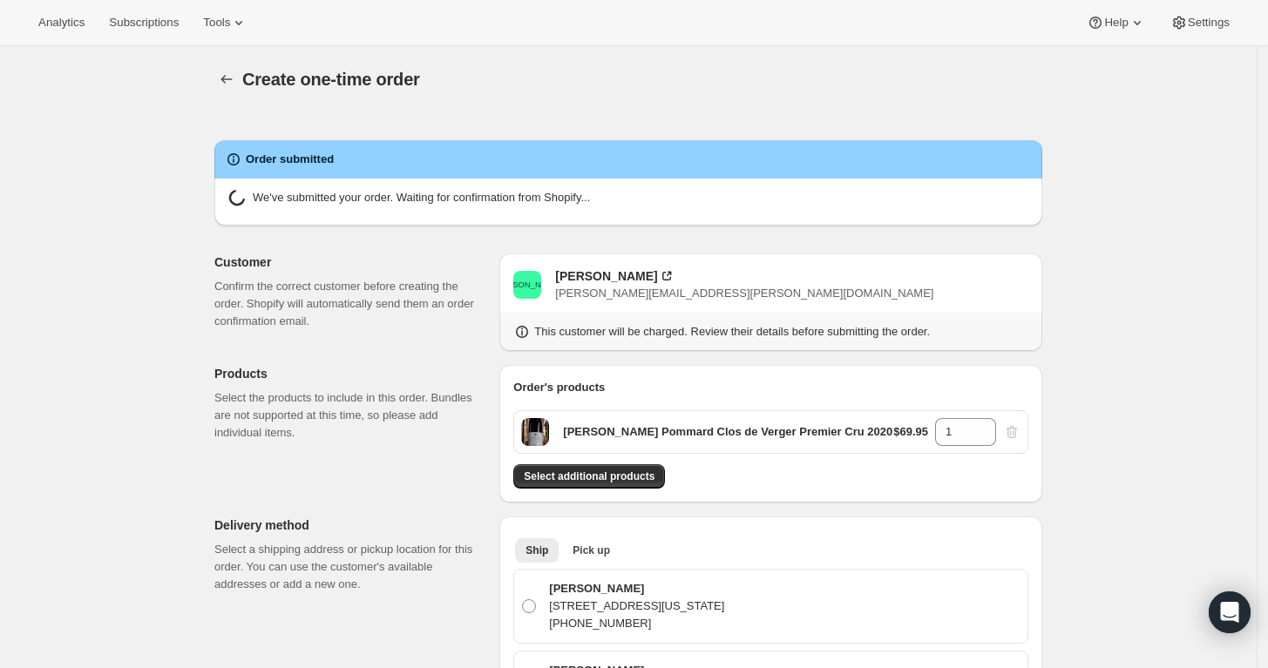
radio input "true"
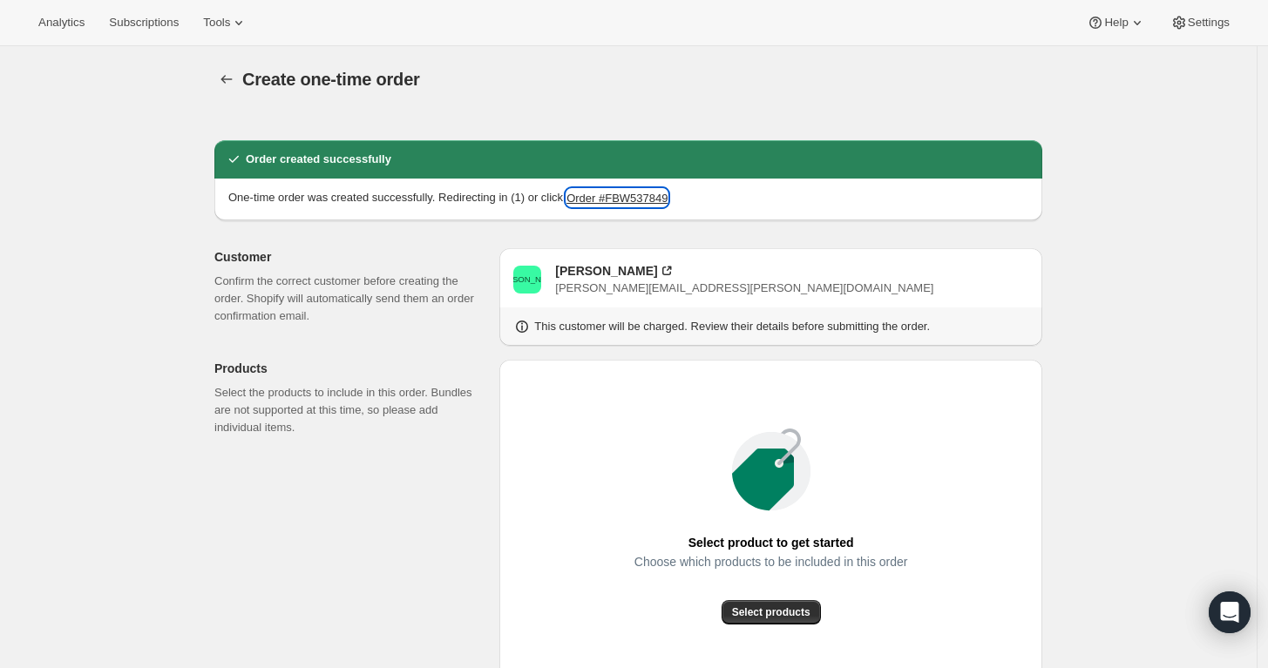
click at [643, 196] on button "Order #FBW537849" at bounding box center [616, 197] width 101 height 17
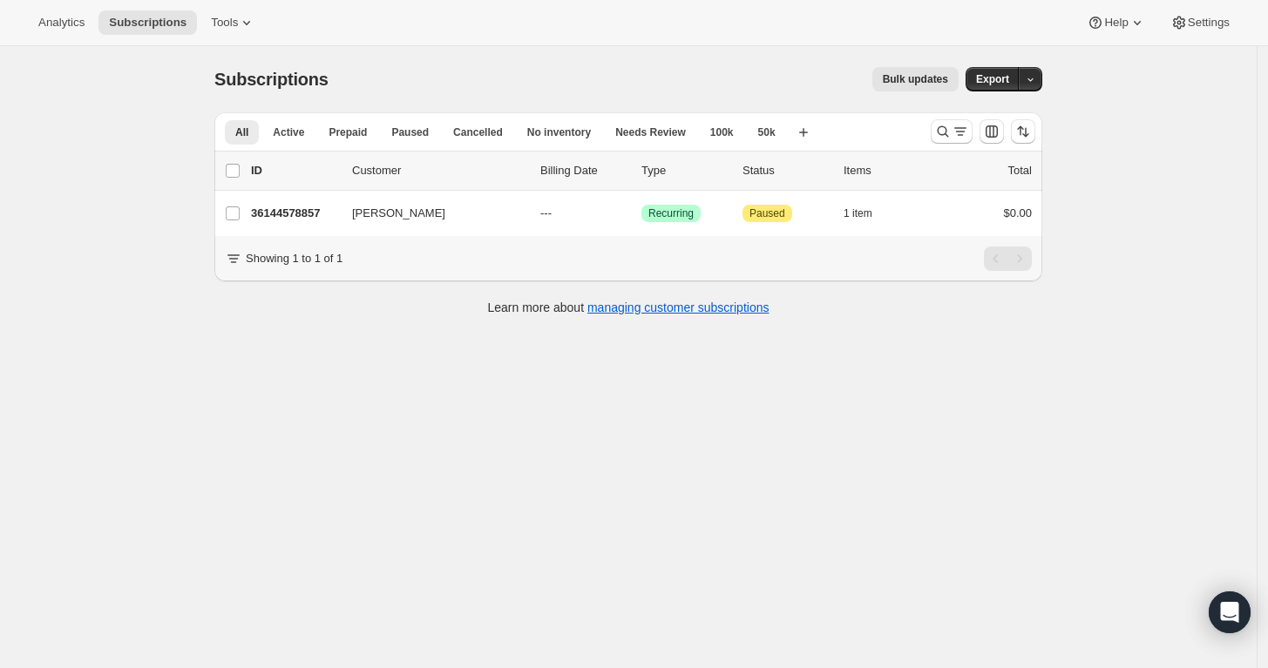
click at [955, 118] on div at bounding box center [983, 131] width 119 height 35
click at [949, 131] on icon "Search and filter results" at bounding box center [942, 131] width 17 height 17
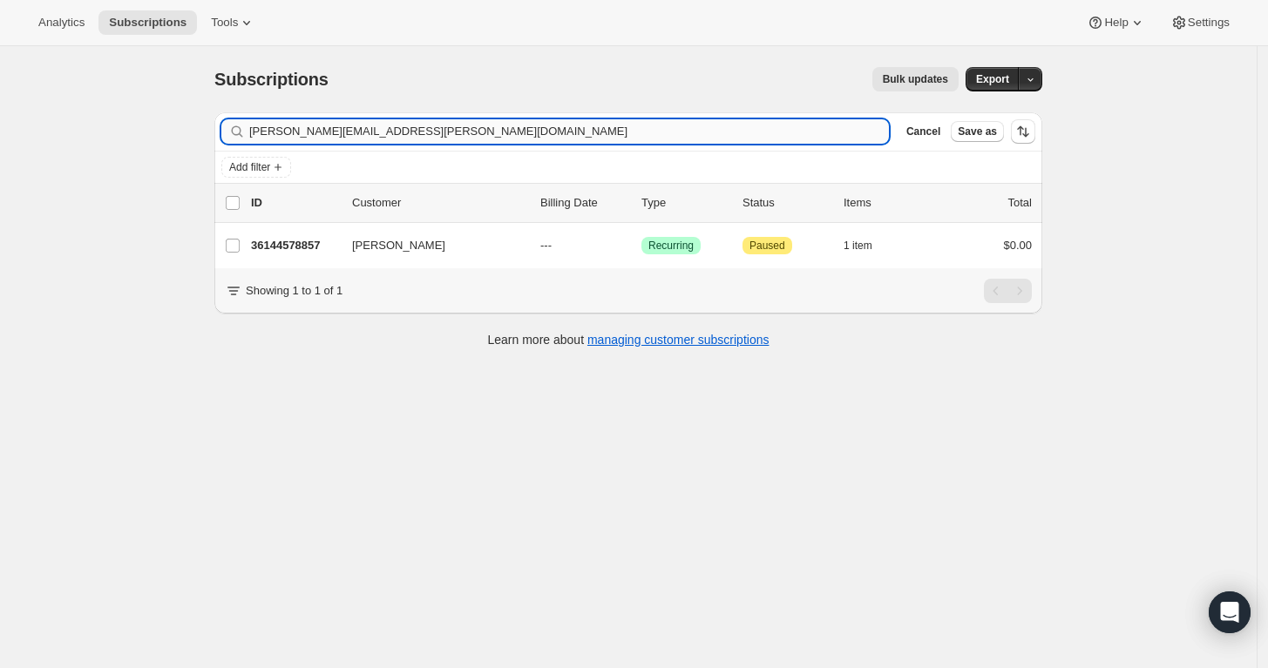
click at [519, 138] on input "[PERSON_NAME][EMAIL_ADDRESS][PERSON_NAME][DOMAIN_NAME]" at bounding box center [569, 131] width 640 height 24
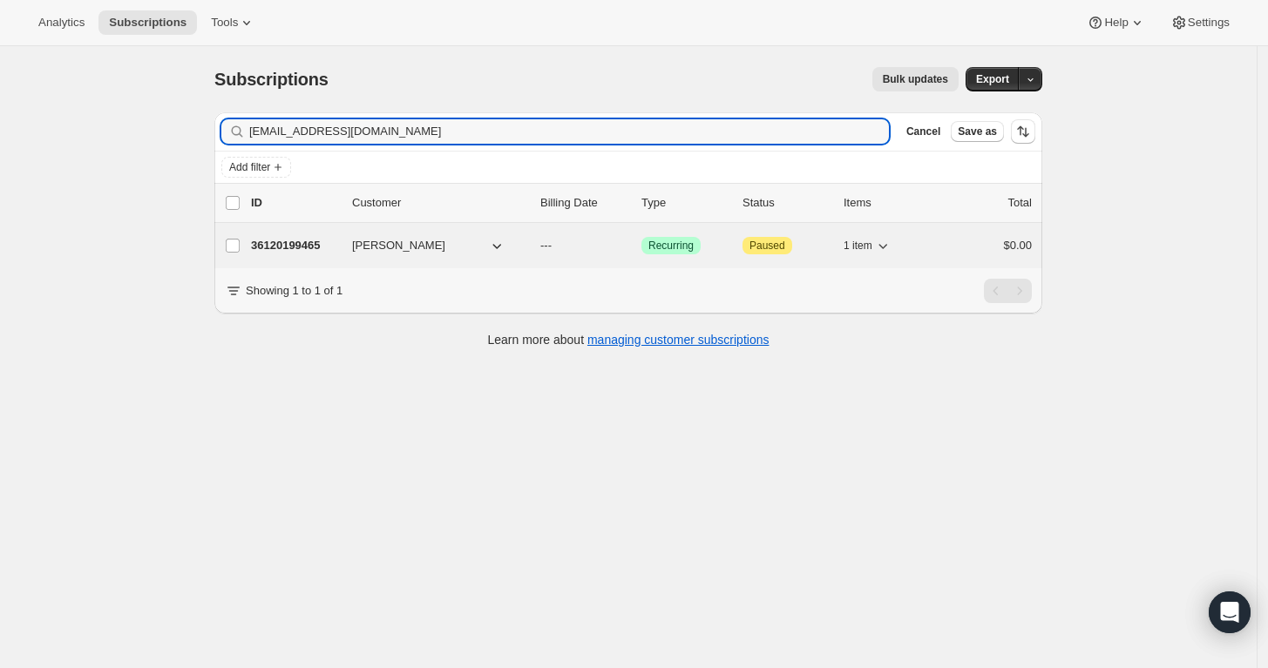
type input "[EMAIL_ADDRESS][DOMAIN_NAME]"
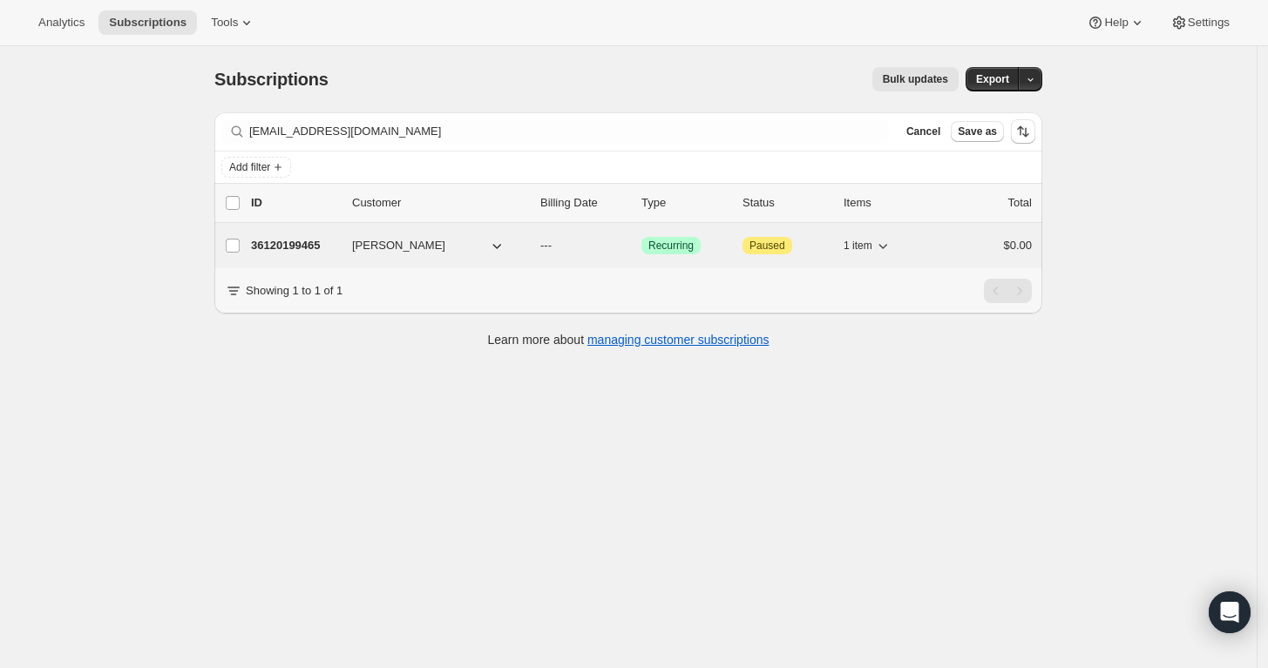
click at [295, 242] on p "36120199465" at bounding box center [294, 245] width 87 height 17
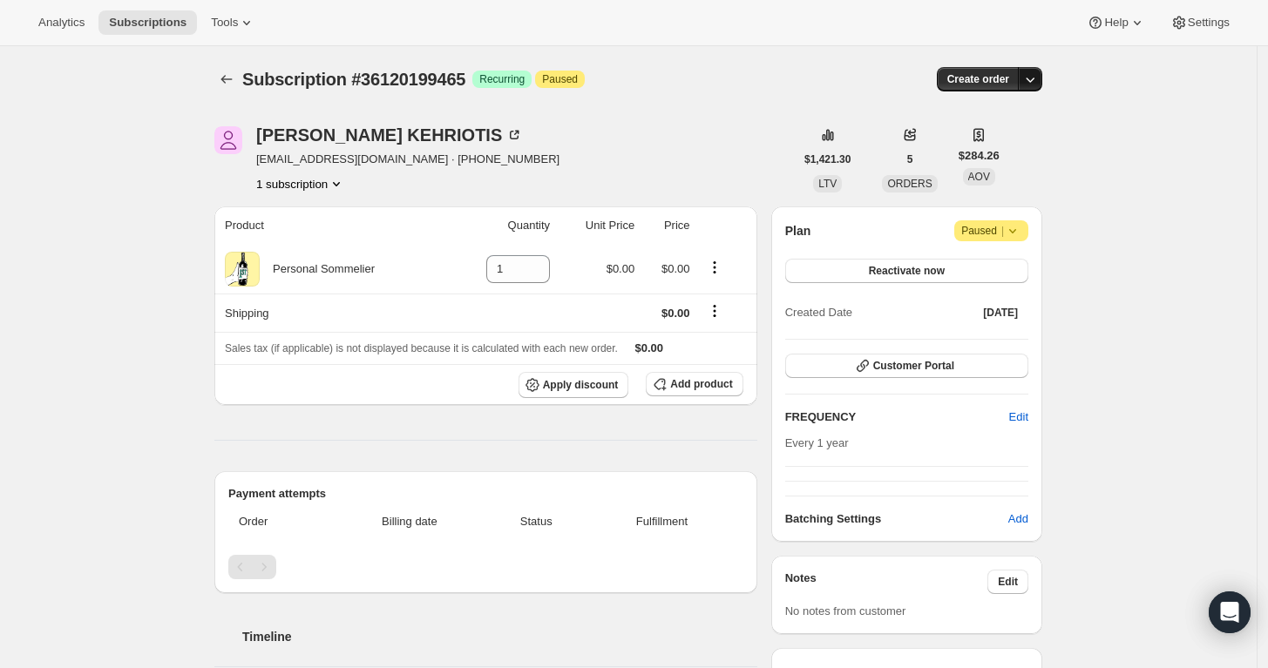
click at [1027, 78] on icon "button" at bounding box center [1029, 79] width 17 height 17
click at [1020, 146] on span "Create custom one-time order" at bounding box center [961, 144] width 151 height 13
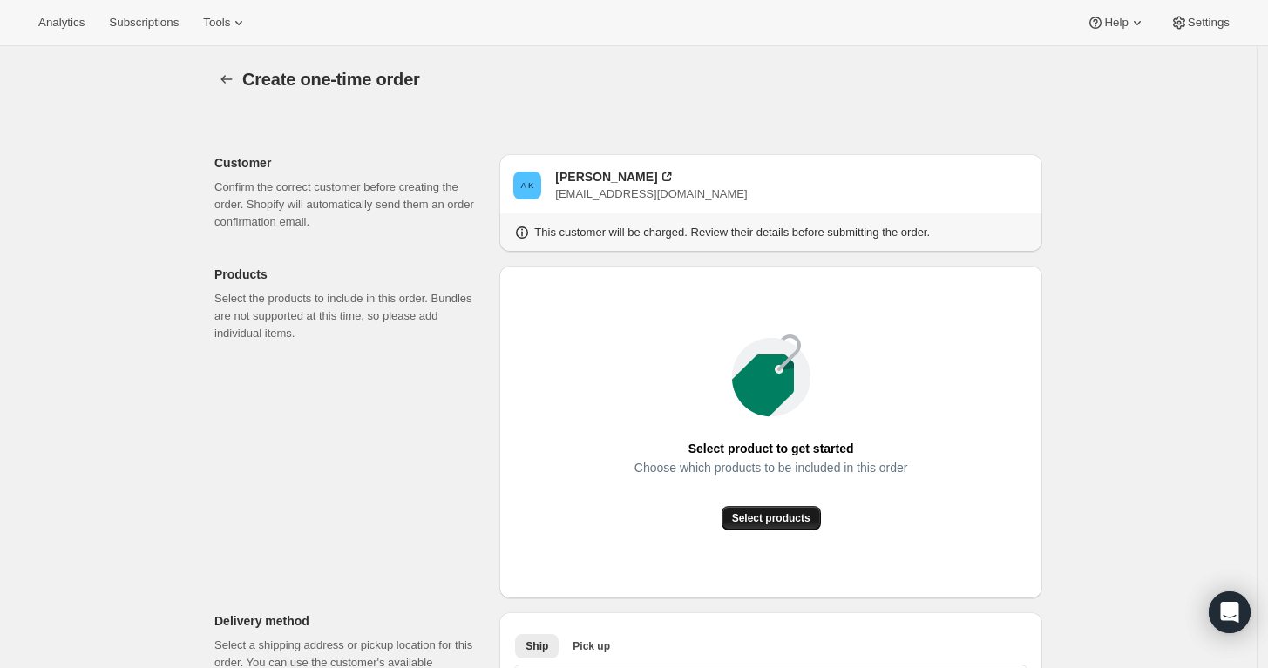
click at [813, 521] on button "Select products" at bounding box center [771, 518] width 99 height 24
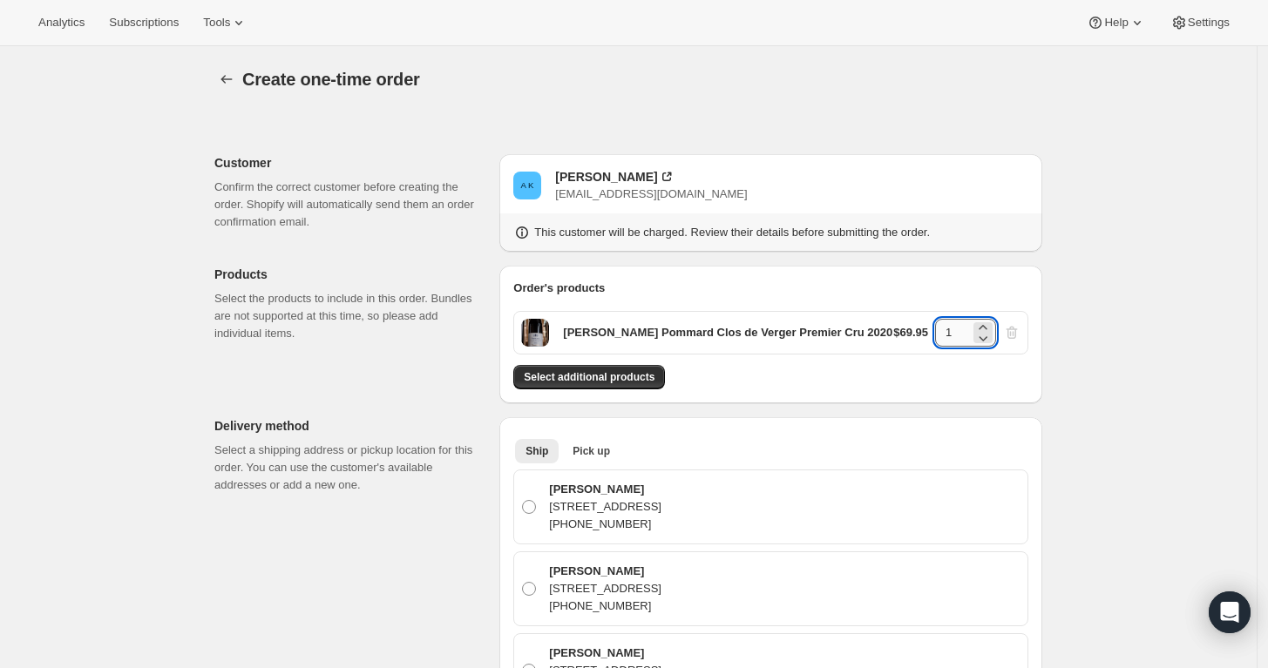
click at [960, 333] on input "1" at bounding box center [952, 333] width 35 height 28
type input "6"
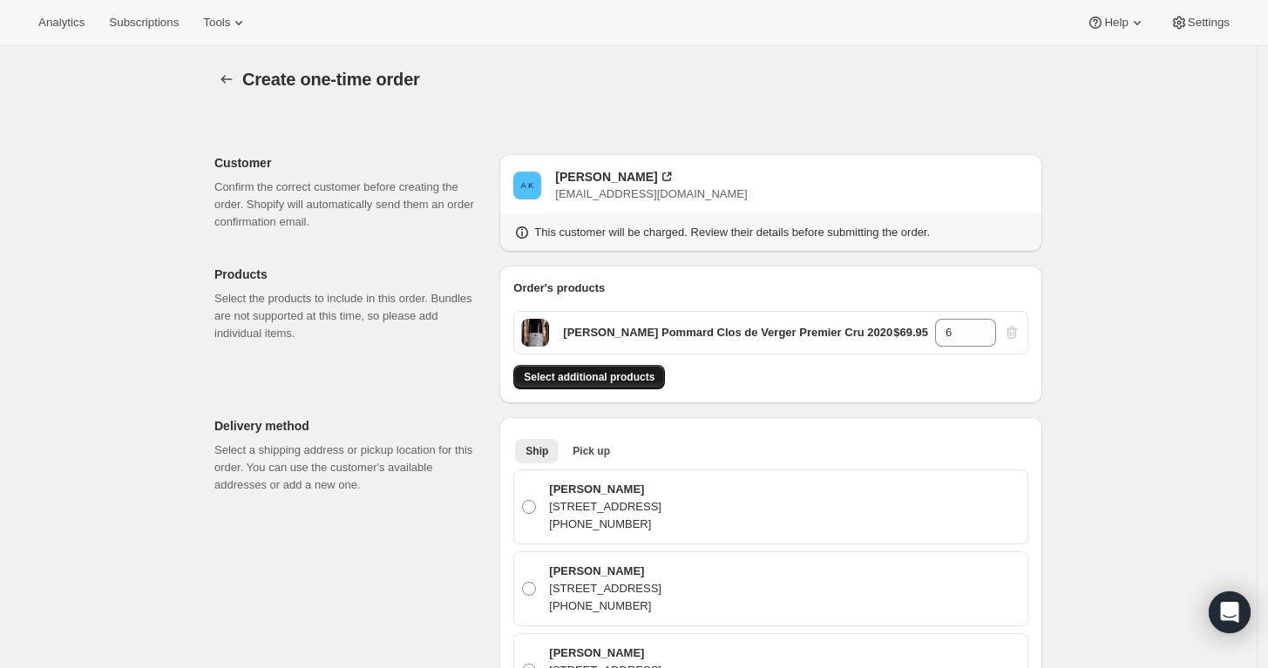
click at [621, 382] on span "Select additional products" at bounding box center [589, 377] width 131 height 14
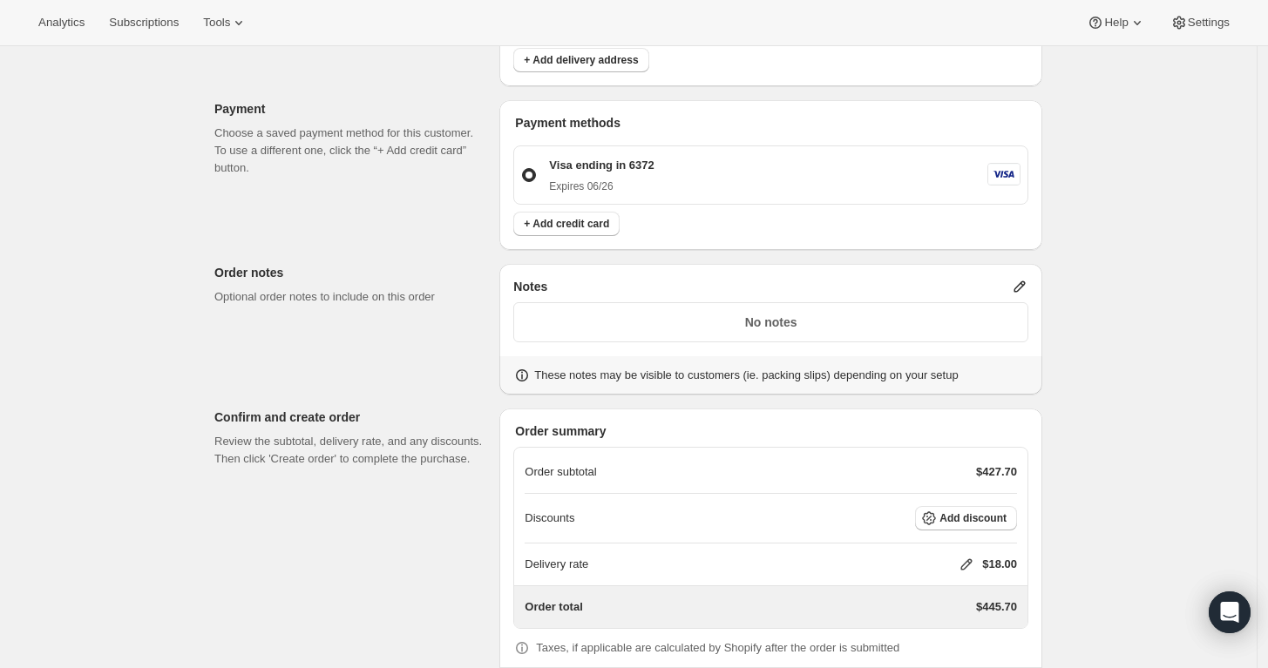
scroll to position [885, 0]
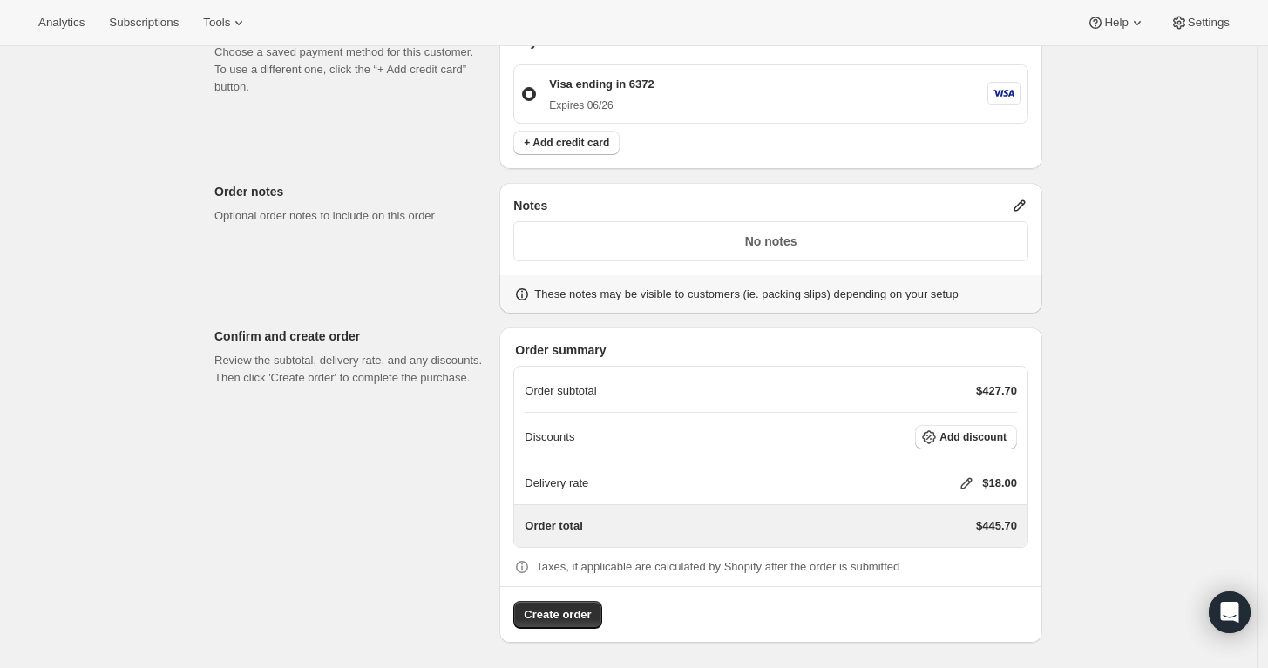
click at [962, 482] on icon at bounding box center [966, 483] width 17 height 17
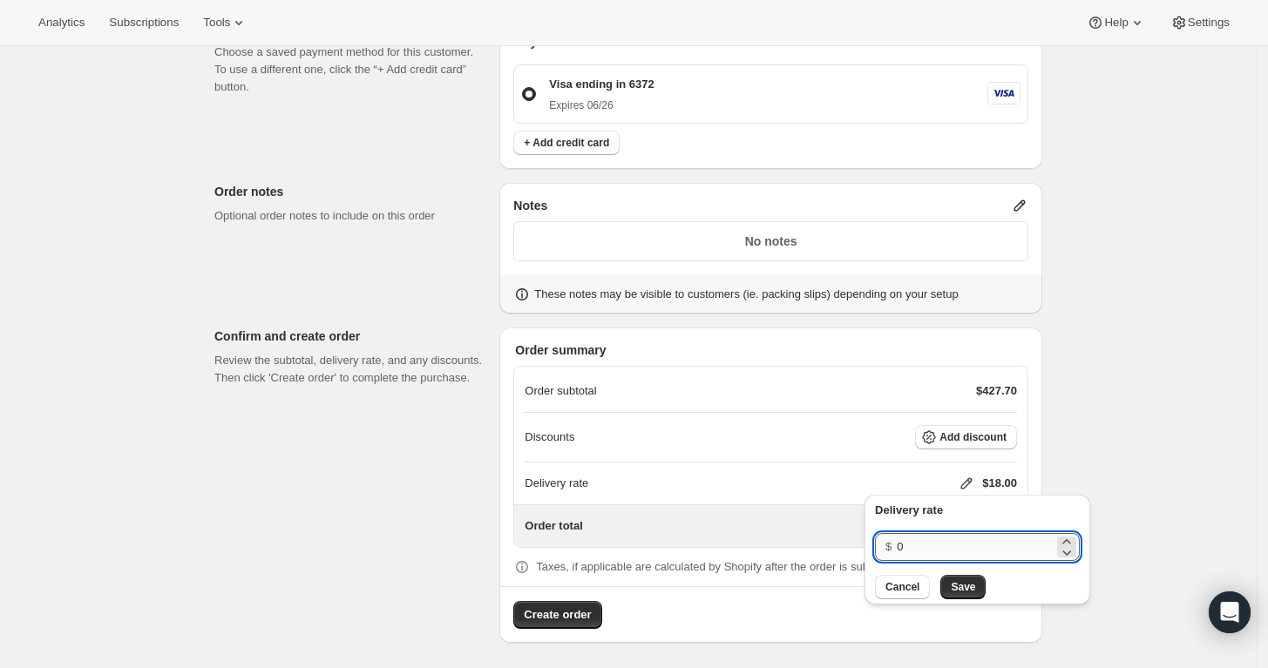
click at [940, 555] on input "0" at bounding box center [975, 547] width 157 height 28
type input "0"
click at [956, 581] on span "Save" at bounding box center [963, 587] width 24 height 14
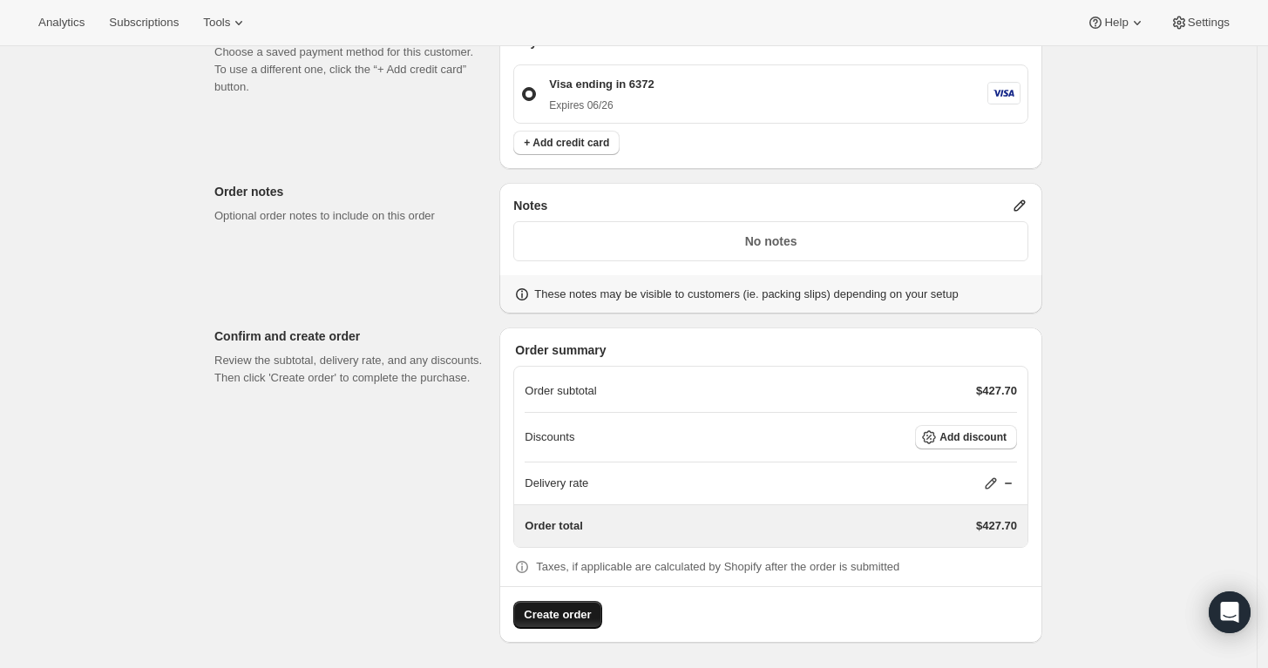
click at [529, 615] on span "Create order" at bounding box center [557, 615] width 67 height 17
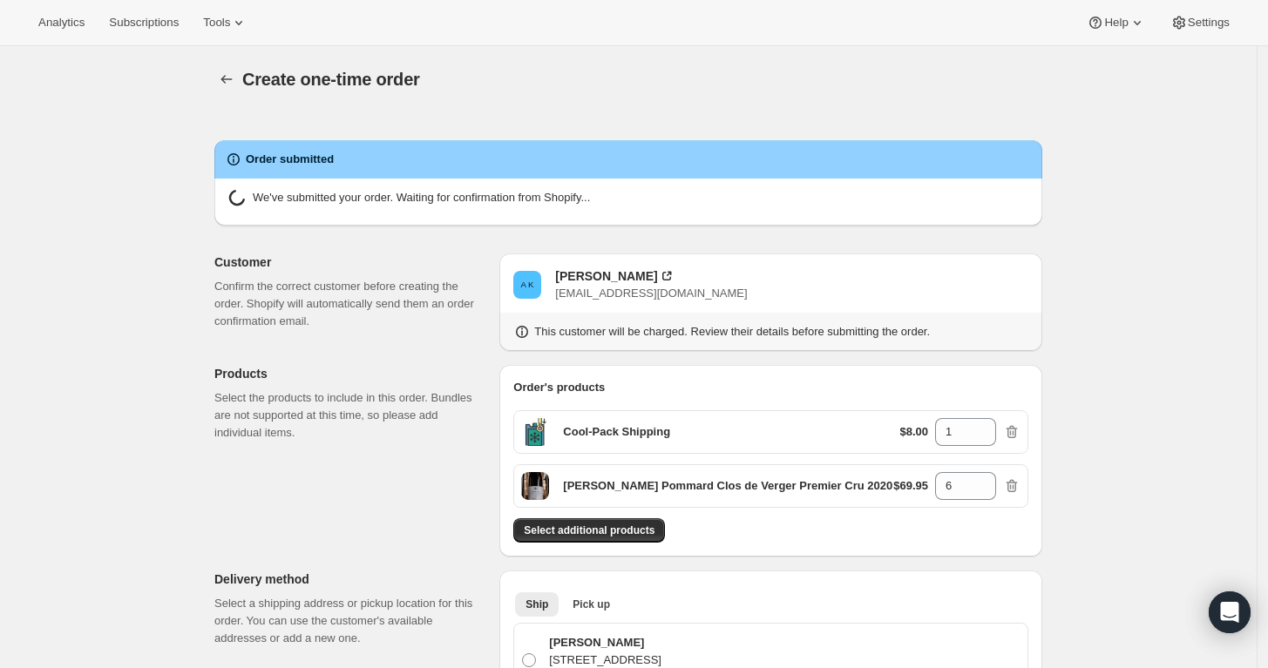
radio input "true"
